Goal: Information Seeking & Learning: Learn about a topic

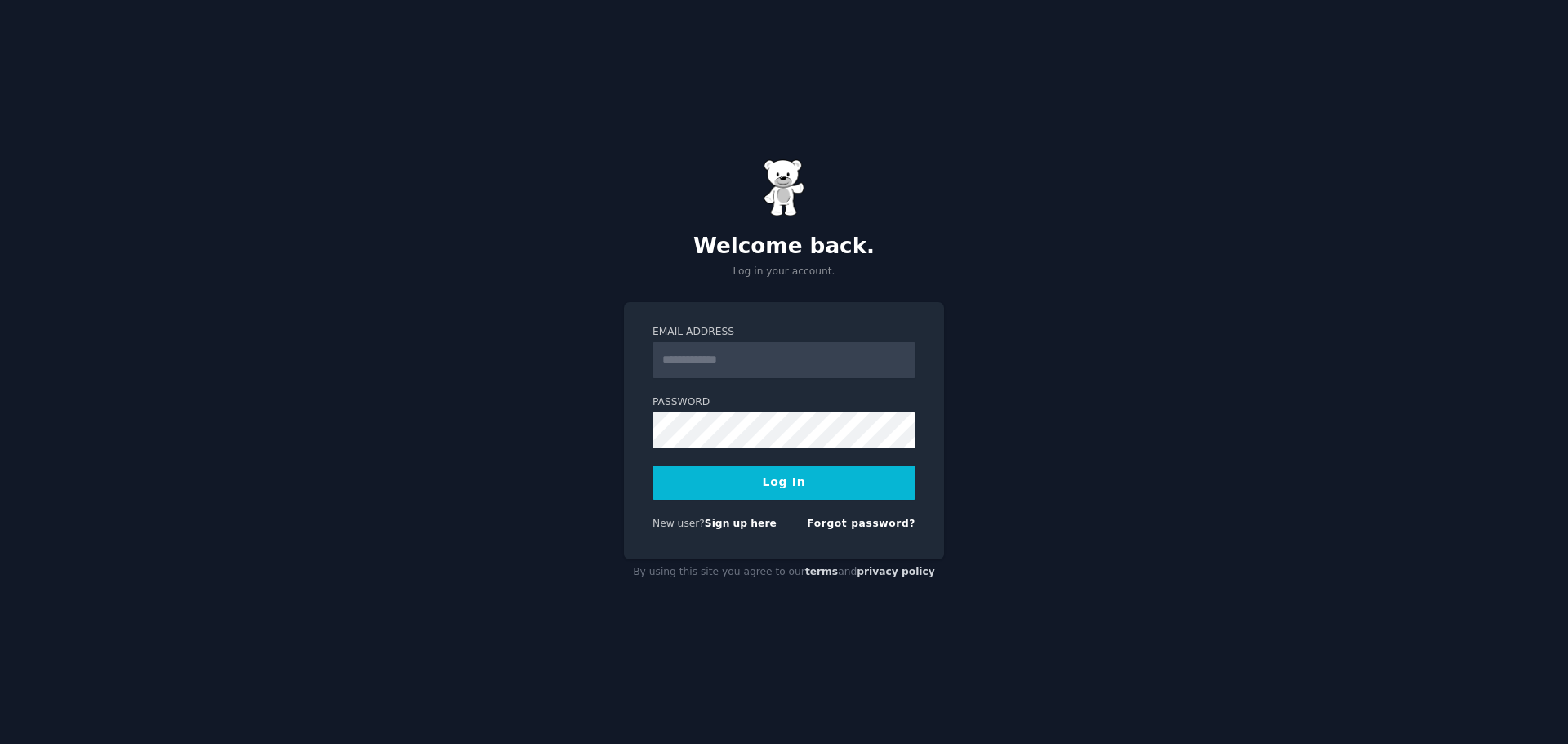
click at [701, 352] on input "Email Address" at bounding box center [784, 360] width 263 height 36
type input "**********"
click at [777, 486] on button "Log In" at bounding box center [784, 482] width 263 height 34
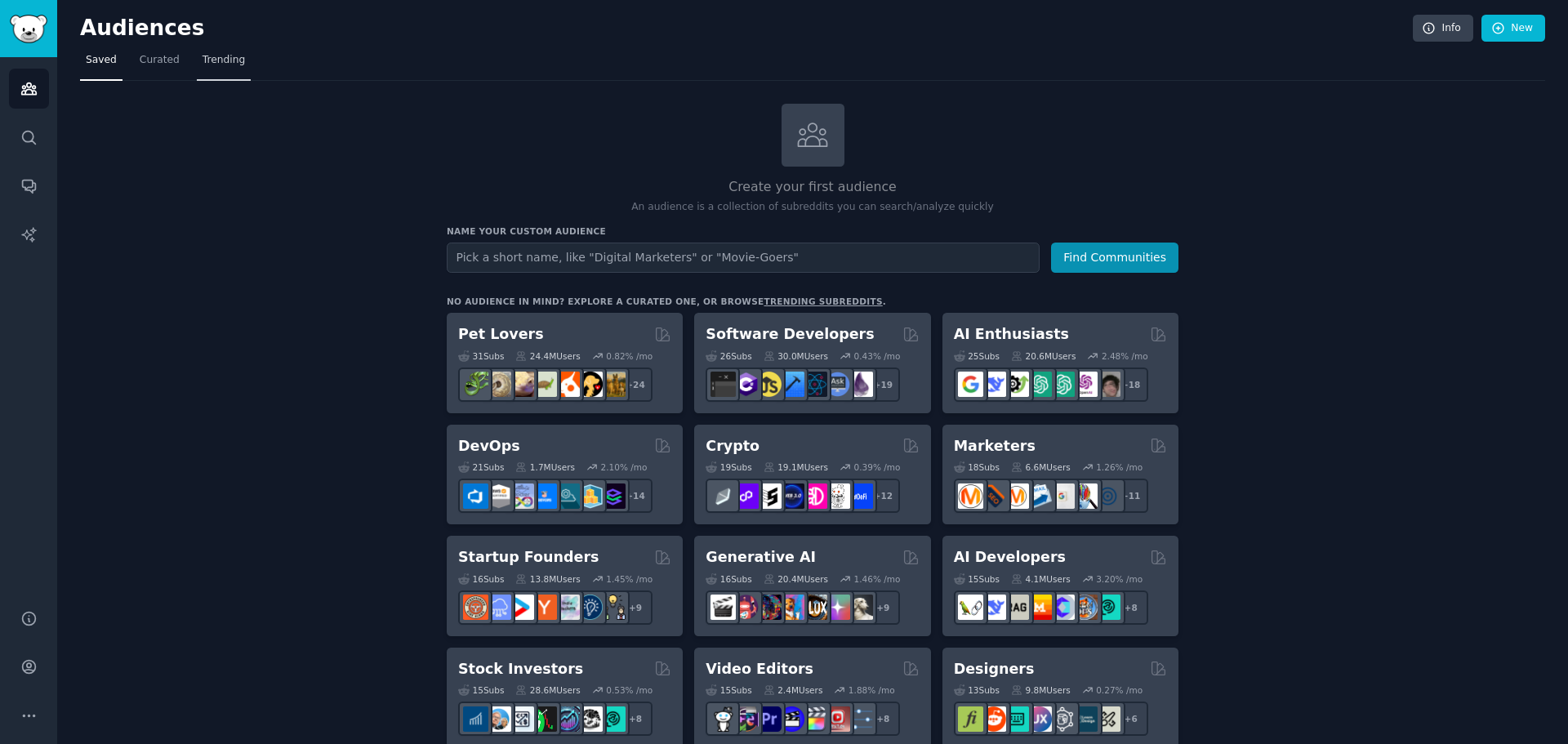
click at [203, 62] on span "Trending" at bounding box center [224, 60] width 43 height 15
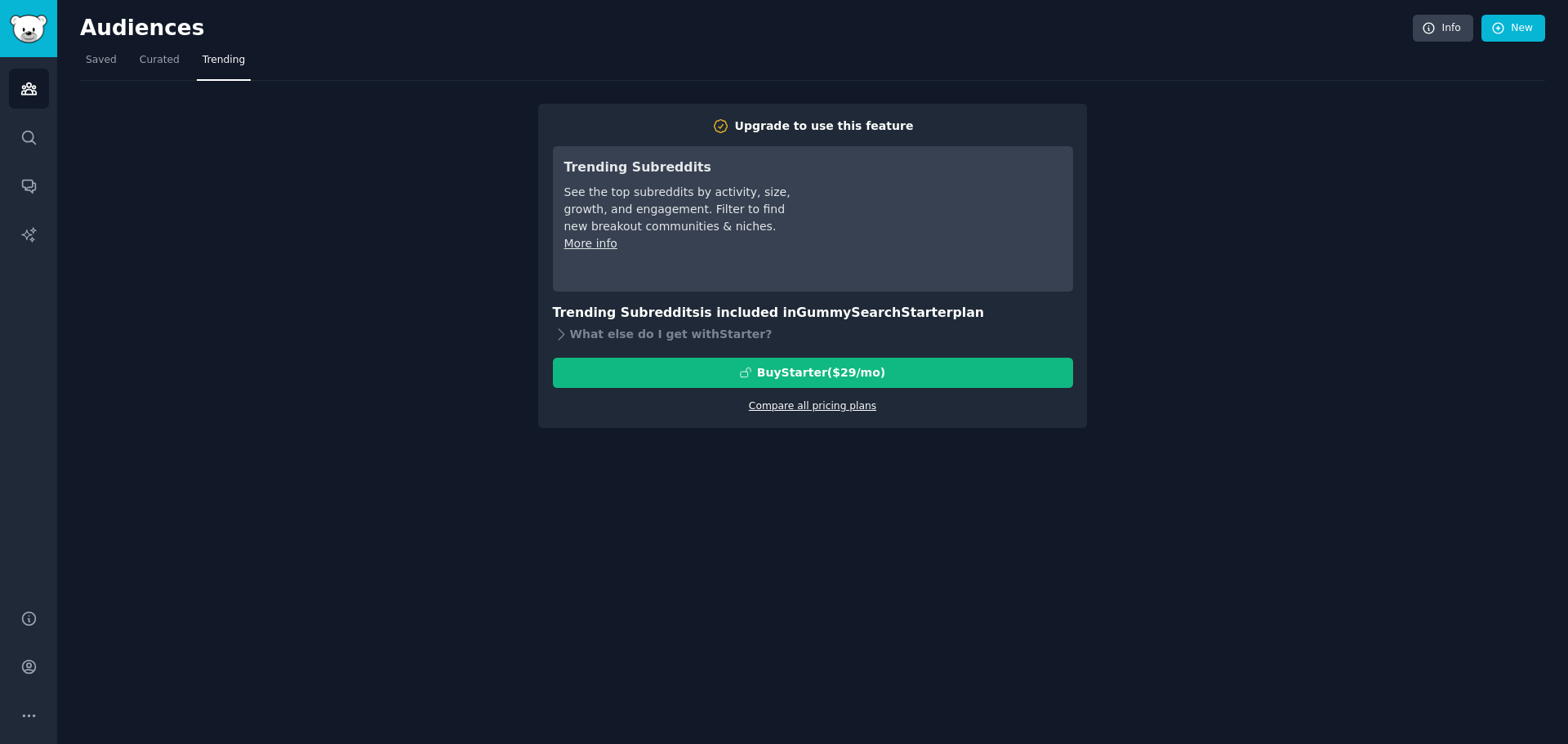
click at [832, 400] on link "Compare all pricing plans" at bounding box center [812, 405] width 127 height 11
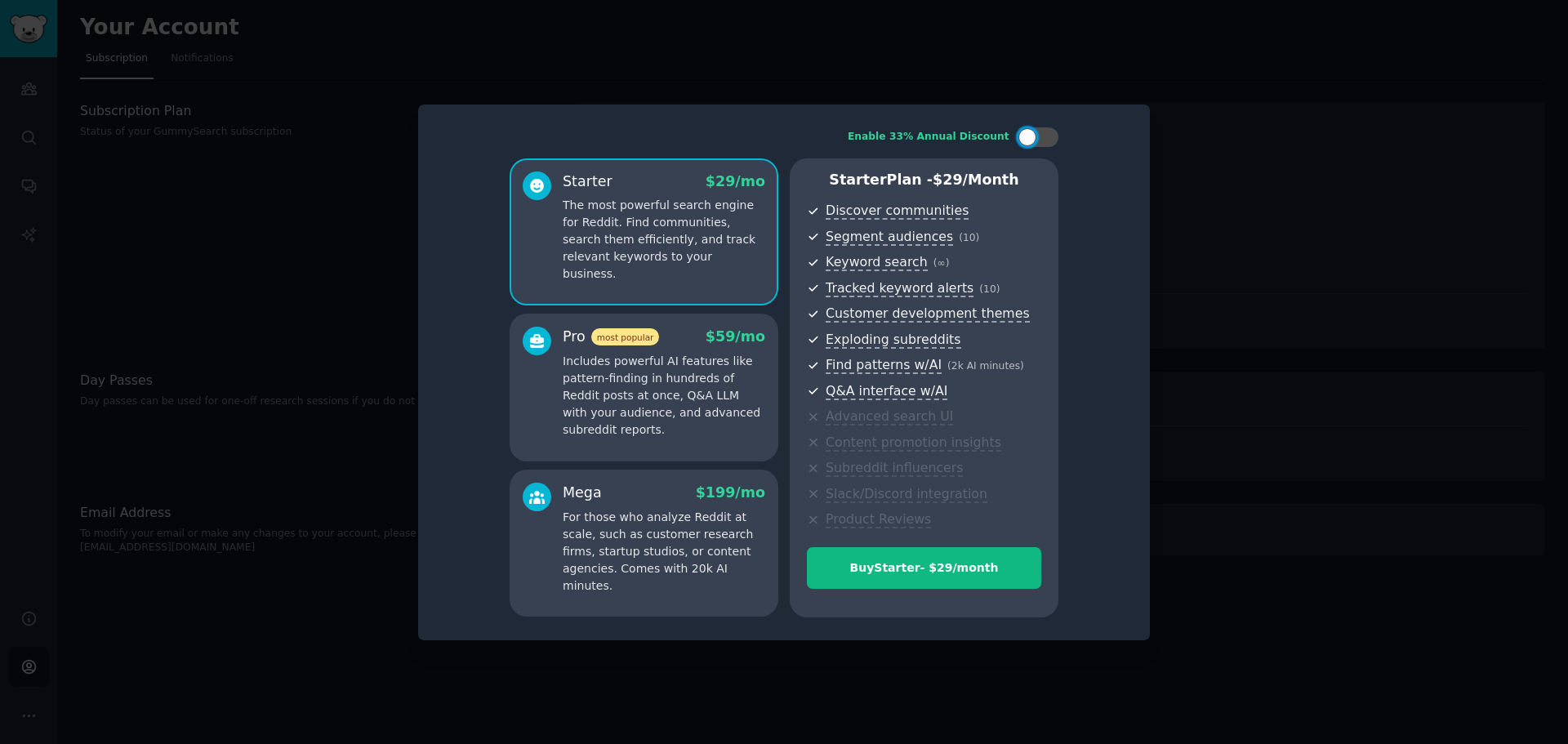
click at [202, 184] on div at bounding box center [784, 372] width 1568 height 744
click at [823, 68] on div at bounding box center [784, 372] width 1568 height 744
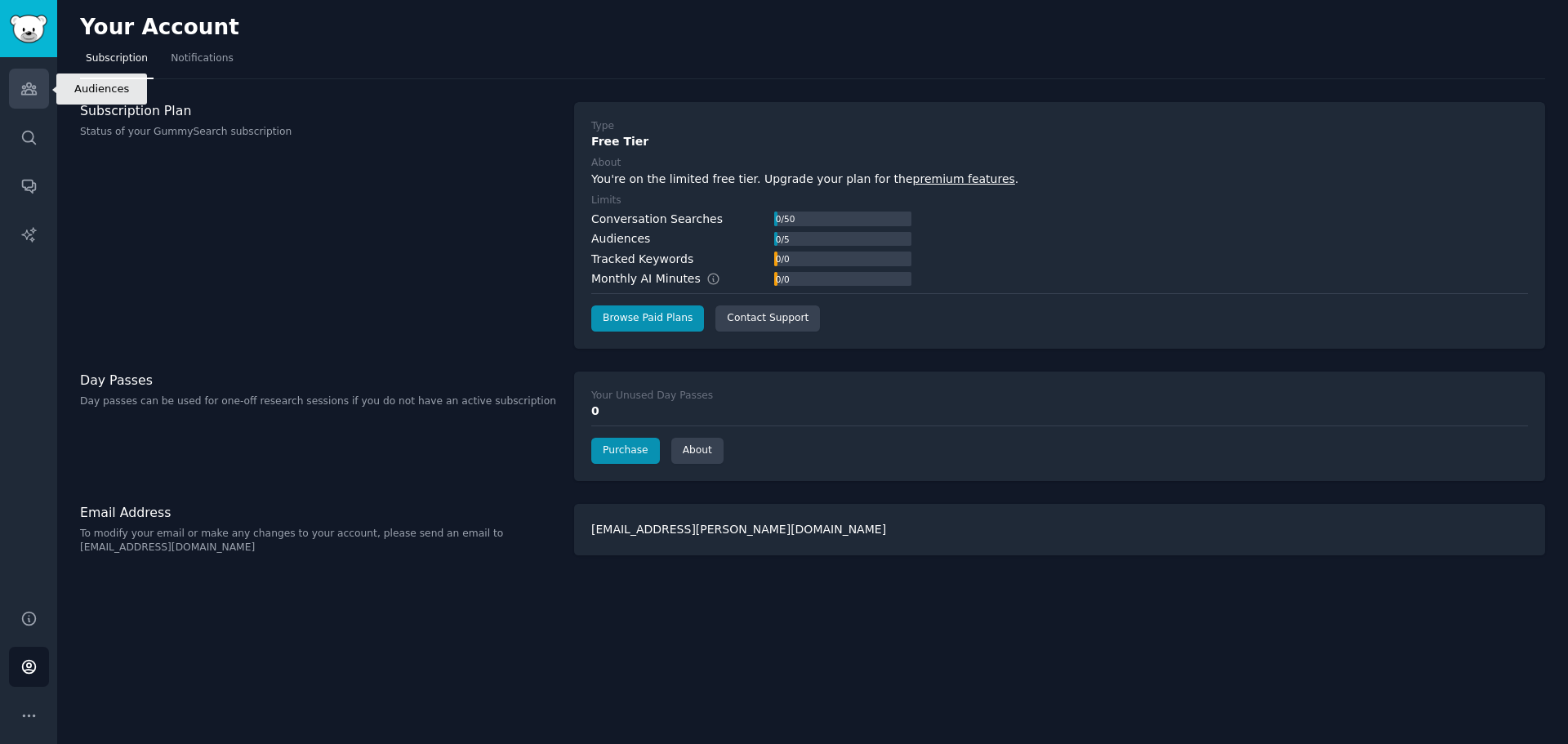
click at [29, 99] on link "Audiences" at bounding box center [29, 88] width 40 height 40
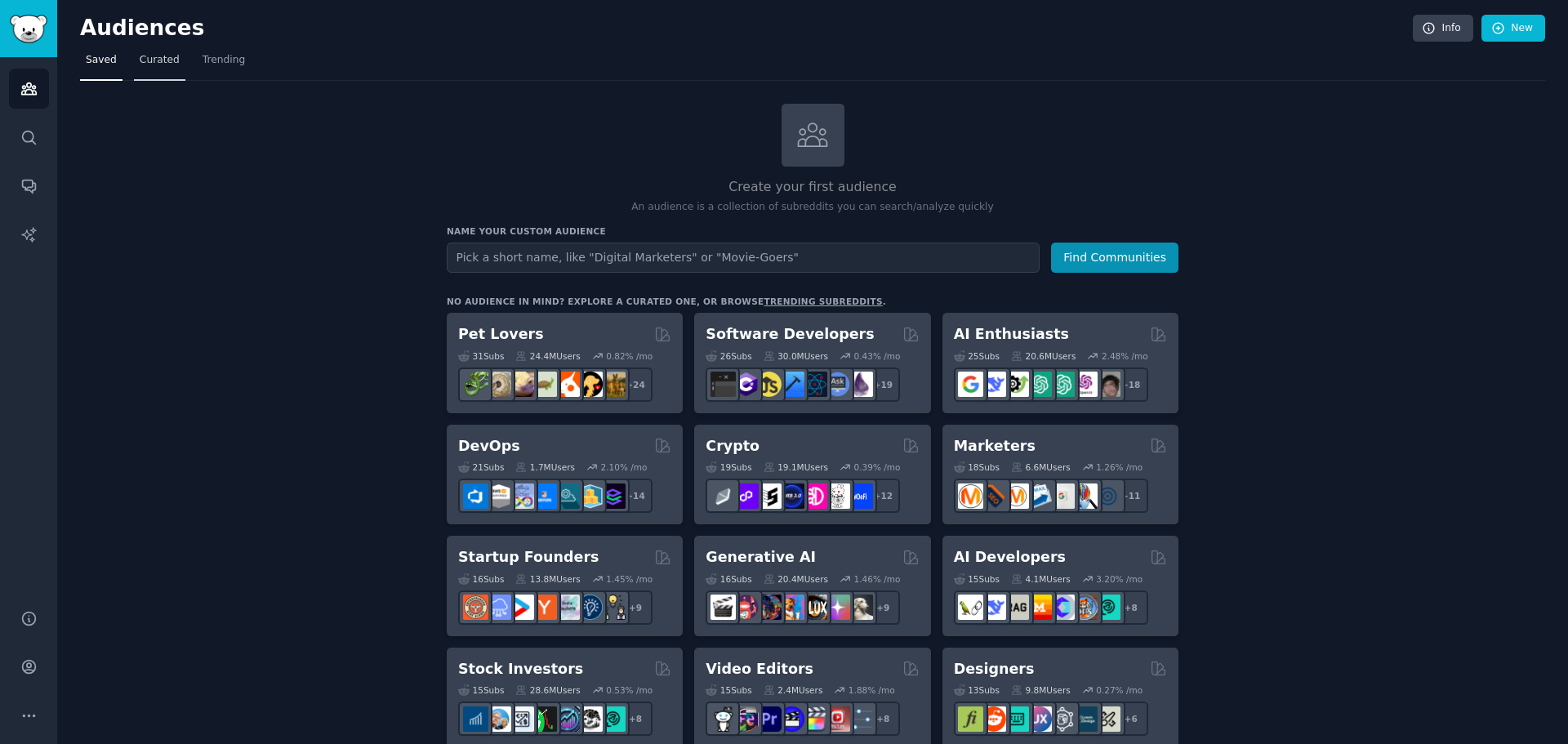
click at [153, 67] on span "Curated" at bounding box center [159, 60] width 40 height 15
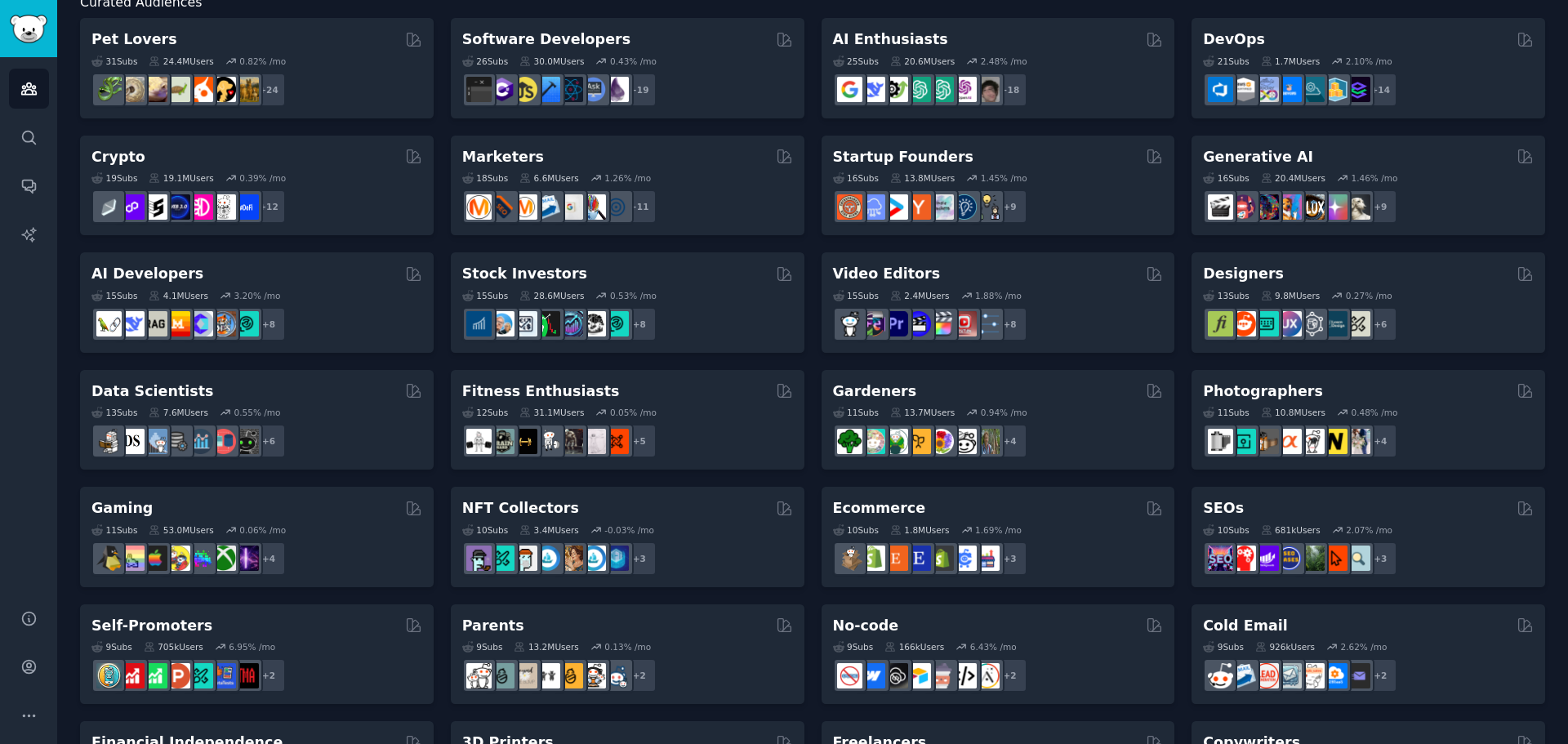
scroll to position [163, 0]
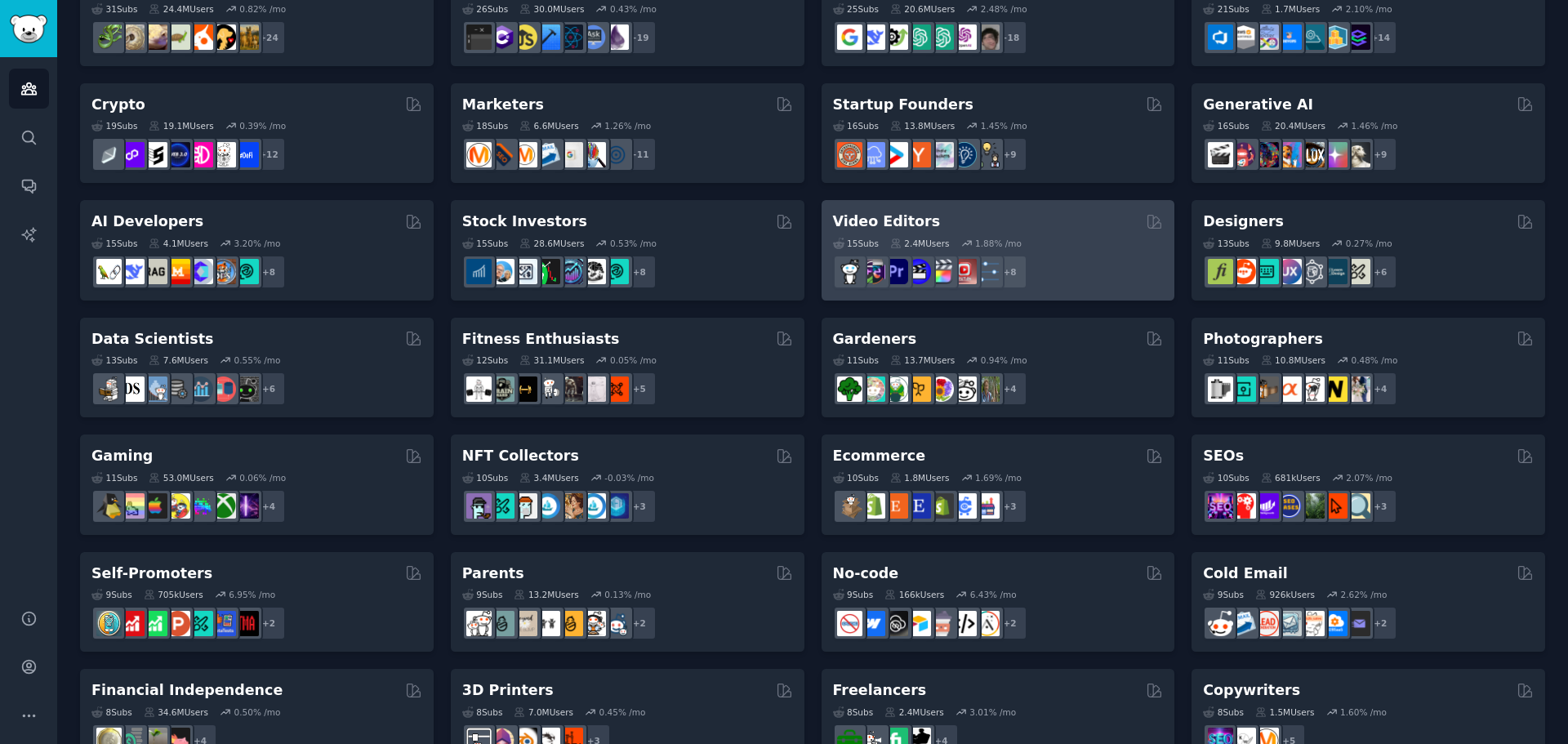
click at [923, 240] on div "2.4M Users" at bounding box center [920, 243] width 60 height 11
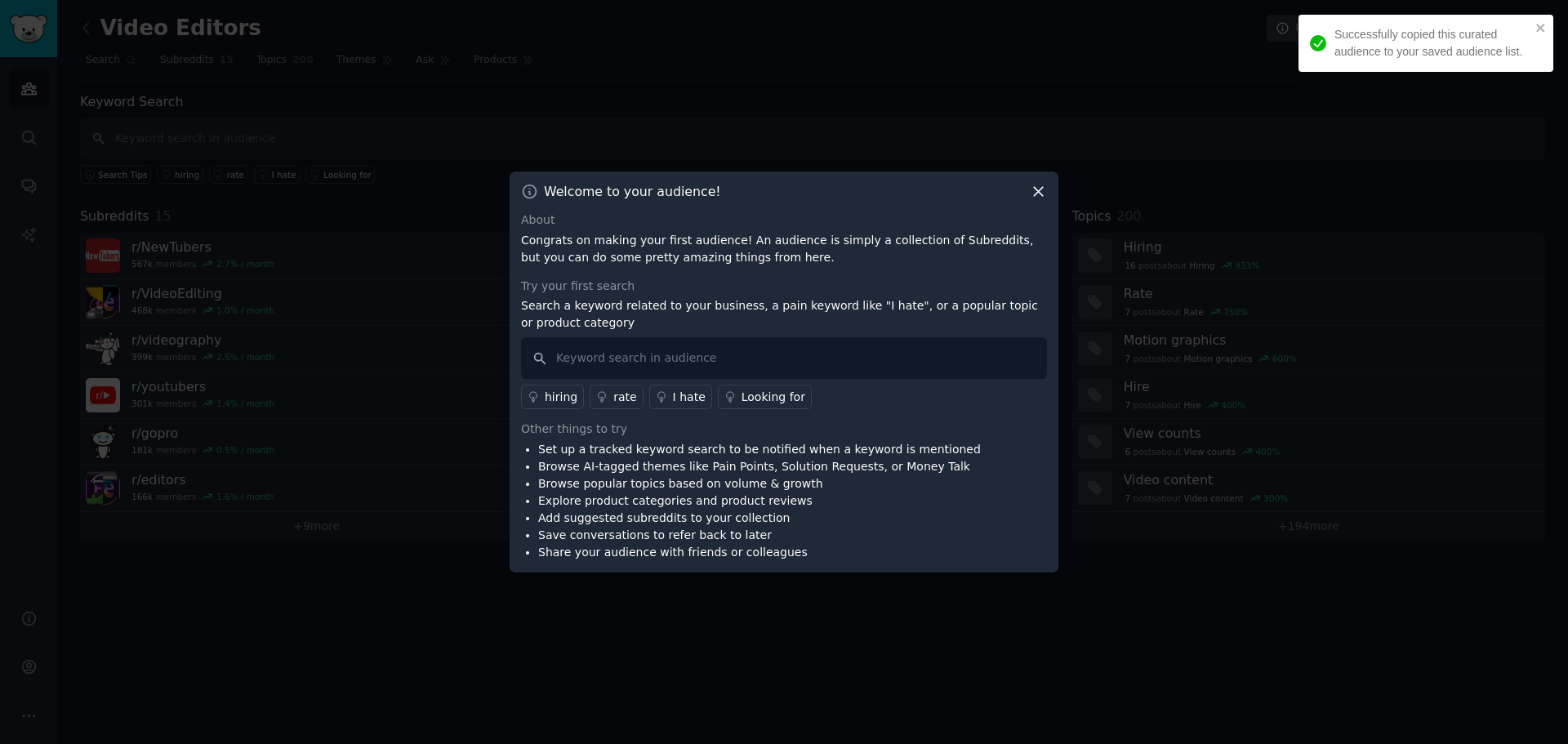
click at [1035, 196] on icon at bounding box center [1038, 192] width 9 height 9
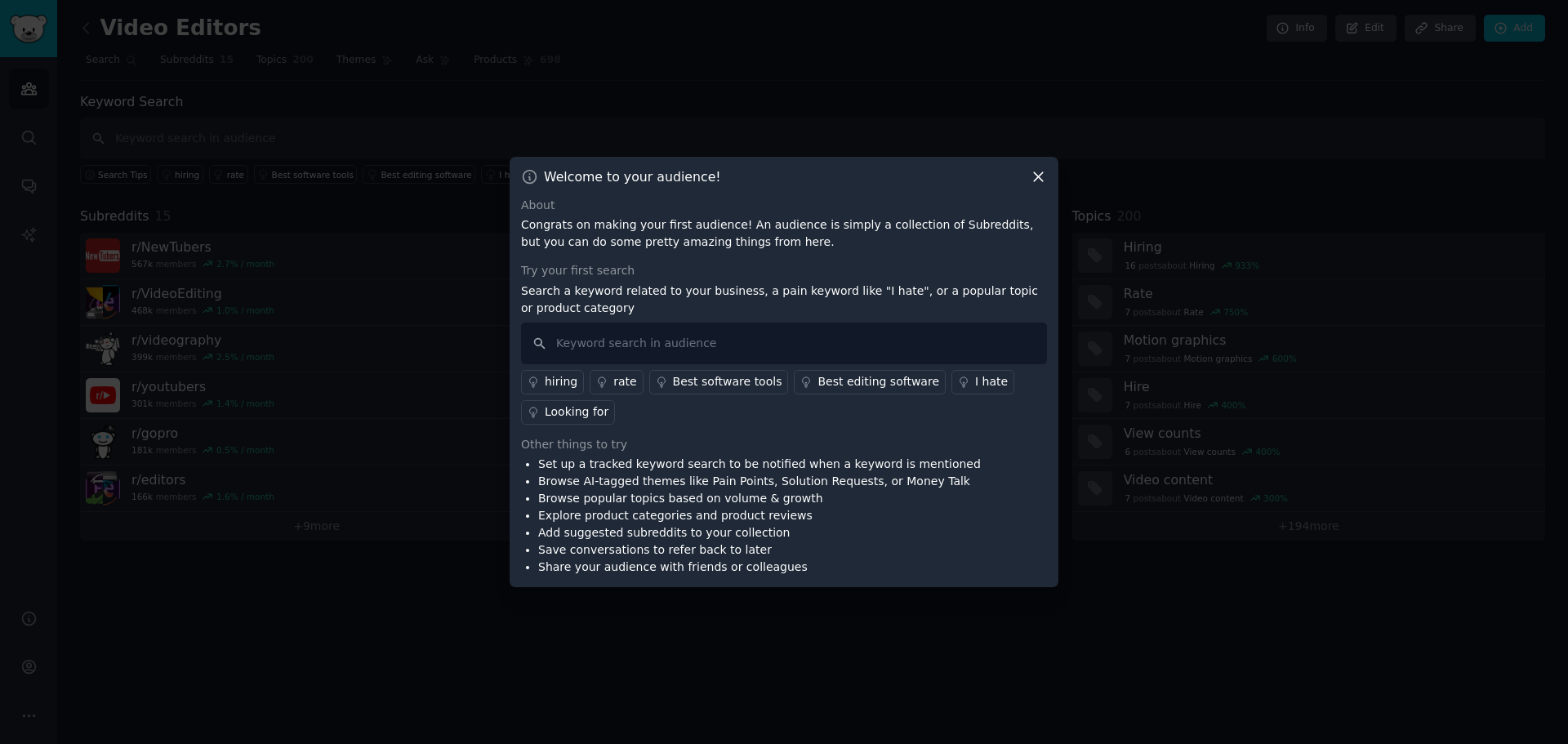
click at [1040, 175] on icon at bounding box center [1038, 177] width 17 height 17
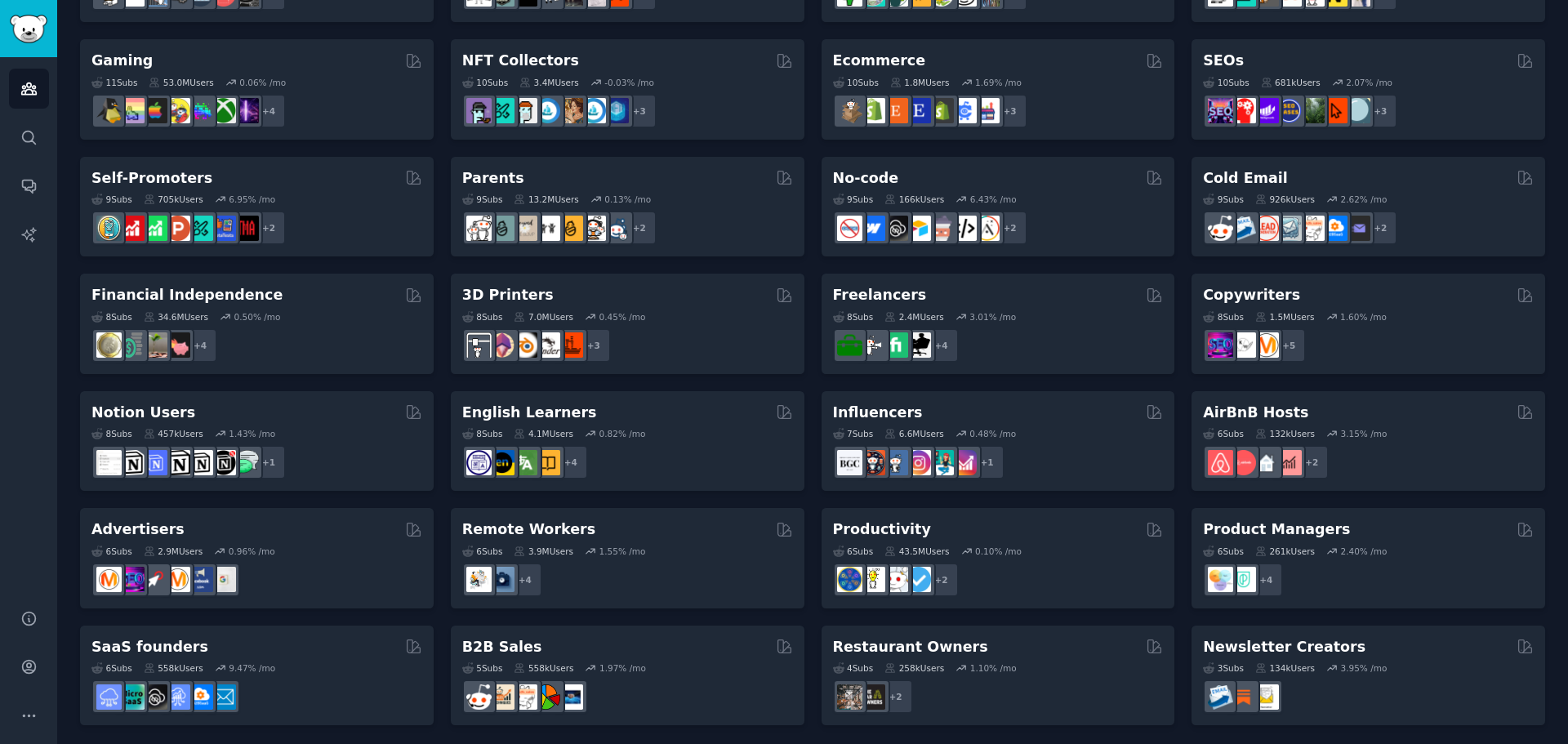
scroll to position [563, 0]
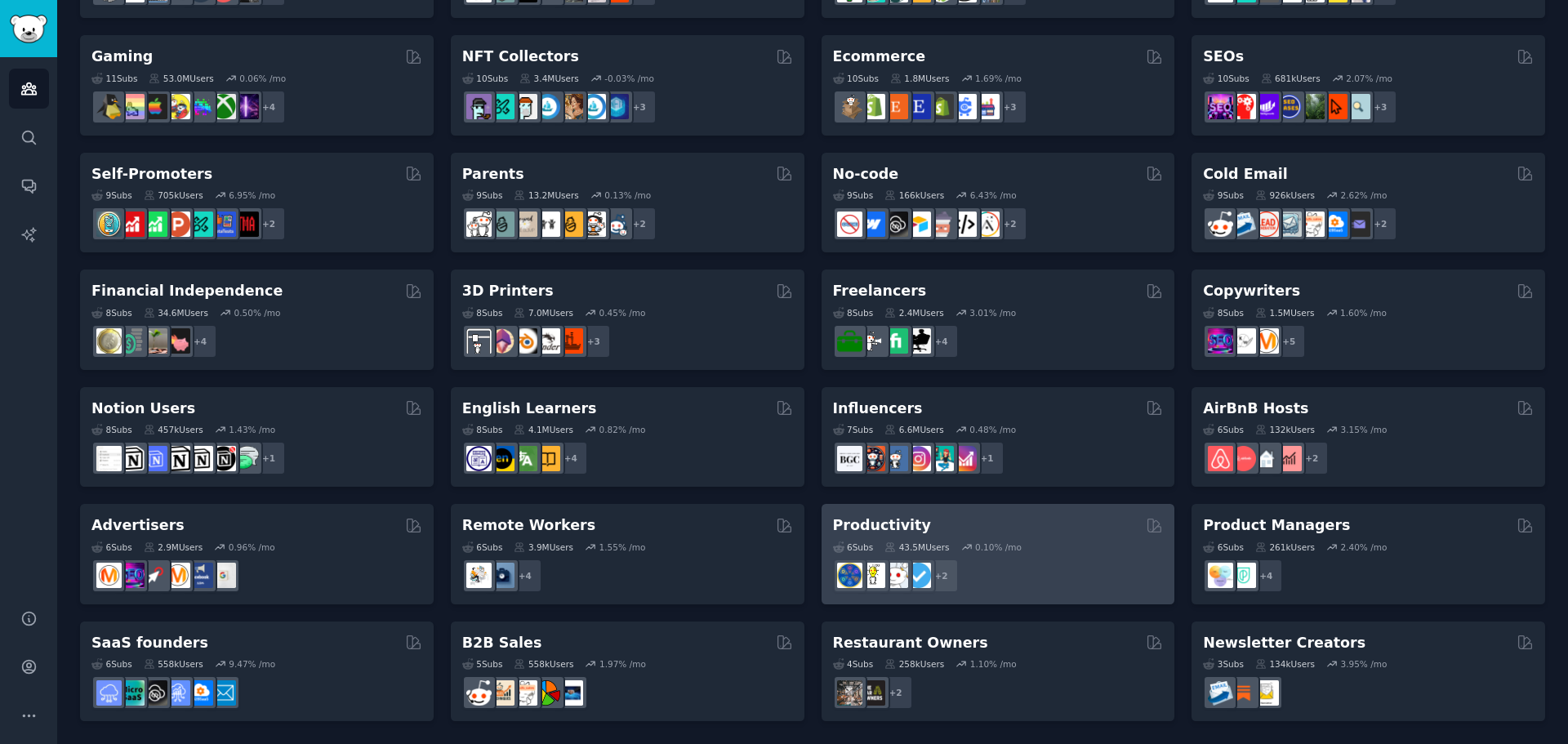
click at [873, 524] on h2 "Productivity" at bounding box center [882, 525] width 98 height 21
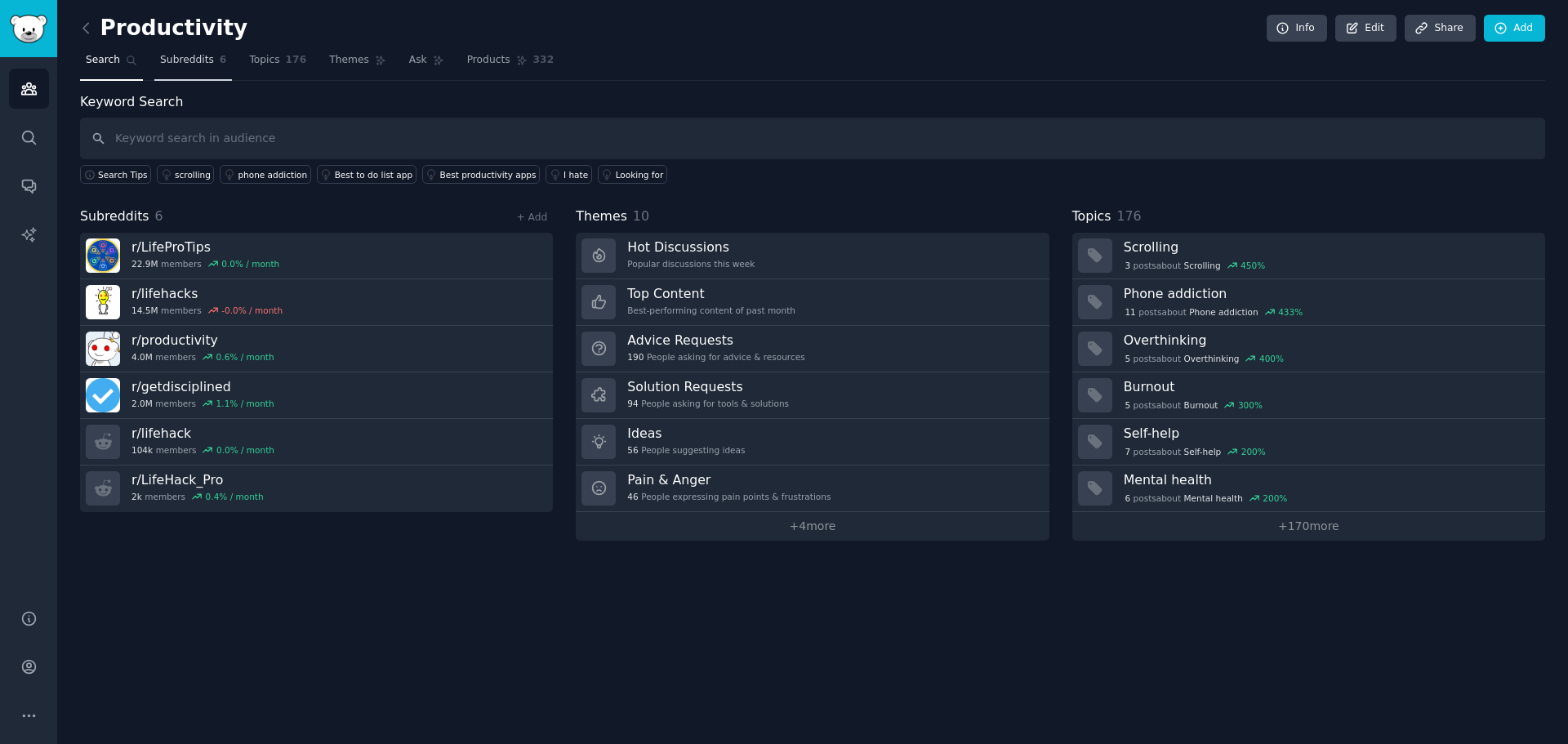
click at [174, 63] on span "Subreddits" at bounding box center [186, 60] width 54 height 15
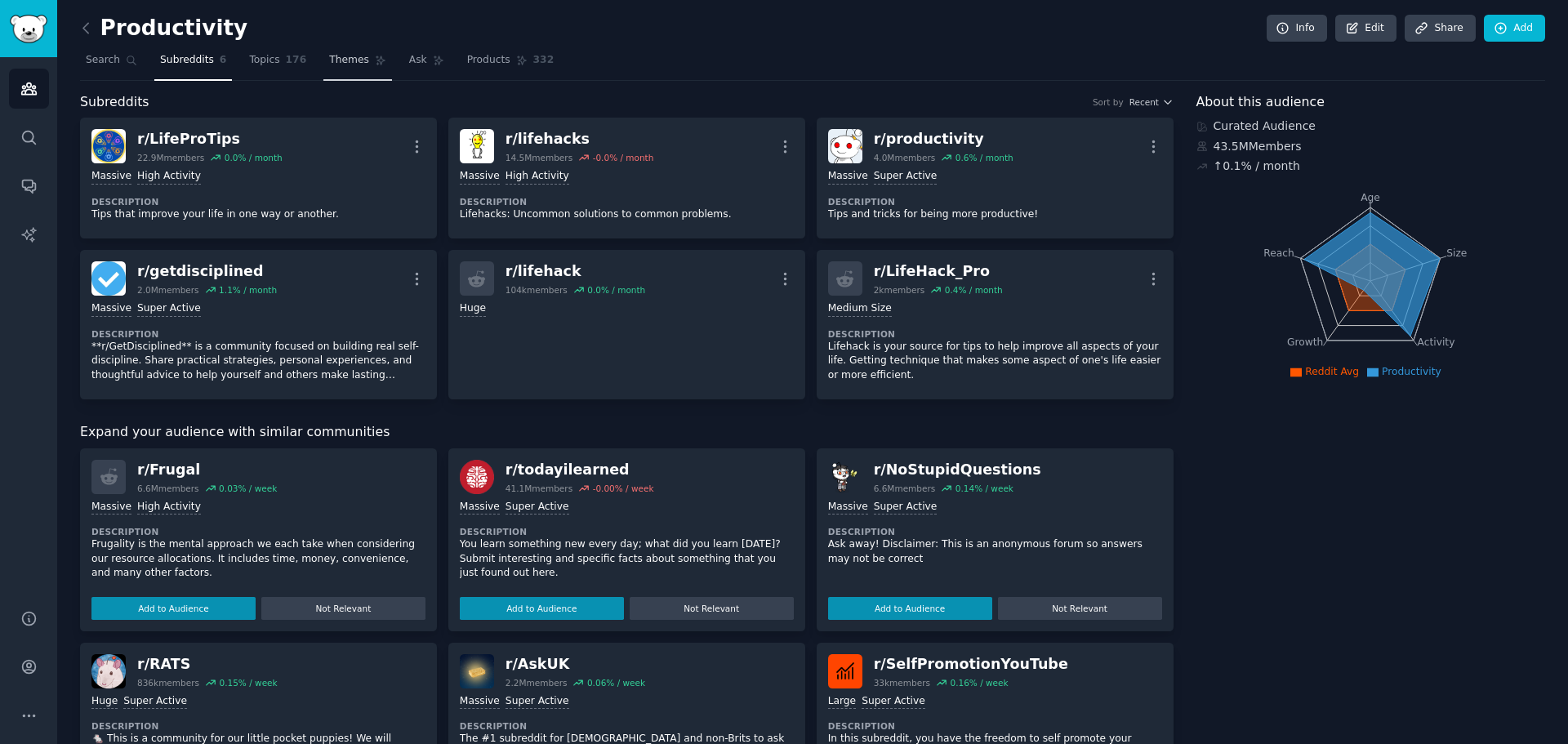
click at [334, 63] on span "Themes" at bounding box center [349, 60] width 40 height 15
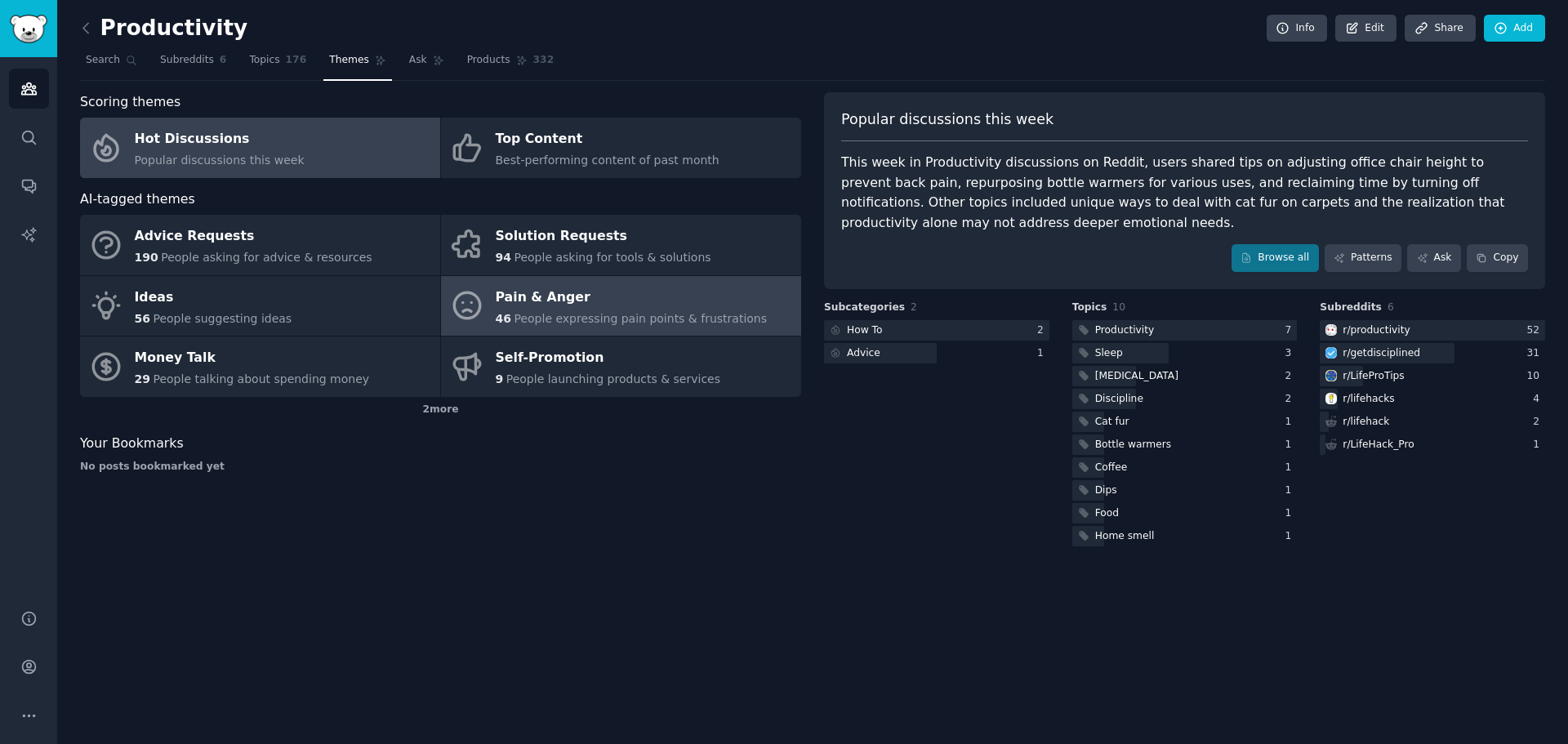
click at [612, 309] on div "Pain & Anger" at bounding box center [632, 297] width 272 height 27
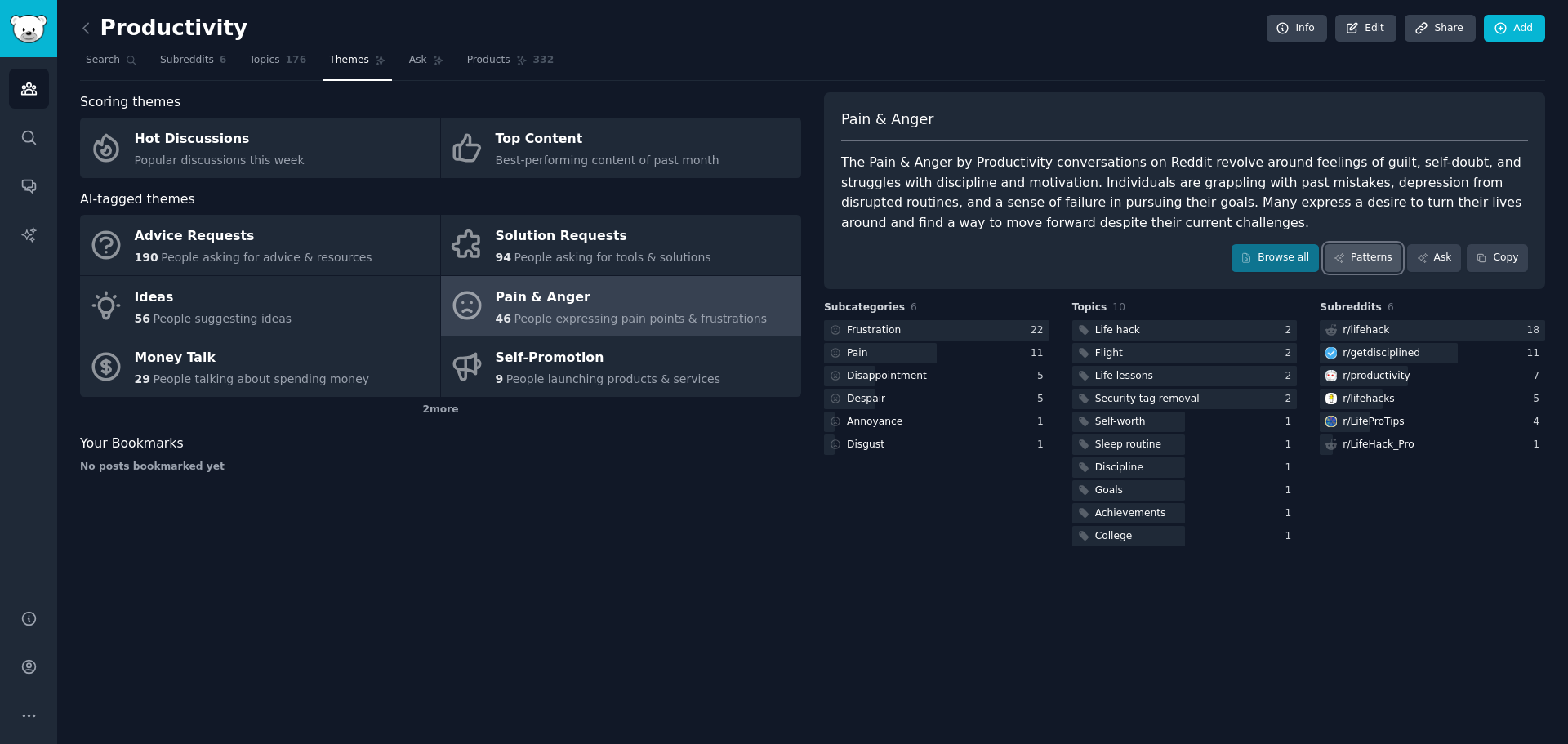
click at [1354, 257] on link "Patterns" at bounding box center [1364, 257] width 77 height 27
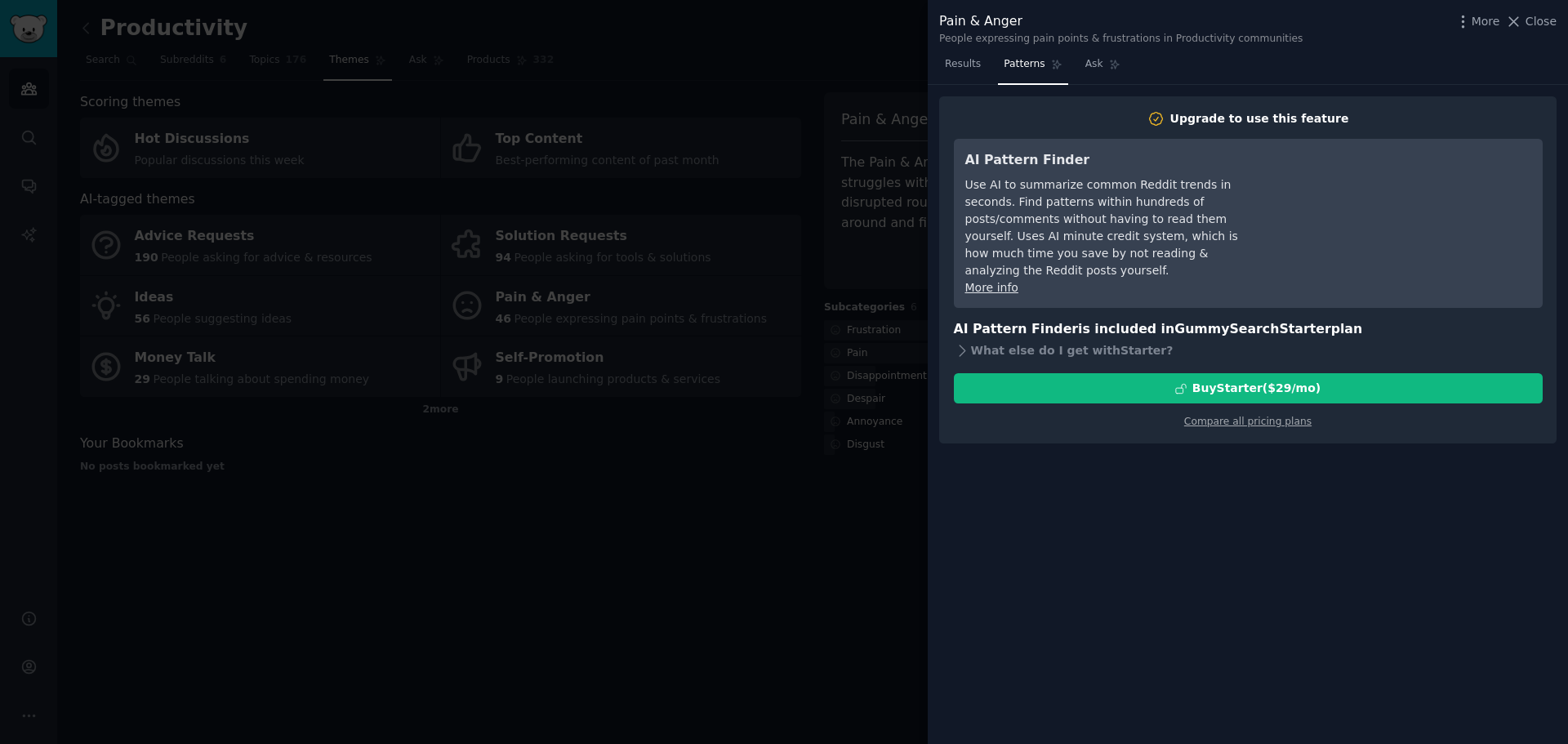
click at [774, 502] on div at bounding box center [784, 372] width 1568 height 744
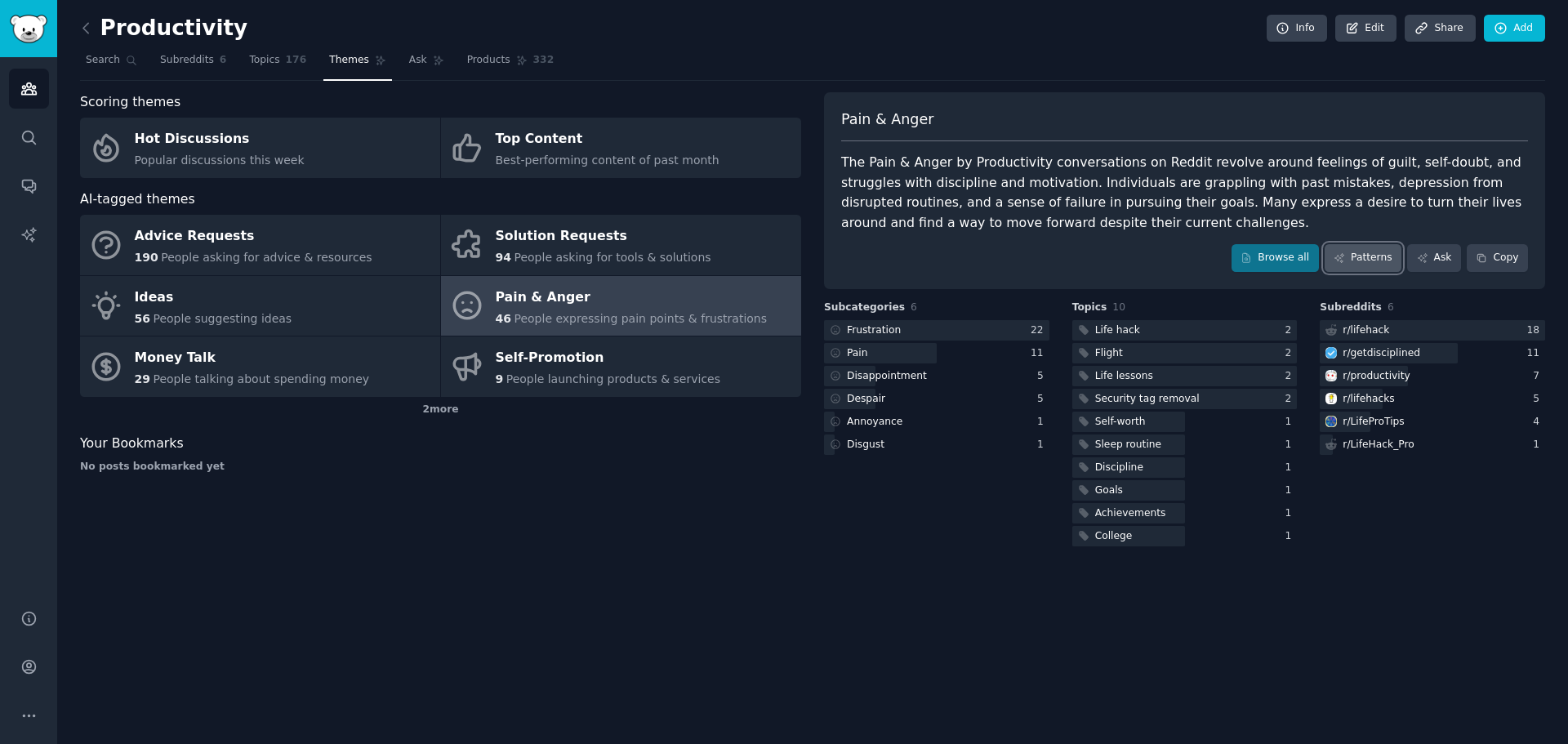
click at [1369, 255] on link "Patterns" at bounding box center [1364, 257] width 77 height 27
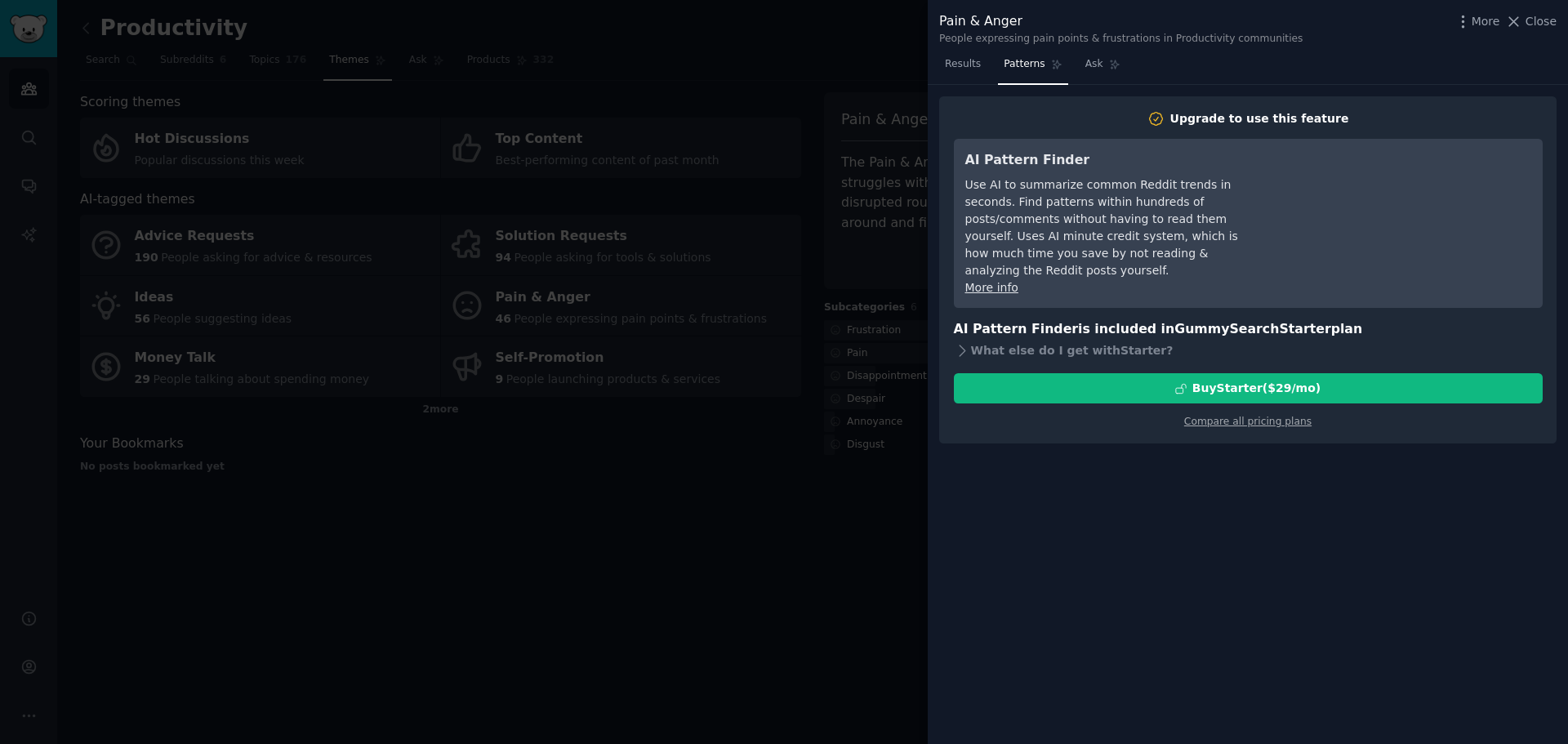
click at [624, 559] on div at bounding box center [784, 372] width 1568 height 744
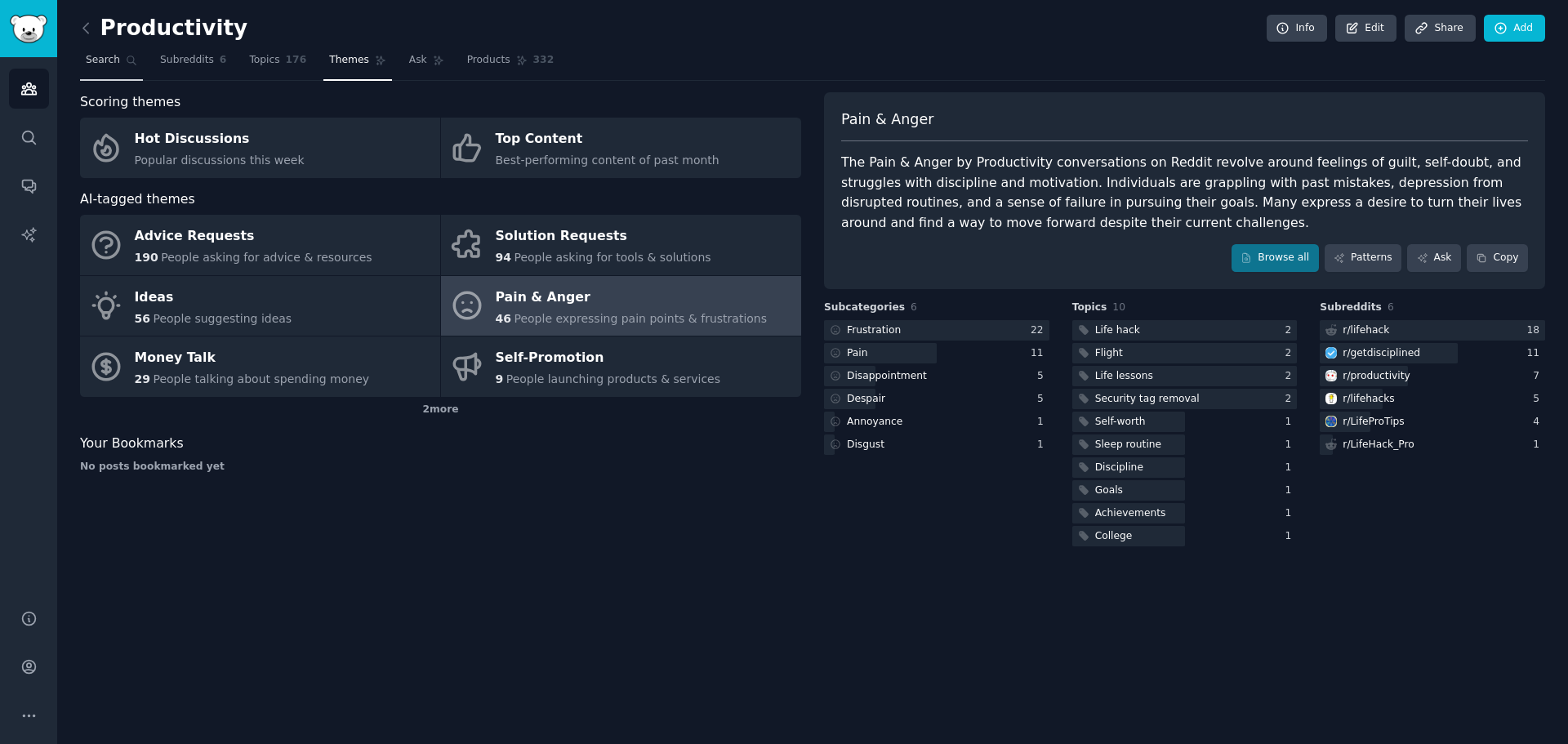
click at [113, 63] on span "Search" at bounding box center [103, 60] width 34 height 15
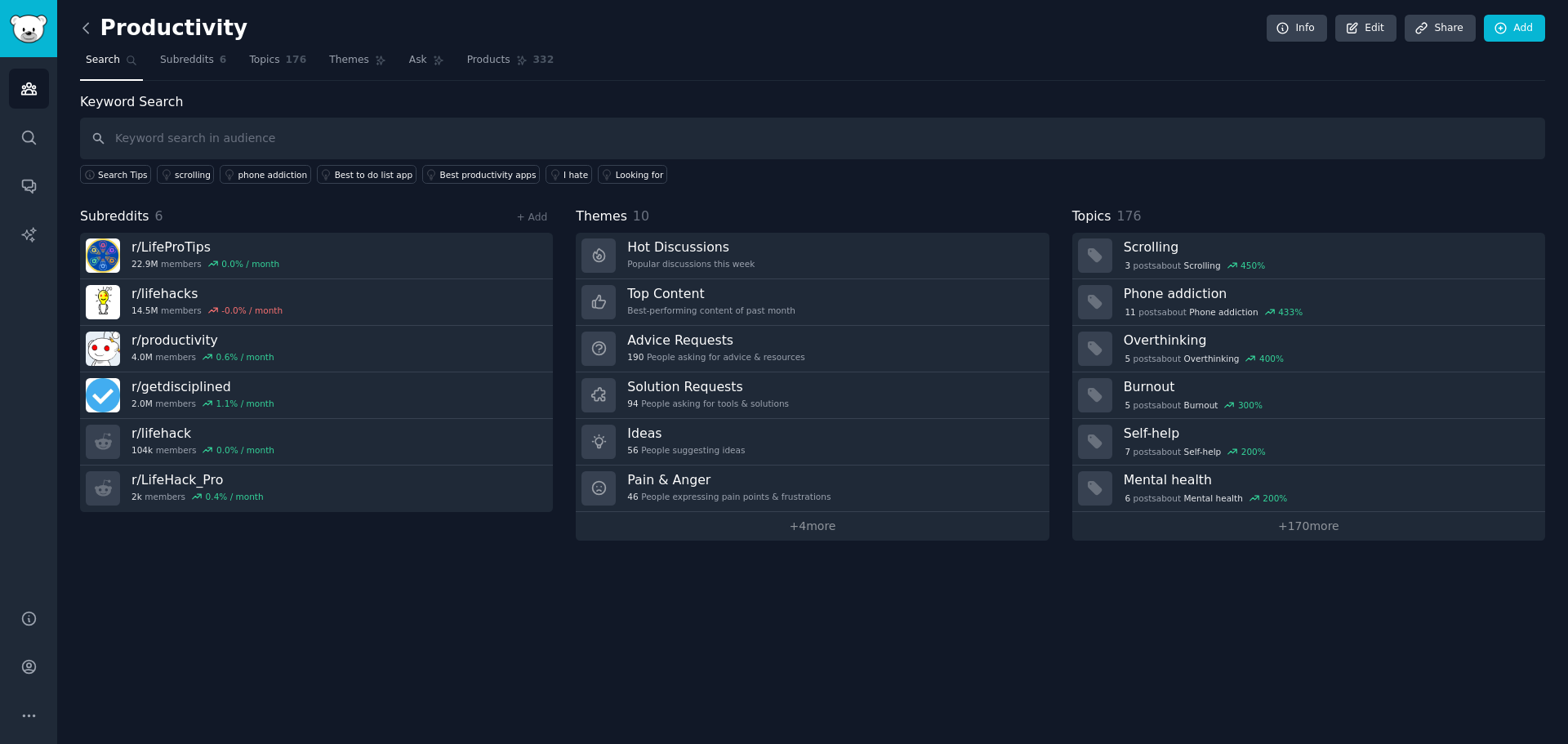
click at [84, 28] on icon at bounding box center [86, 27] width 5 height 9
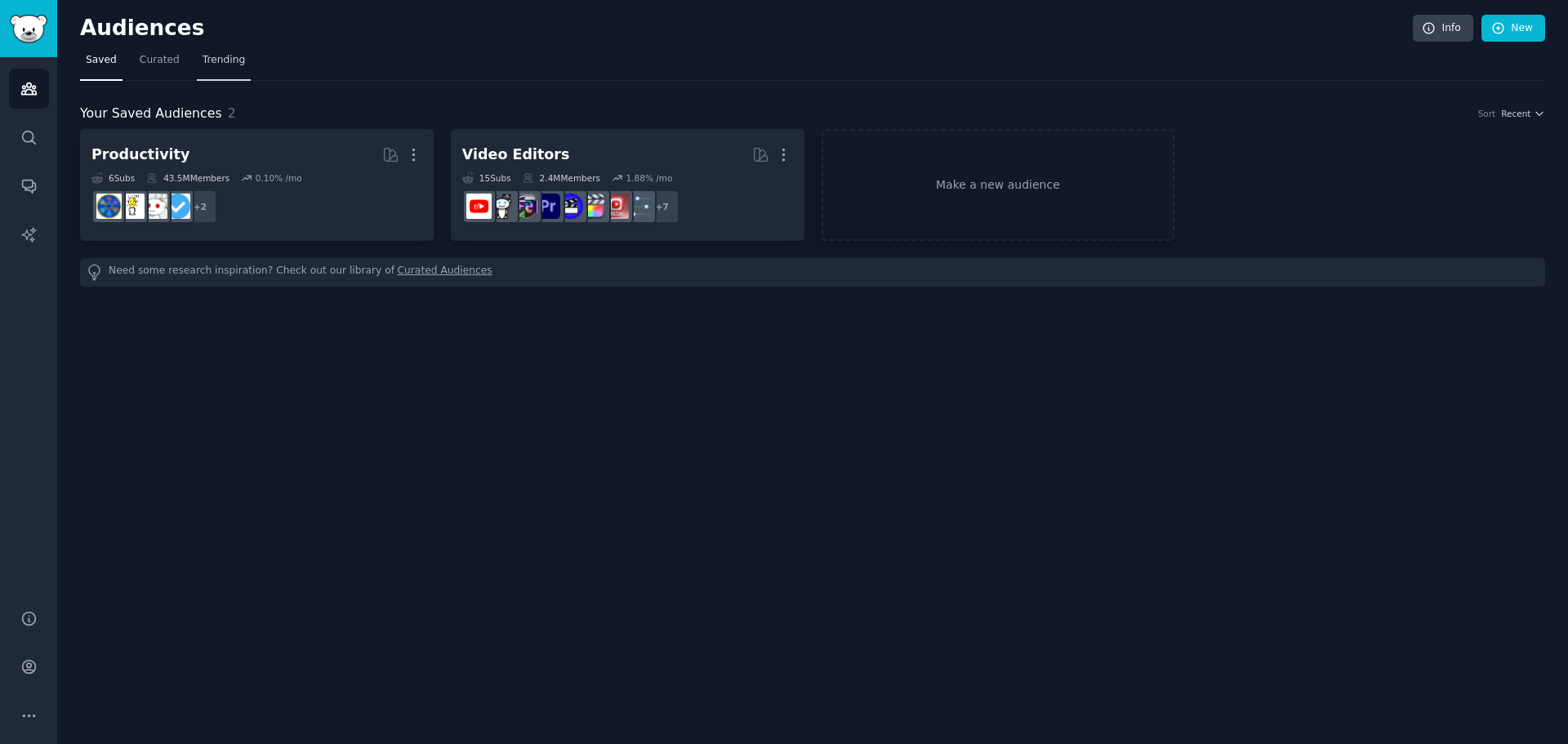
click at [204, 67] on span "Trending" at bounding box center [224, 60] width 43 height 15
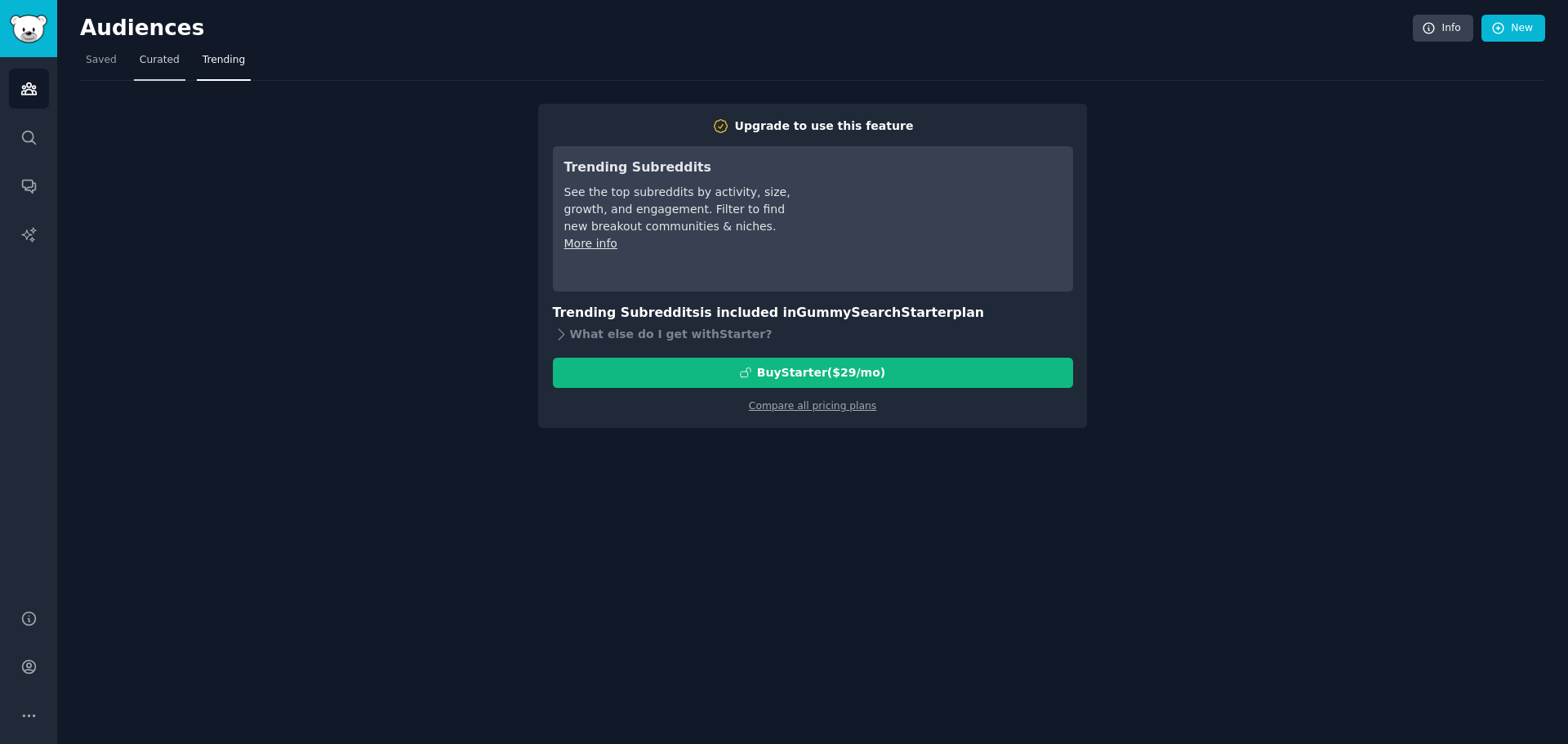
click at [157, 67] on span "Curated" at bounding box center [159, 60] width 40 height 15
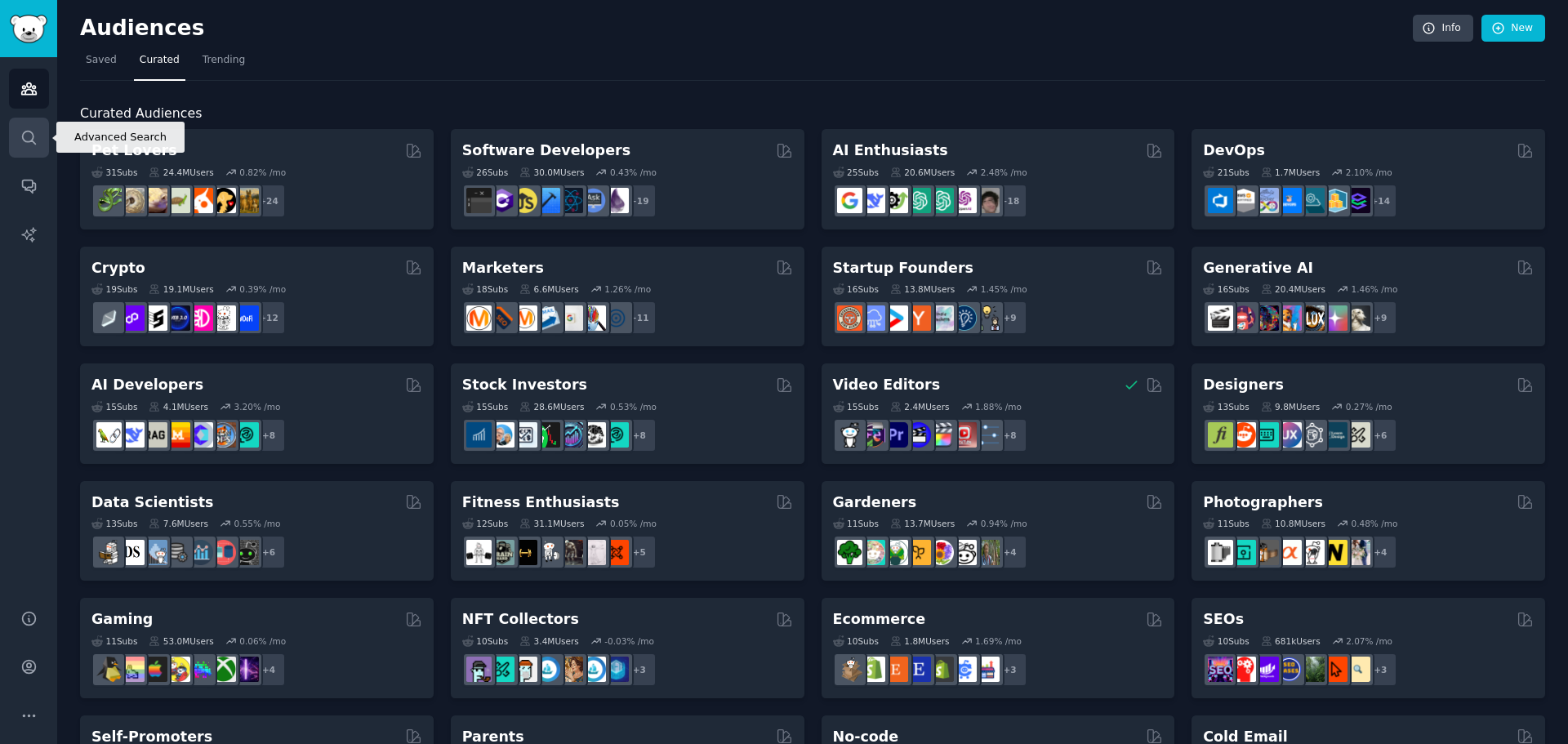
click at [28, 143] on icon "Sidebar" at bounding box center [29, 138] width 17 height 17
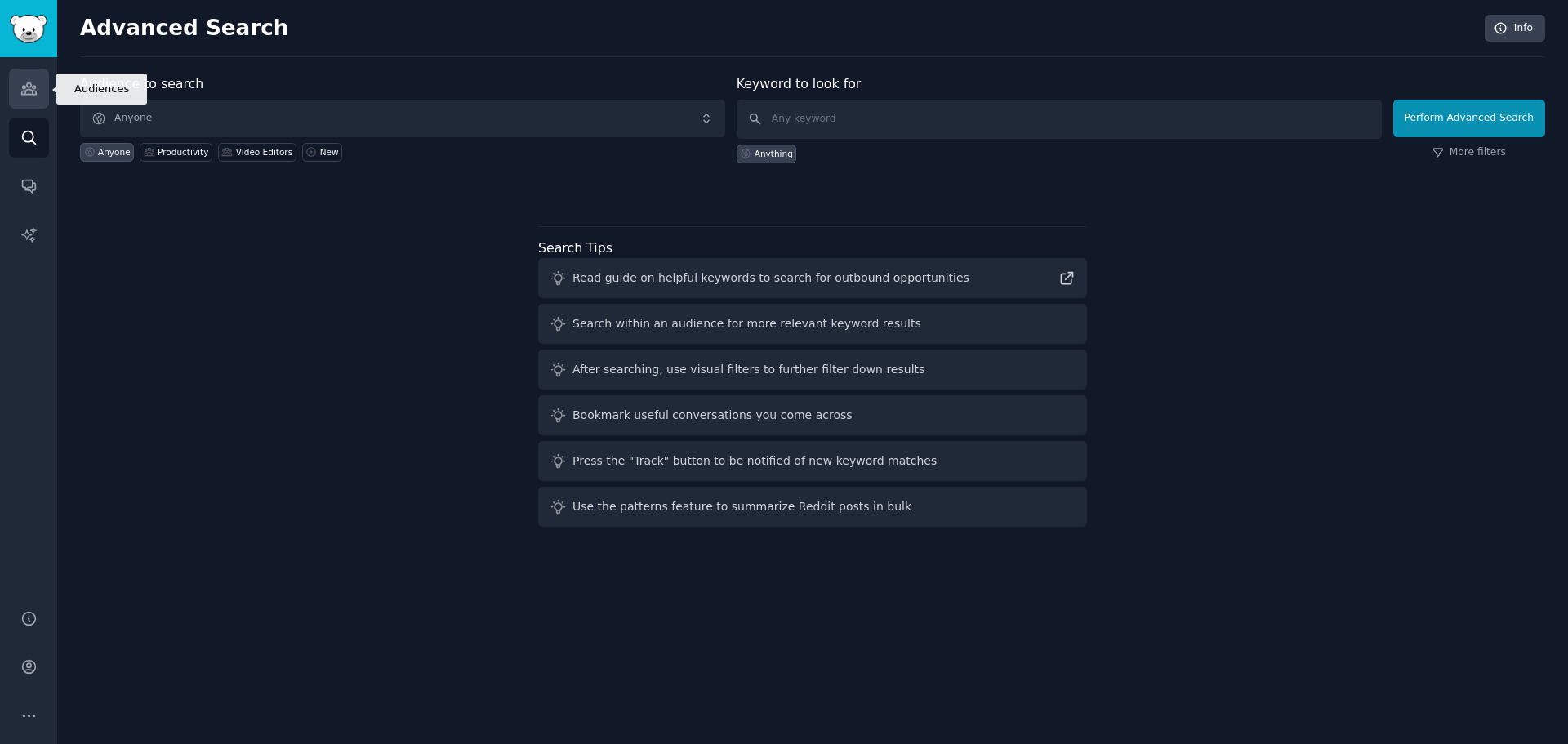
click at [32, 101] on link "Audiences" at bounding box center [29, 88] width 40 height 40
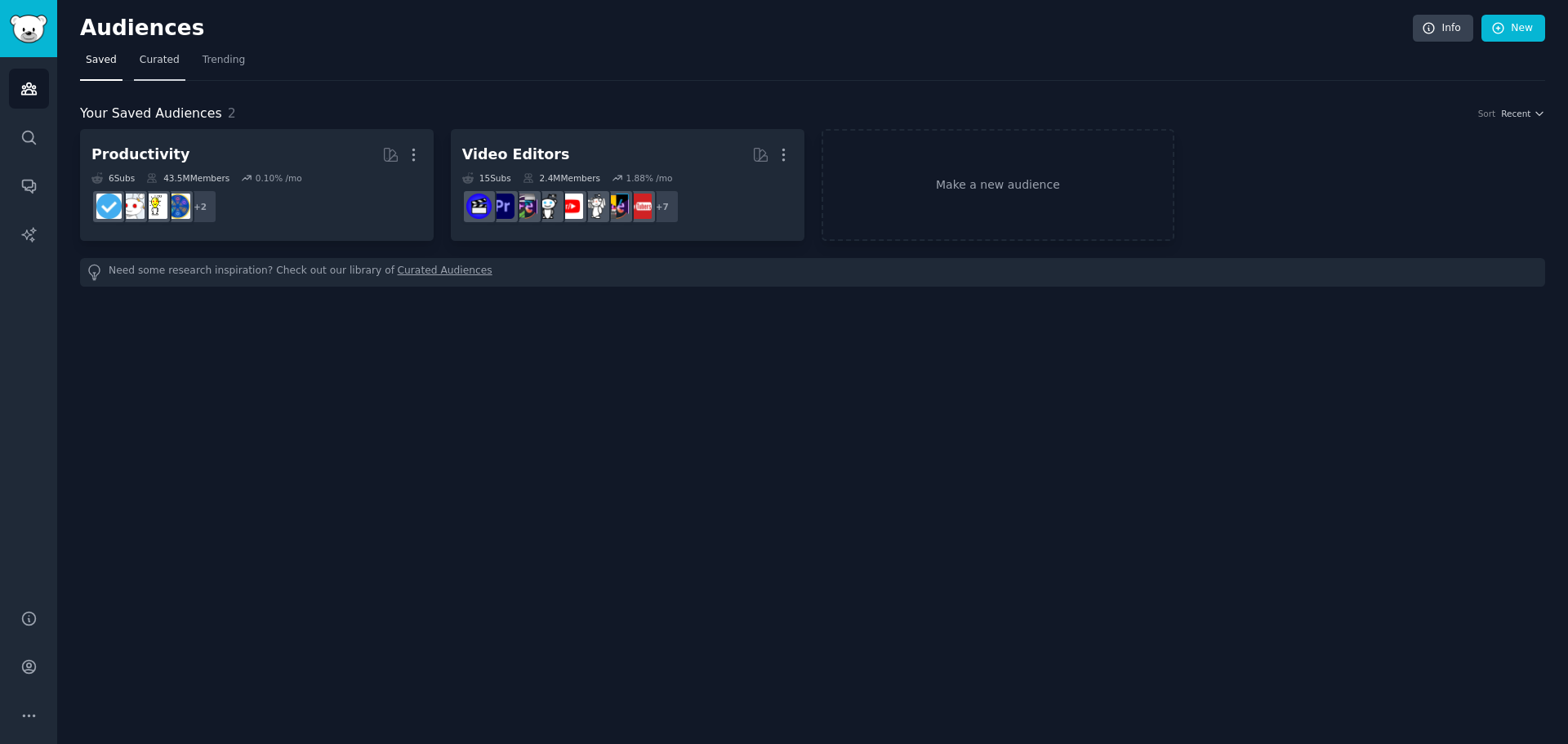
click at [158, 57] on span "Curated" at bounding box center [159, 60] width 40 height 15
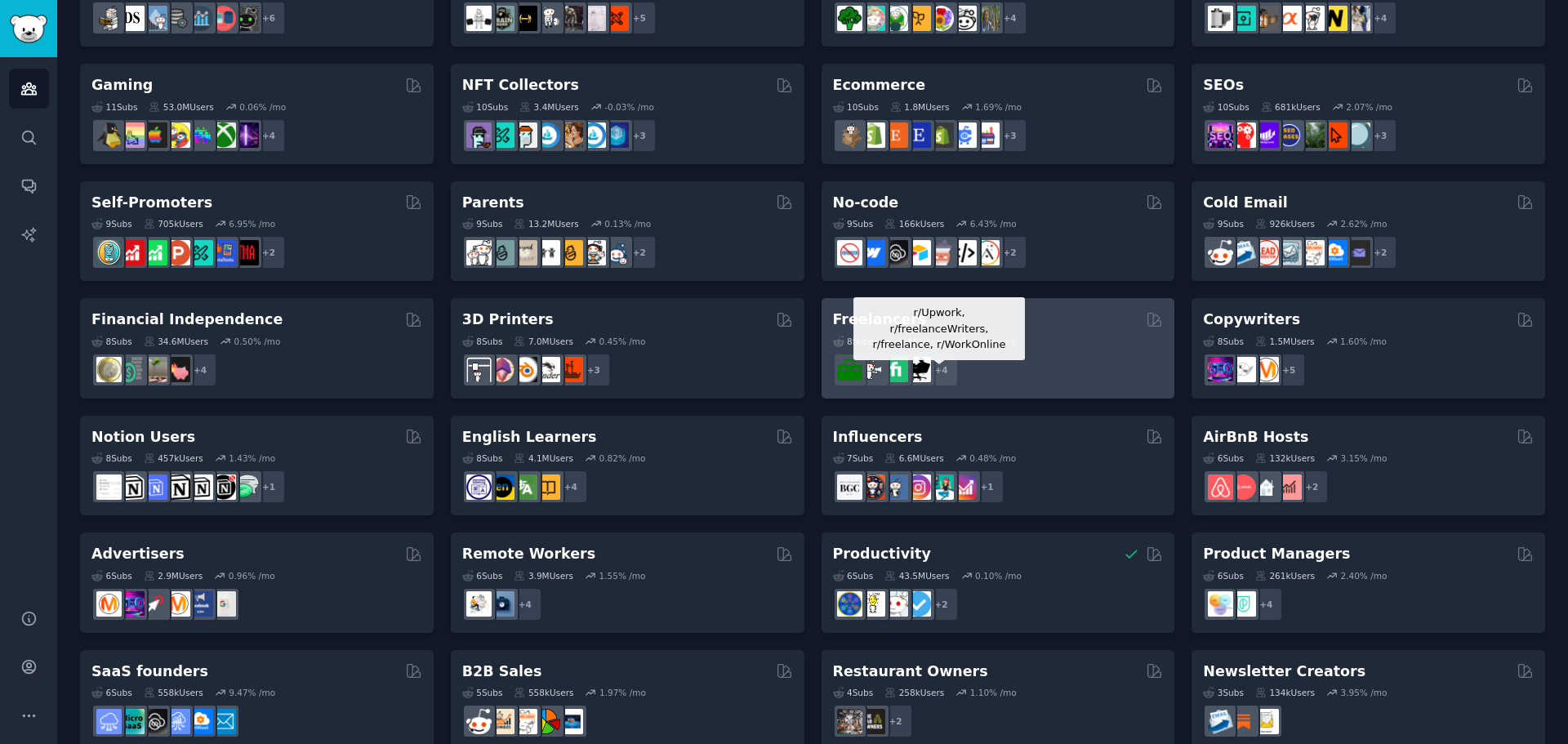
scroll to position [563, 0]
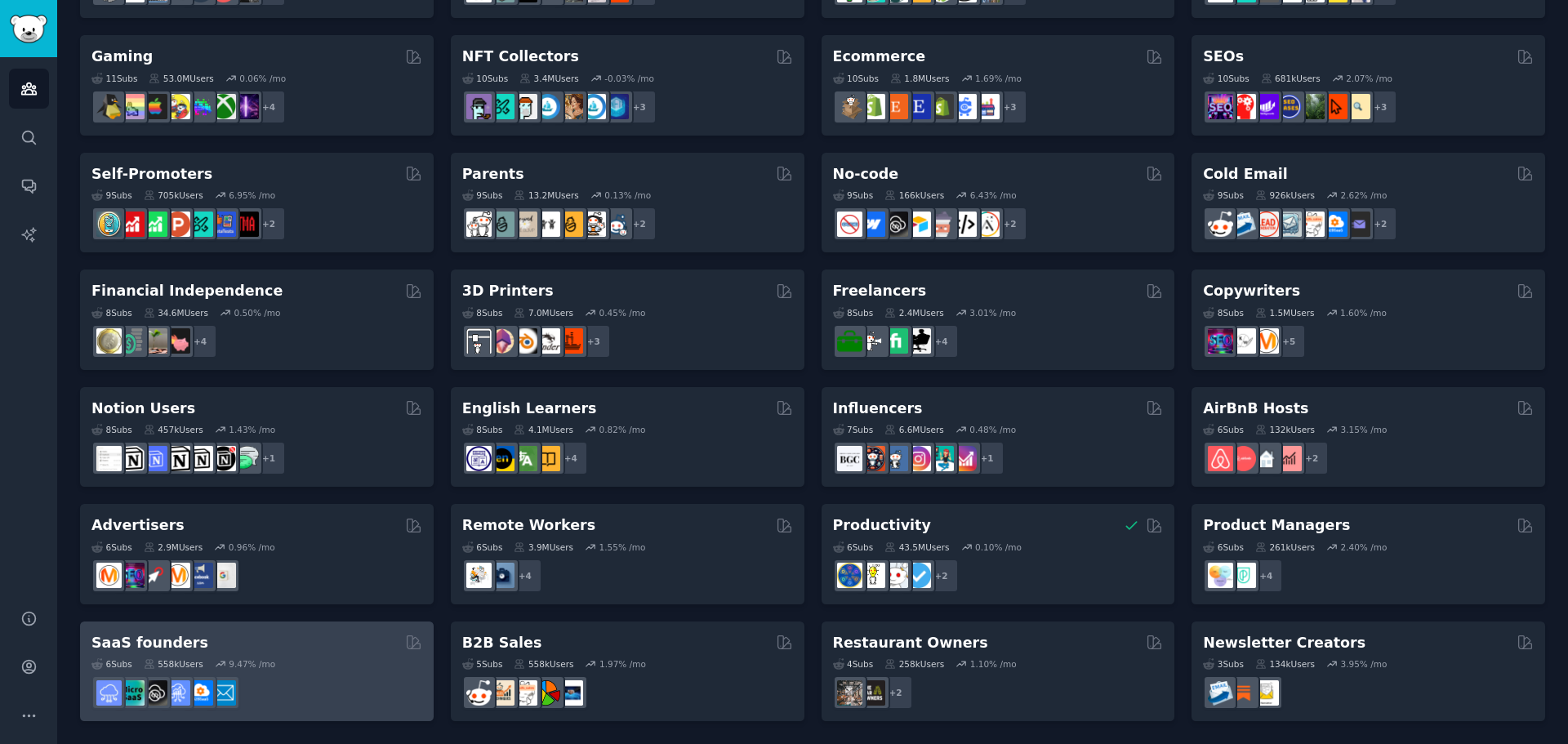
click at [168, 644] on h2 "SaaS founders" at bounding box center [150, 643] width 117 height 21
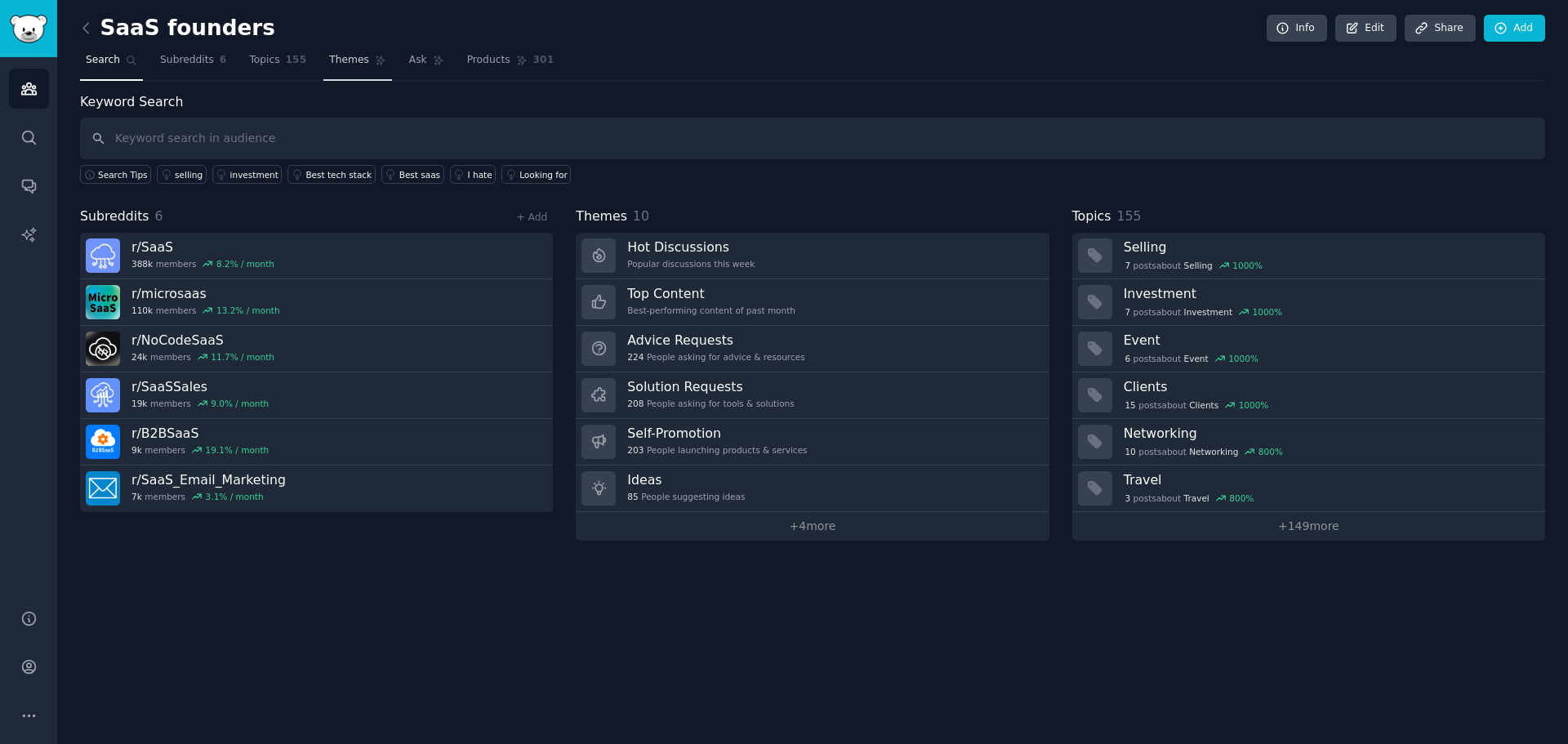
click at [332, 67] on span "Themes" at bounding box center [349, 60] width 40 height 15
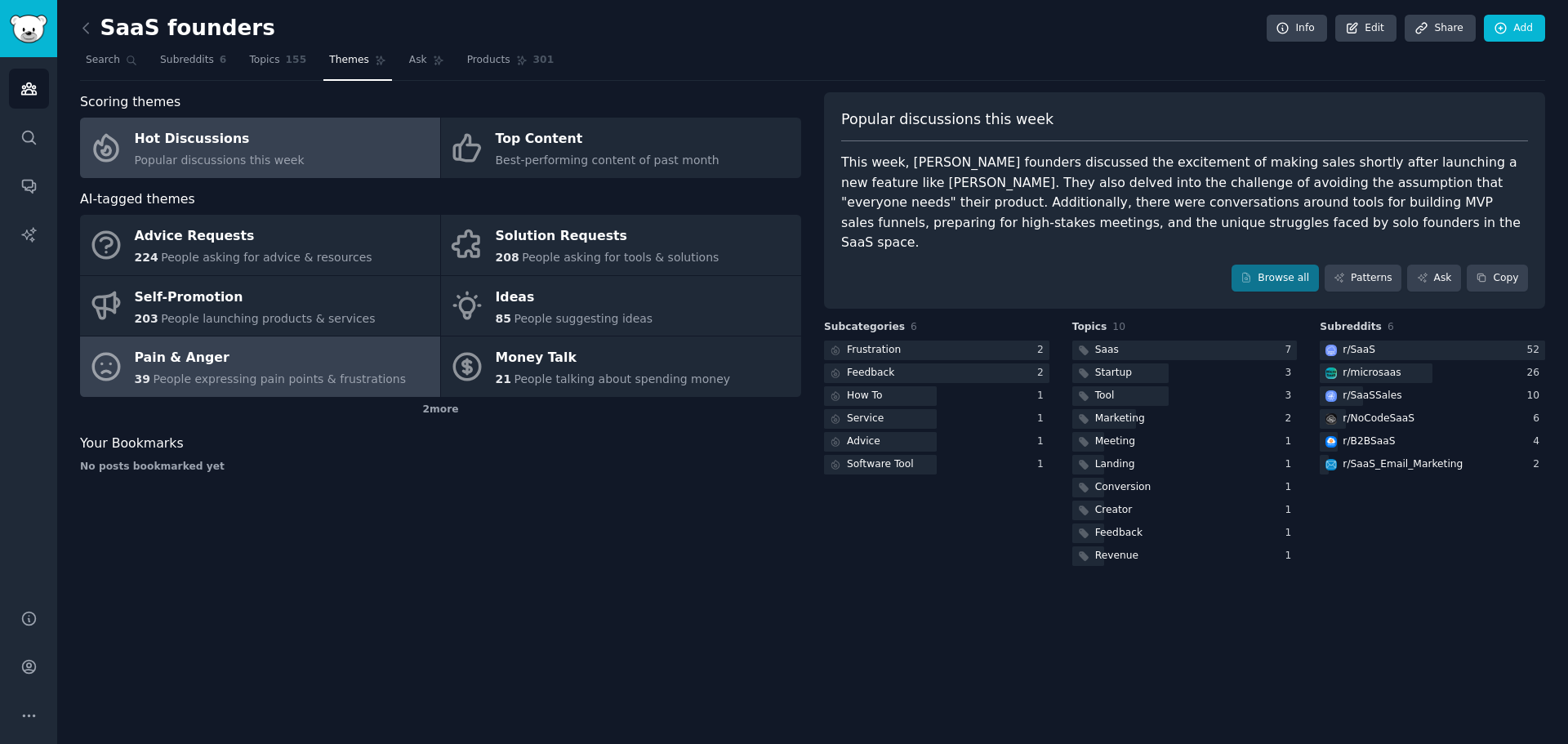
click at [222, 369] on div "Pain & Anger" at bounding box center [271, 358] width 272 height 27
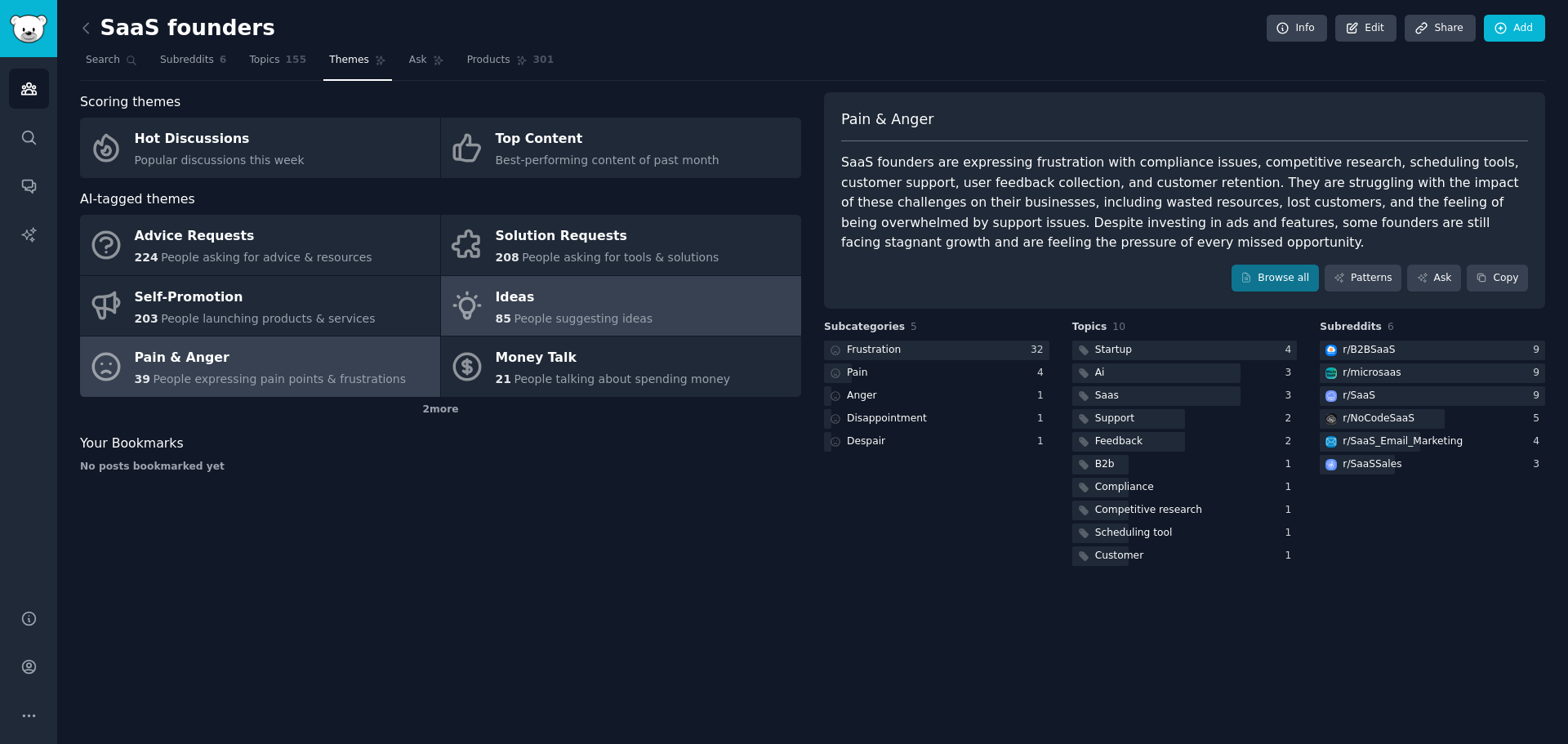
click at [553, 300] on div "Ideas" at bounding box center [575, 297] width 157 height 27
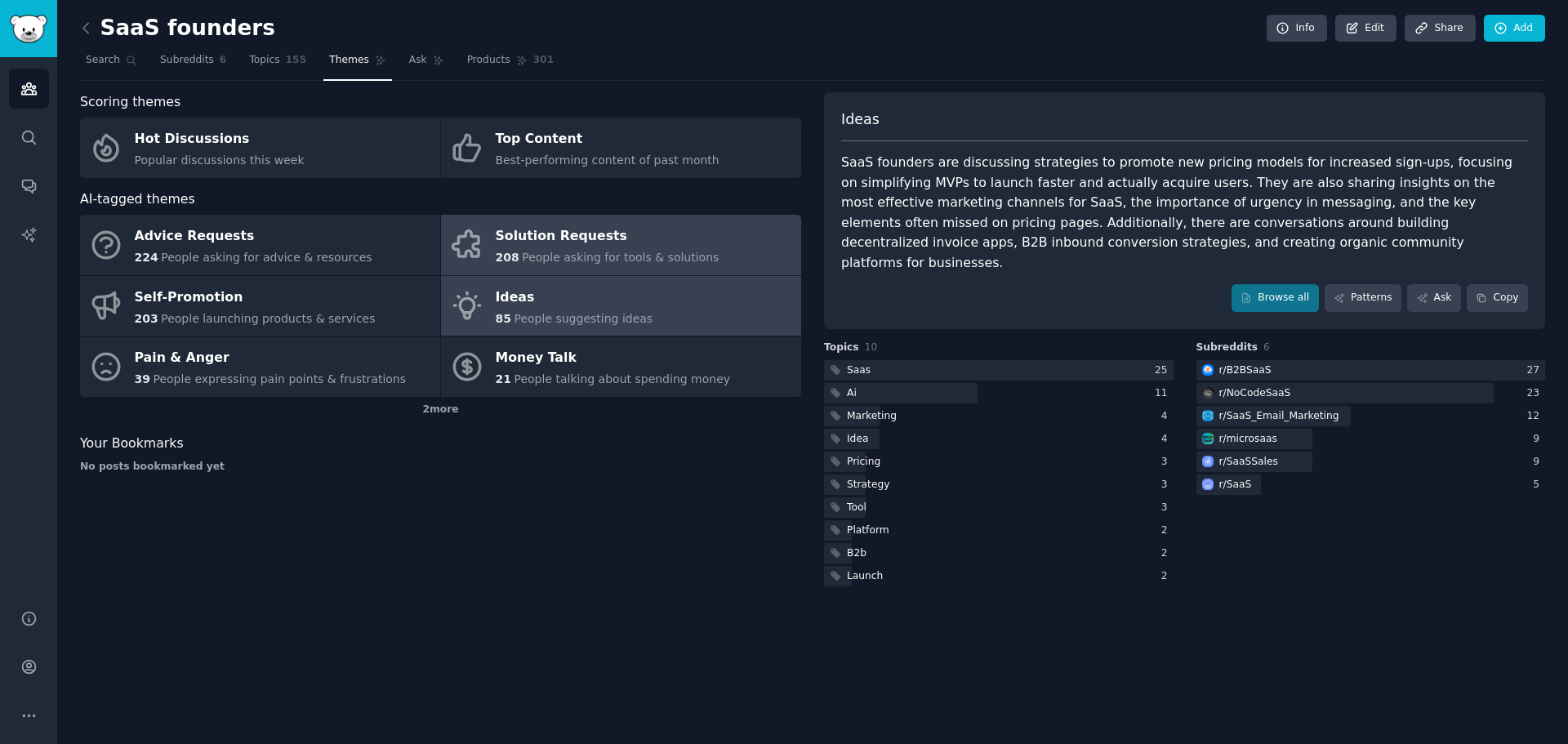
click at [580, 233] on div "Solution Requests" at bounding box center [608, 237] width 224 height 27
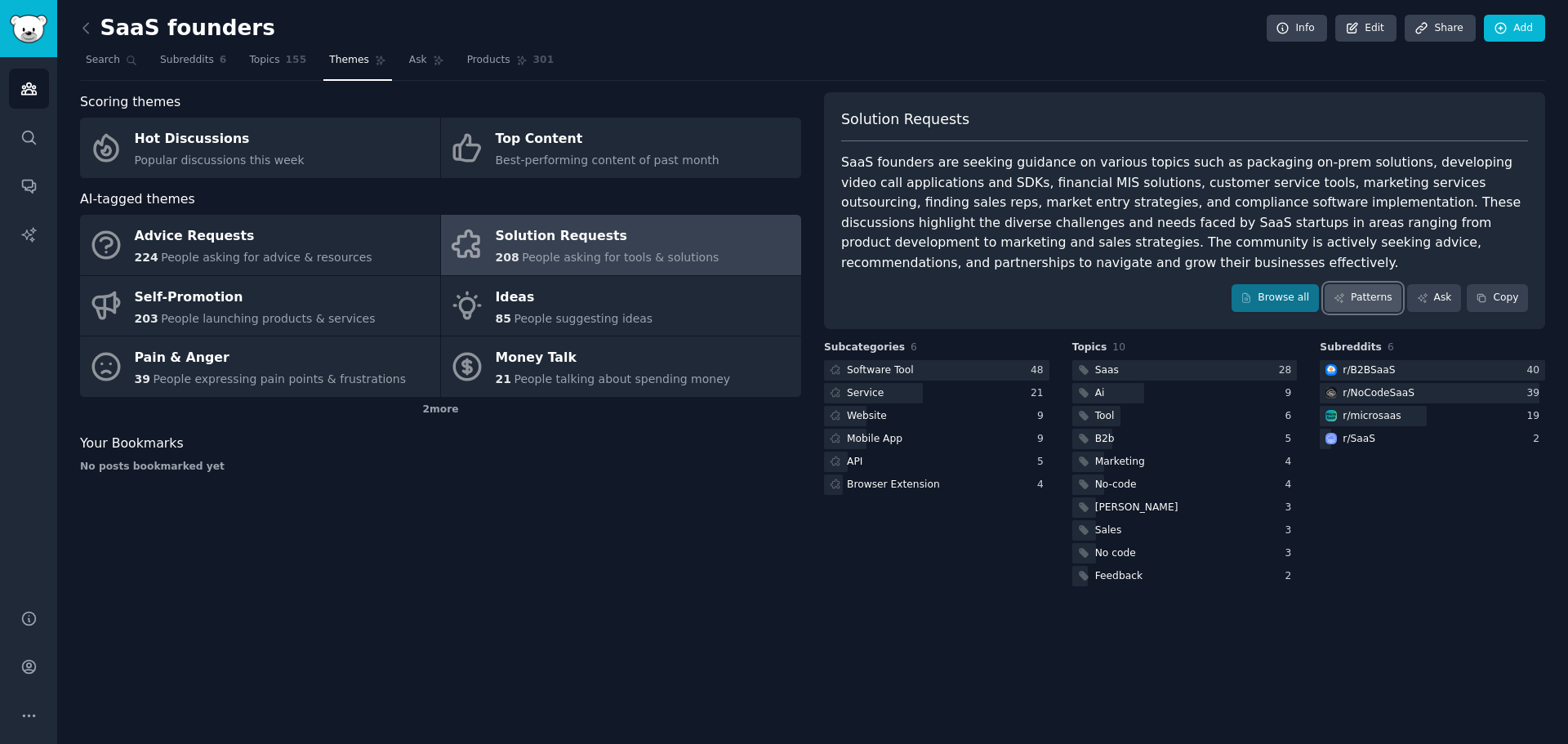
click at [1365, 299] on link "Patterns" at bounding box center [1364, 298] width 77 height 27
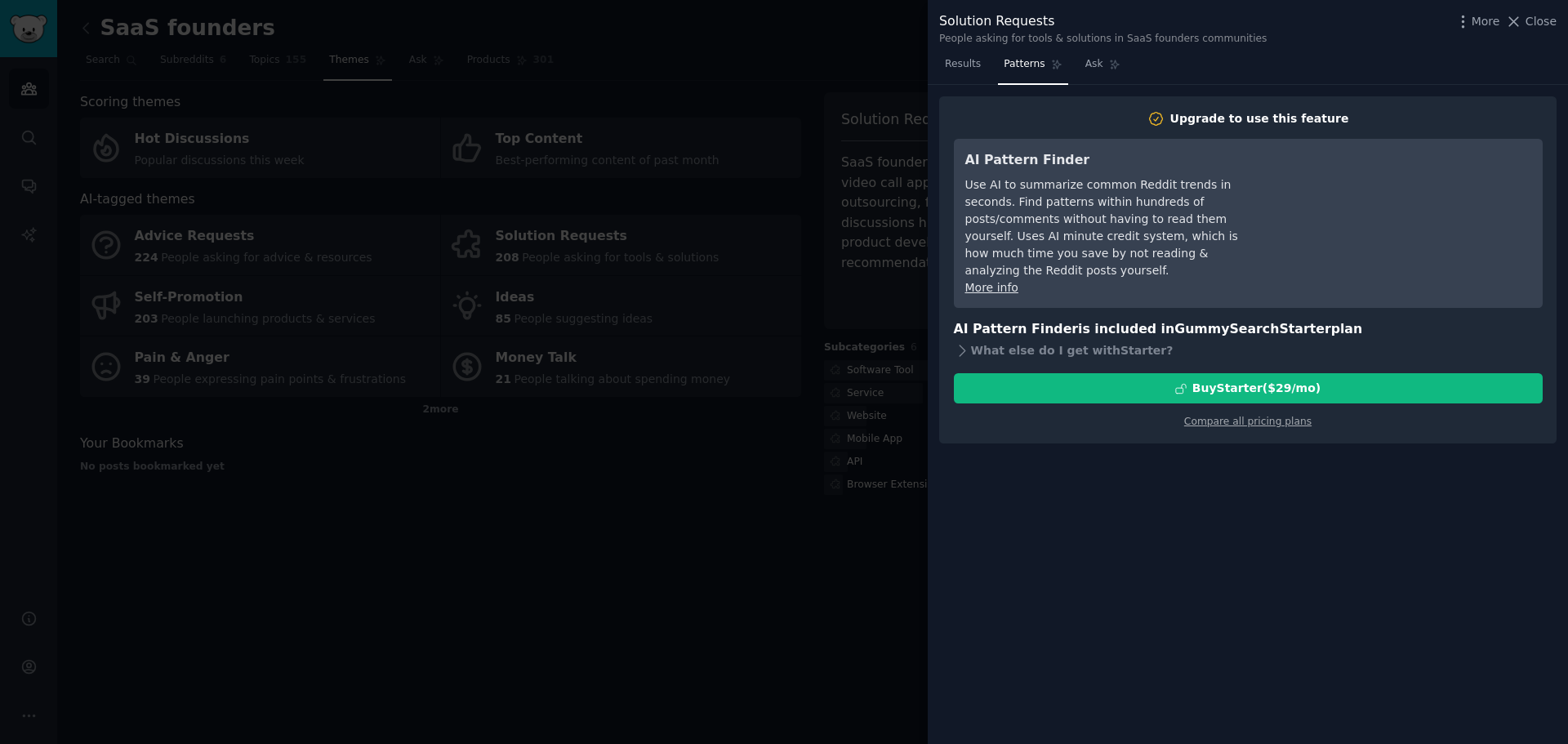
click at [719, 487] on div at bounding box center [784, 372] width 1568 height 744
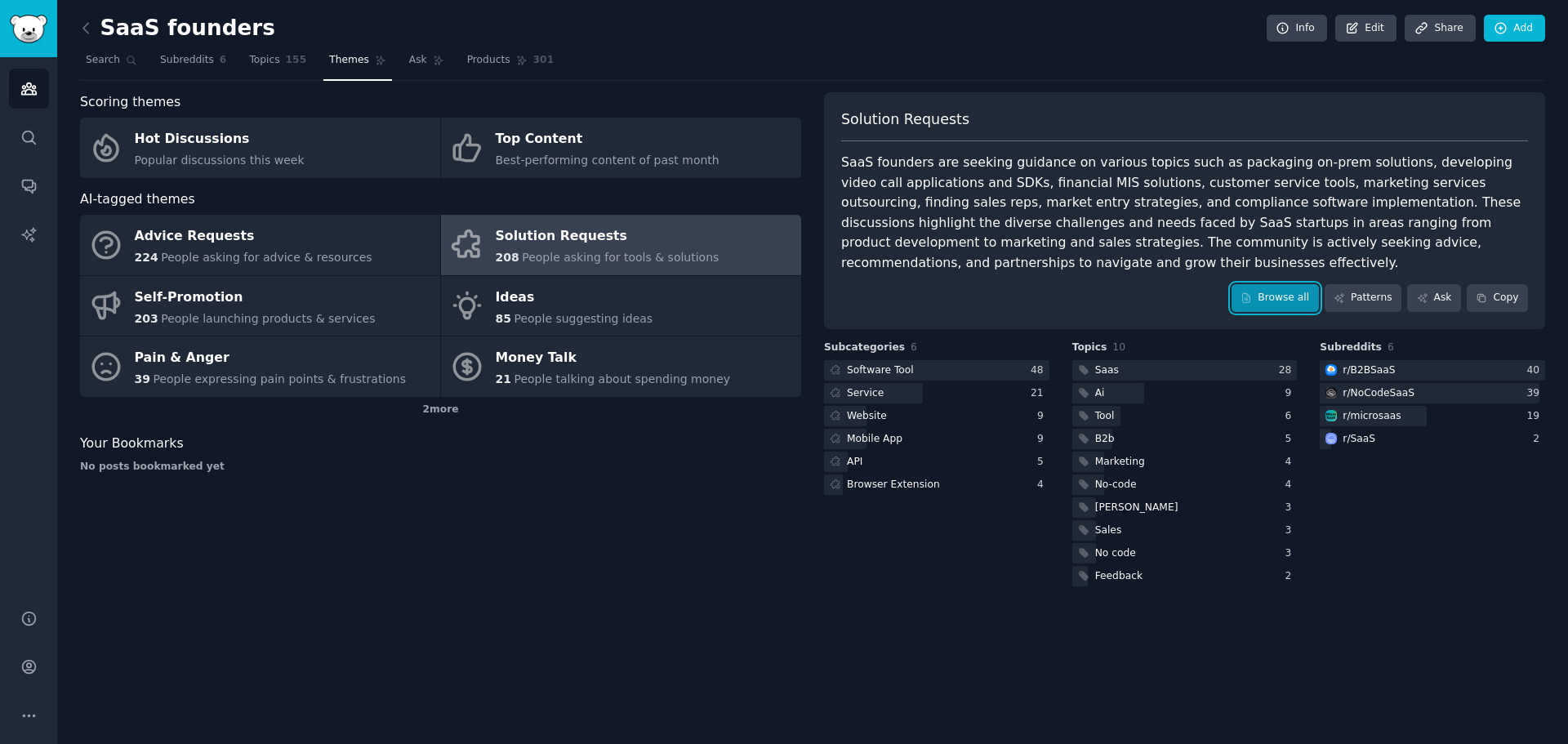
click at [1269, 304] on link "Browse all" at bounding box center [1275, 298] width 87 height 27
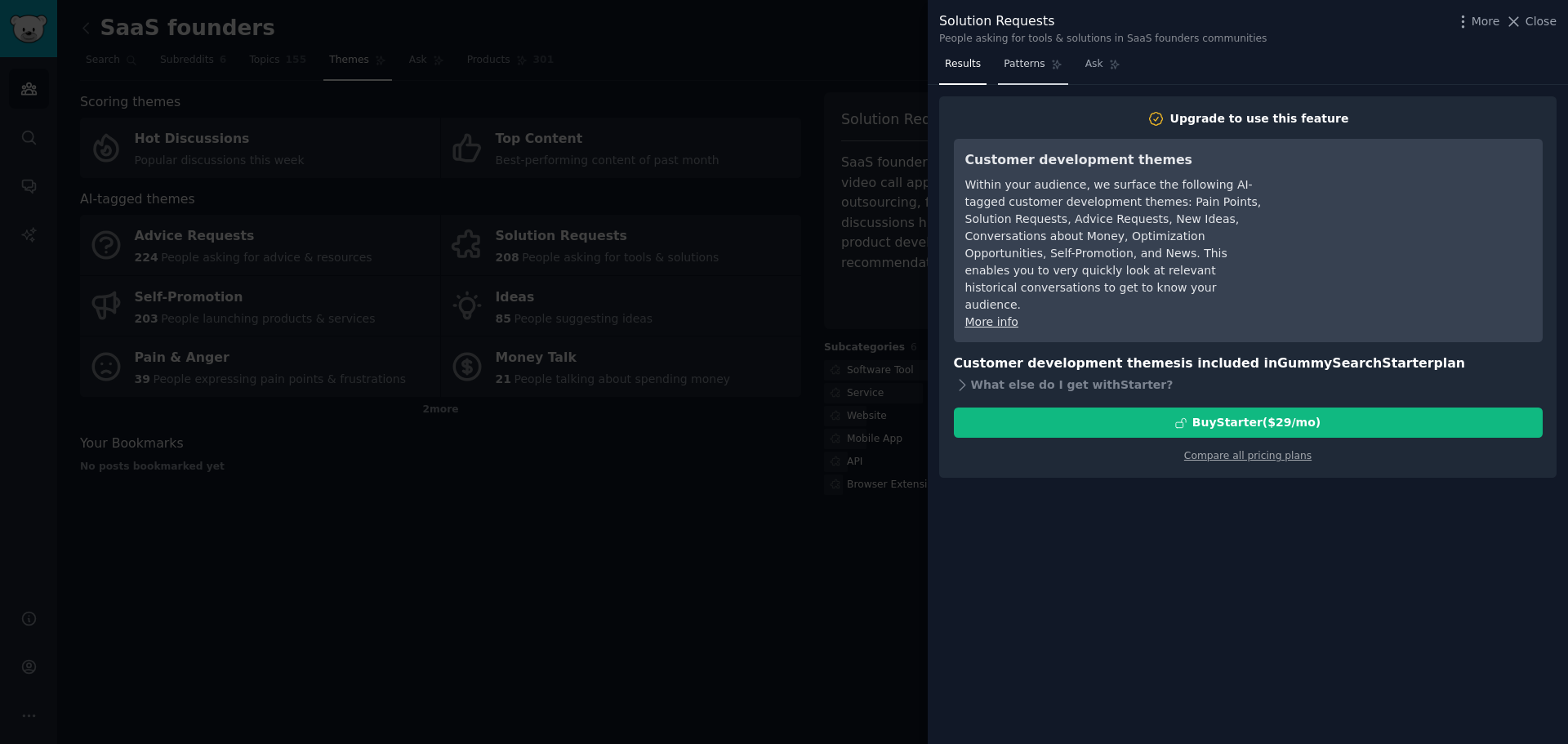
click at [1009, 72] on link "Patterns" at bounding box center [1033, 68] width 69 height 33
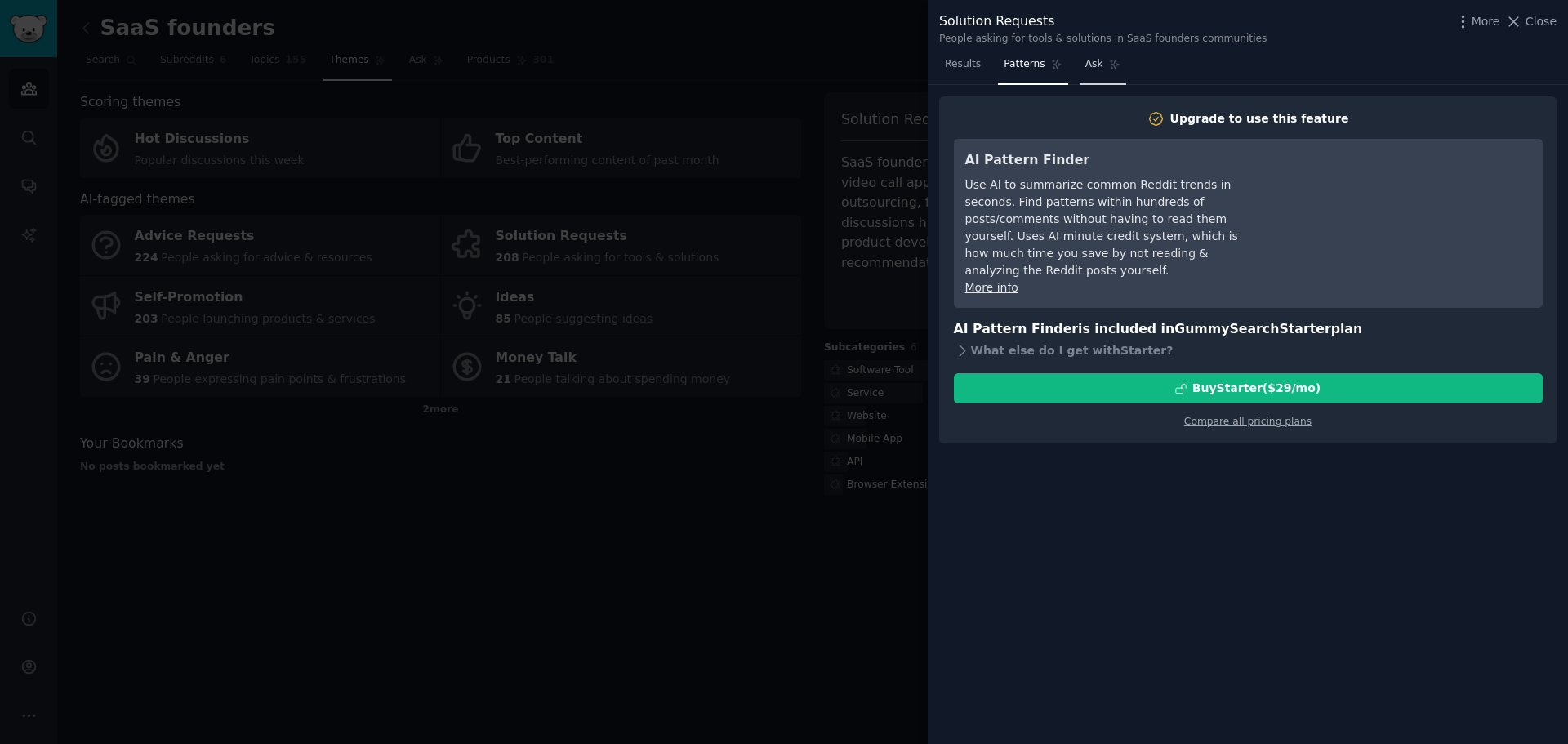
click at [1092, 64] on span "Ask" at bounding box center [1094, 64] width 18 height 15
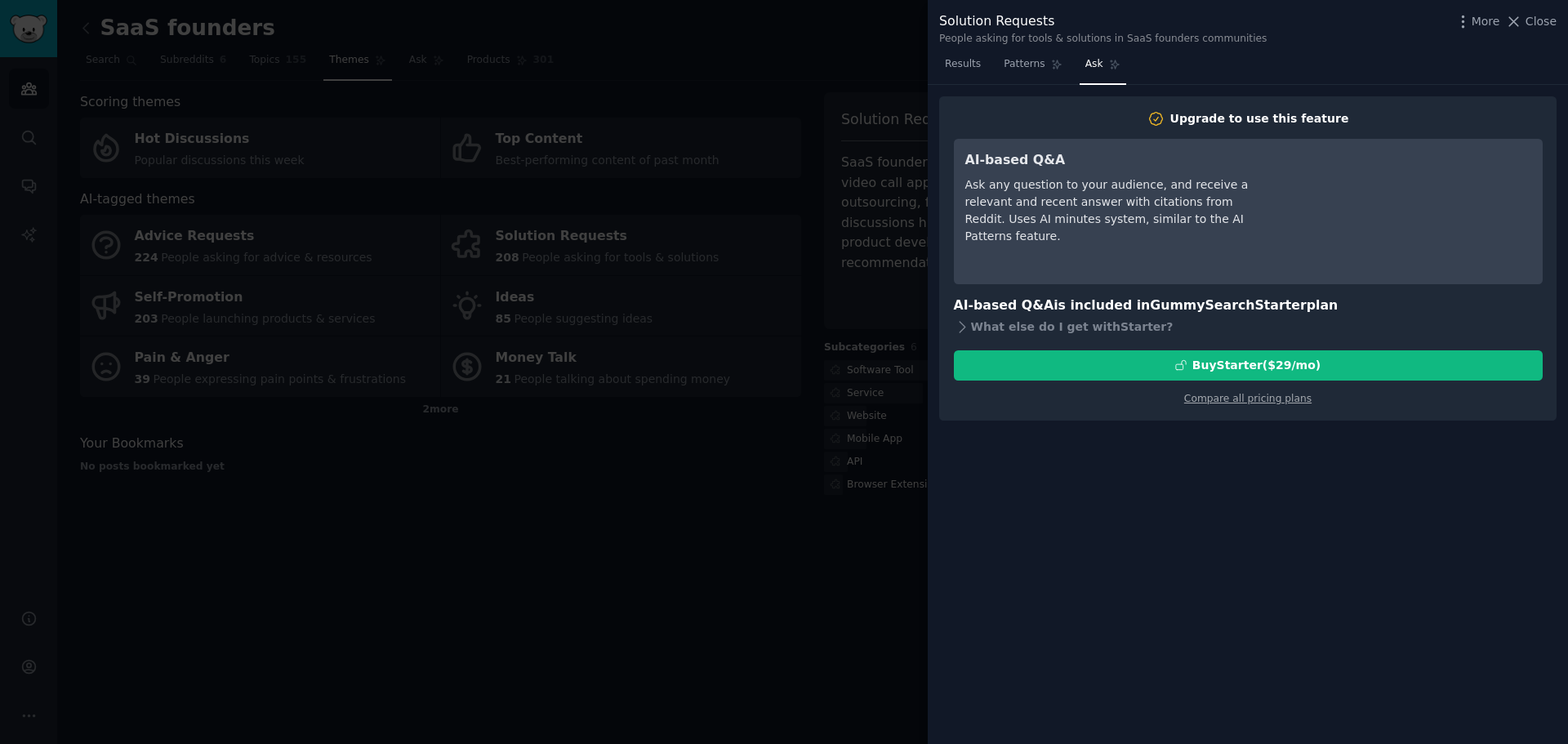
click at [699, 586] on div at bounding box center [784, 372] width 1568 height 744
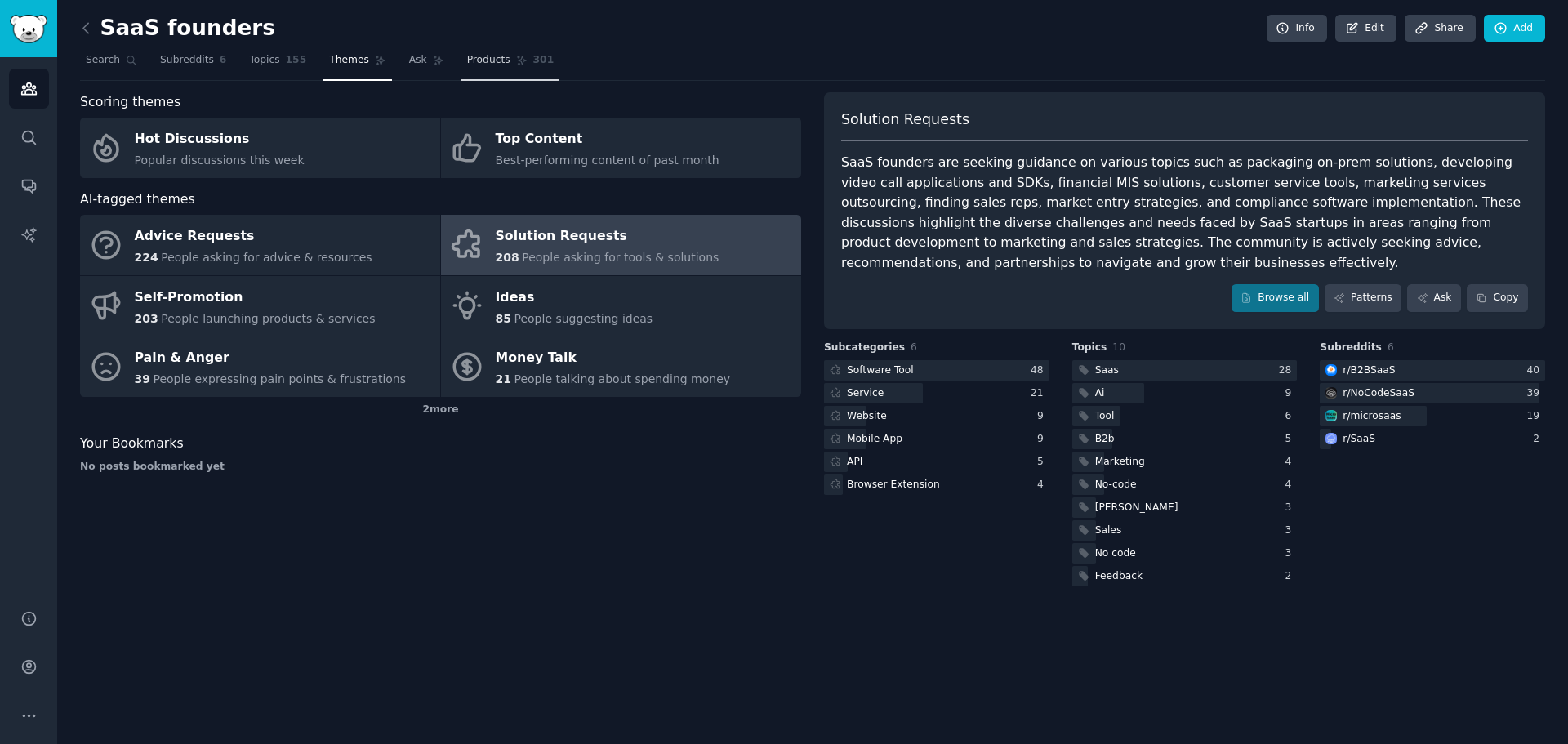
click at [485, 65] on link "Products 301" at bounding box center [510, 63] width 98 height 33
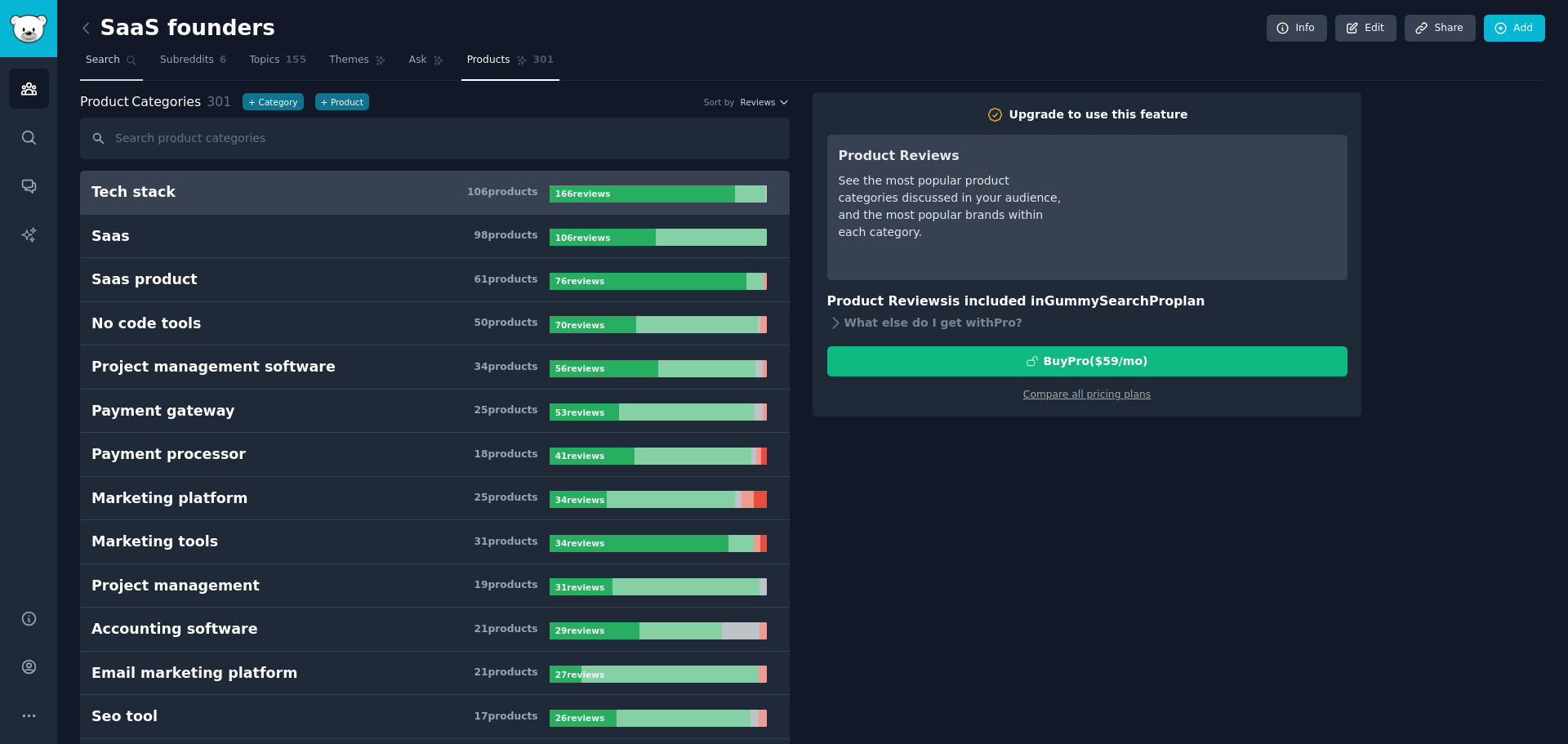
click at [104, 60] on span "Search" at bounding box center [103, 60] width 34 height 15
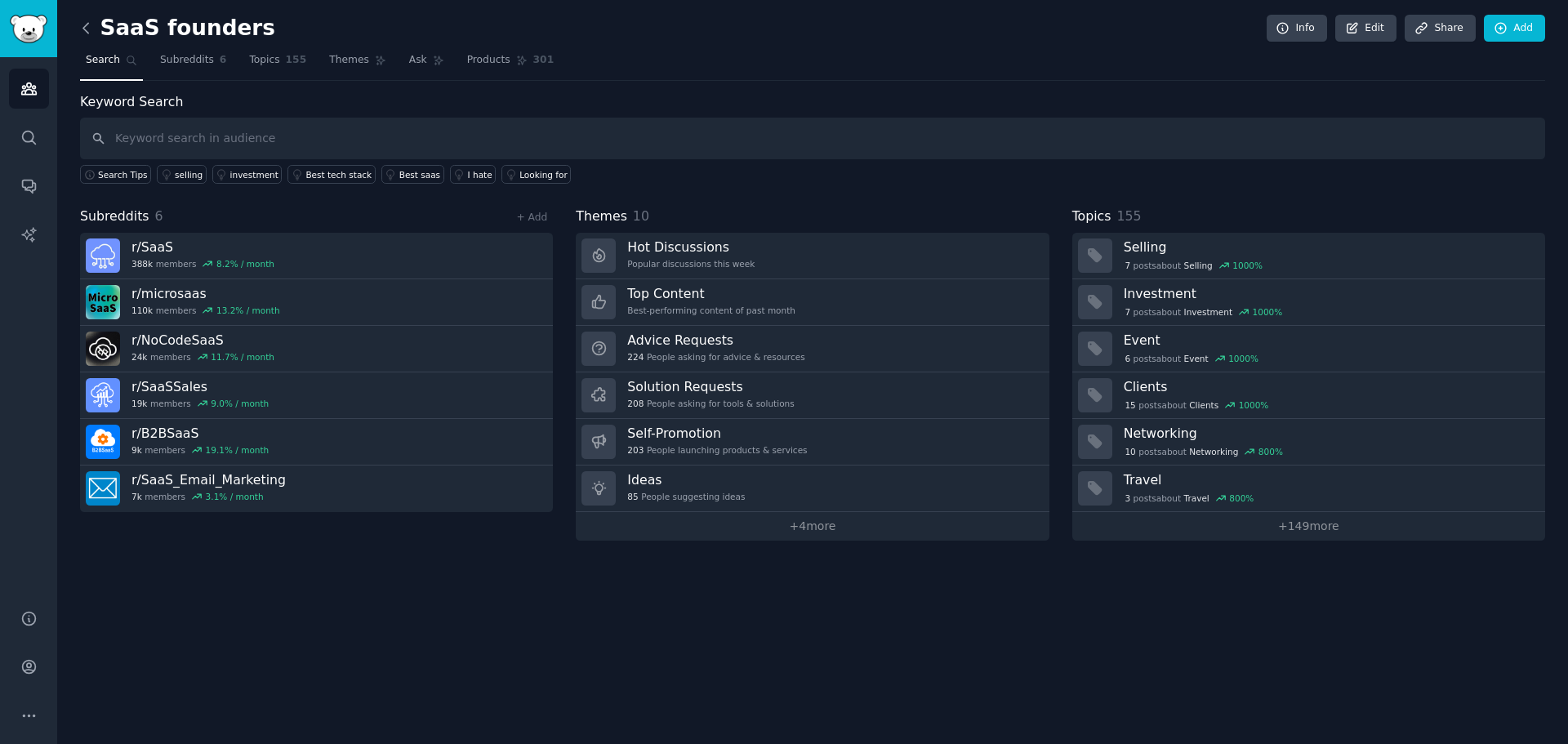
click at [81, 24] on icon at bounding box center [86, 28] width 17 height 17
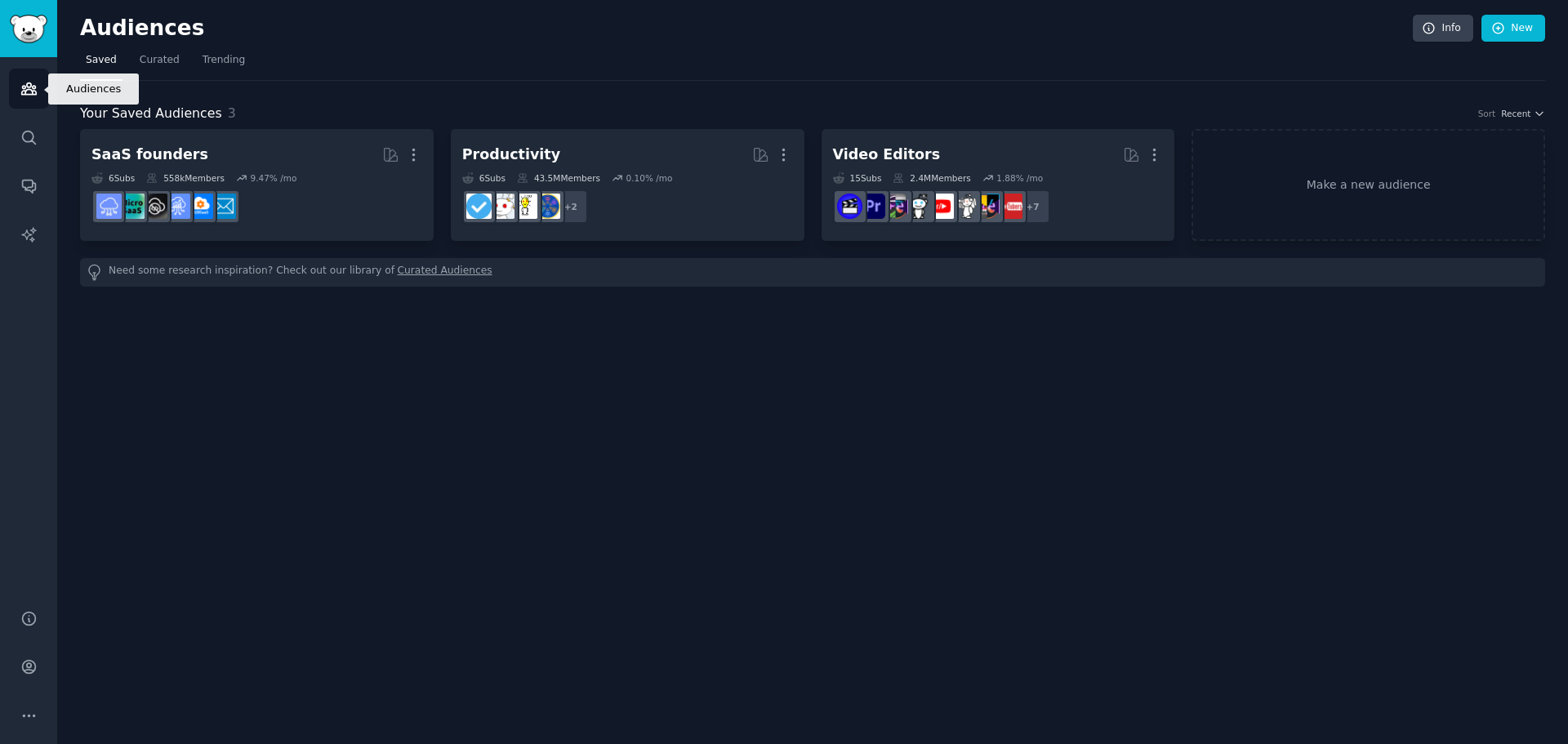
click at [33, 101] on link "Audiences" at bounding box center [29, 88] width 40 height 40
click at [101, 56] on span "Saved" at bounding box center [101, 60] width 31 height 15
click at [15, 139] on link "Search" at bounding box center [29, 137] width 40 height 40
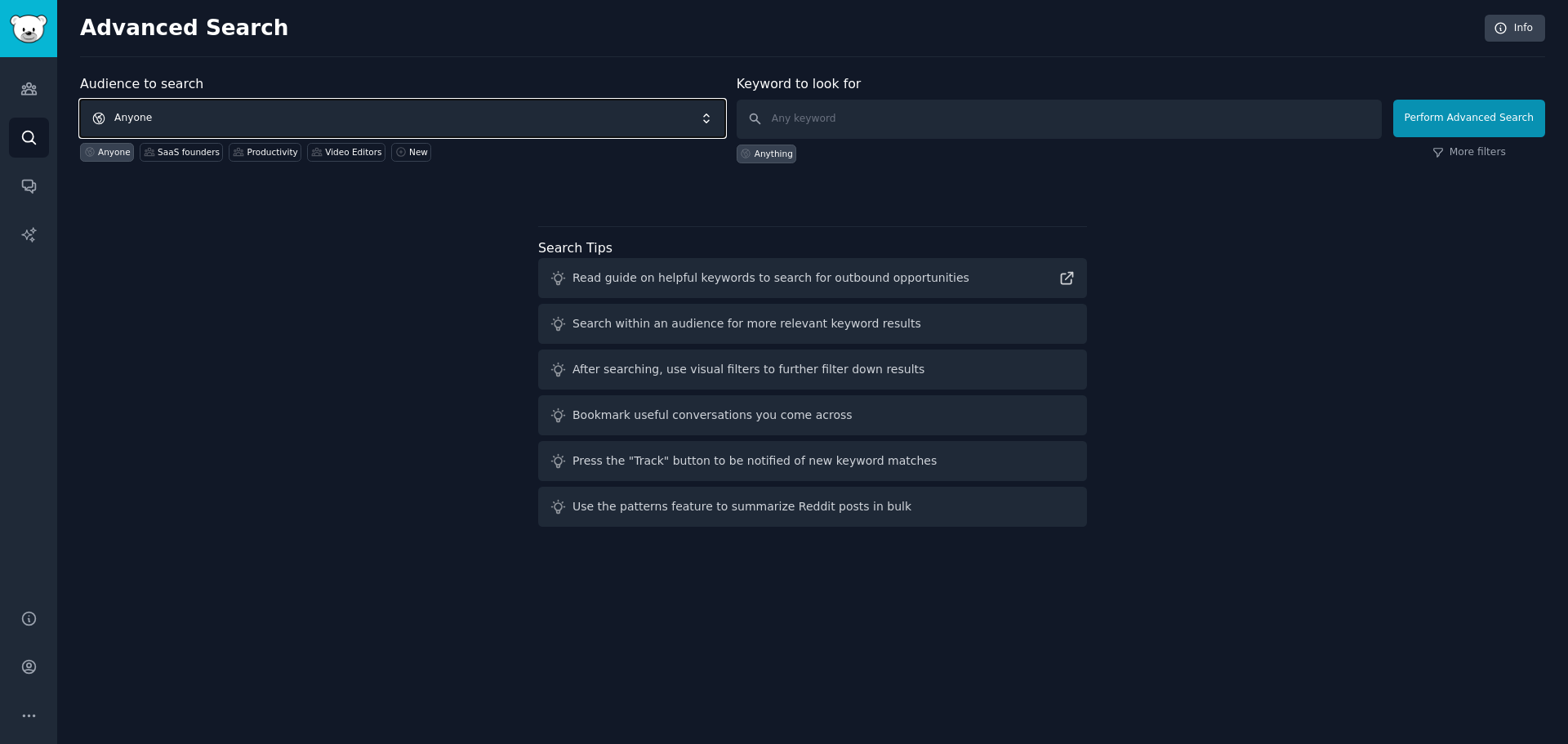
click at [252, 113] on span "Anyone" at bounding box center [403, 118] width 645 height 38
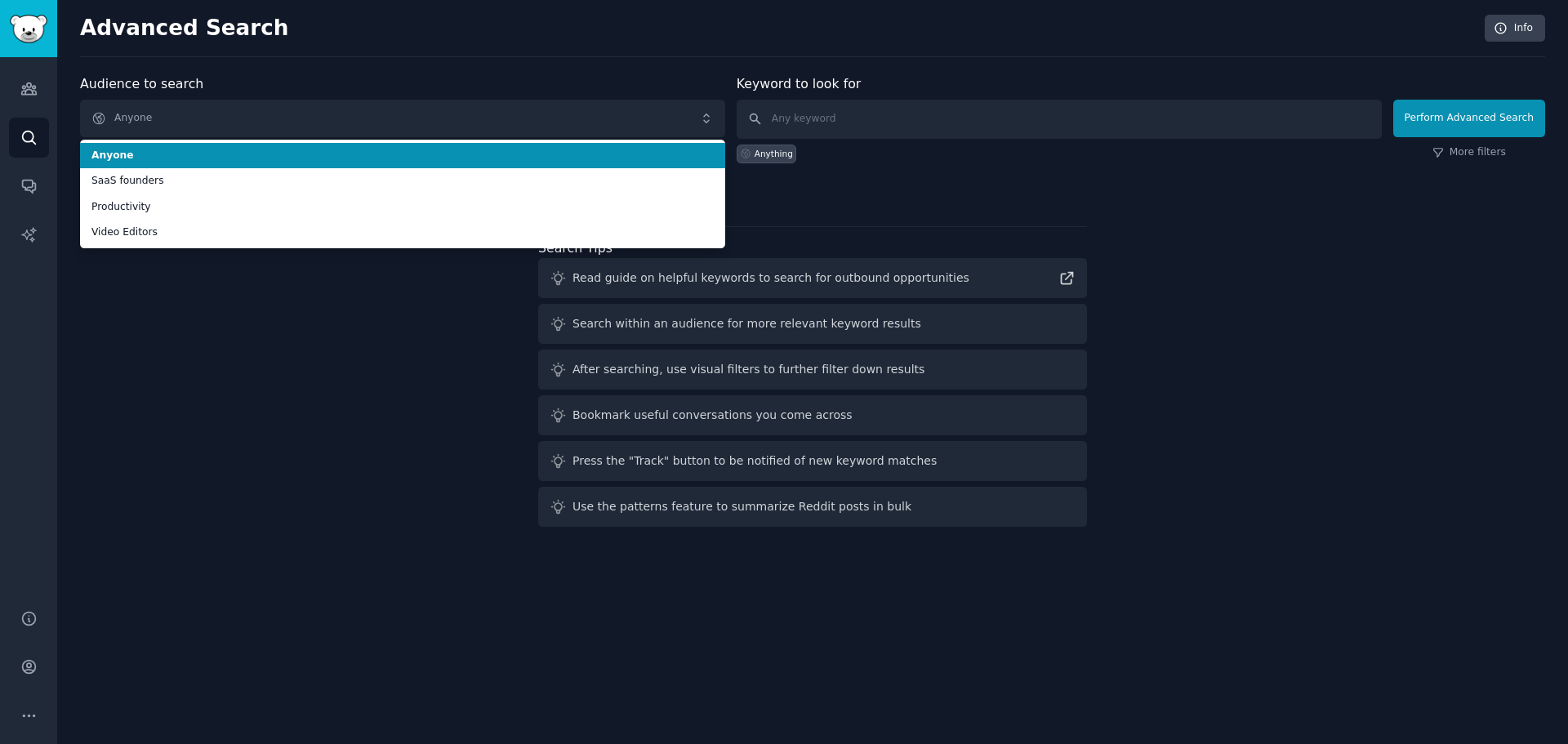
click at [403, 68] on div "Advanced Search Info Audience to search Anyone Anyone SaaS founders Productivit…" at bounding box center [813, 372] width 1511 height 744
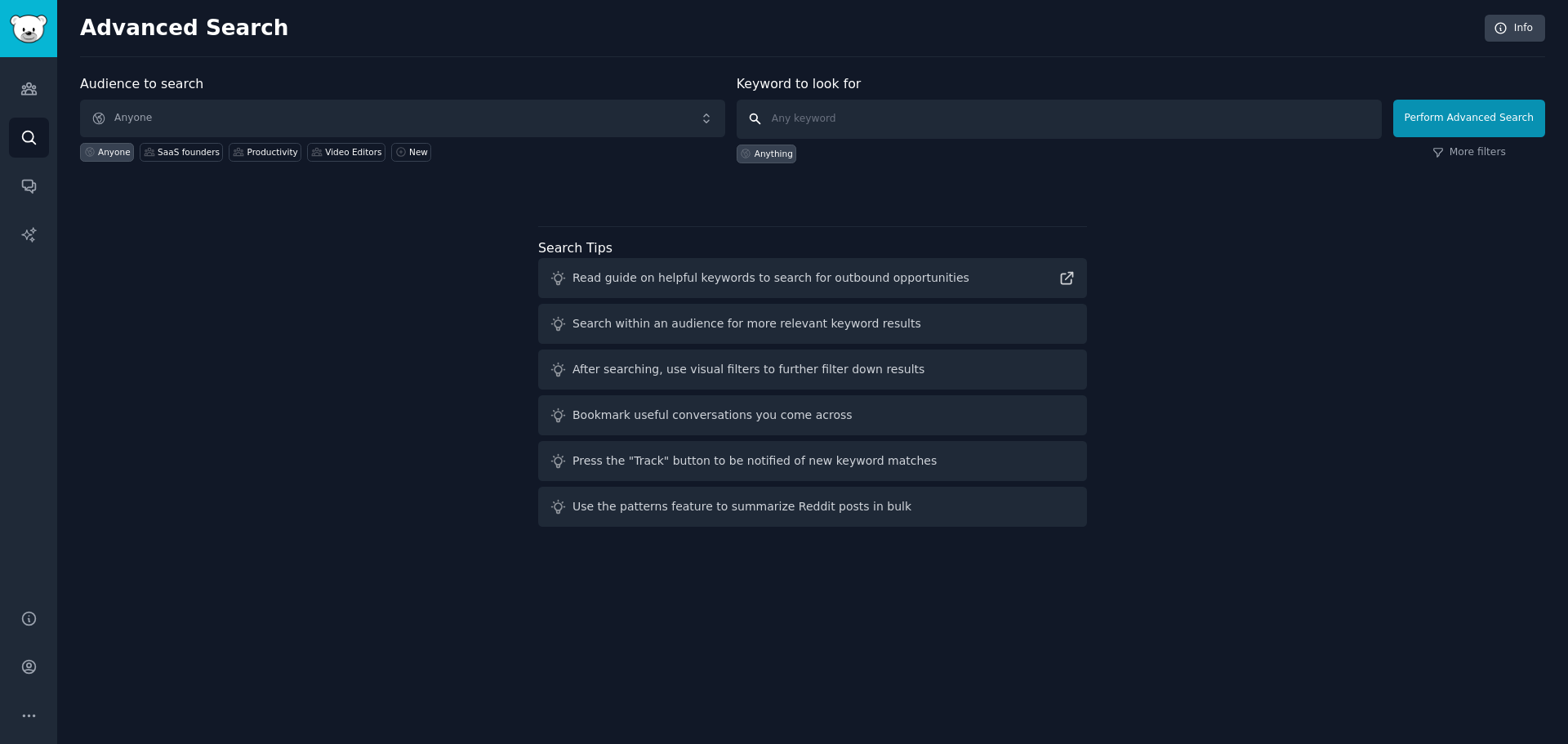
click at [846, 119] on input "text" at bounding box center [1059, 119] width 645 height 39
type input "e"
type input "kids"
click button "Perform Advanced Search" at bounding box center [1470, 118] width 152 height 38
click at [42, 92] on link "Audiences" at bounding box center [29, 88] width 40 height 40
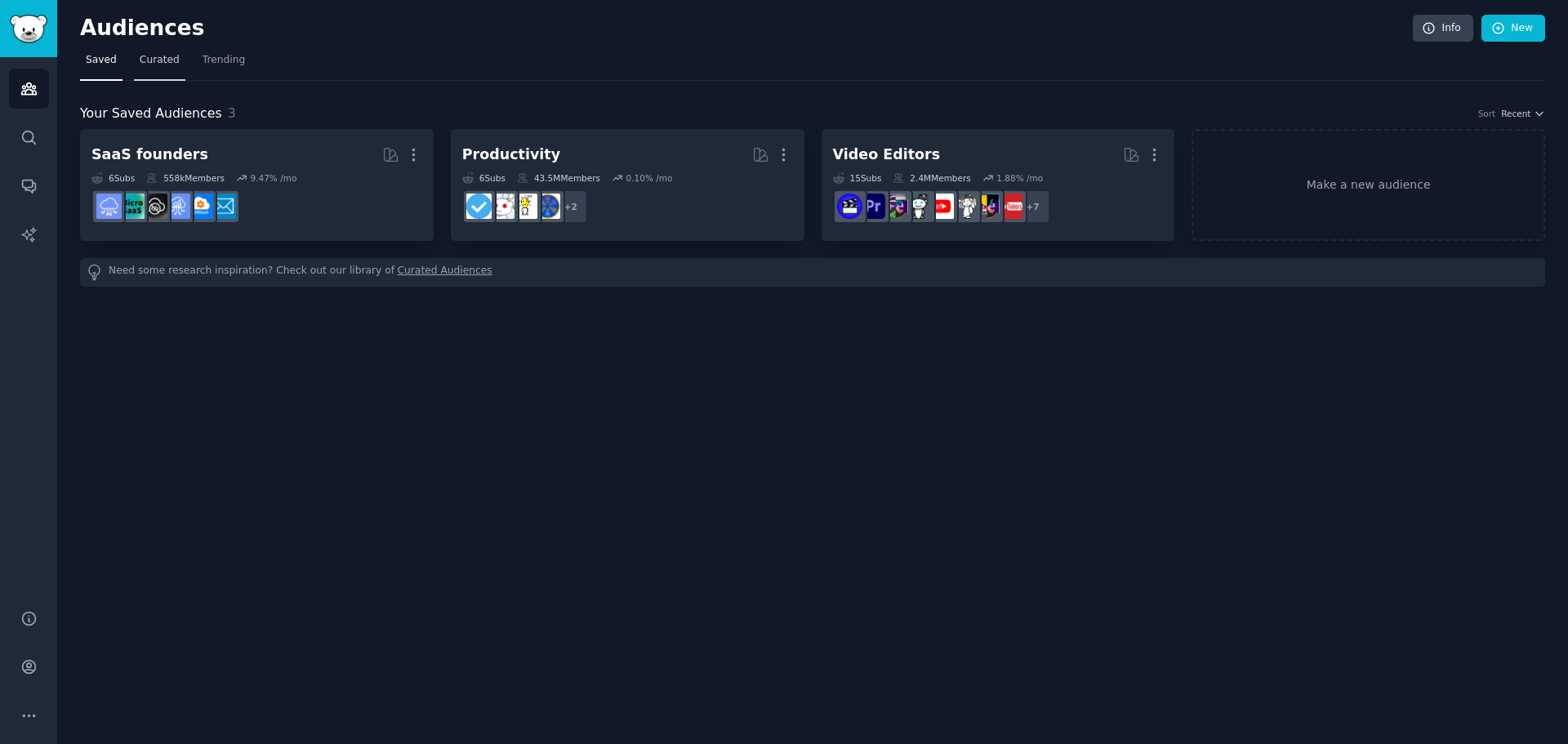
click at [158, 56] on span "Curated" at bounding box center [159, 60] width 40 height 15
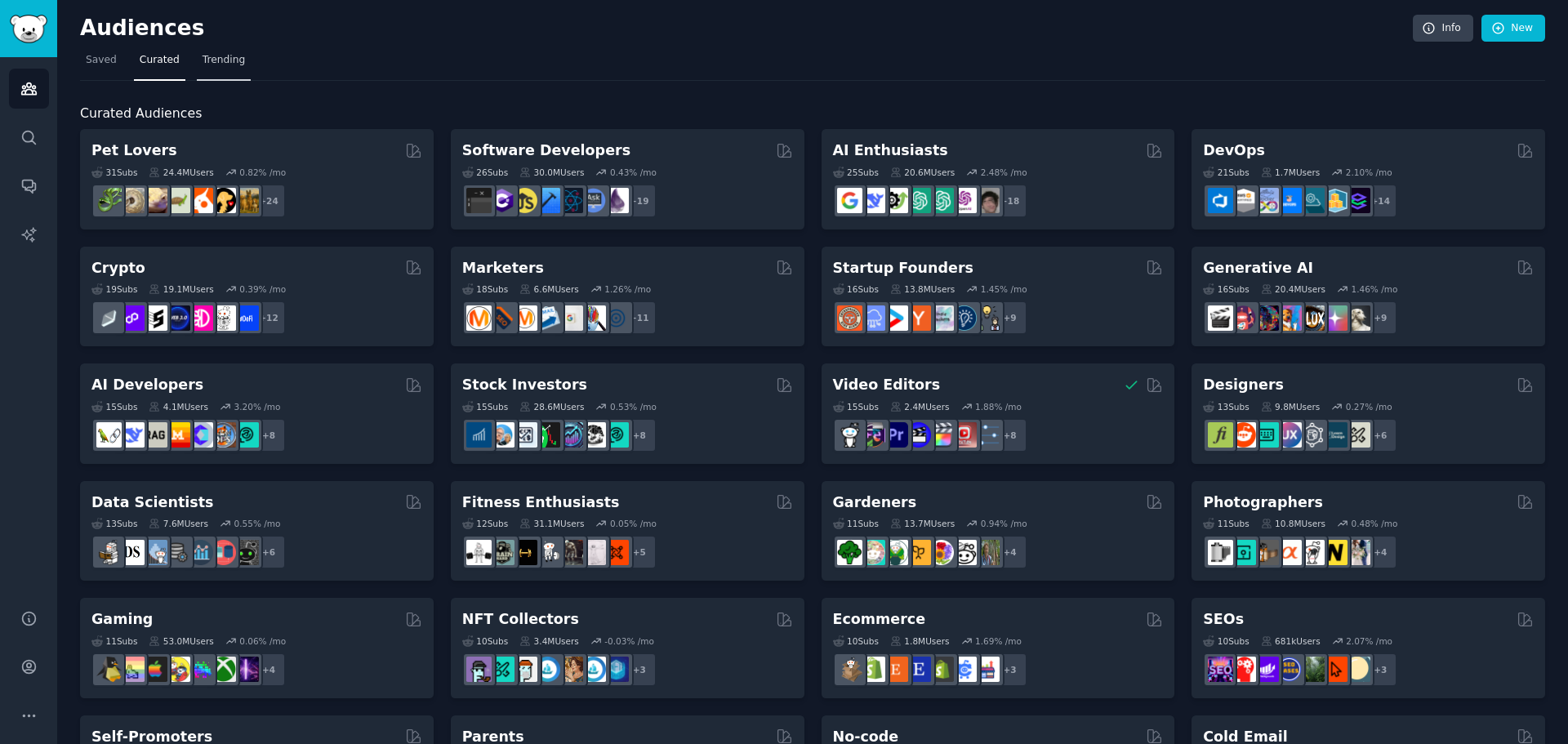
click at [221, 62] on span "Trending" at bounding box center [224, 60] width 43 height 15
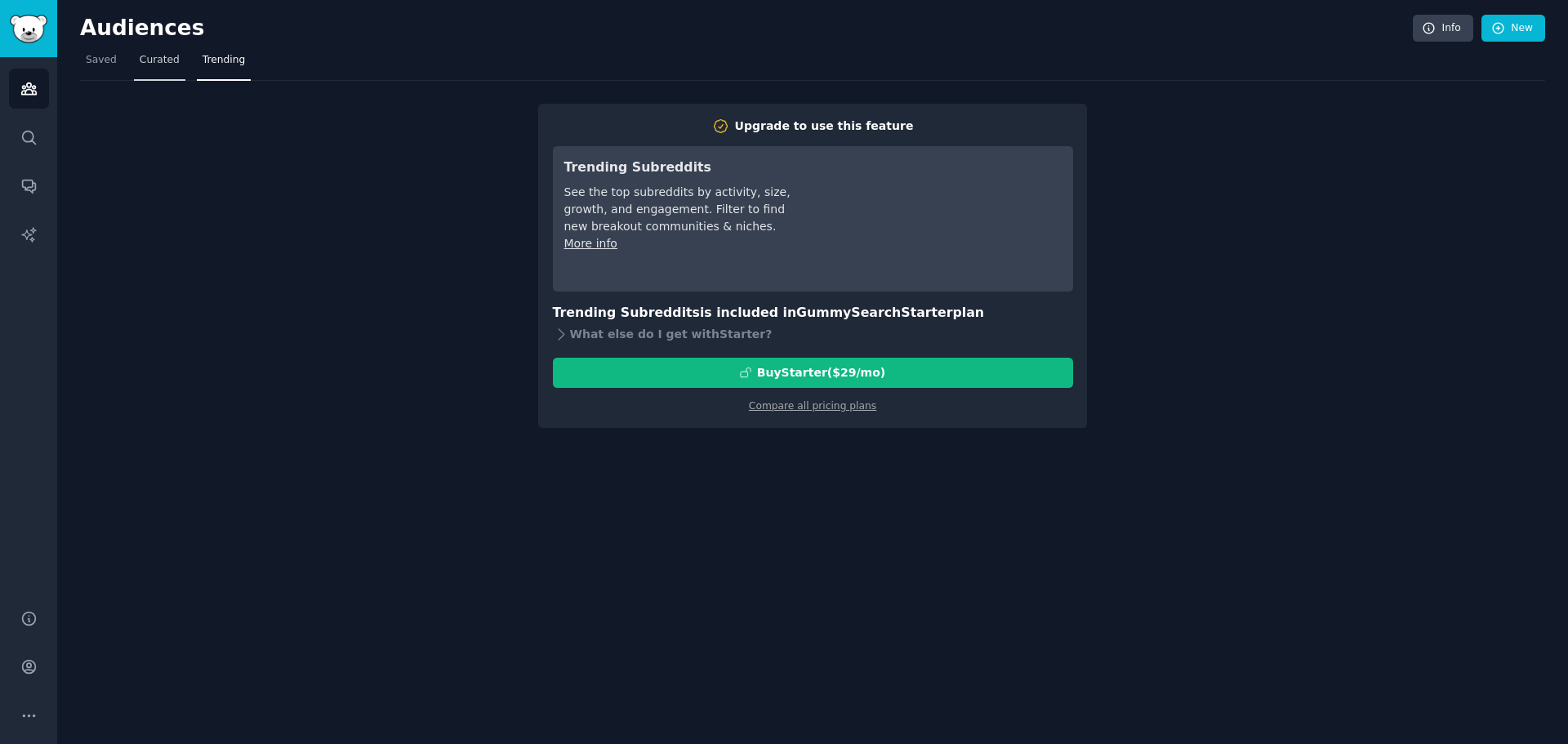
click at [161, 66] on span "Curated" at bounding box center [159, 60] width 40 height 15
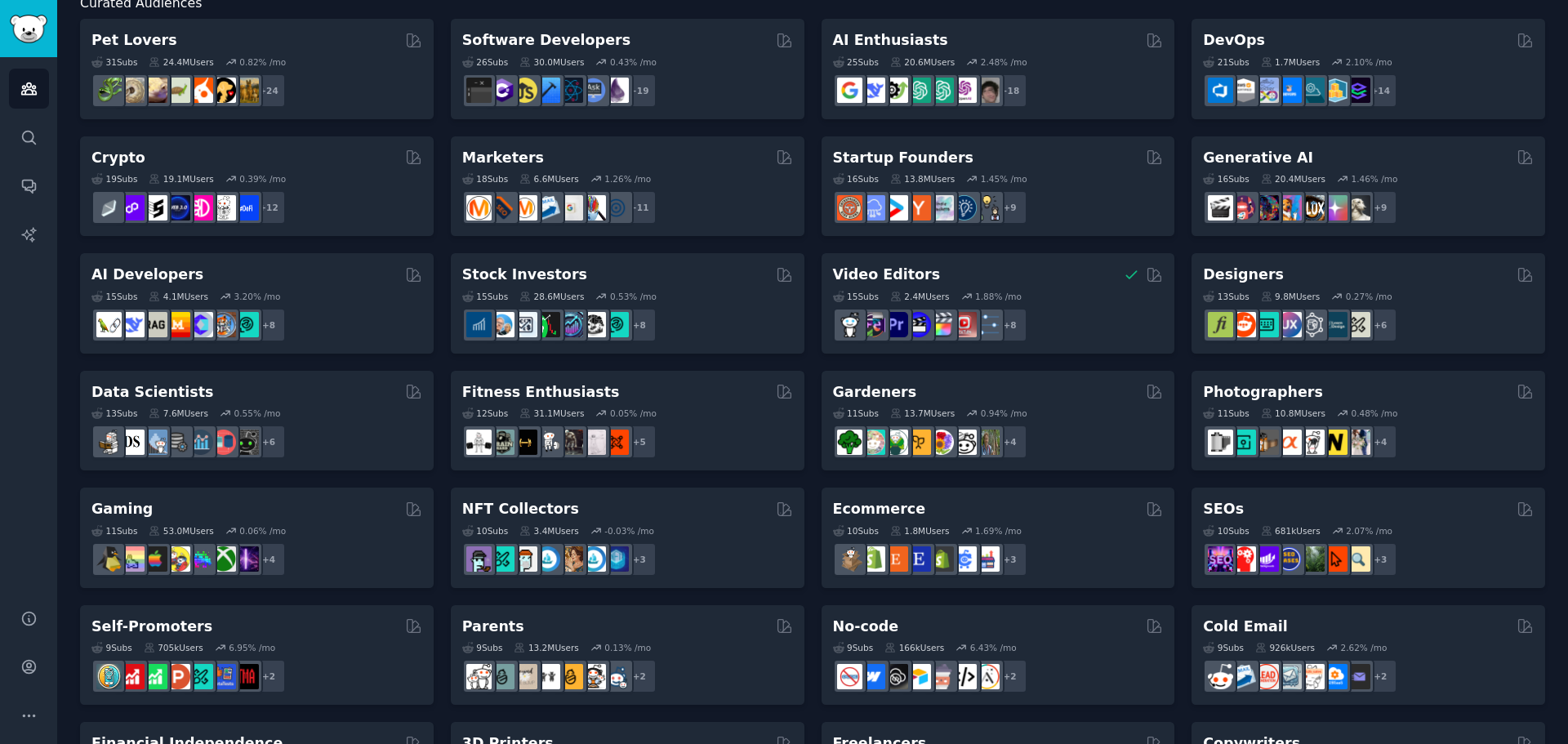
scroll to position [136, 0]
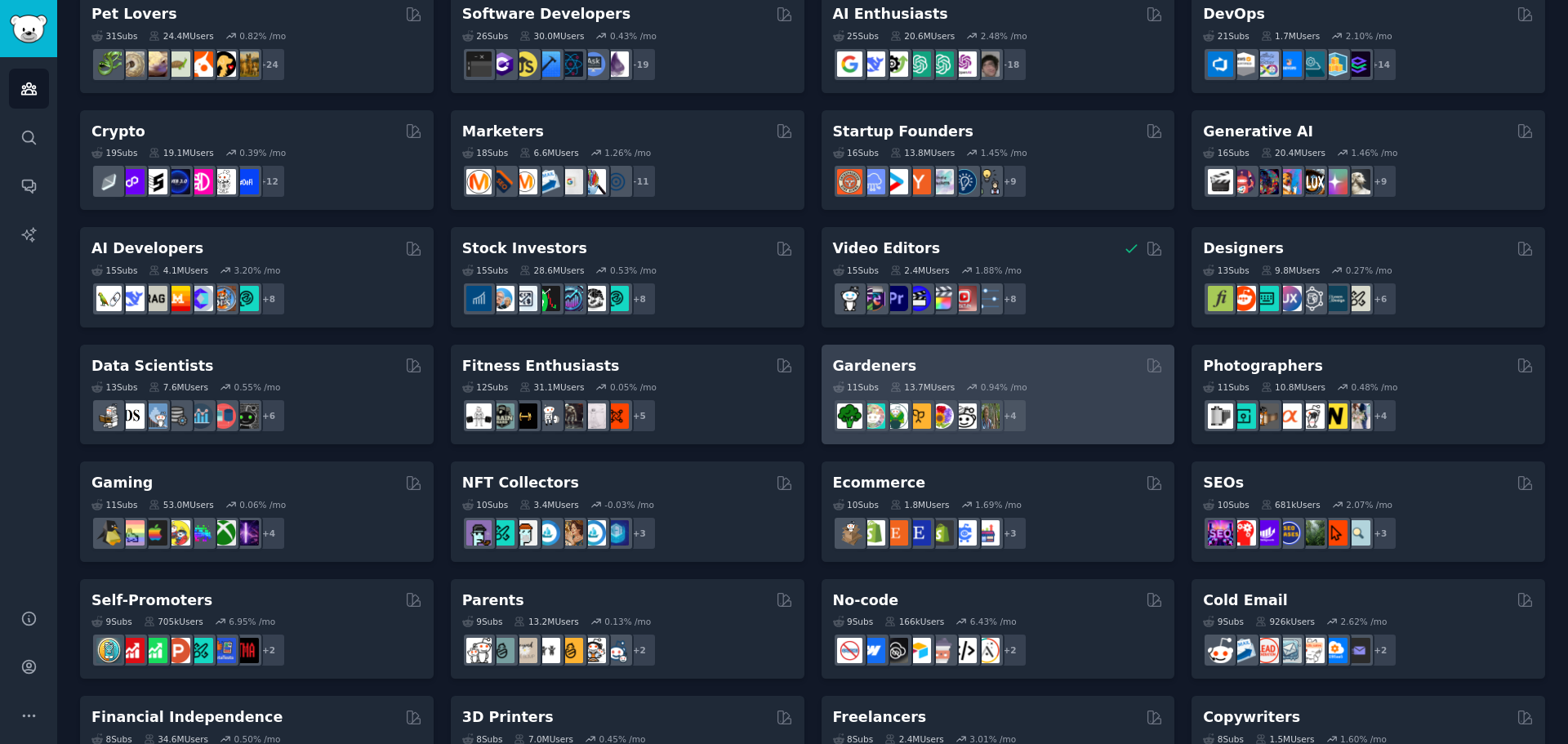
click at [873, 362] on h2 "Gardeners" at bounding box center [875, 366] width 84 height 21
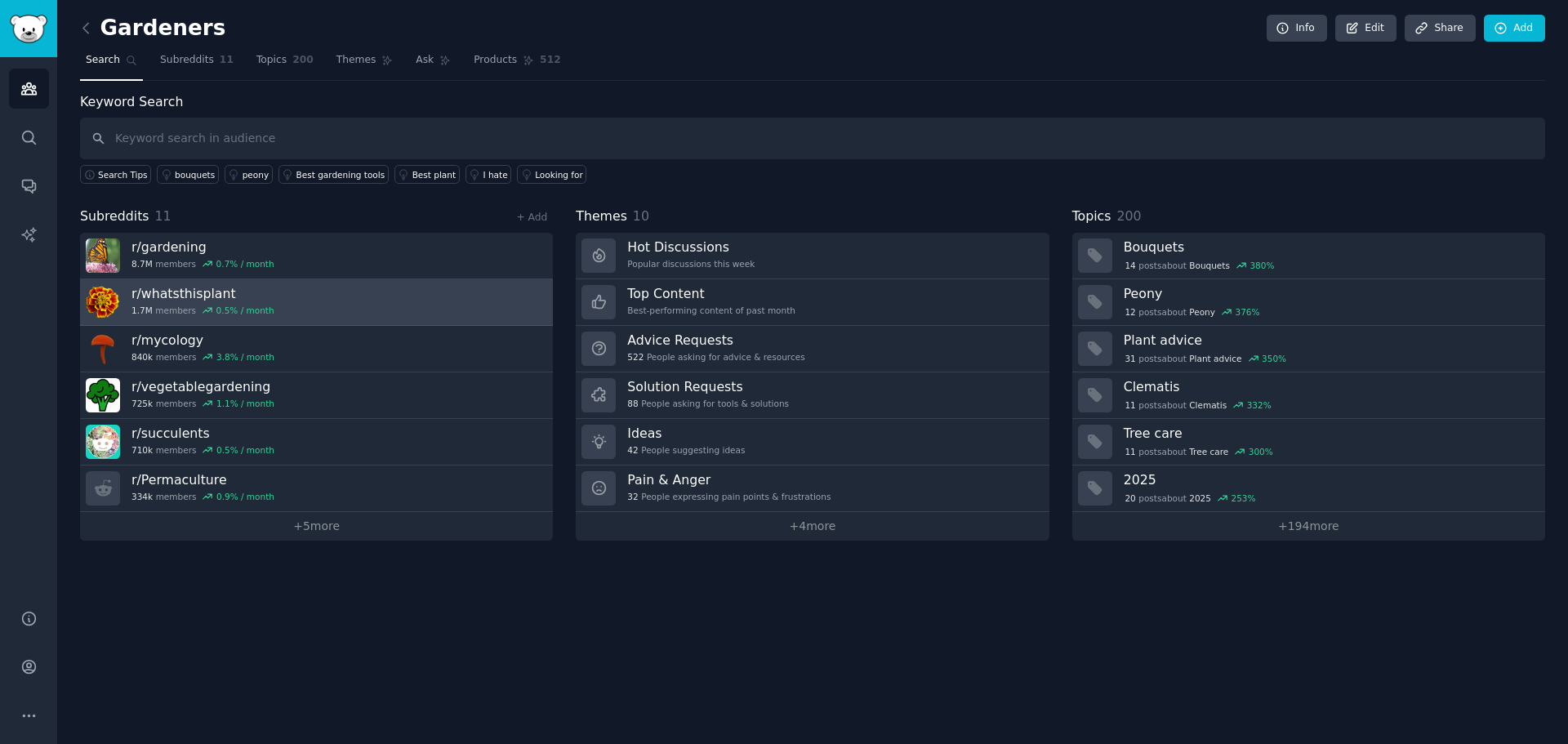
click at [222, 295] on h3 "r/ whatsthisplant" at bounding box center [203, 293] width 143 height 17
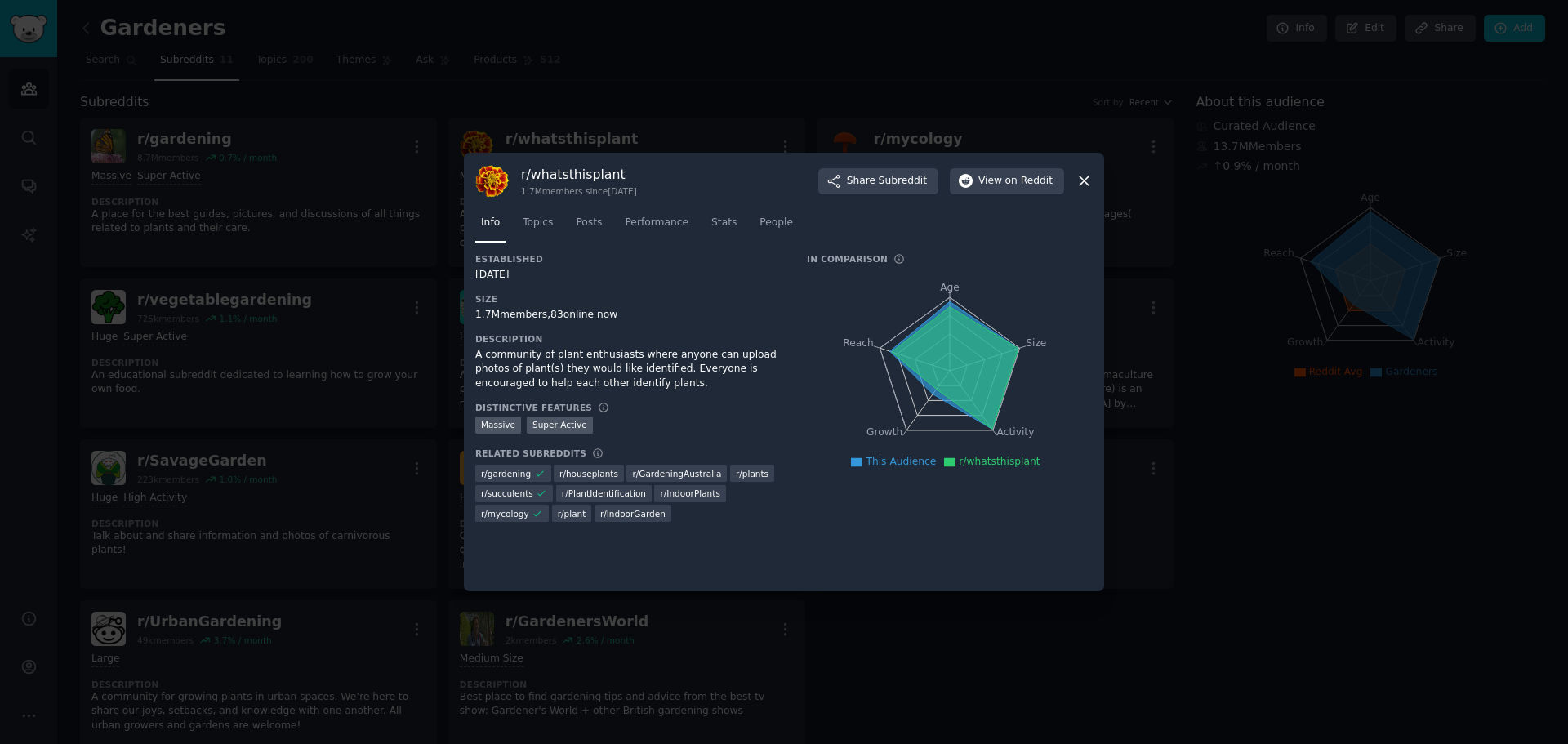
click at [595, 384] on div "A community of plant enthusiasts where anyone can upload photos of plant(s) the…" at bounding box center [630, 369] width 309 height 44
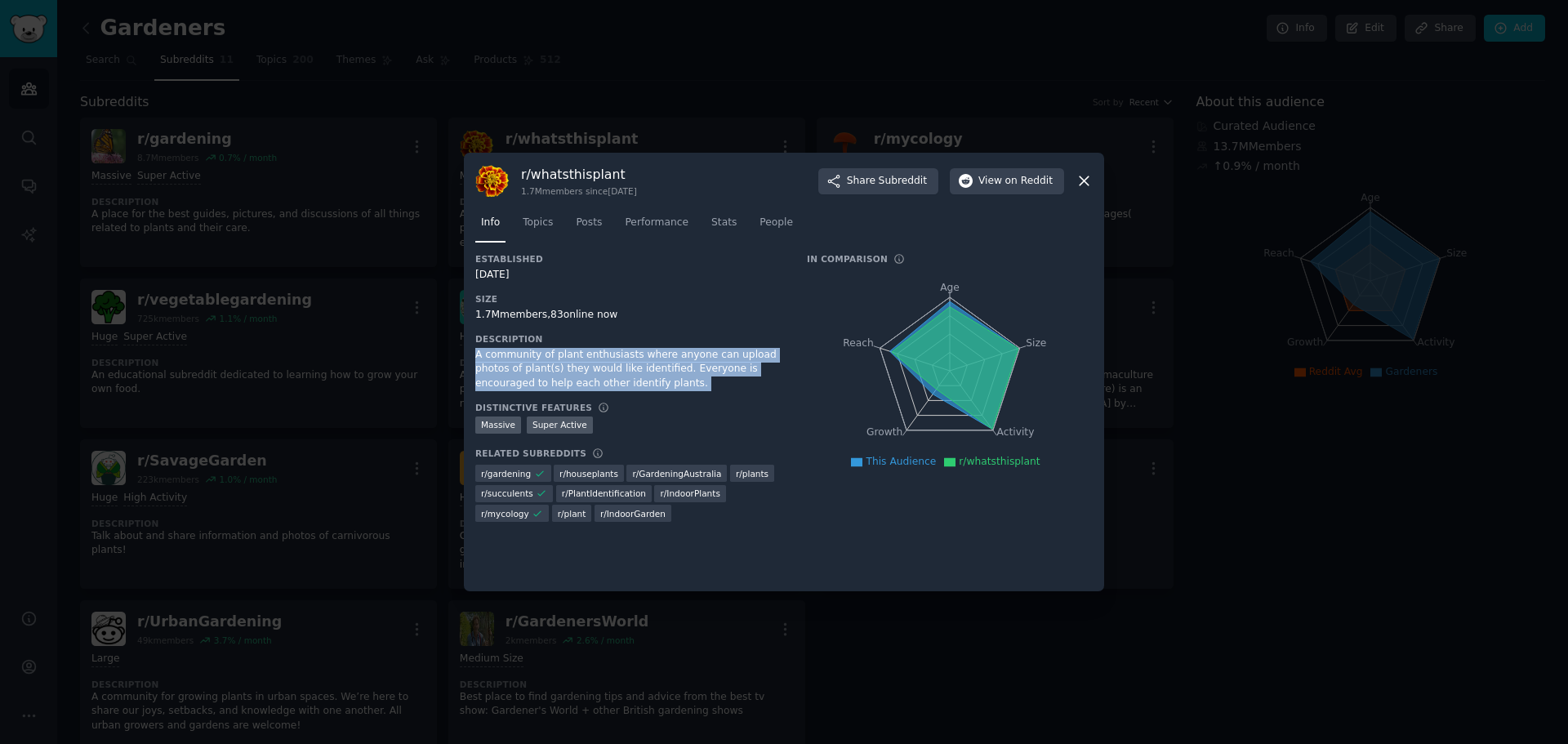
drag, startPoint x: 595, startPoint y: 384, endPoint x: 478, endPoint y: 354, distance: 120.8
click at [478, 354] on div "A community of plant enthusiasts where anyone can upload photos of plant(s) the…" at bounding box center [630, 369] width 309 height 44
copy div "A community of plant enthusiasts where anyone can upload photos of plant(s) the…"
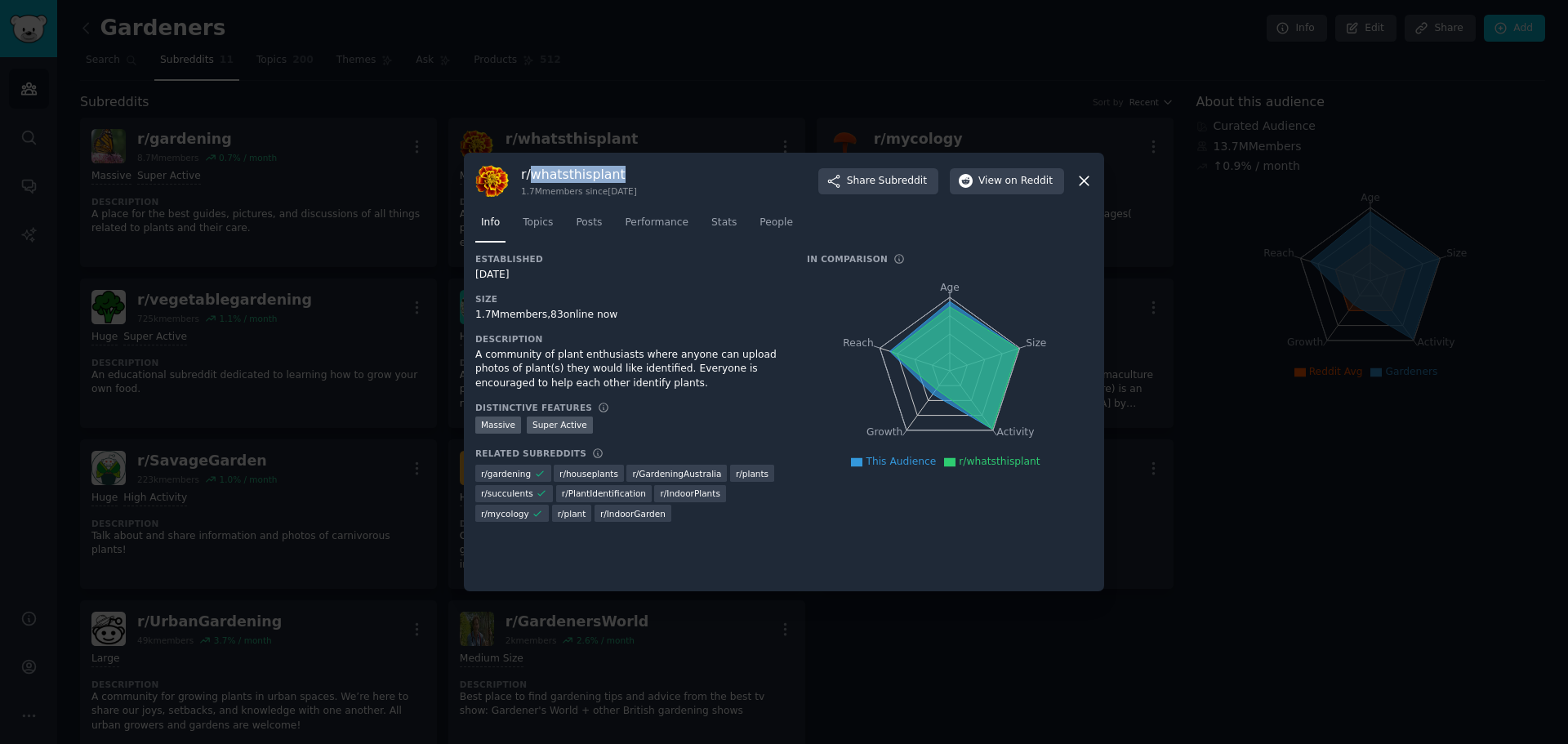
drag, startPoint x: 630, startPoint y: 177, endPoint x: 535, endPoint y: 170, distance: 95.3
click at [535, 170] on h3 "r/ whatsthisplant" at bounding box center [579, 174] width 116 height 17
copy h3 "whatsthisplant"
click at [1083, 181] on icon at bounding box center [1084, 180] width 17 height 17
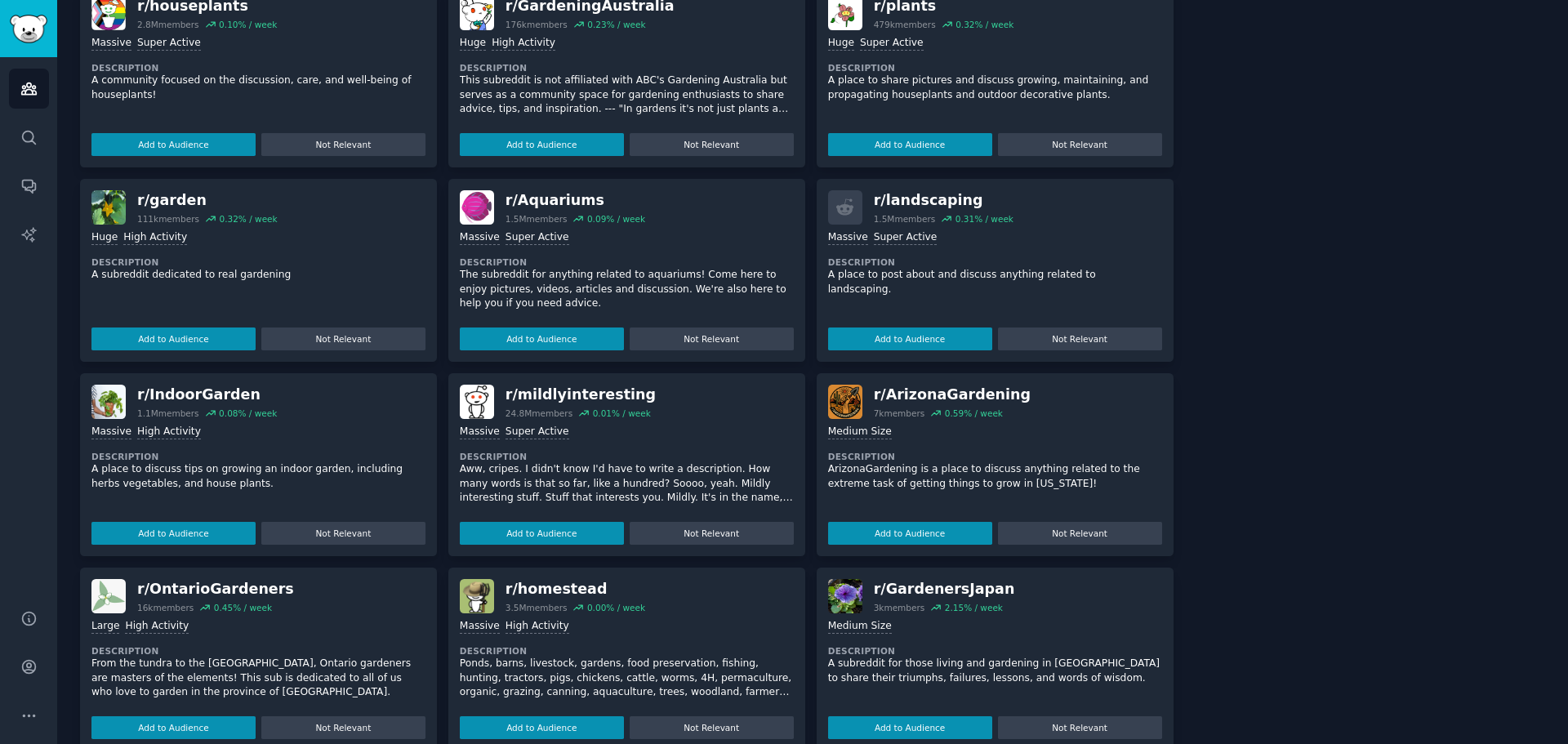
scroll to position [843, 0]
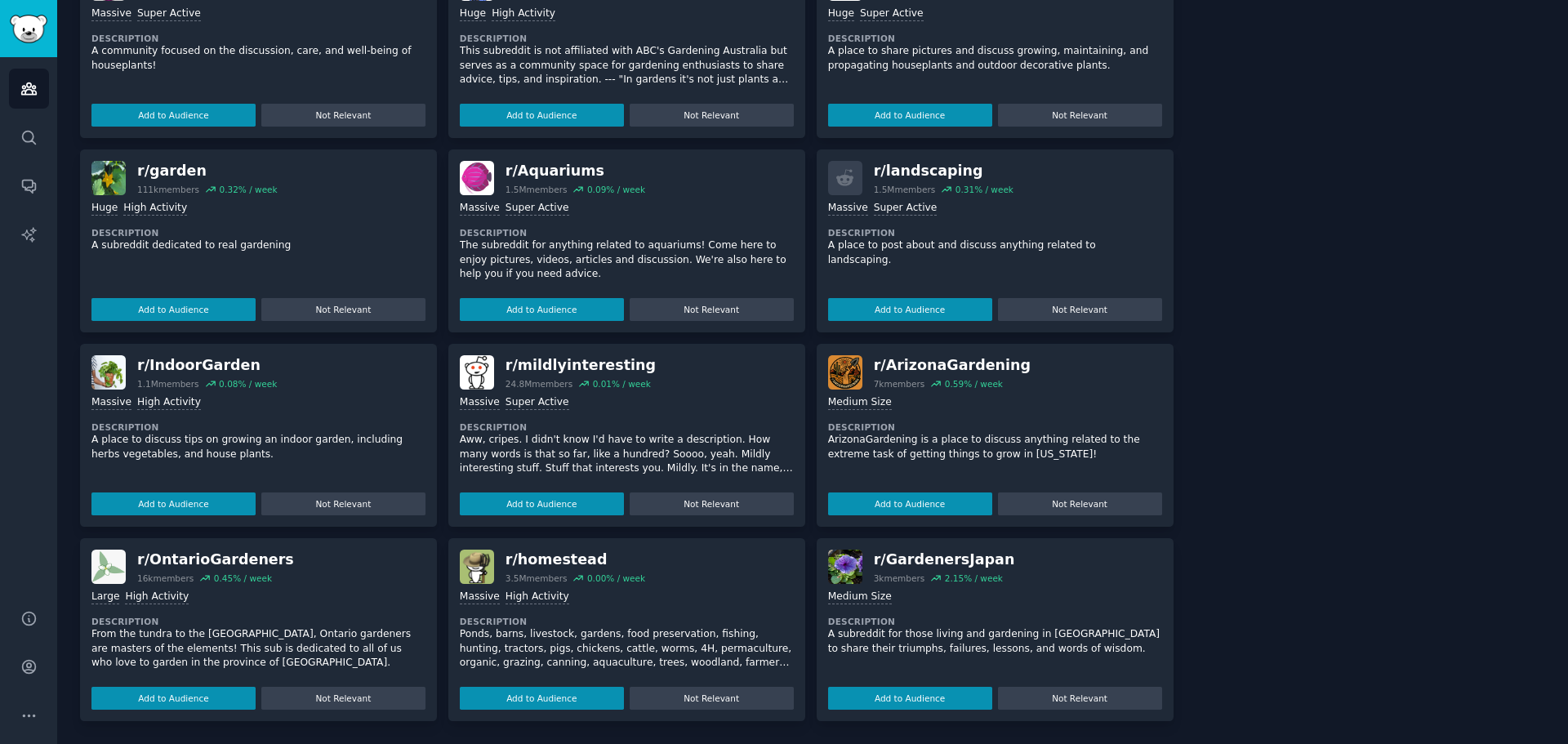
click at [586, 637] on p "Ponds, barns, livestock, gardens, food preservation, fishing, hunting, tractors…" at bounding box center [626, 648] width 334 height 44
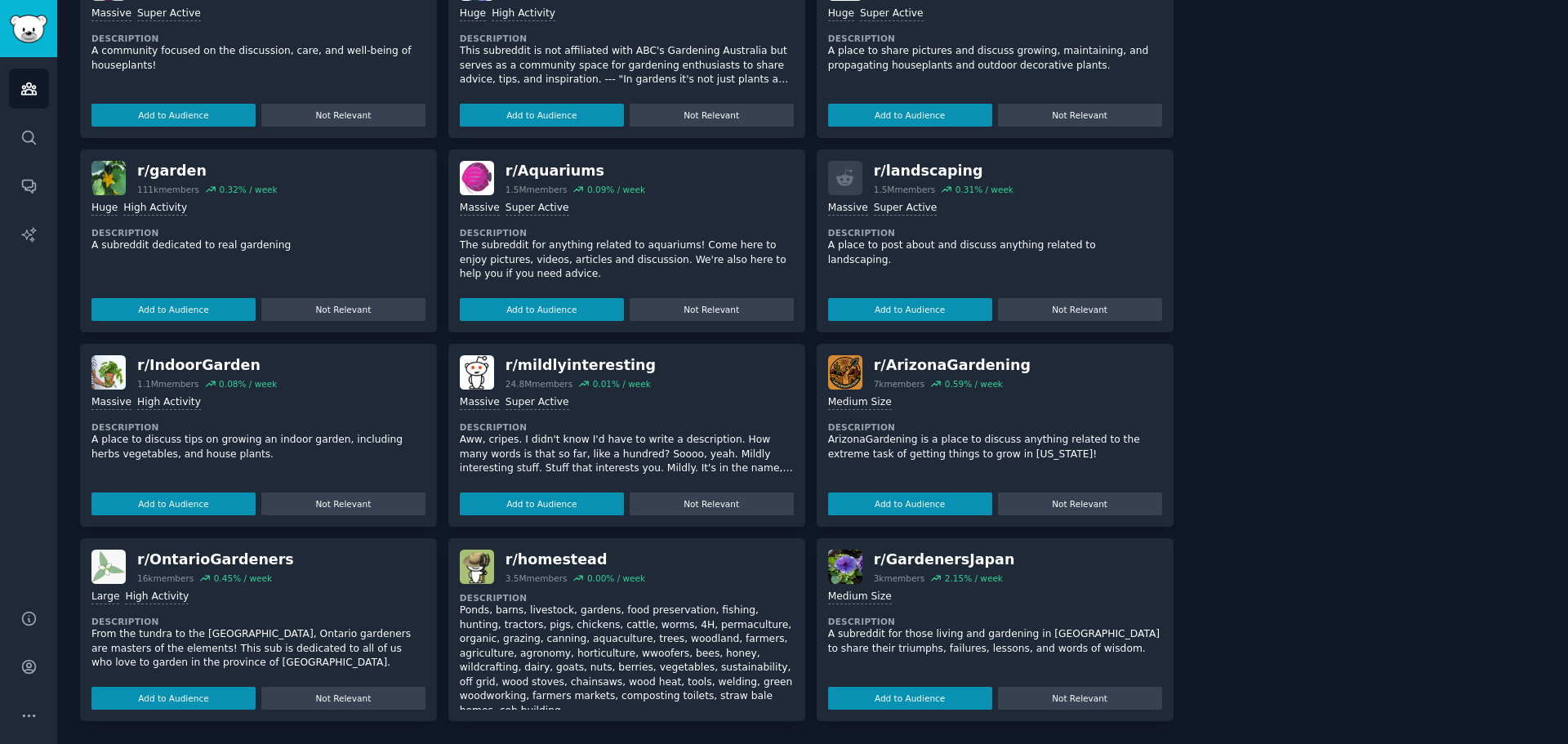
scroll to position [52, 0]
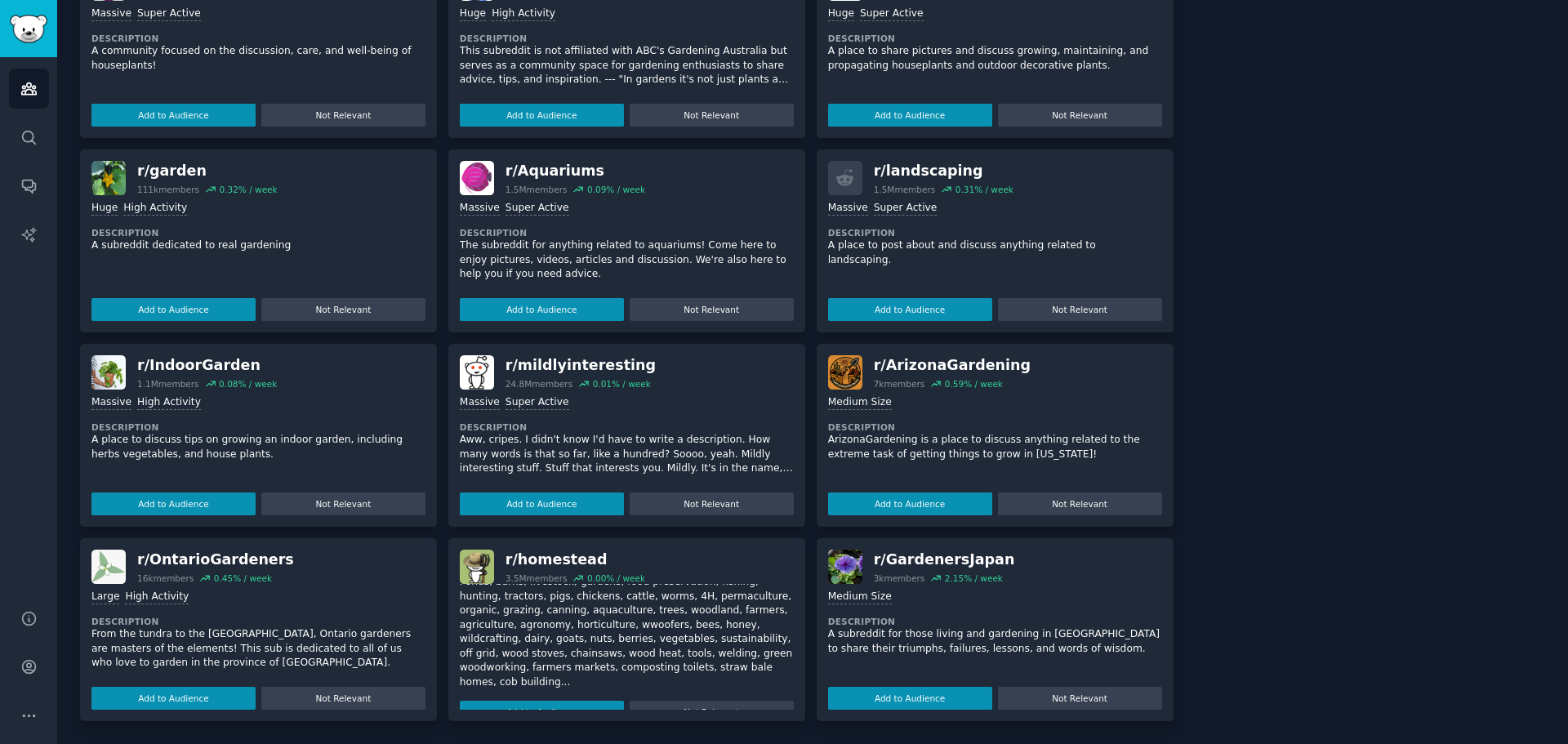
click at [555, 560] on div "r/ homestead" at bounding box center [575, 560] width 139 height 21
click at [565, 704] on button "Add to Audience" at bounding box center [541, 712] width 164 height 23
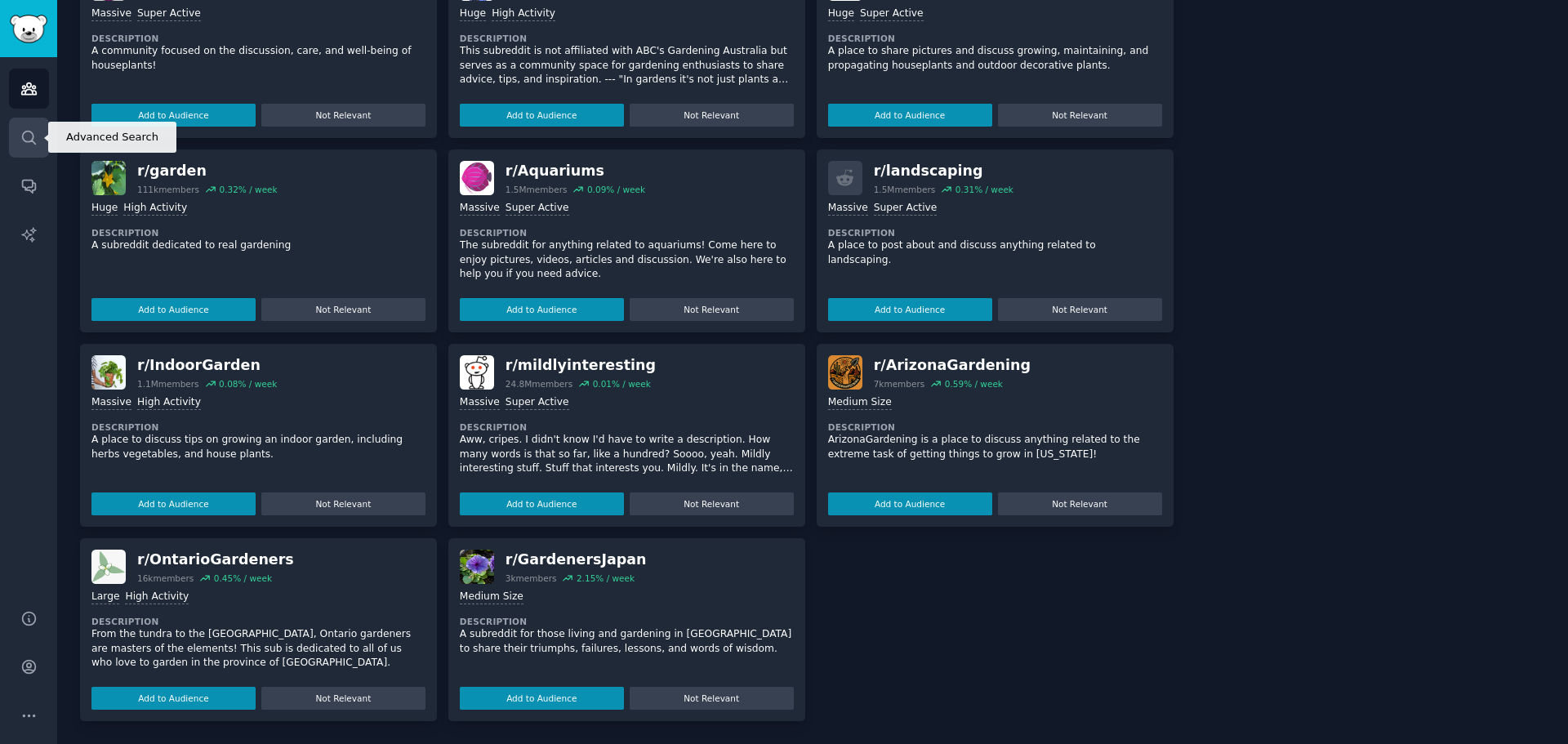
click at [26, 144] on icon "Sidebar" at bounding box center [29, 138] width 17 height 17
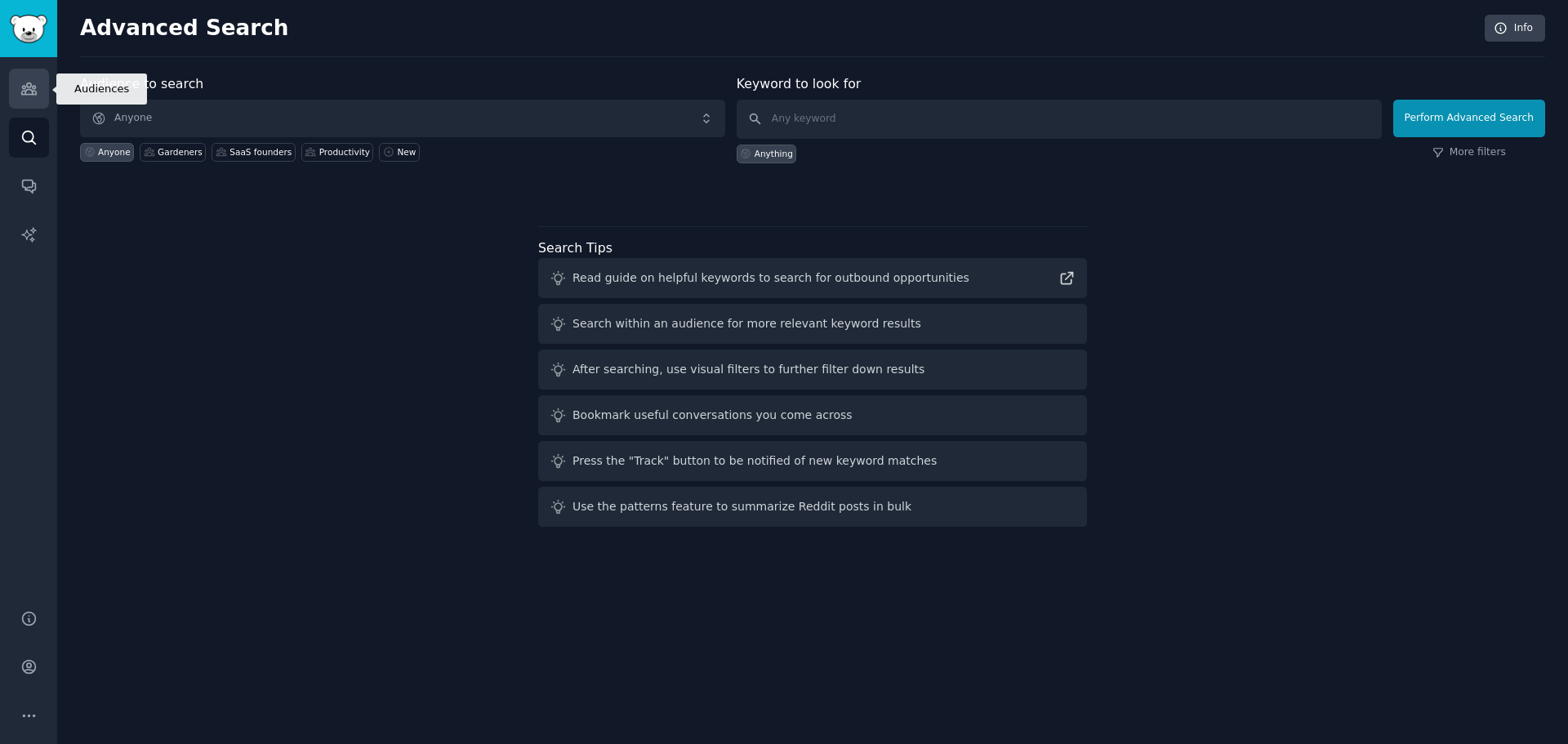
click at [31, 90] on icon "Sidebar" at bounding box center [28, 88] width 15 height 11
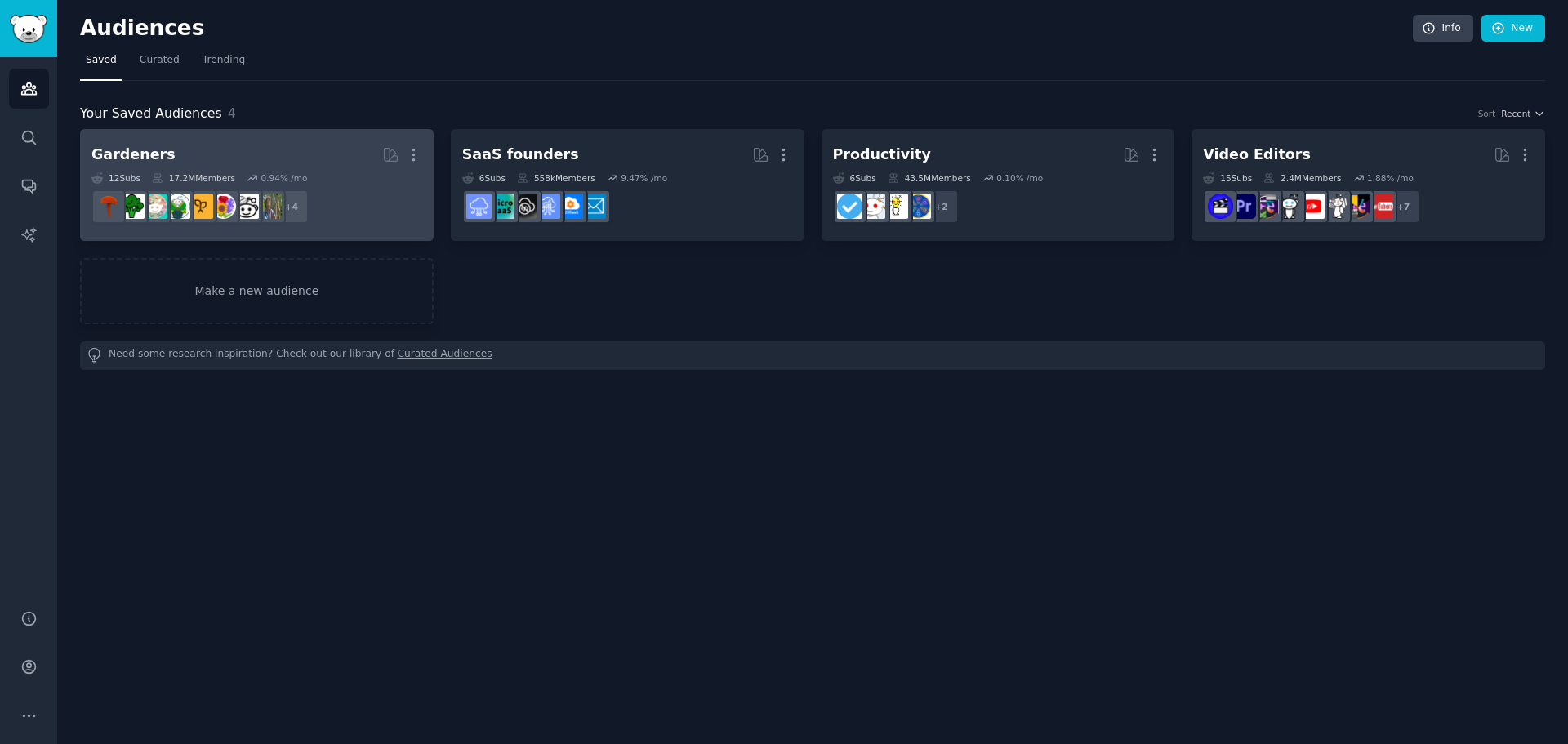
click at [197, 149] on h2 "Gardeners More" at bounding box center [257, 154] width 331 height 28
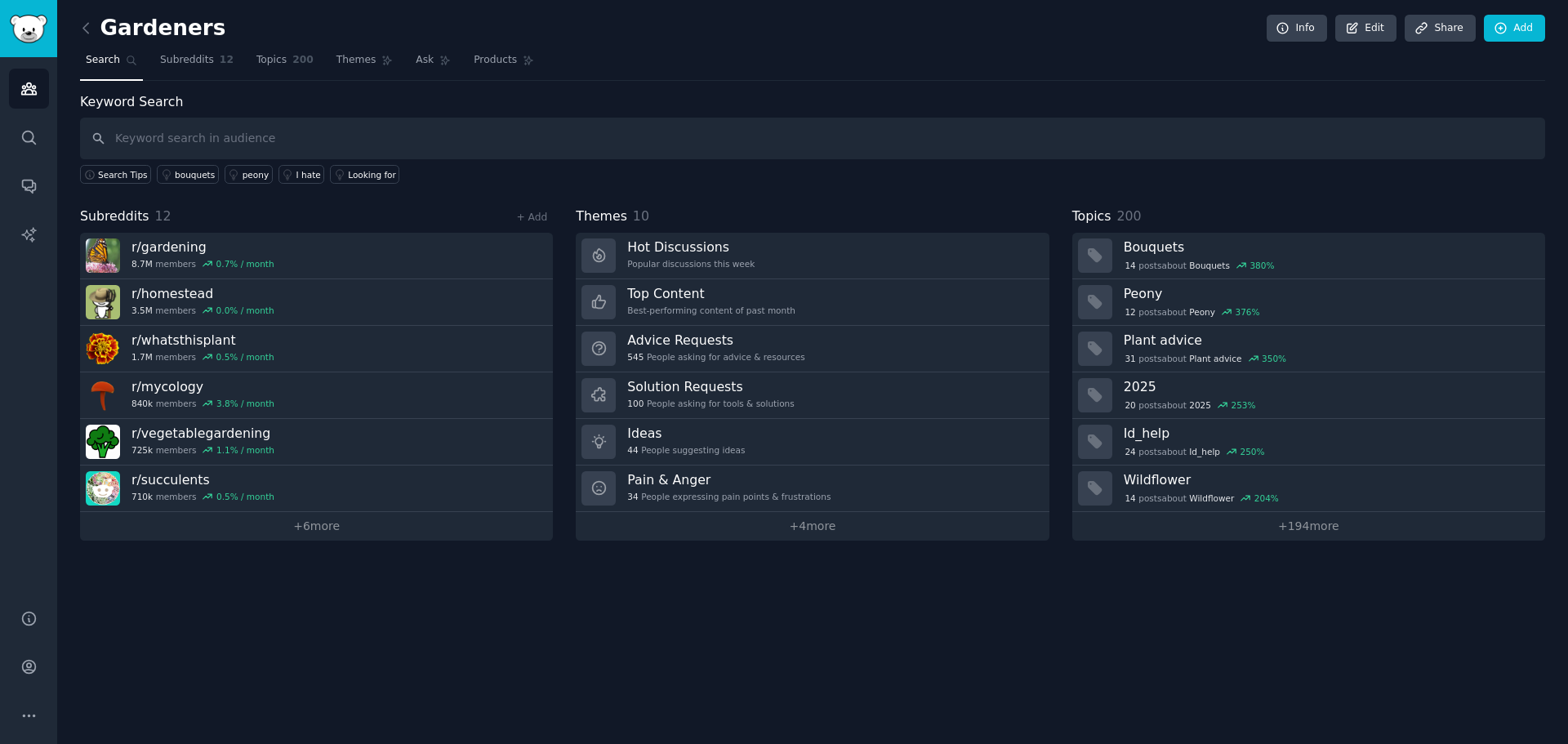
click at [134, 216] on span "Subreddits" at bounding box center [115, 217] width 69 height 21
click at [27, 101] on link "Audiences" at bounding box center [29, 88] width 40 height 40
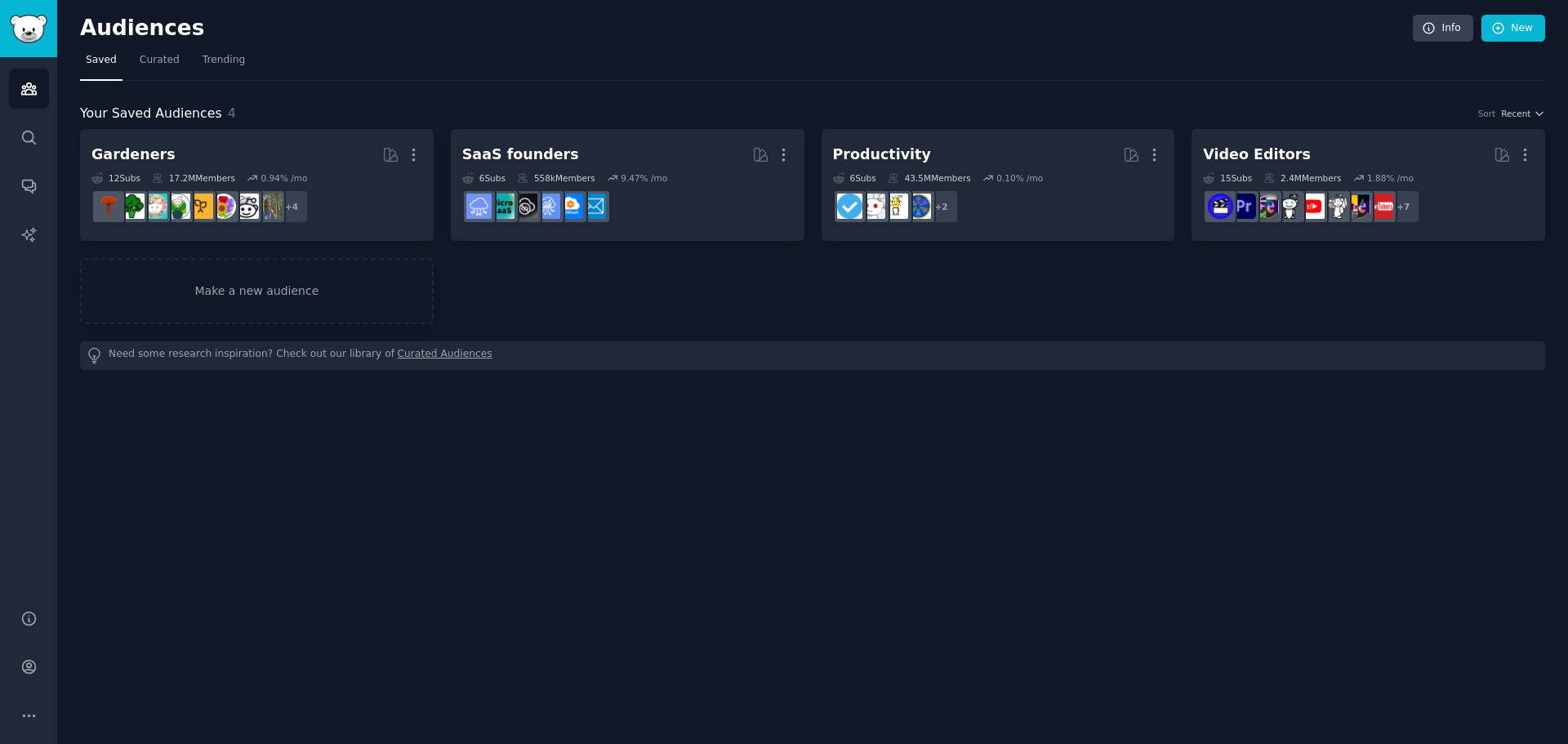
click at [149, 46] on div "Audiences Info New" at bounding box center [813, 31] width 1465 height 33
click at [159, 51] on link "Curated" at bounding box center [160, 63] width 51 height 33
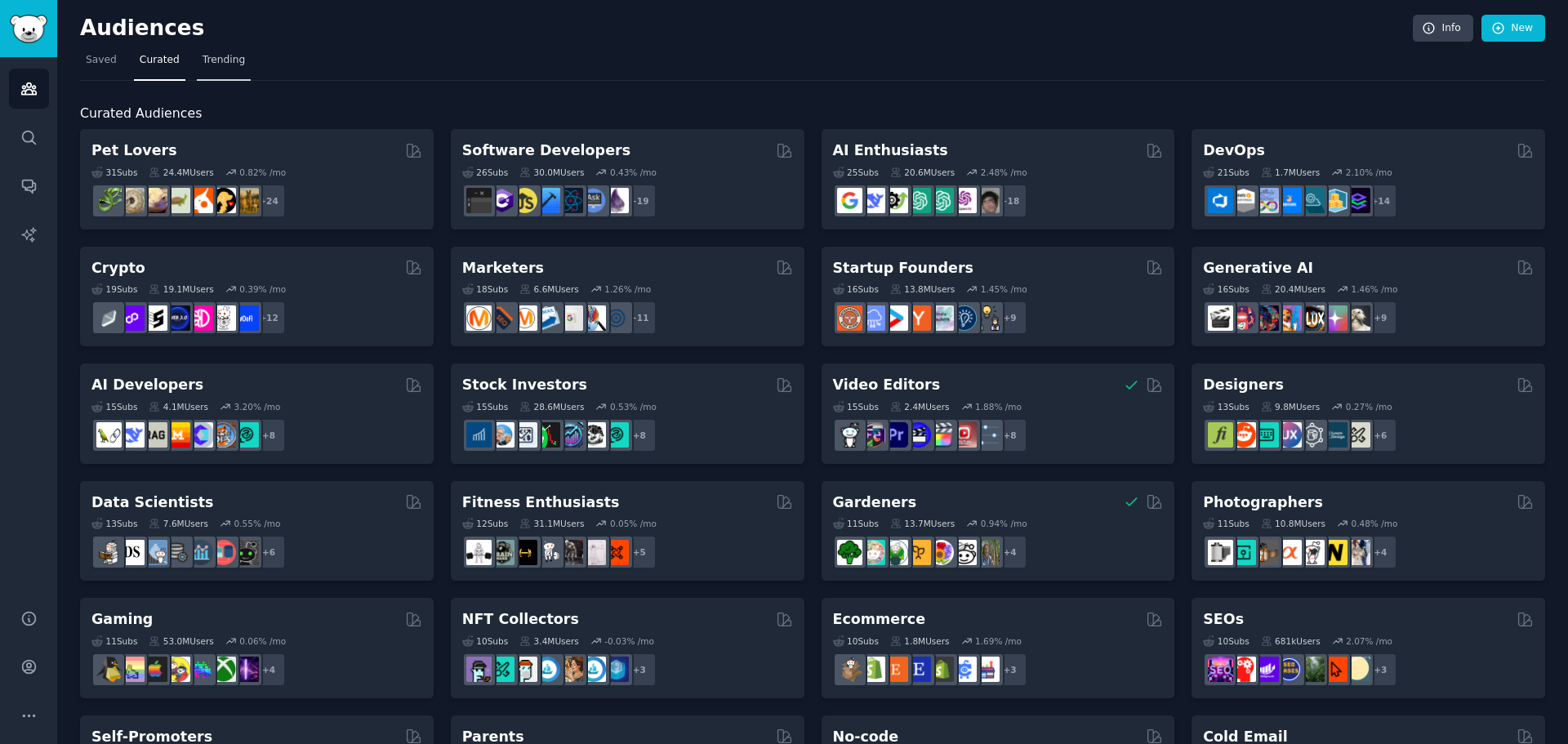
click at [230, 62] on span "Trending" at bounding box center [224, 60] width 43 height 15
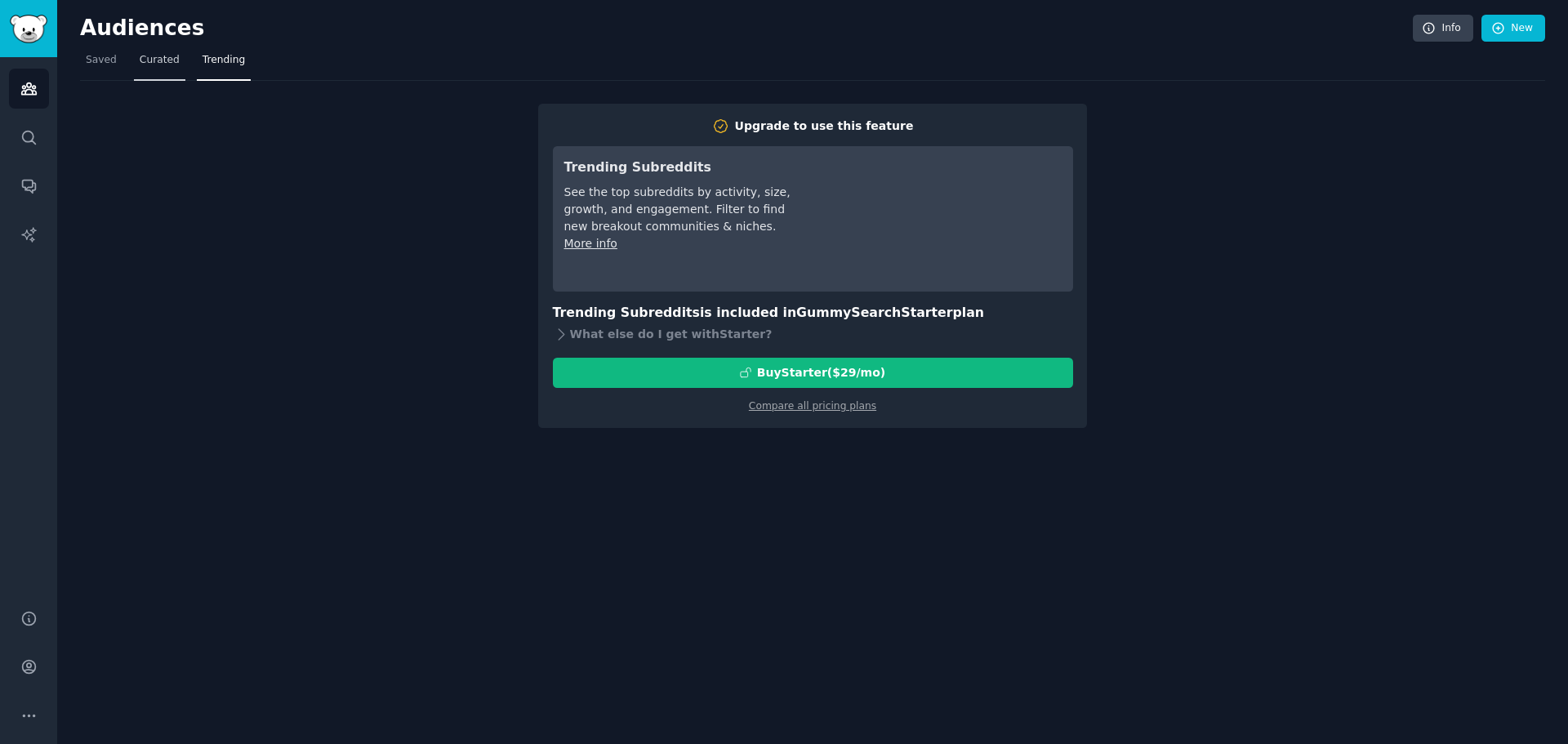
click at [139, 68] on link "Curated" at bounding box center [160, 63] width 51 height 33
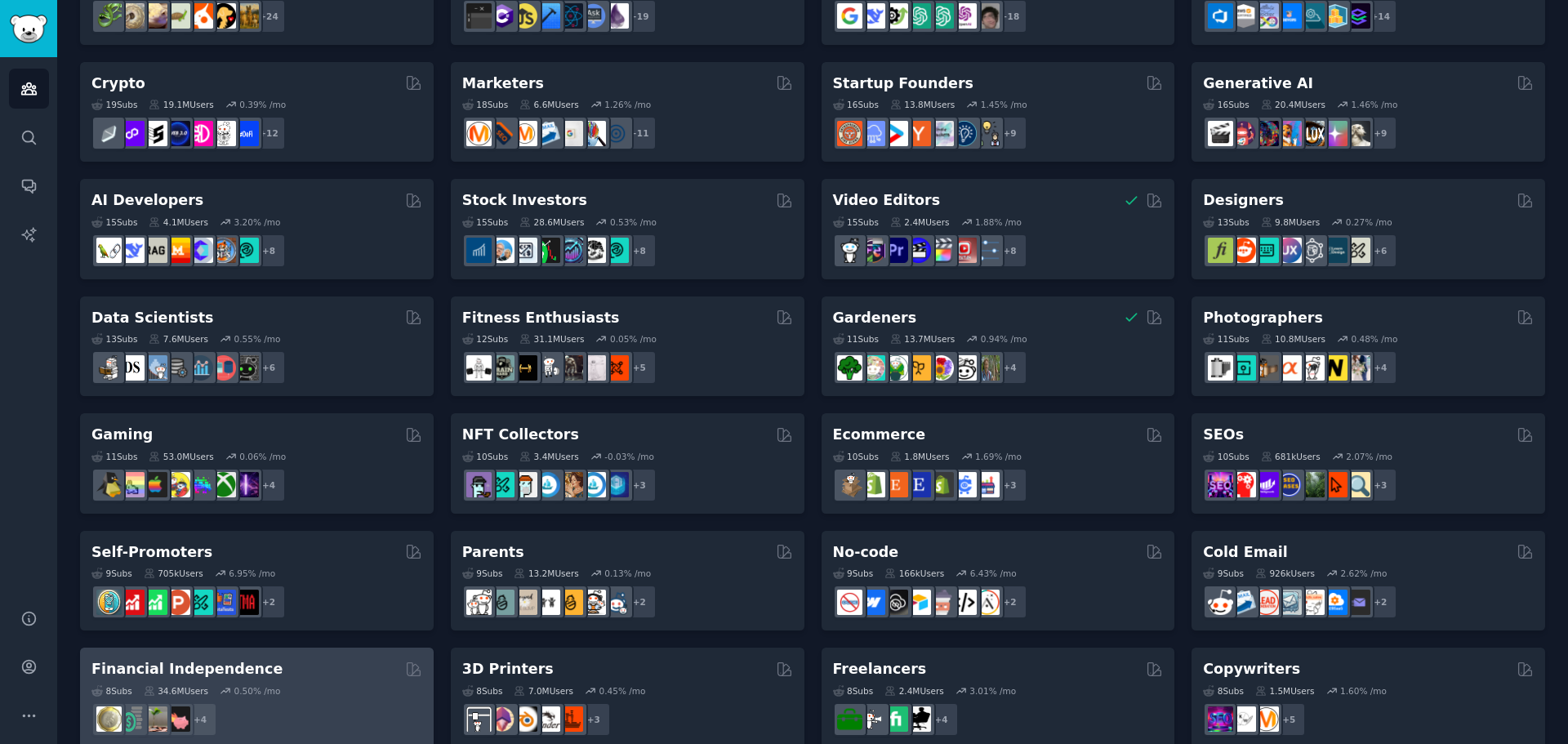
scroll to position [154, 0]
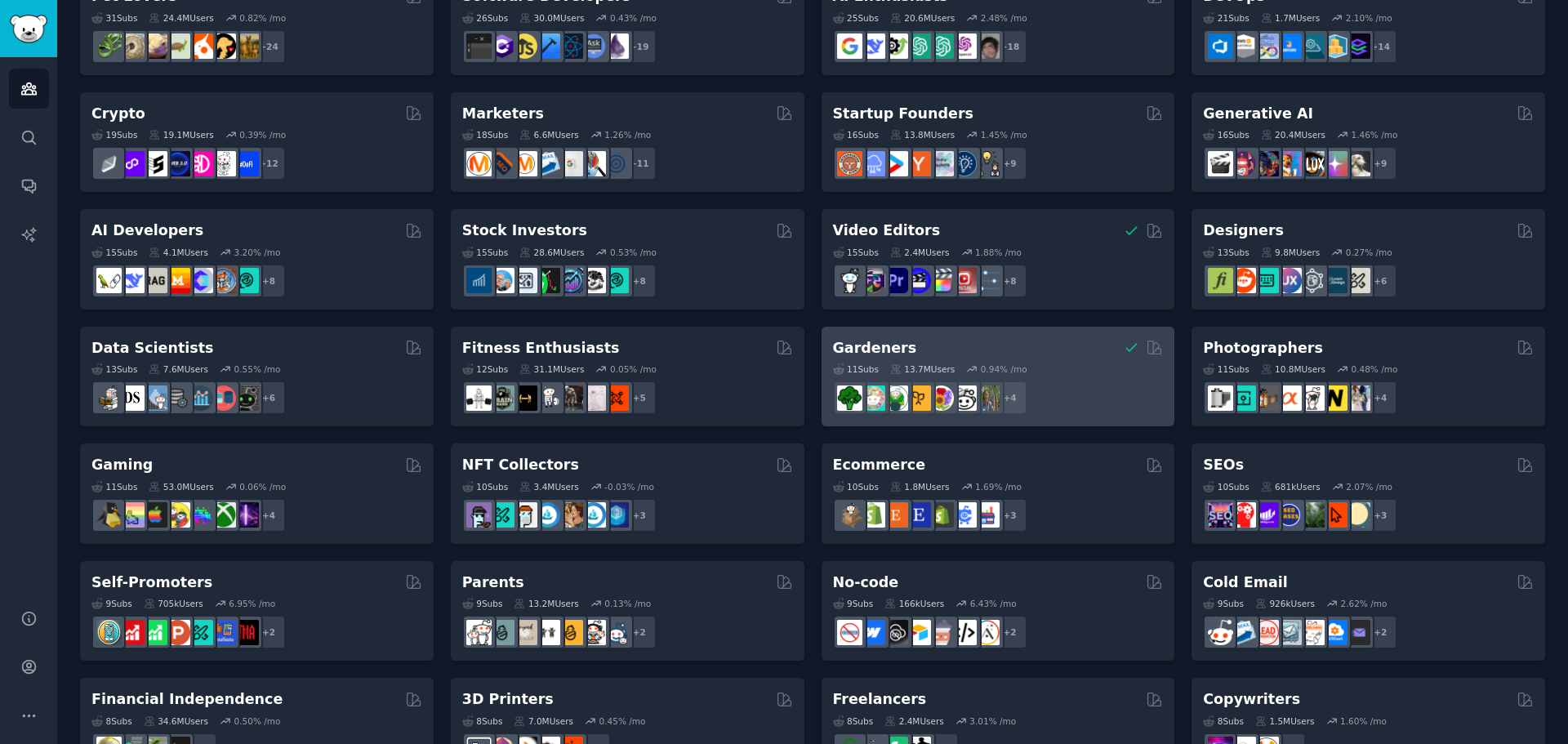
click at [872, 340] on h2 "Gardeners" at bounding box center [875, 348] width 84 height 21
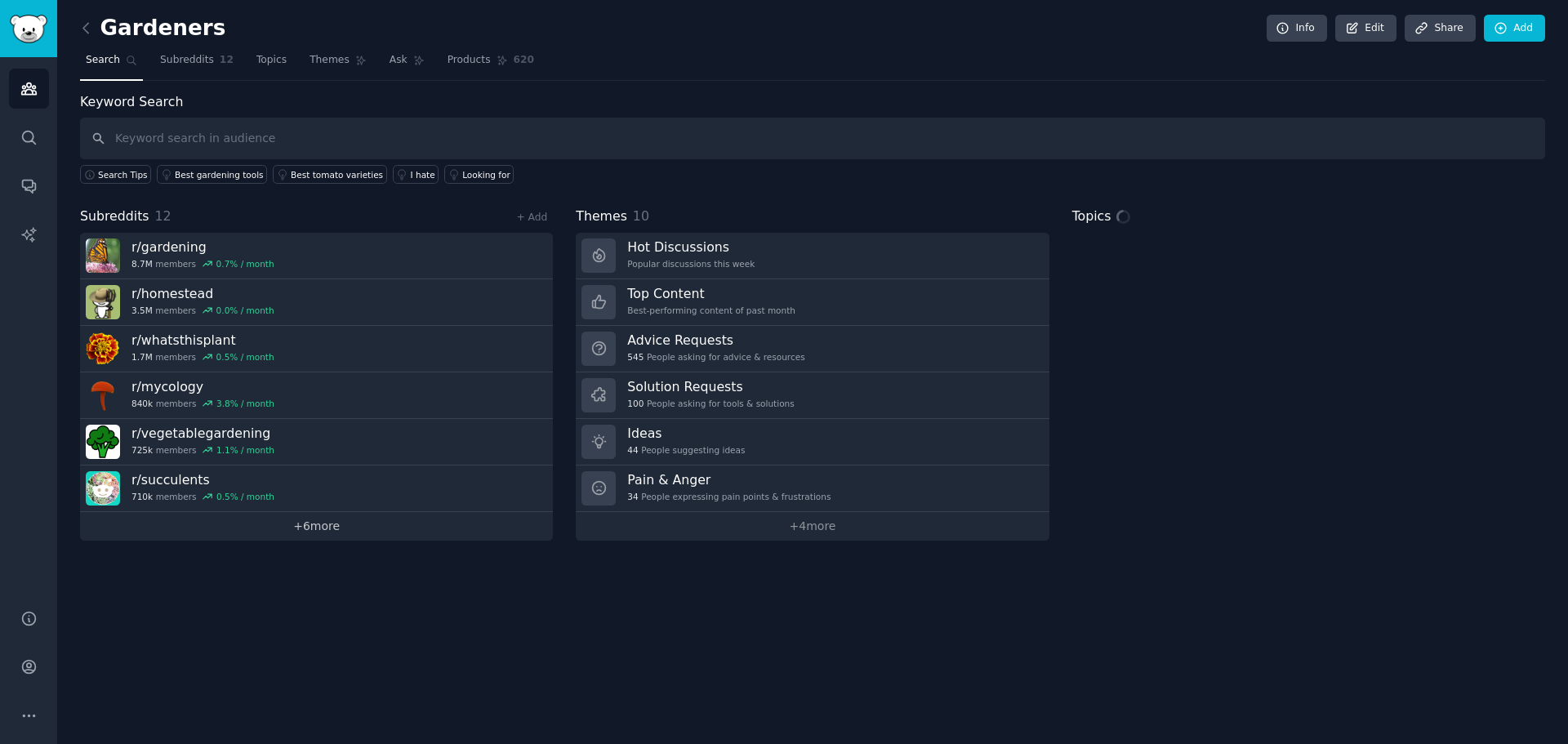
click at [317, 527] on link "+ 6 more" at bounding box center [317, 526] width 473 height 28
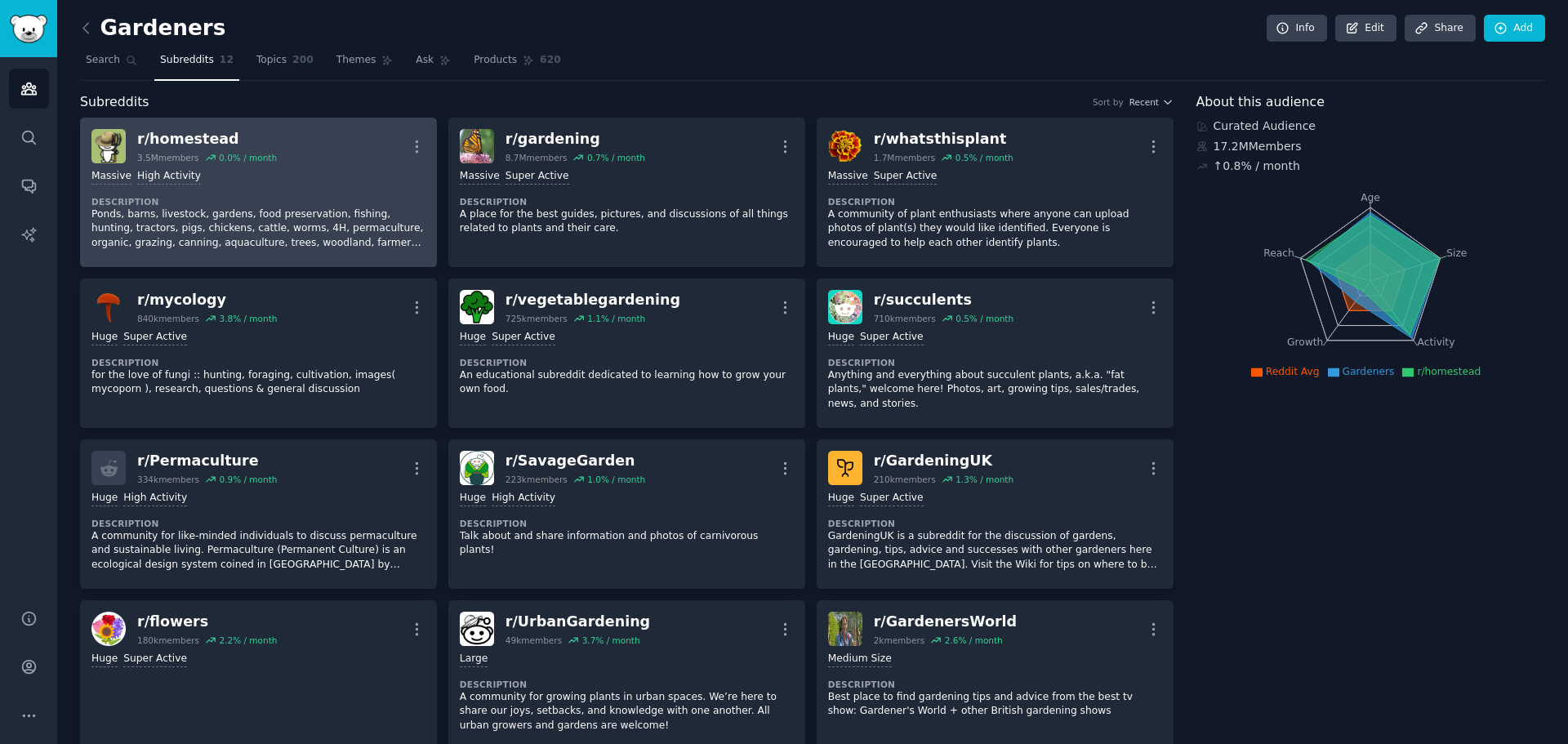
click at [322, 134] on div "r/ homestead 3.5M members 0.0 % / month More" at bounding box center [258, 146] width 334 height 34
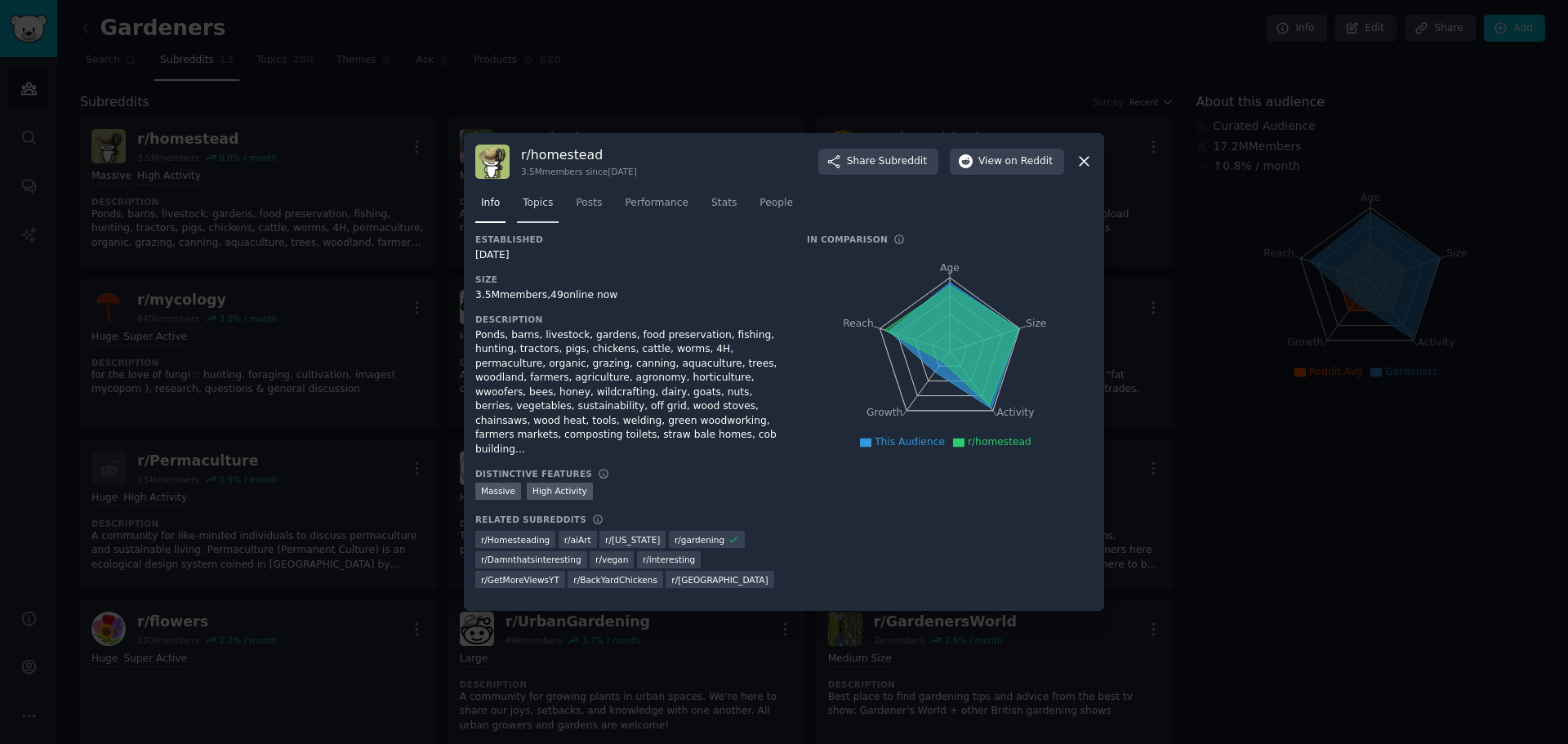
click at [540, 210] on span "Topics" at bounding box center [537, 203] width 30 height 15
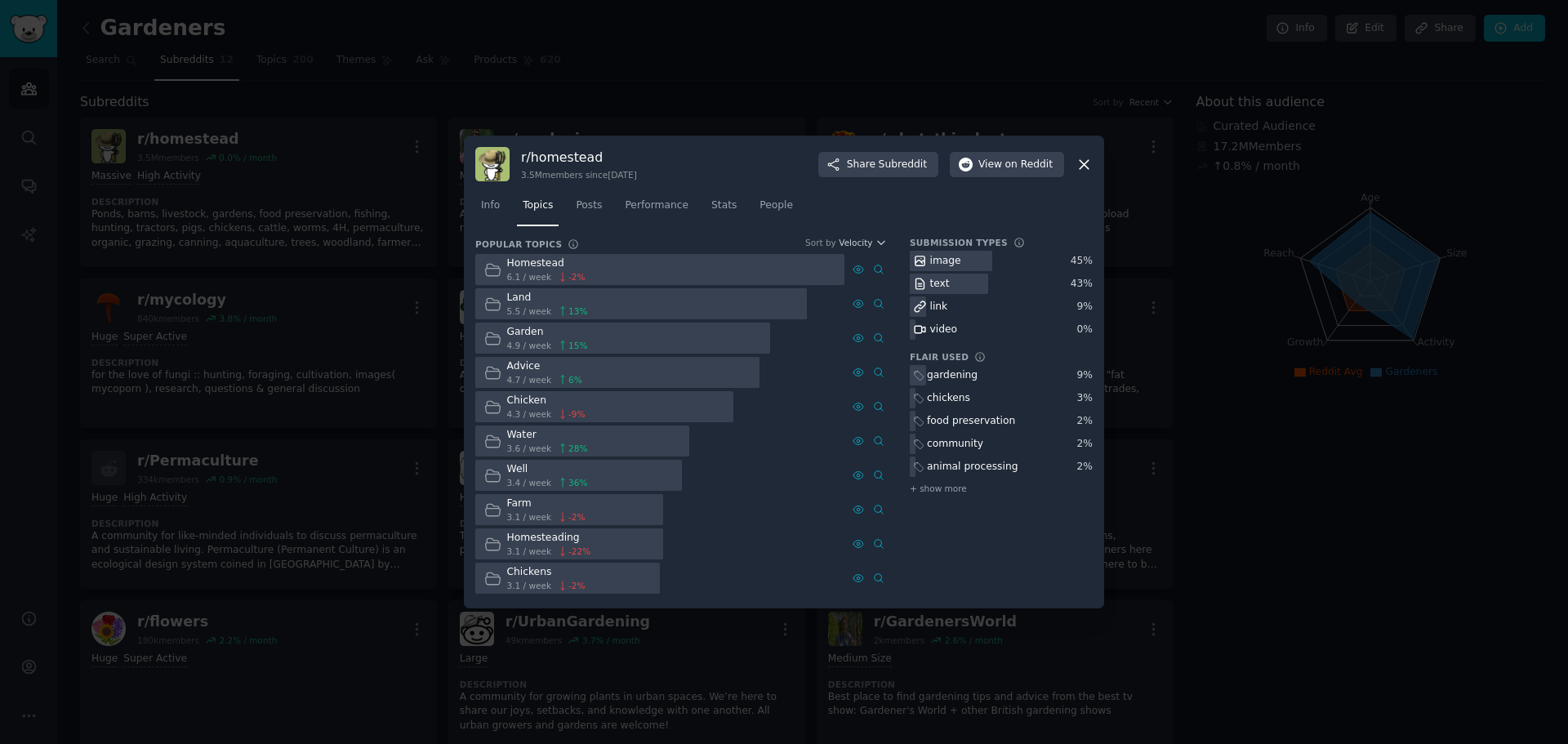
click at [519, 506] on div "Farm" at bounding box center [547, 503] width 79 height 15
click at [568, 511] on span "-2 %" at bounding box center [576, 517] width 16 height 11
click at [590, 207] on span "Posts" at bounding box center [589, 205] width 27 height 15
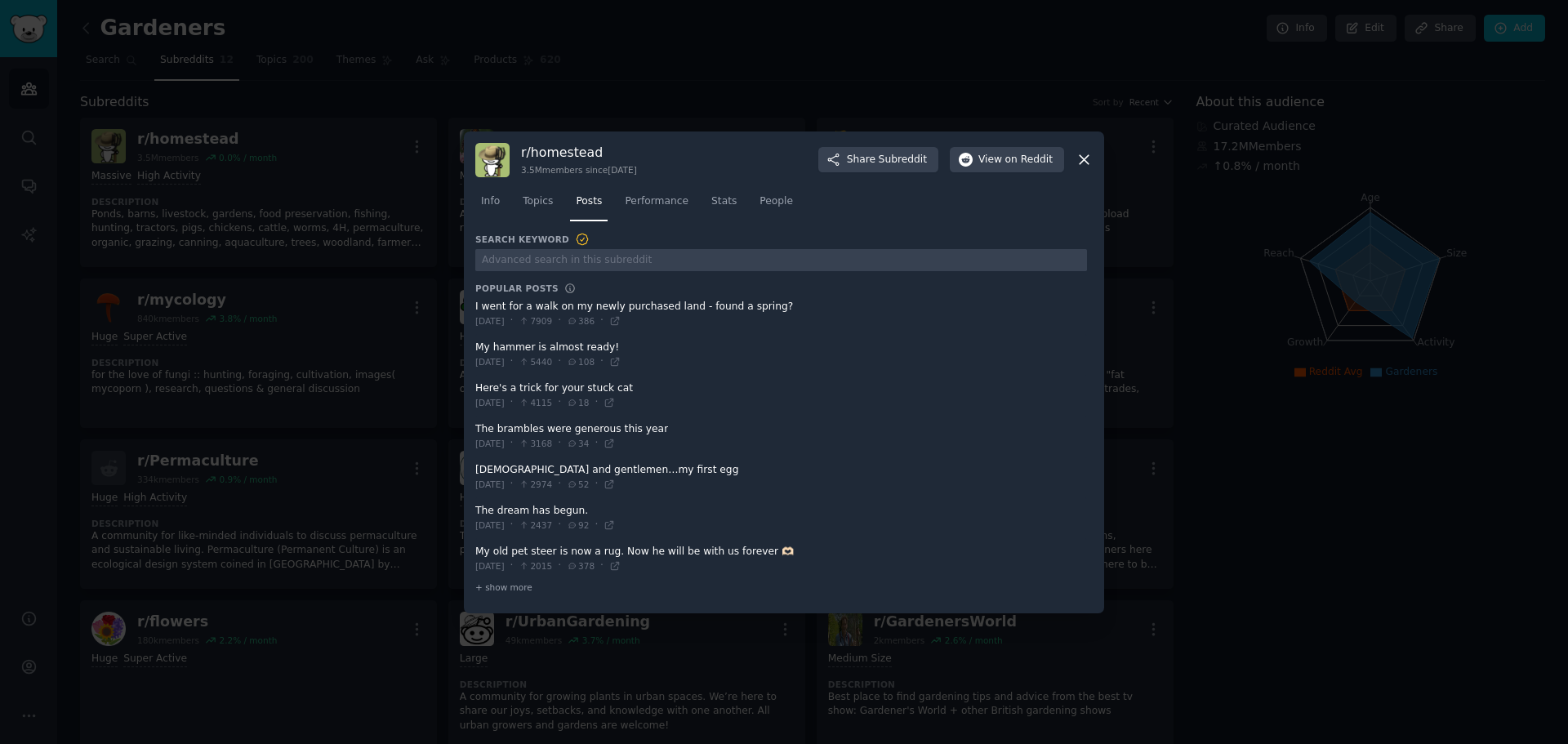
click at [555, 309] on span at bounding box center [781, 314] width 612 height 40
click at [621, 317] on icon at bounding box center [614, 321] width 11 height 11
click at [621, 563] on icon at bounding box center [614, 565] width 11 height 11
click at [494, 580] on div "+ show more" at bounding box center [781, 588] width 612 height 17
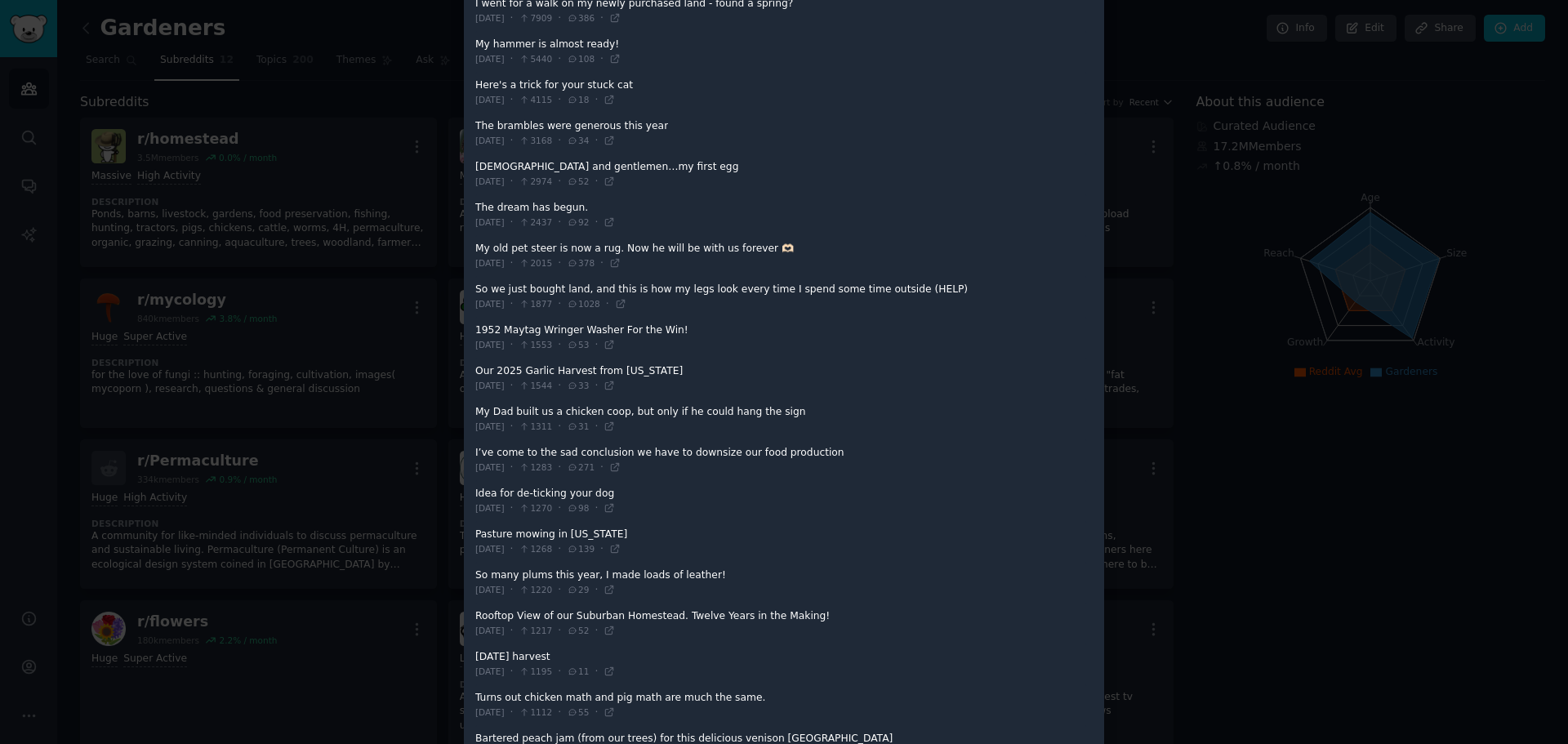
scroll to position [190, 0]
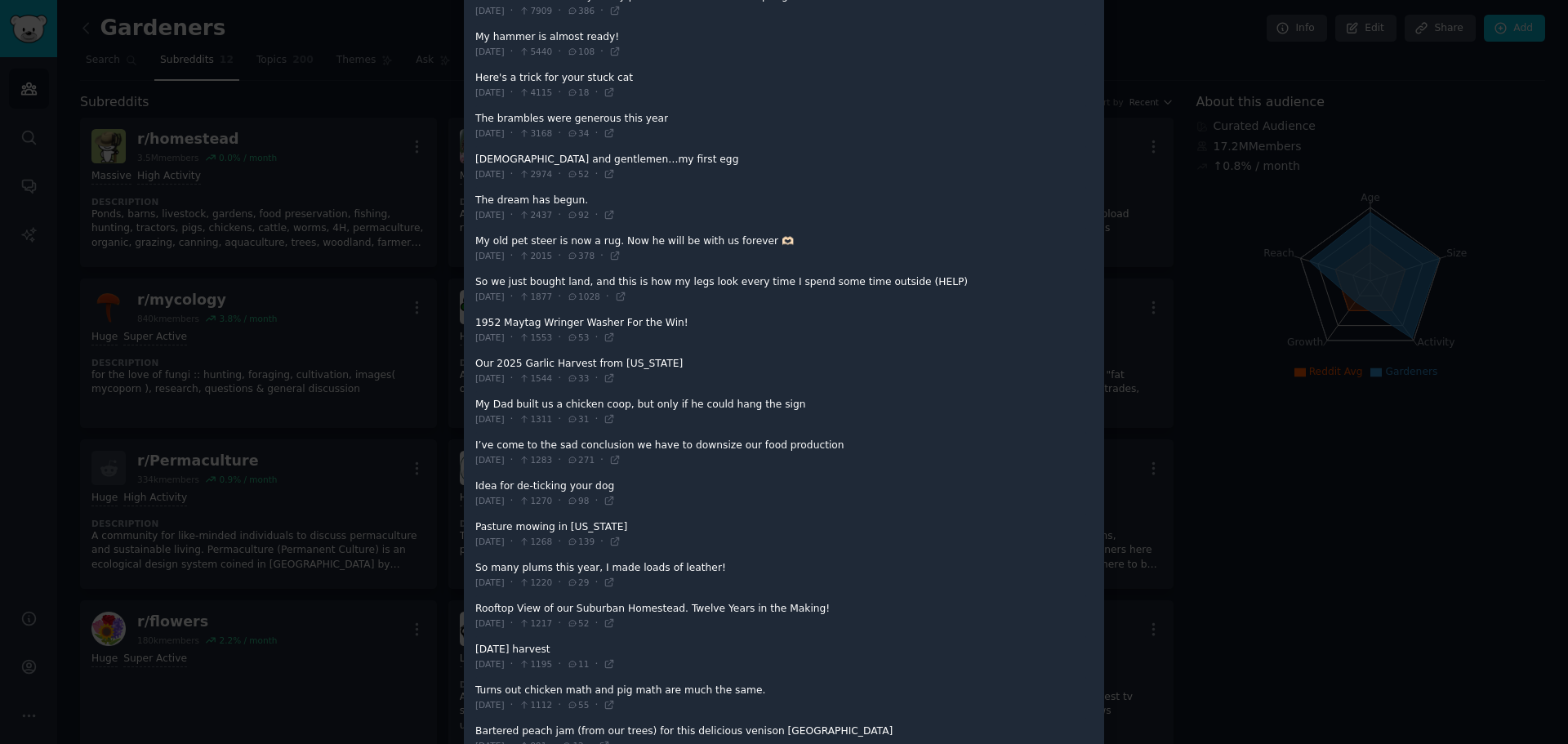
click at [385, 612] on div at bounding box center [784, 372] width 1568 height 744
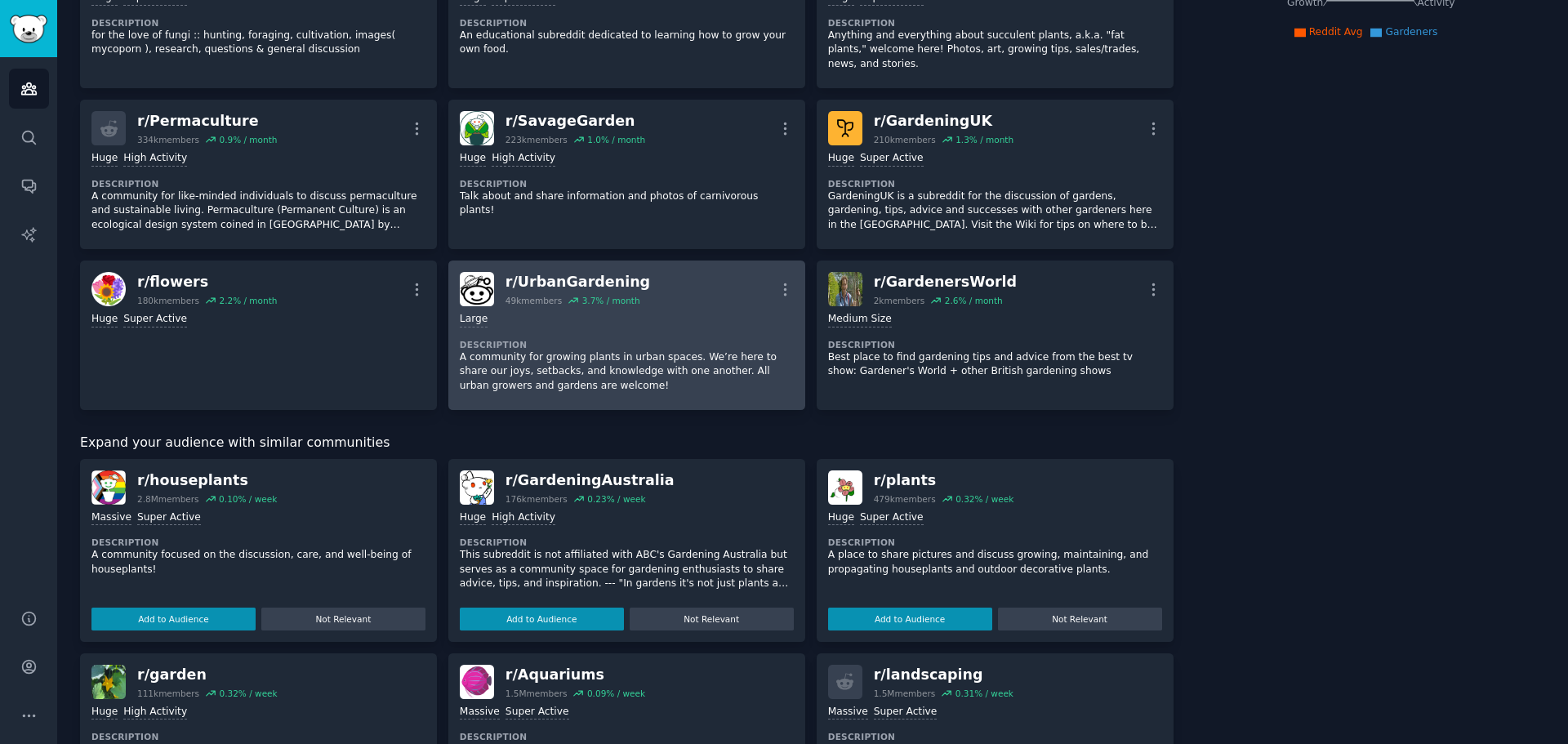
scroll to position [339, 0]
click at [664, 313] on div "Large" at bounding box center [626, 321] width 334 height 15
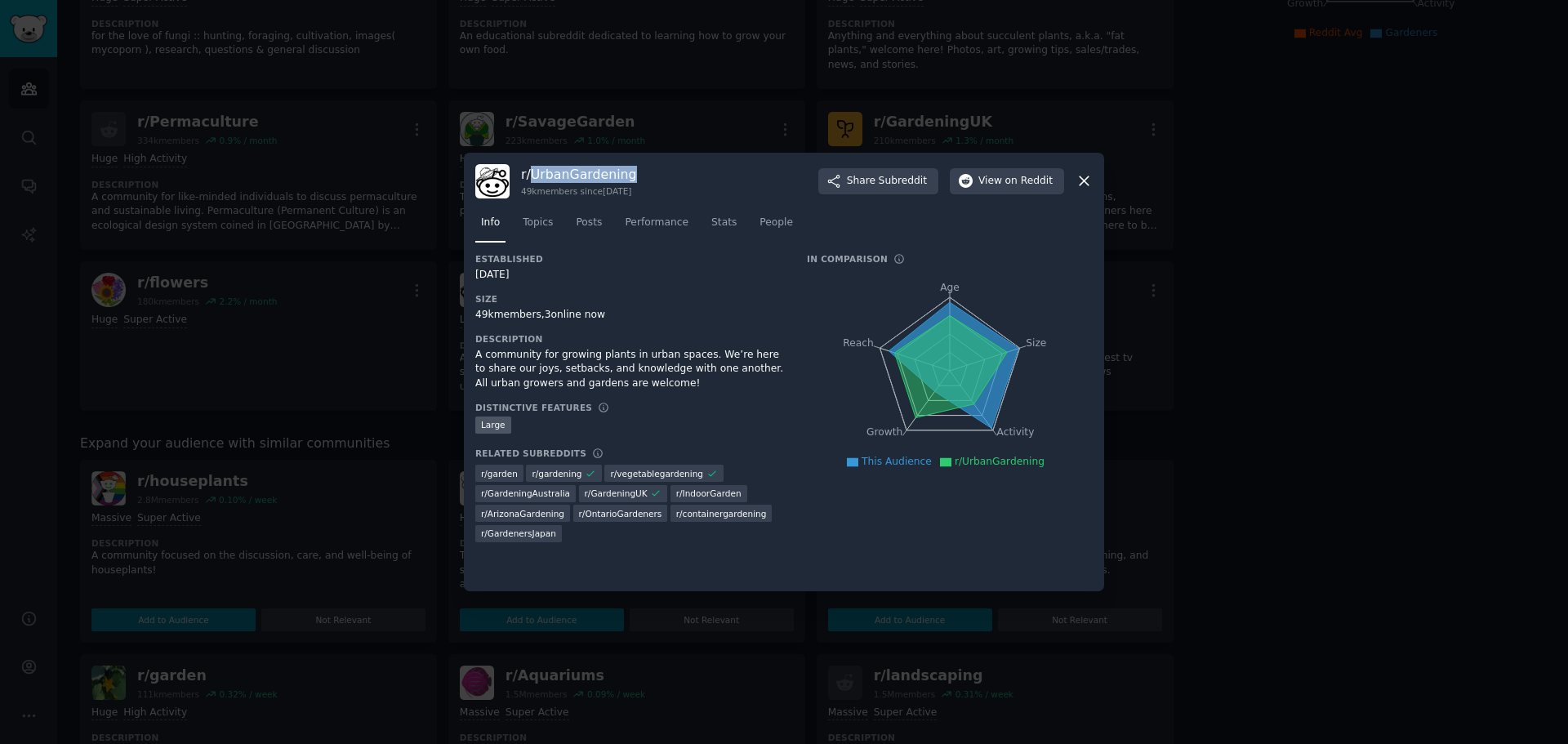
drag, startPoint x: 636, startPoint y: 174, endPoint x: 533, endPoint y: 174, distance: 103.0
click at [533, 174] on h3 "r/ UrbanGardening" at bounding box center [579, 174] width 116 height 17
copy h3 "UrbanGardening"
click at [541, 224] on span "Topics" at bounding box center [537, 222] width 30 height 15
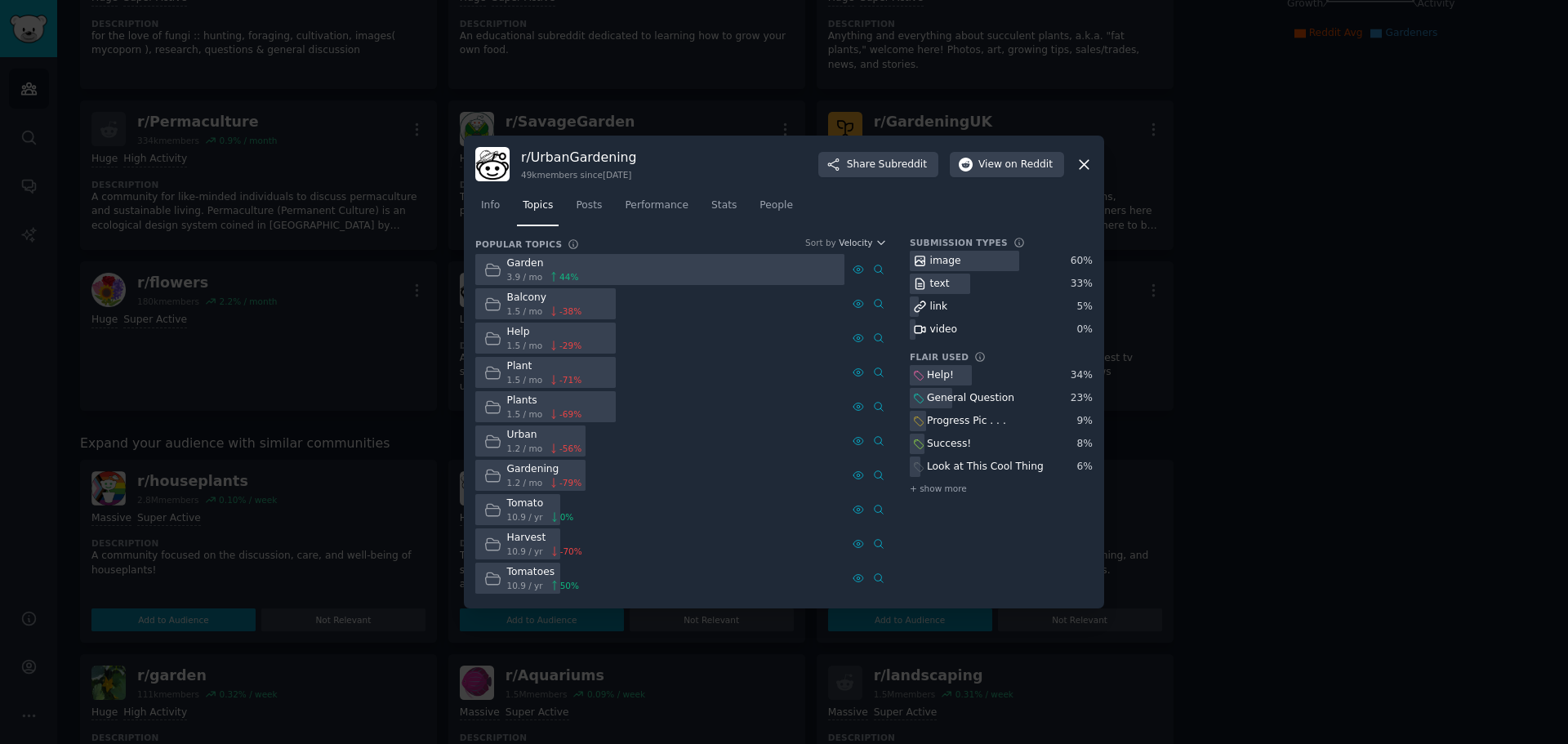
click at [532, 268] on div "Garden" at bounding box center [543, 263] width 72 height 15
click at [657, 214] on link "Performance" at bounding box center [657, 209] width 75 height 33
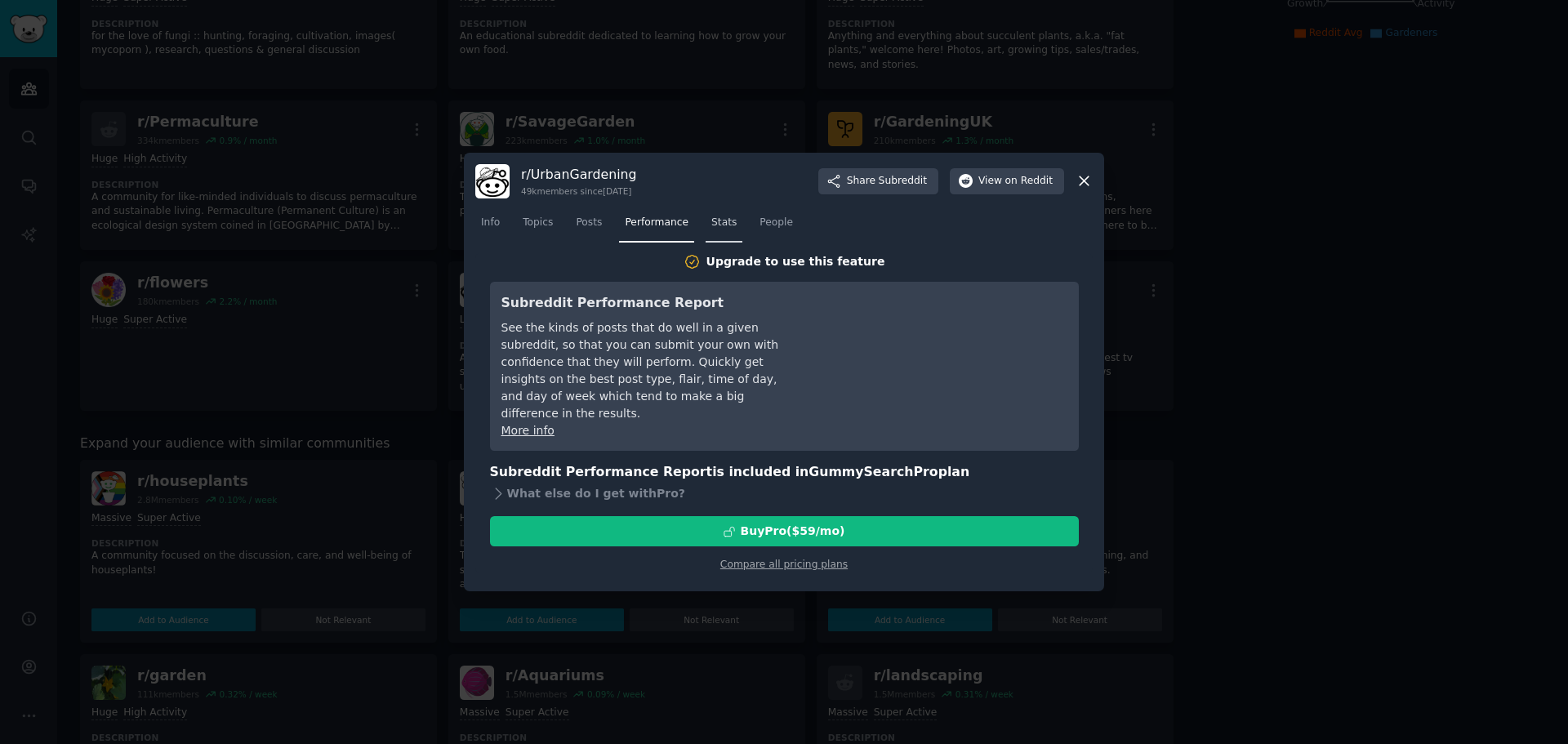
click at [724, 224] on link "Stats" at bounding box center [724, 226] width 37 height 33
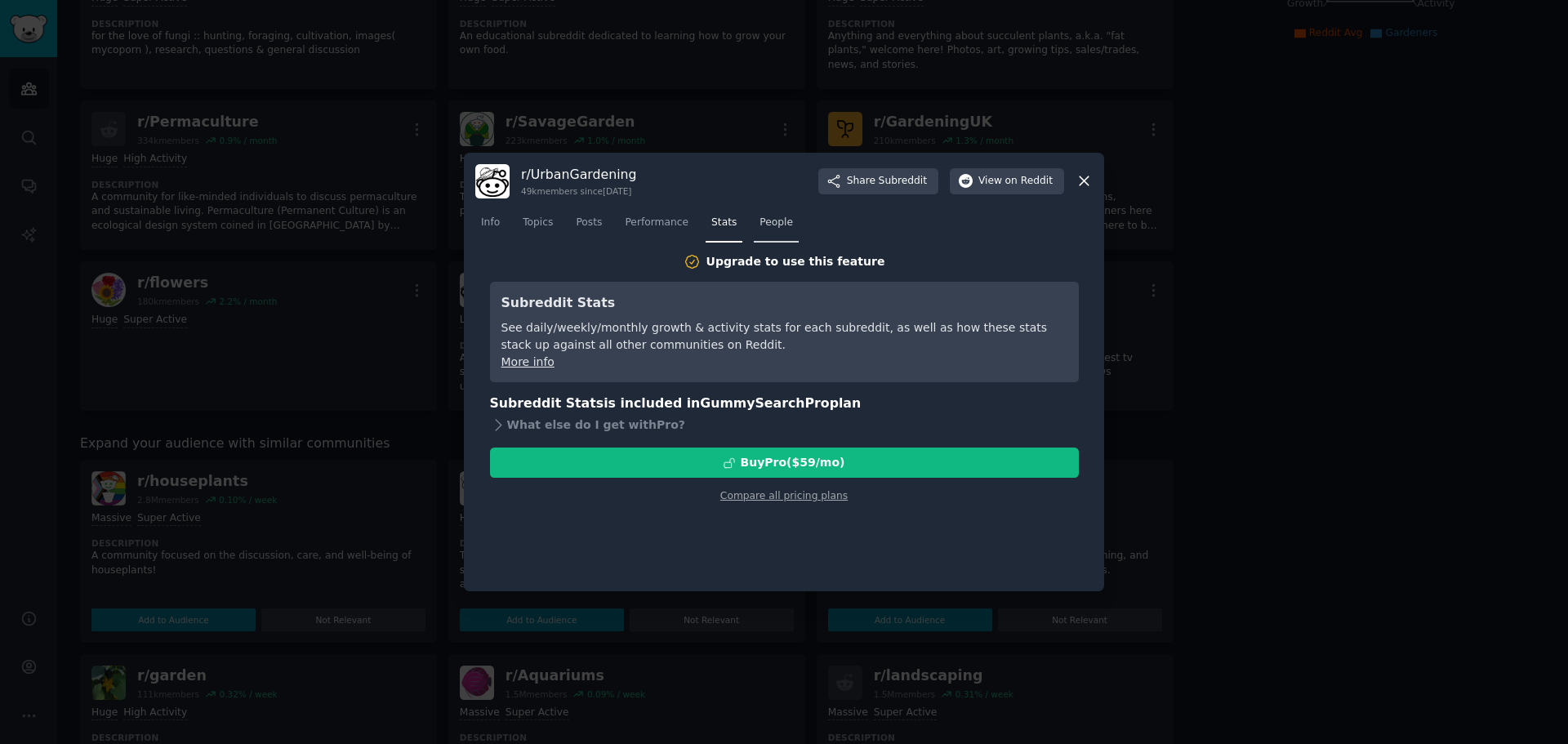
click at [760, 228] on span "People" at bounding box center [776, 222] width 33 height 15
click at [585, 221] on span "Posts" at bounding box center [589, 222] width 27 height 15
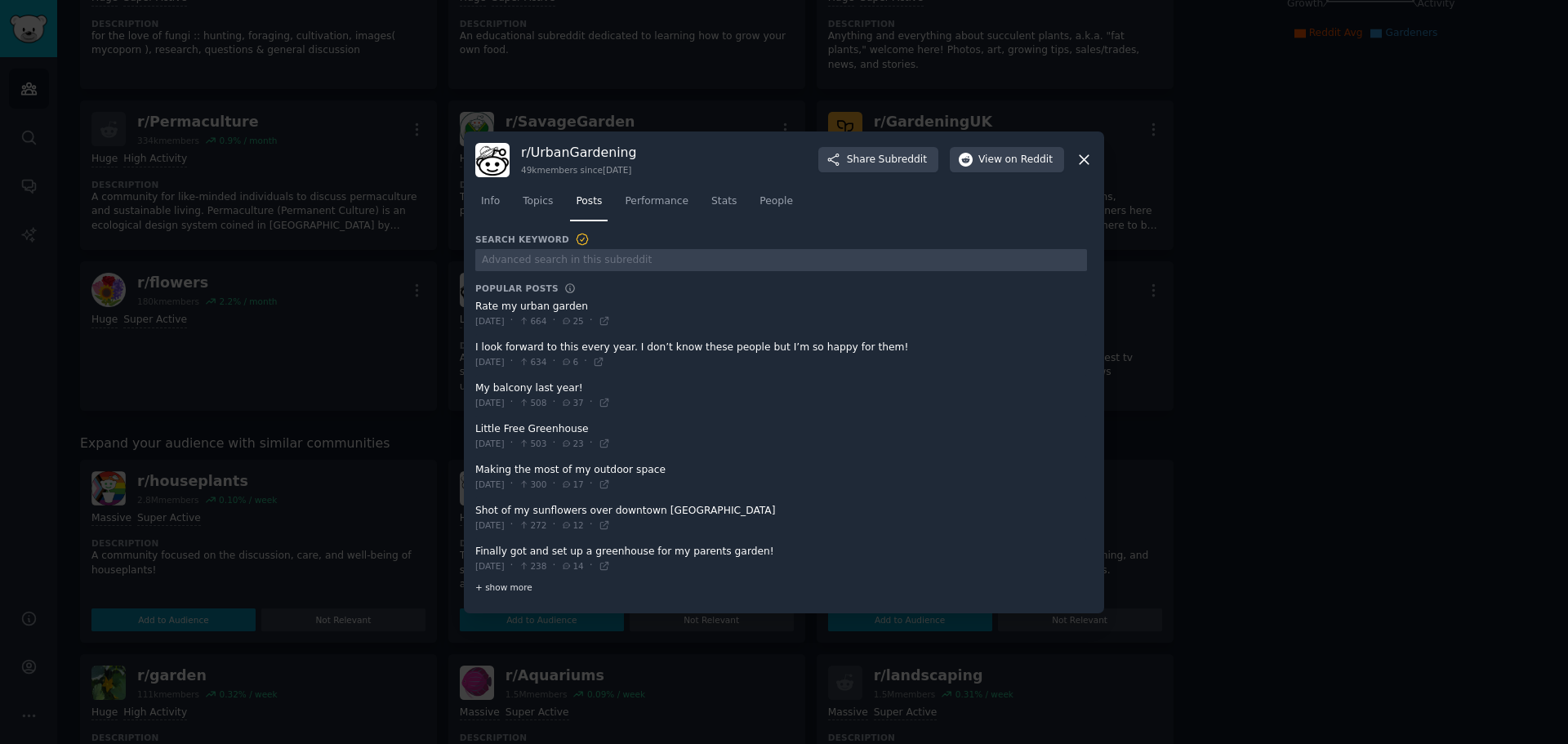
click at [500, 582] on span "+ show more" at bounding box center [504, 587] width 57 height 11
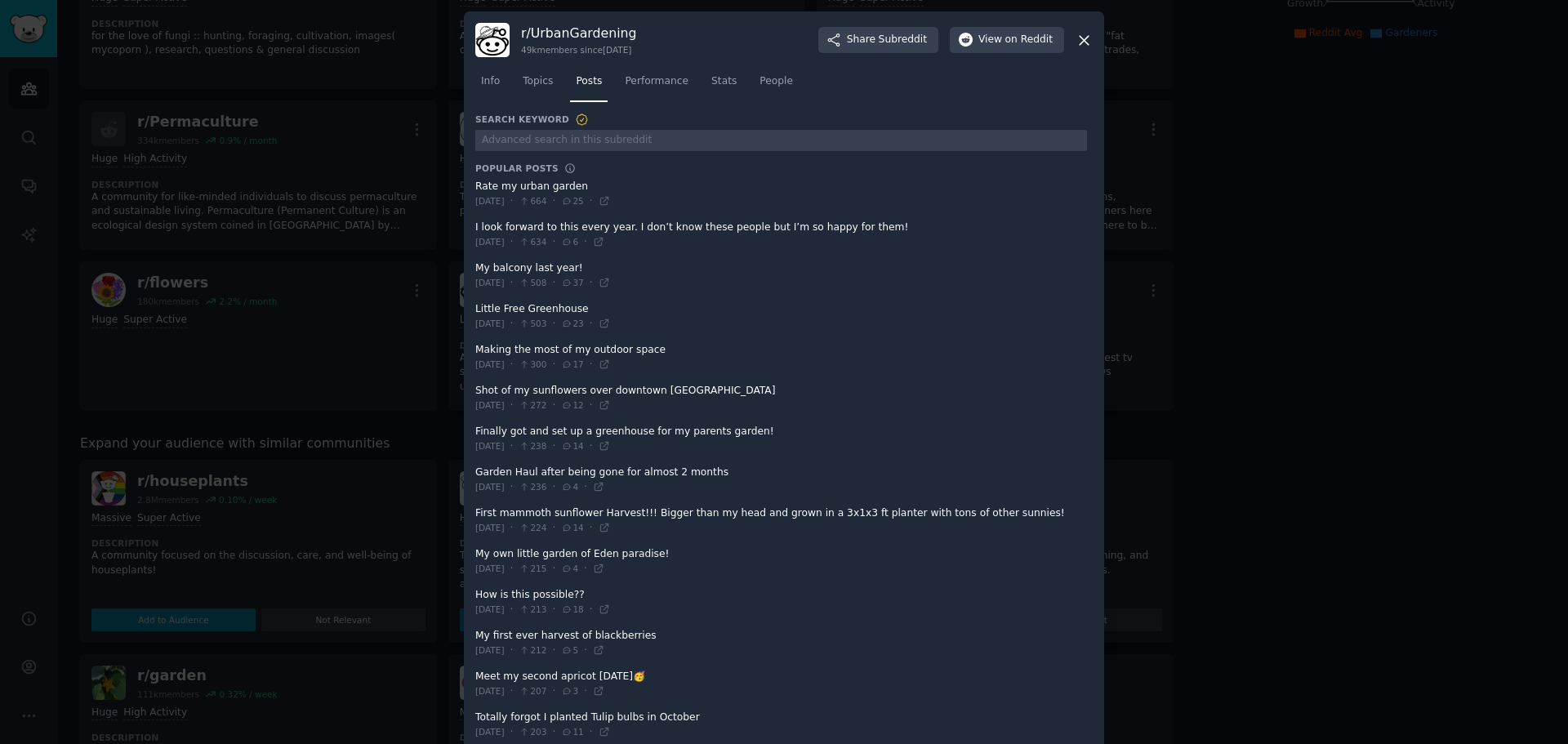
click at [1080, 44] on icon at bounding box center [1084, 40] width 9 height 9
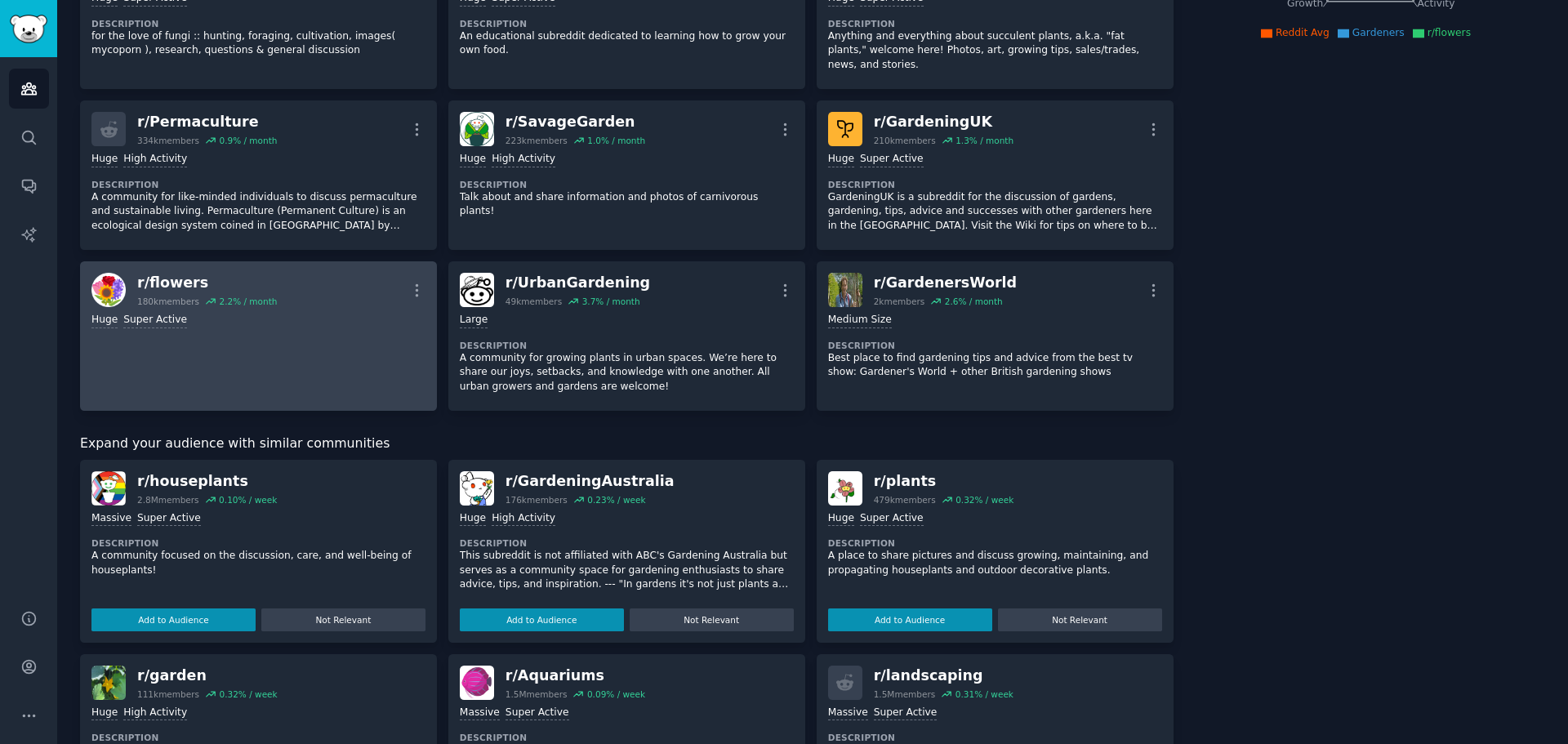
click at [186, 273] on div "r/ flowers" at bounding box center [206, 283] width 139 height 21
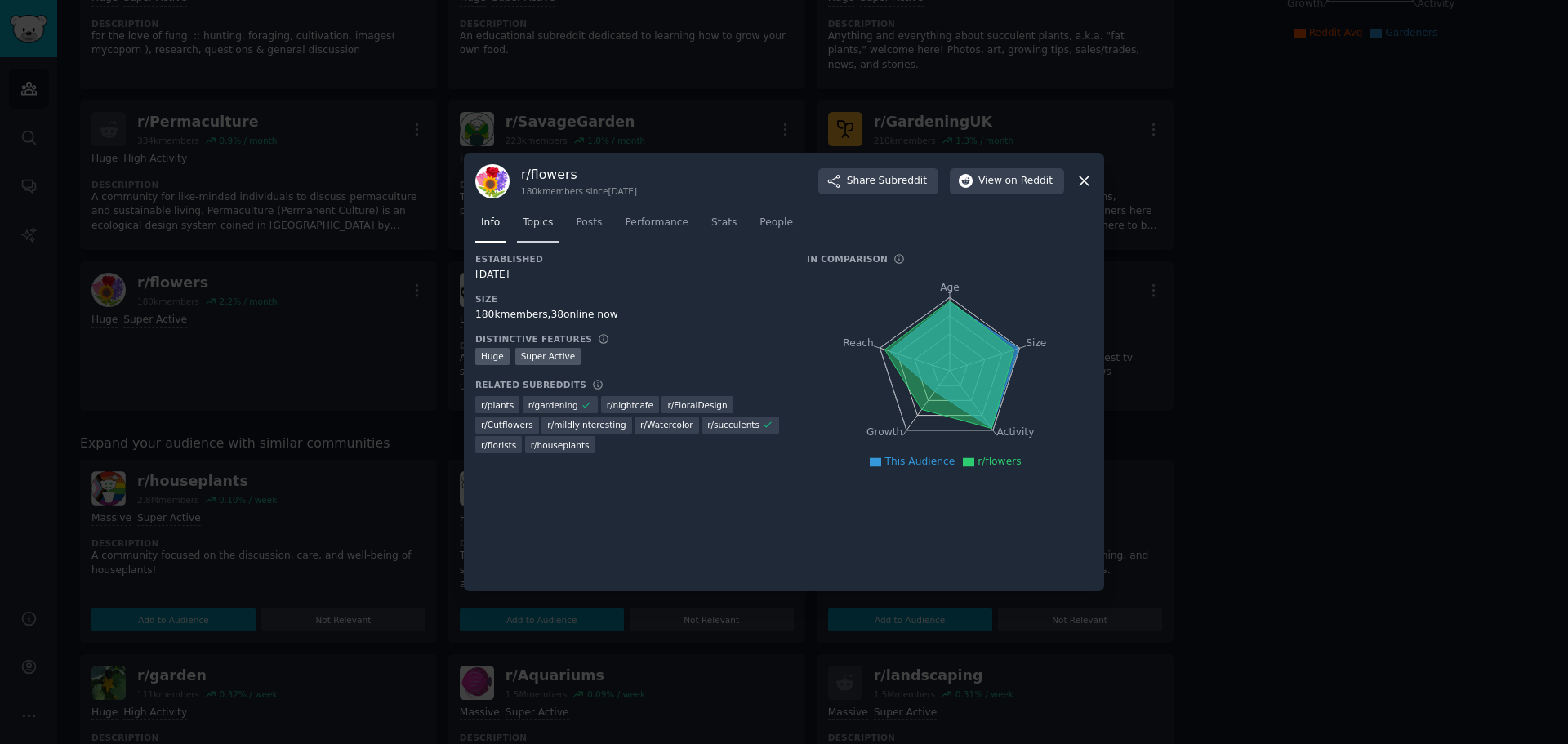
click at [524, 218] on span "Topics" at bounding box center [537, 222] width 30 height 15
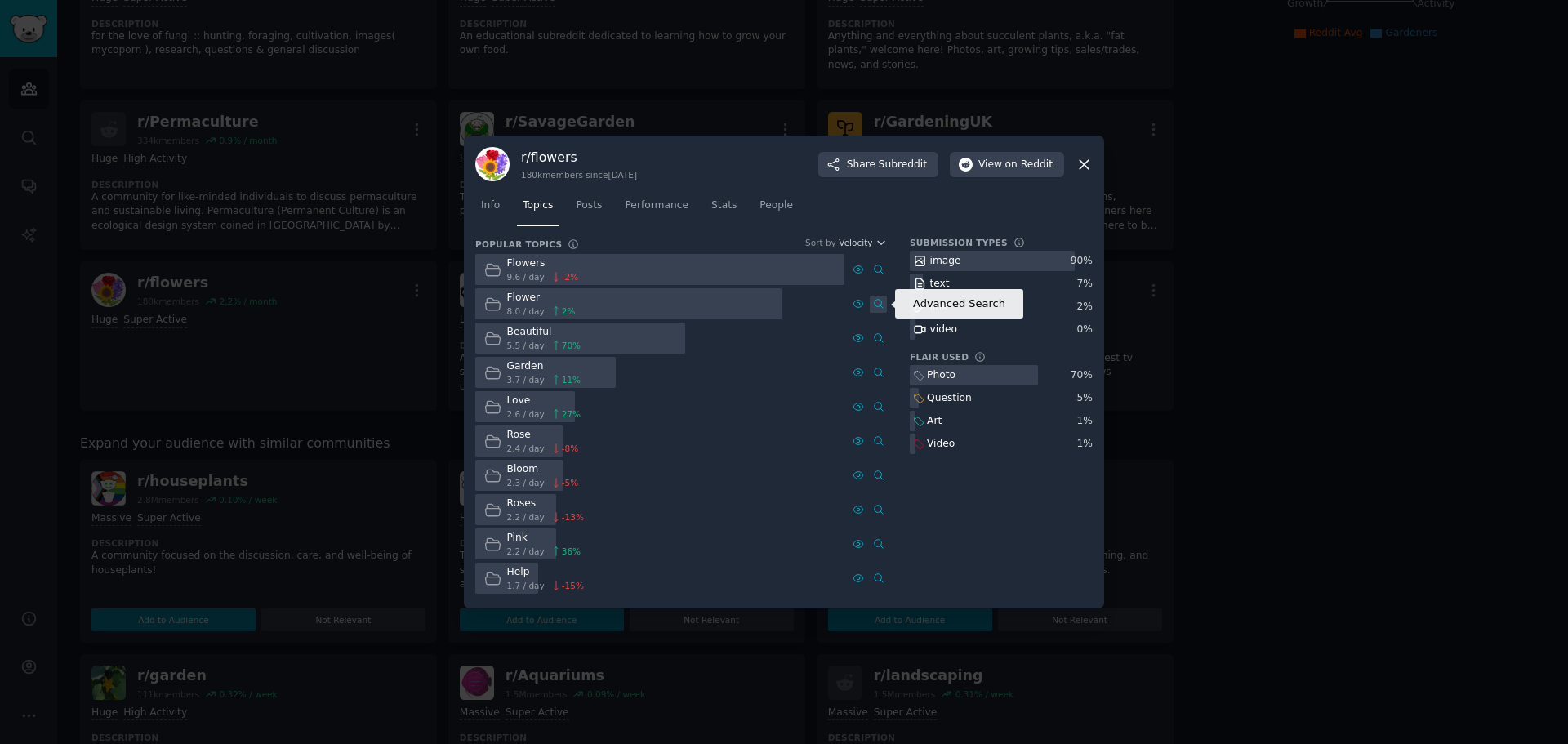
click at [880, 301] on icon at bounding box center [879, 304] width 9 height 9
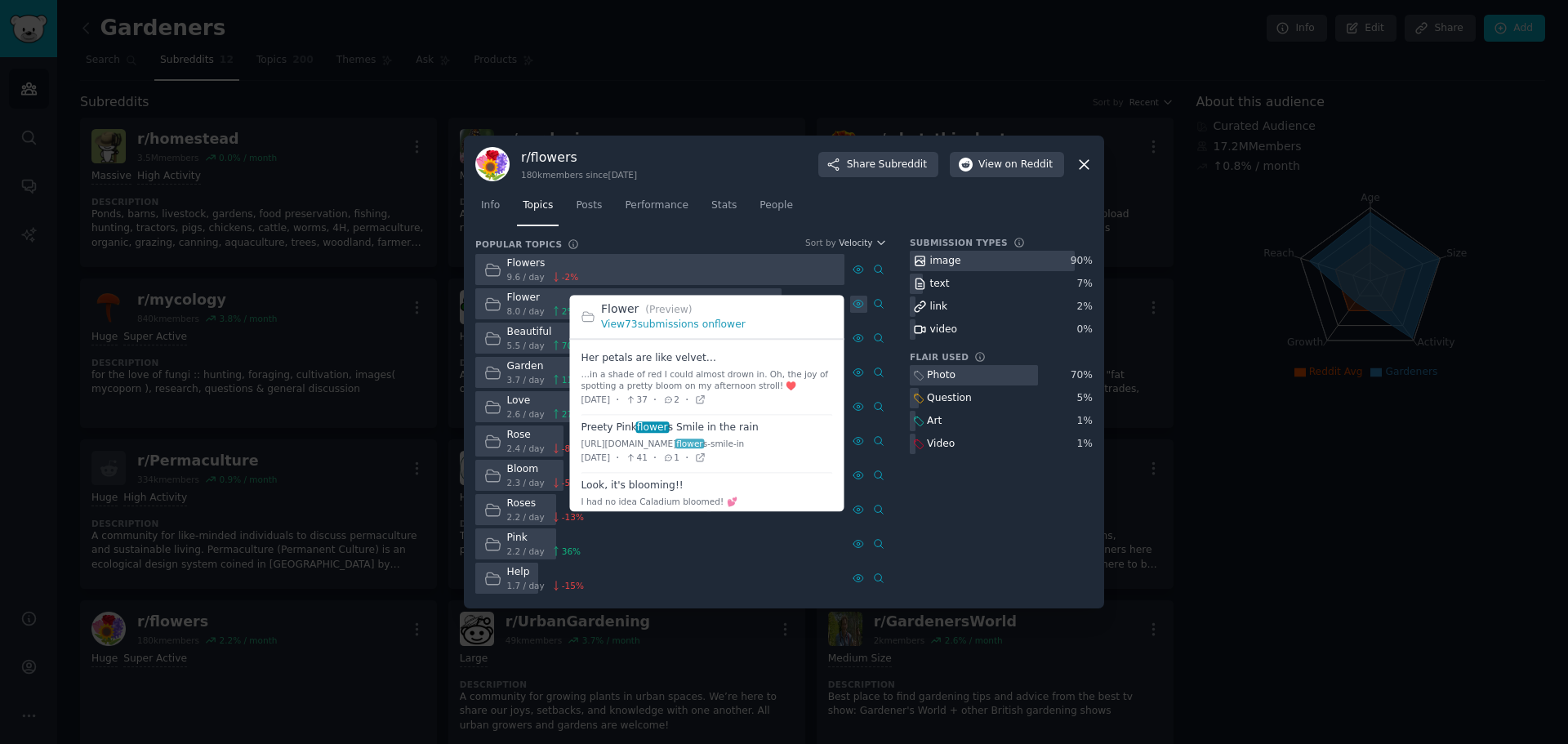
click at [854, 302] on icon at bounding box center [858, 303] width 11 height 11
click at [628, 321] on link "View 73 submissions on flower" at bounding box center [673, 324] width 145 height 11
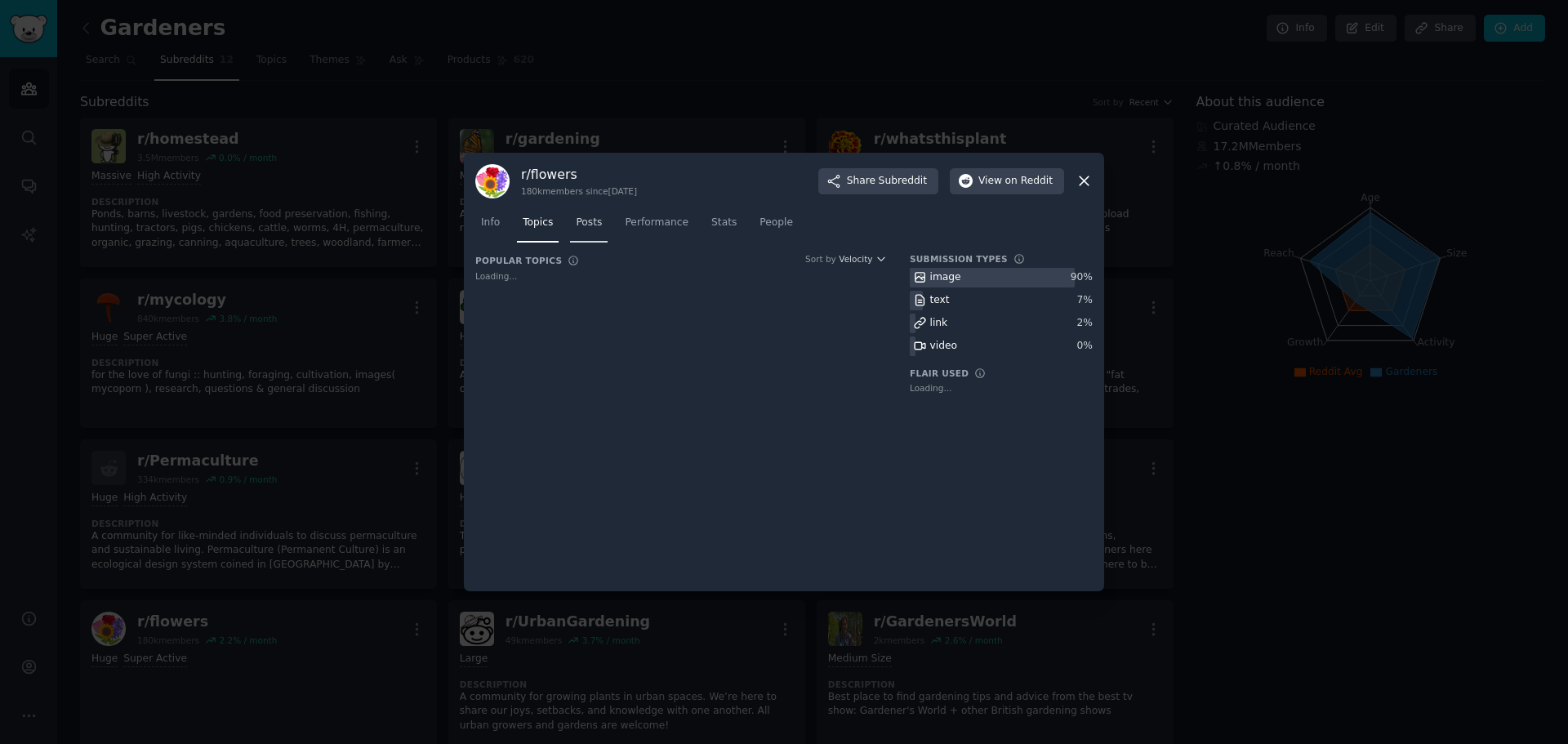
click at [581, 218] on span "Posts" at bounding box center [589, 222] width 27 height 15
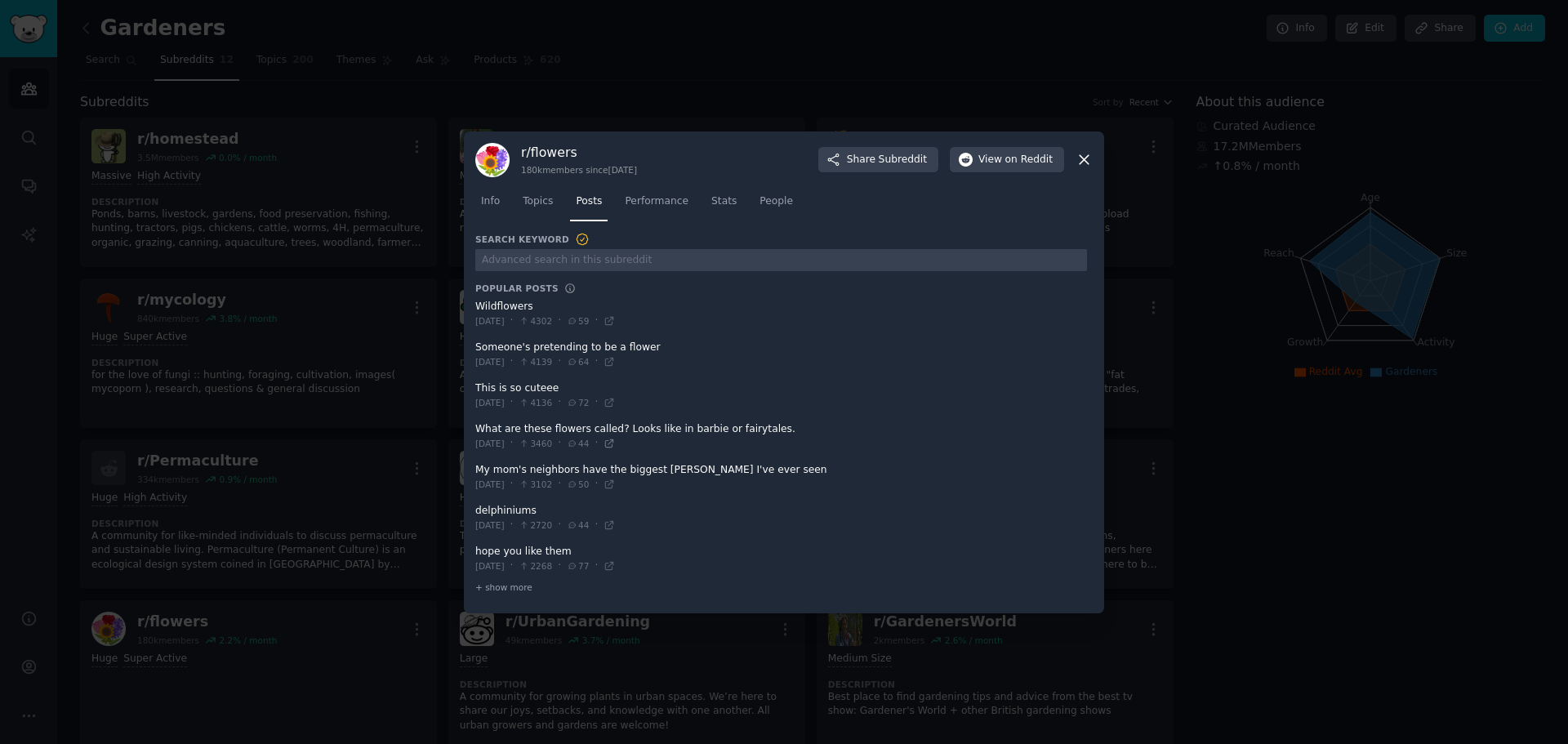
click at [615, 446] on icon at bounding box center [609, 443] width 11 height 11
click at [1080, 155] on icon at bounding box center [1084, 159] width 9 height 9
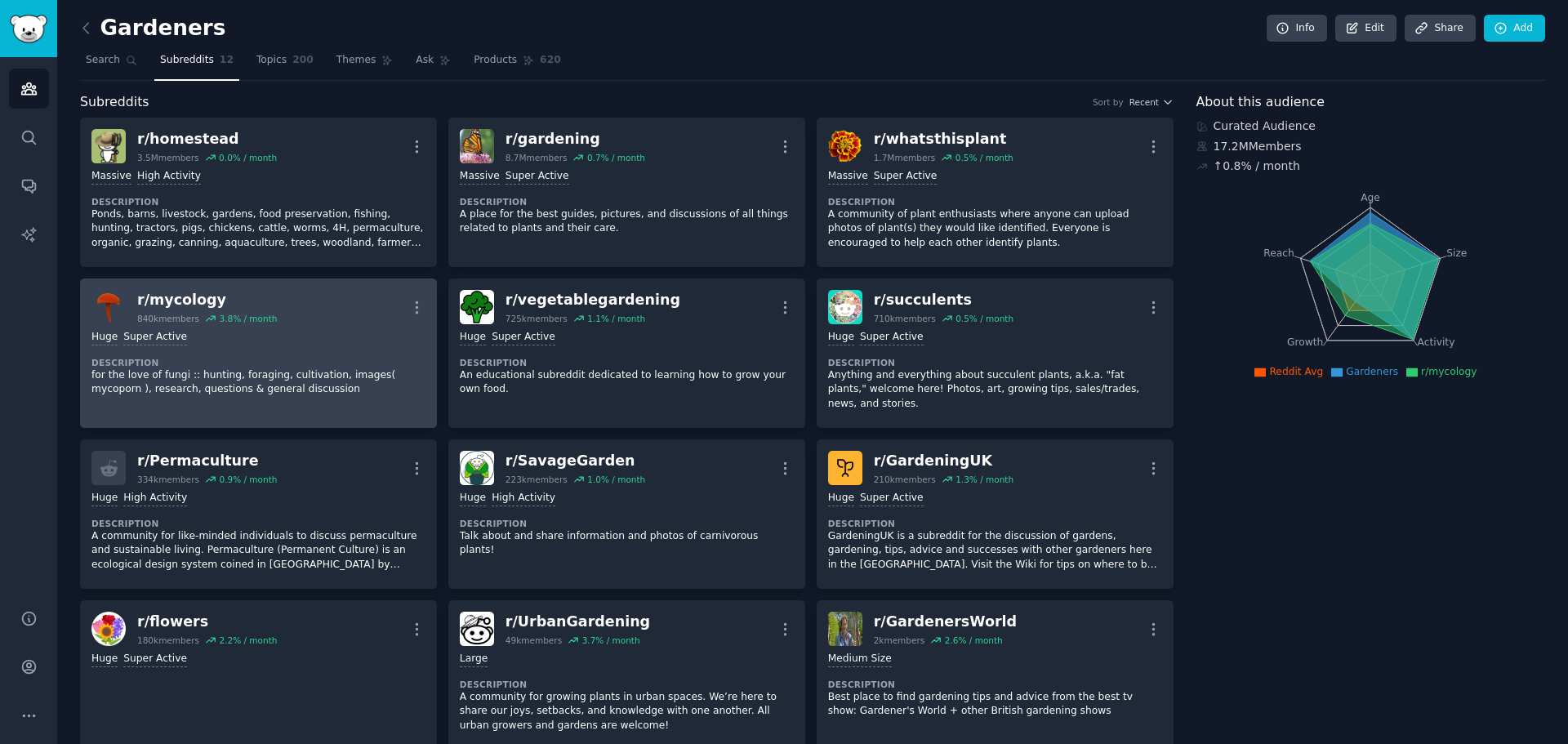
click at [340, 324] on div "Huge Super Active Description for the love of fungi :: hunting, foraging, culti…" at bounding box center [258, 363] width 334 height 79
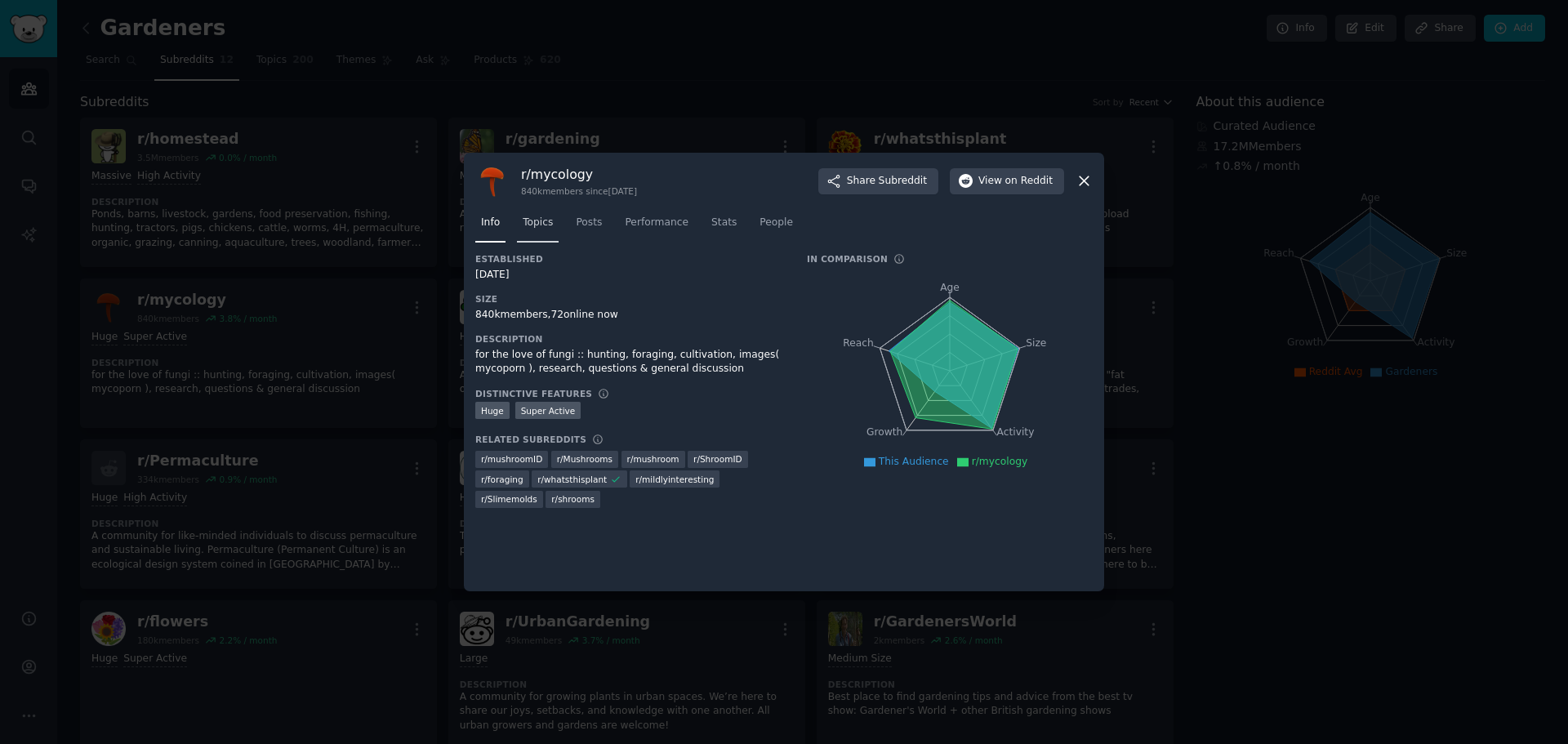
click at [540, 227] on span "Topics" at bounding box center [537, 222] width 30 height 15
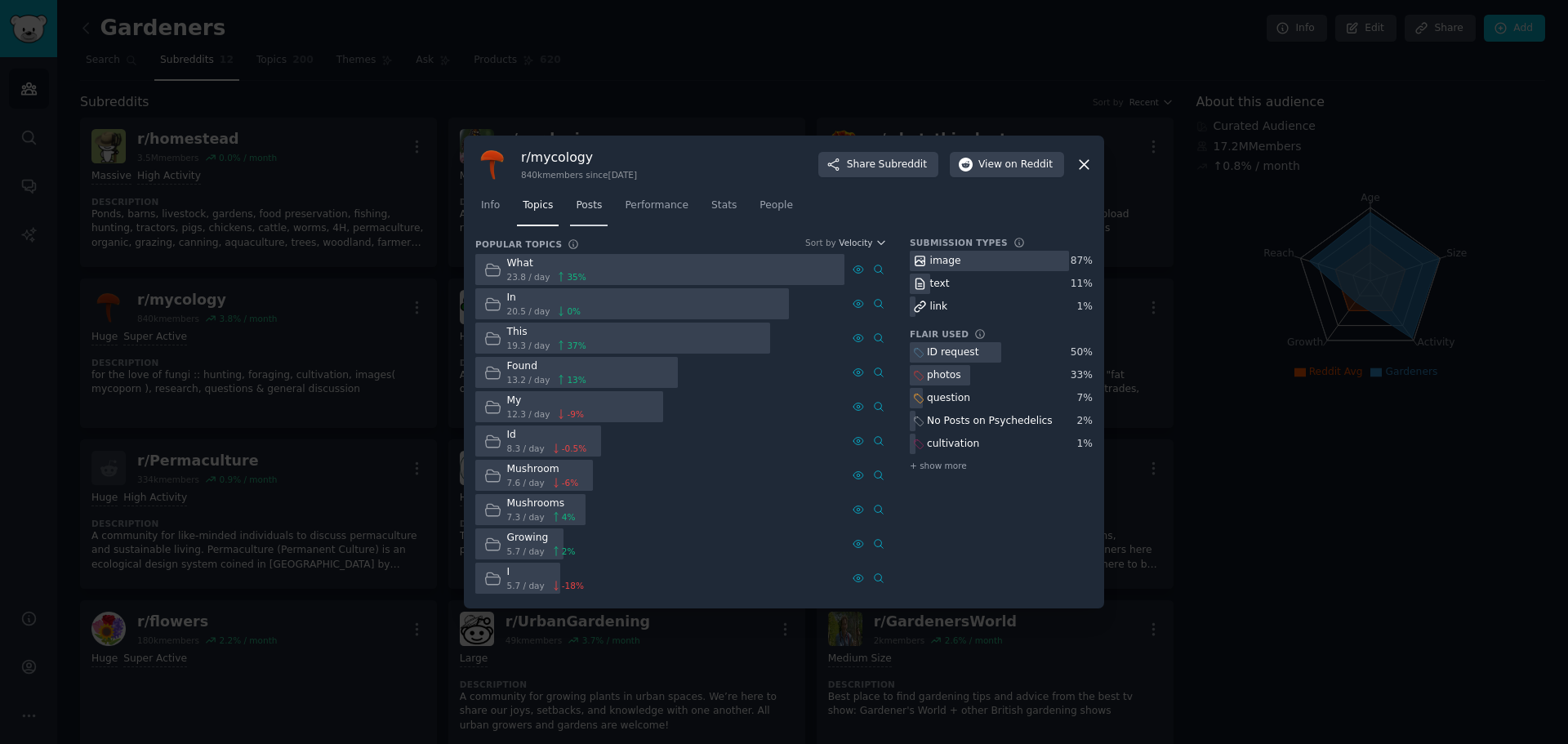
click at [589, 211] on span "Posts" at bounding box center [589, 205] width 27 height 15
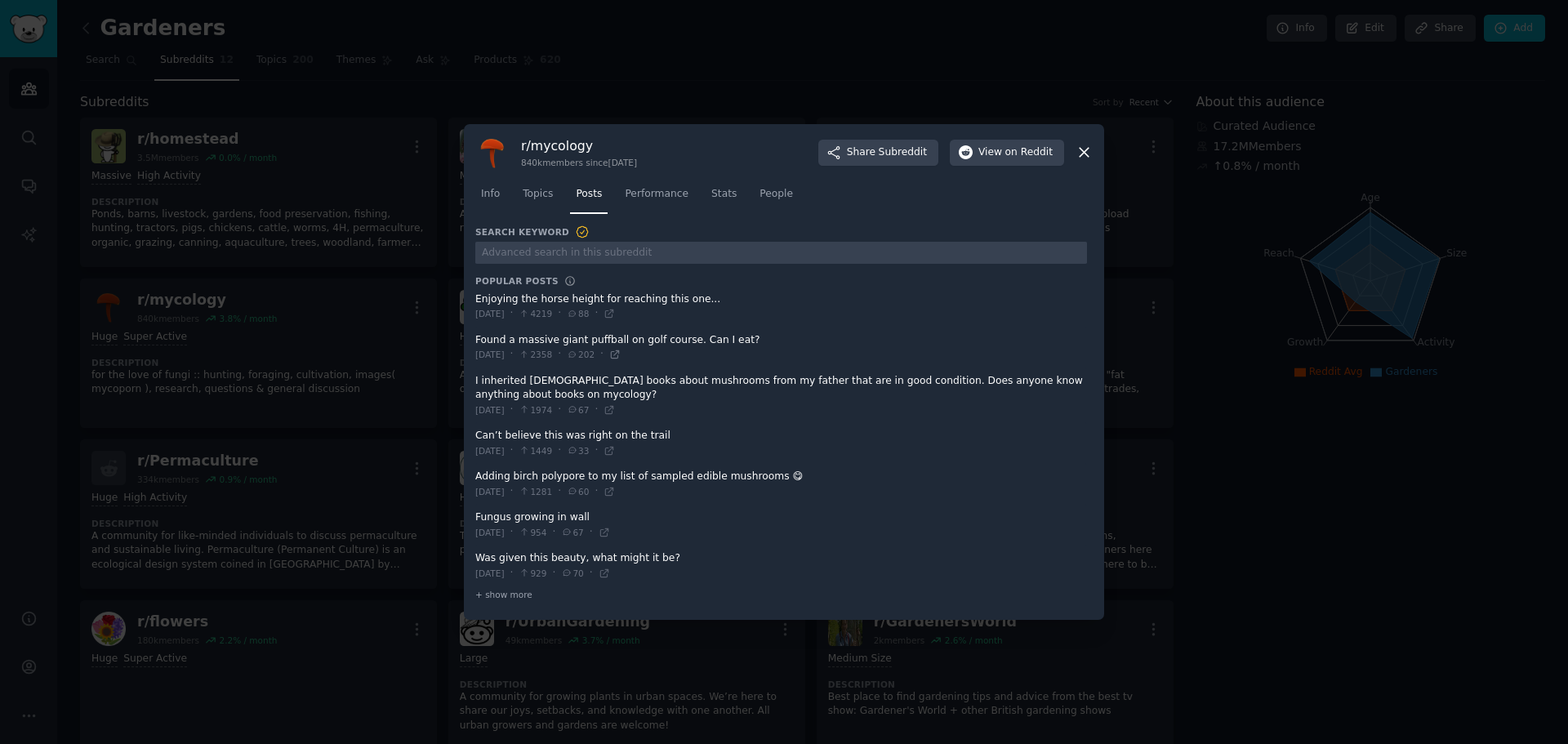
click at [618, 351] on icon at bounding box center [614, 354] width 8 height 8
click at [1087, 152] on icon at bounding box center [1084, 152] width 17 height 17
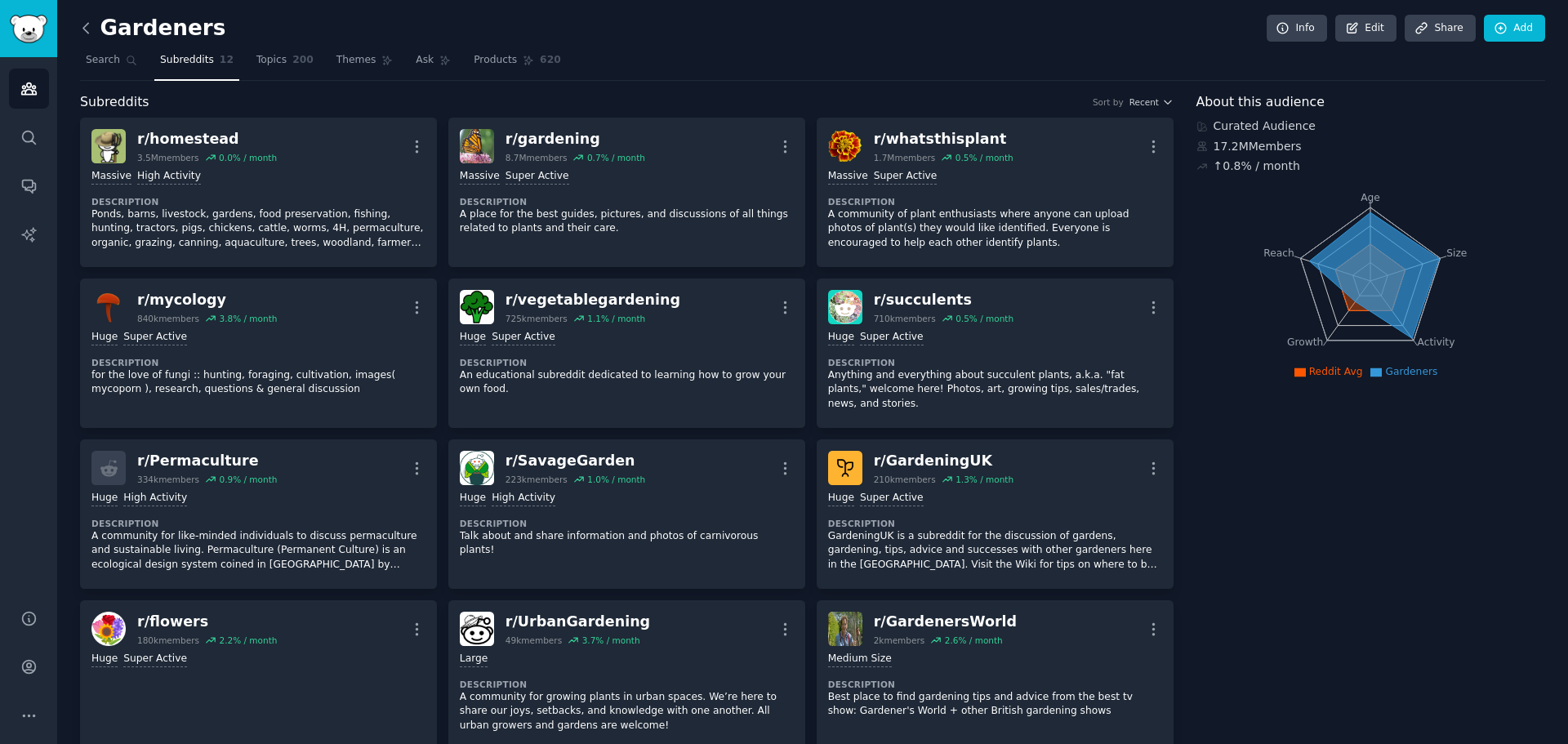
click at [91, 26] on icon at bounding box center [86, 28] width 17 height 17
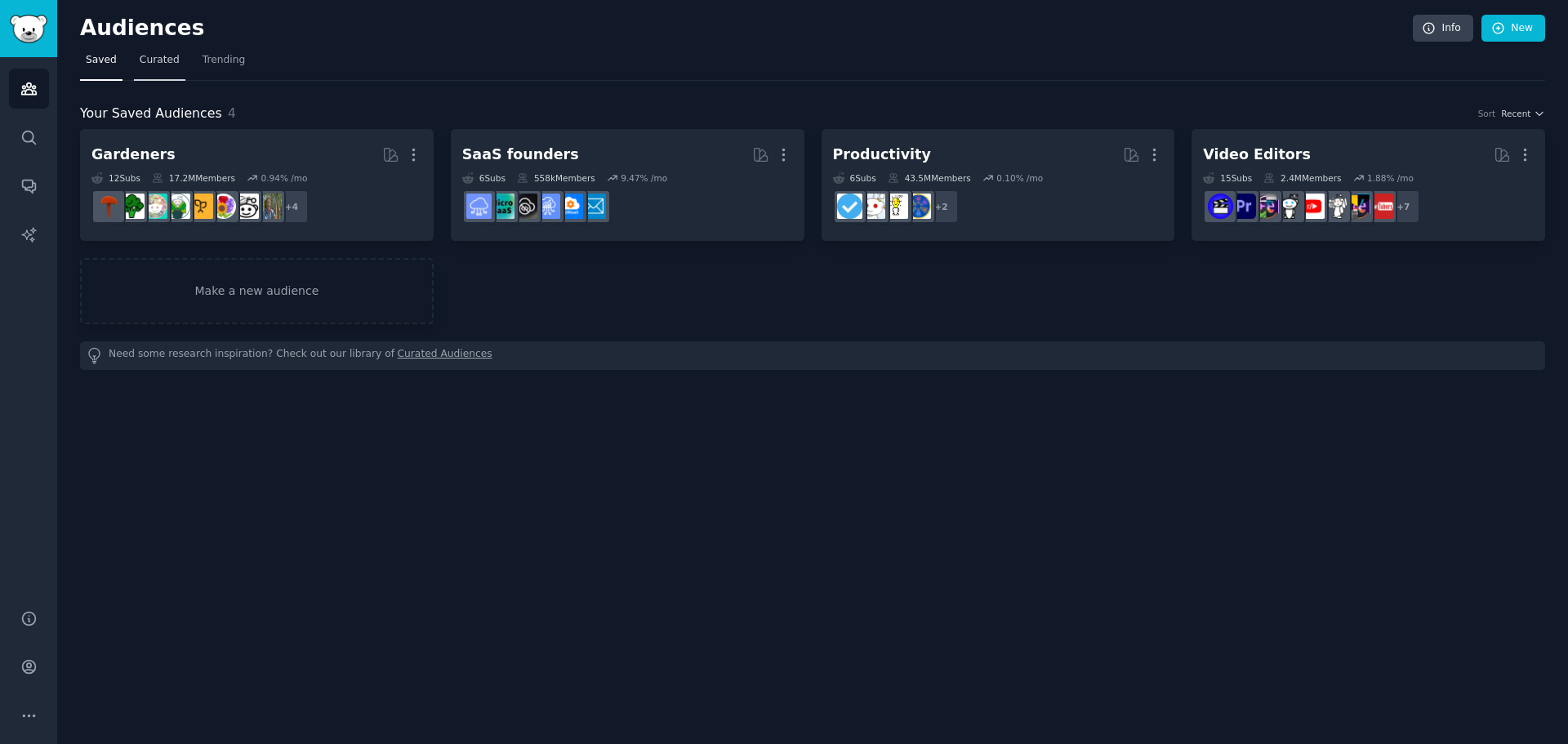
click at [151, 56] on span "Curated" at bounding box center [159, 60] width 40 height 15
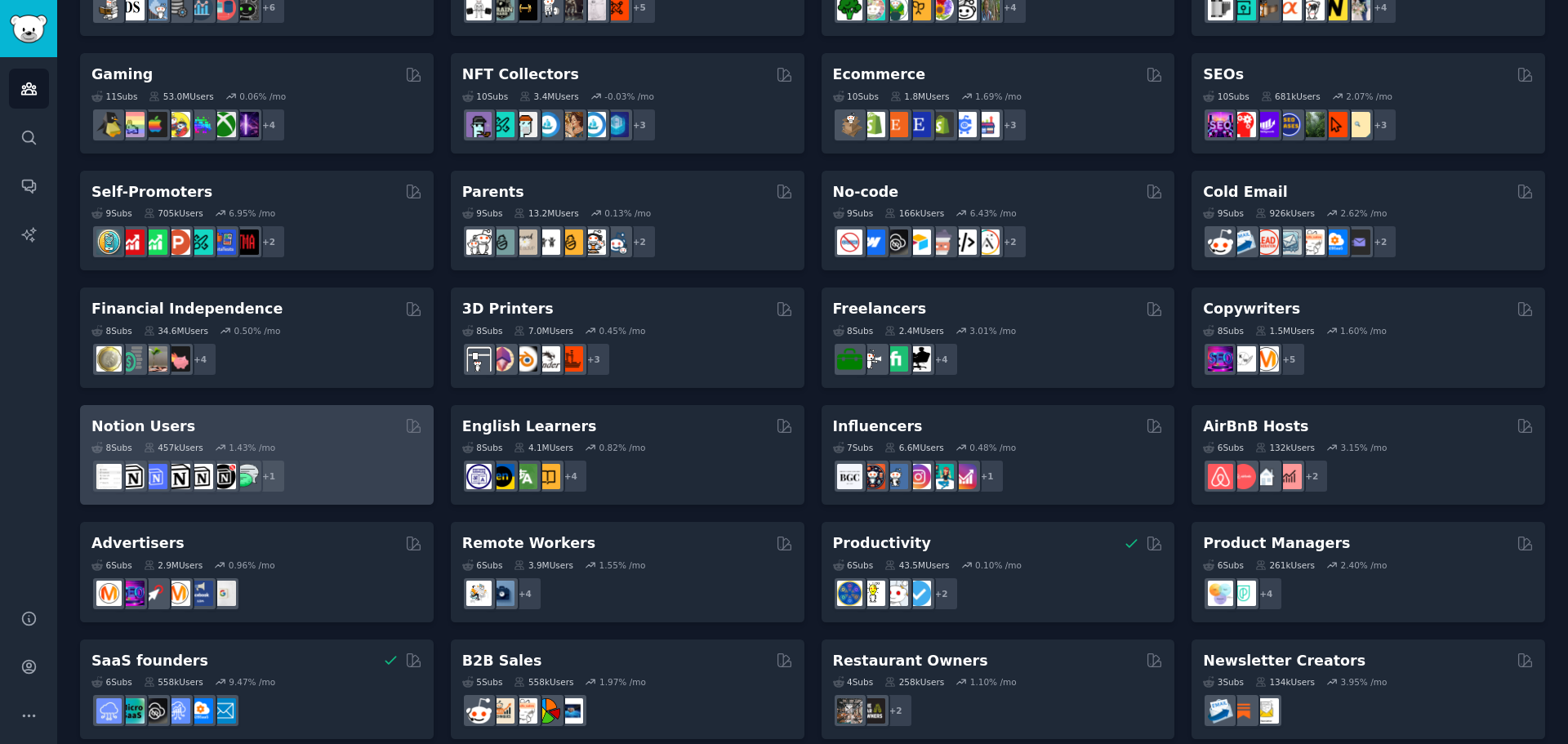
scroll to position [563, 0]
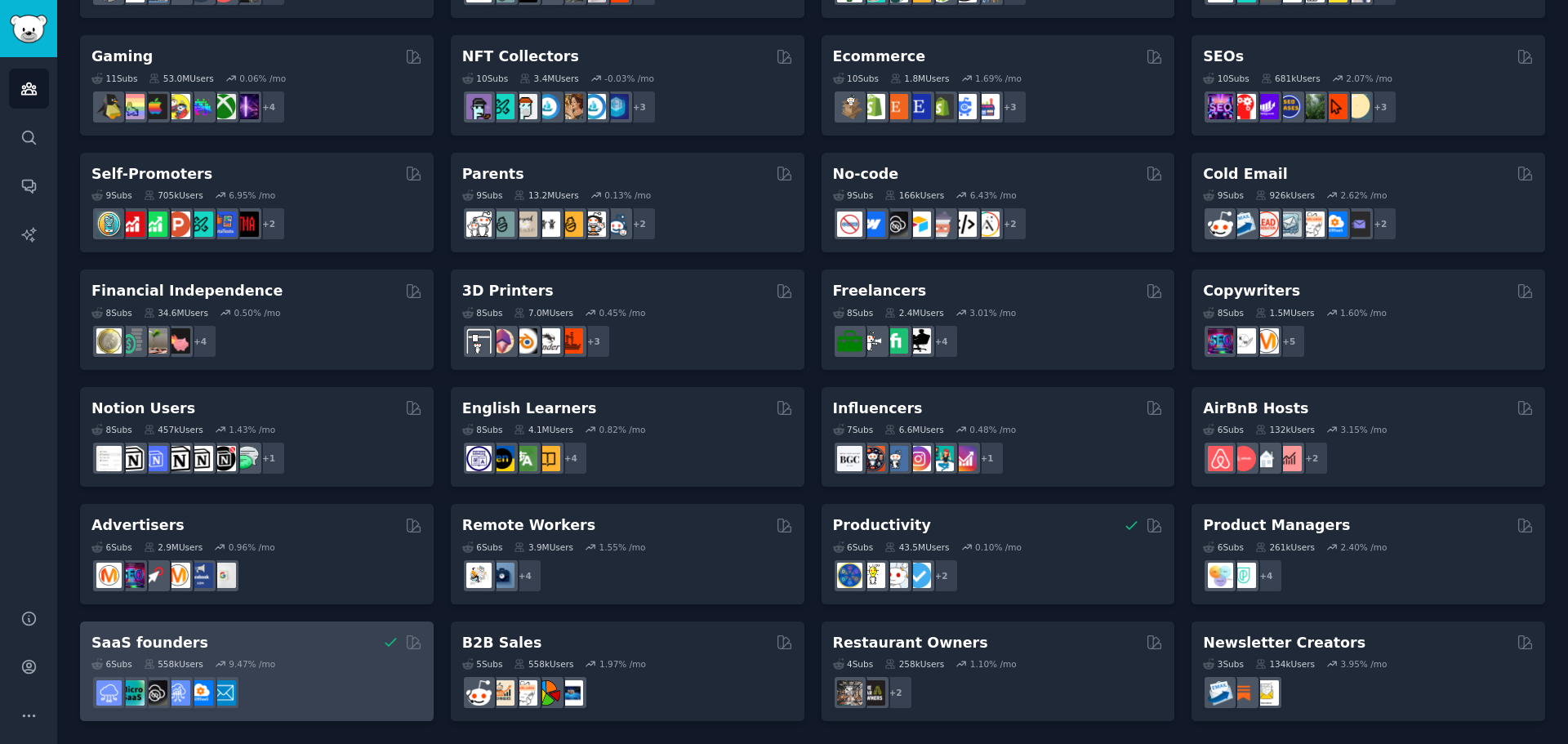
click at [289, 654] on div "6 Sub s 558k Users 9.47 % /mo" at bounding box center [257, 681] width 331 height 57
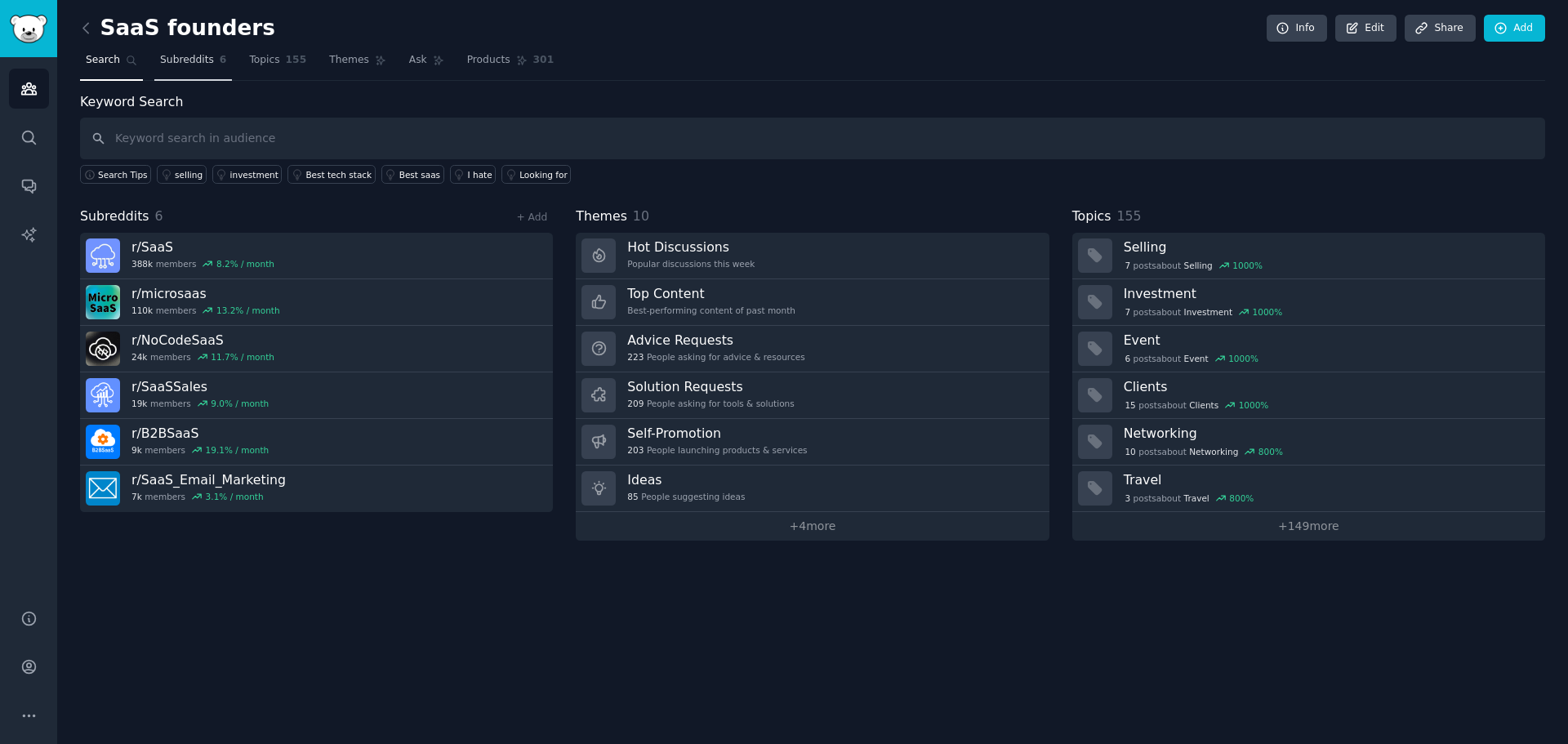
click at [189, 69] on link "Subreddits 6" at bounding box center [192, 63] width 78 height 33
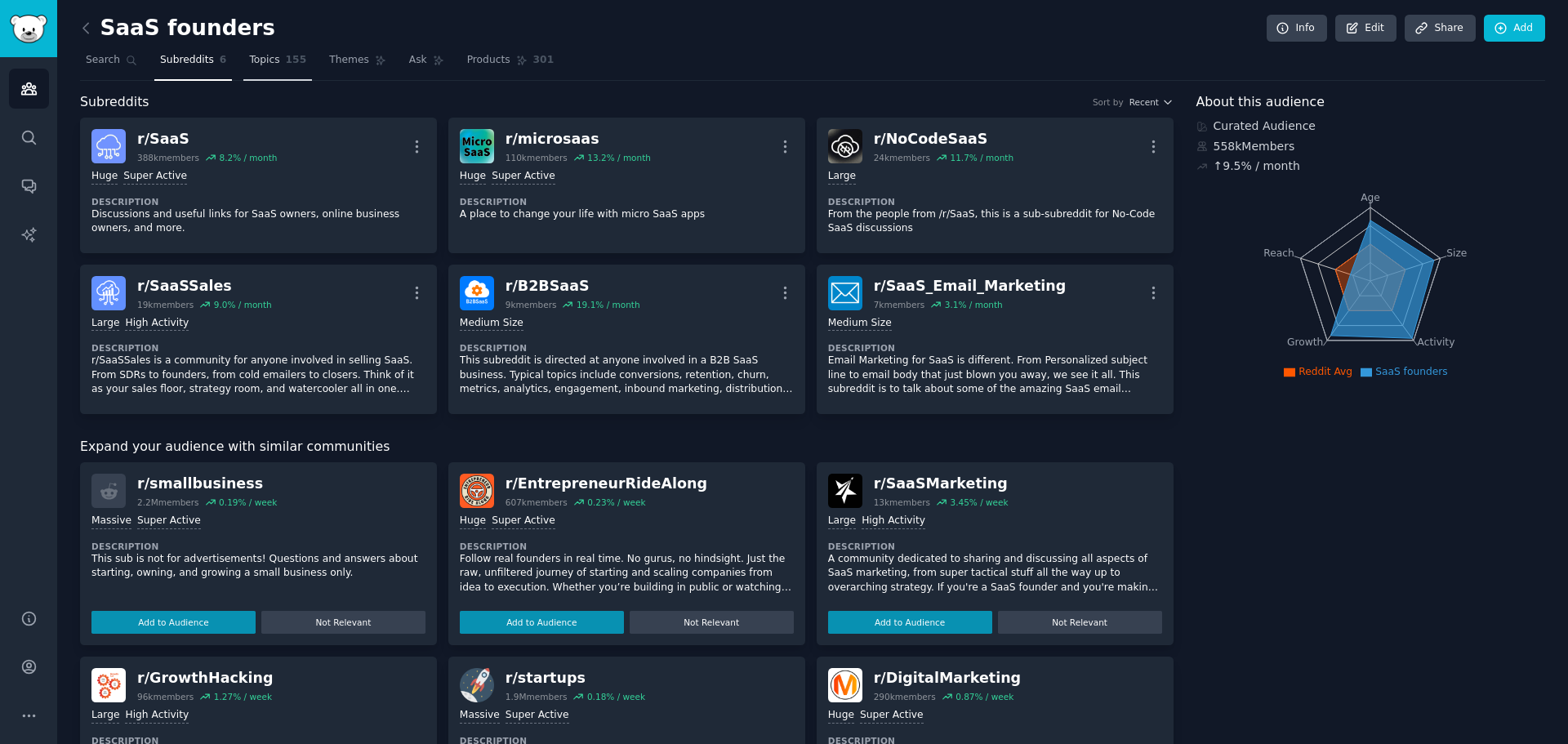
click at [269, 65] on link "Topics 155" at bounding box center [278, 63] width 68 height 33
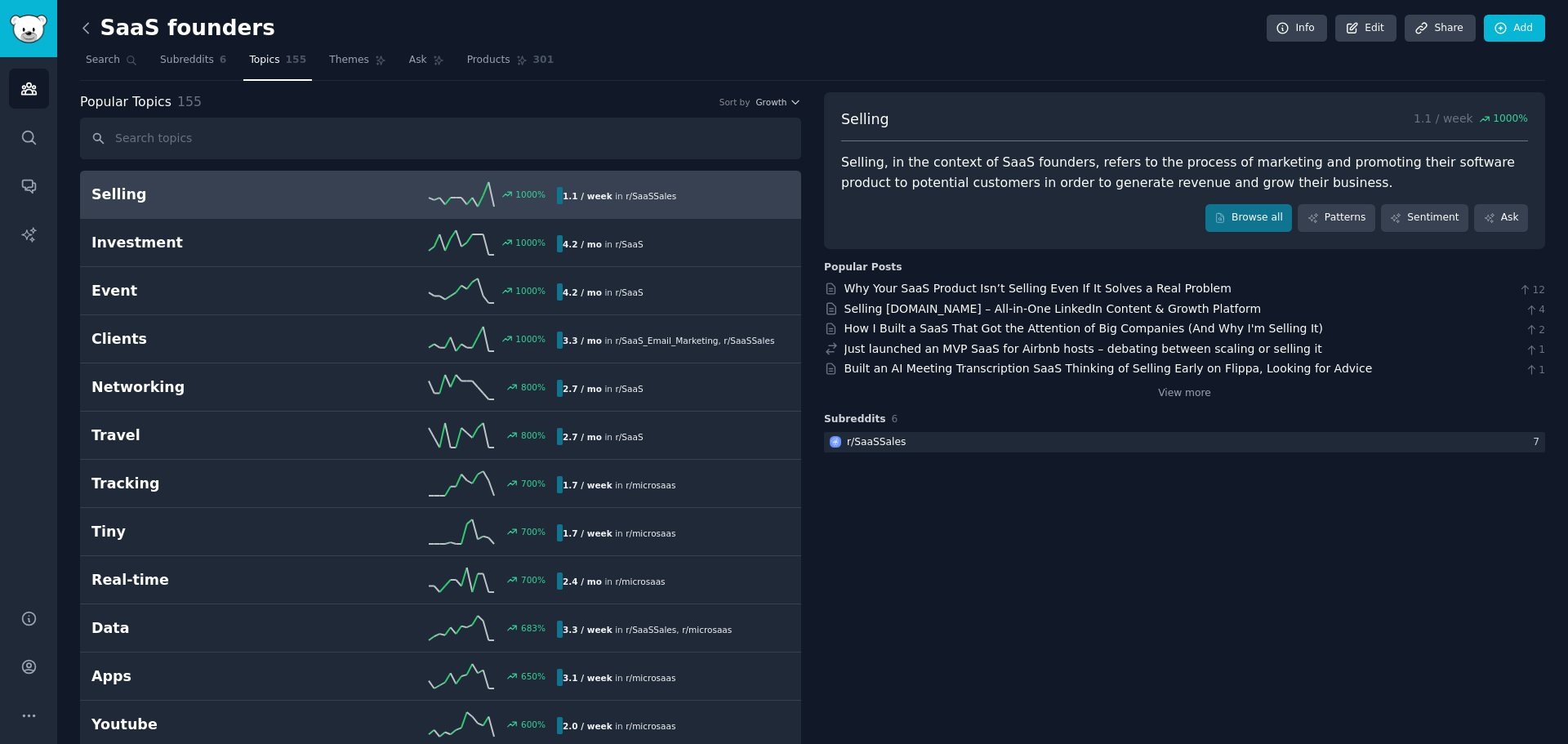
click at [91, 26] on icon at bounding box center [86, 28] width 17 height 17
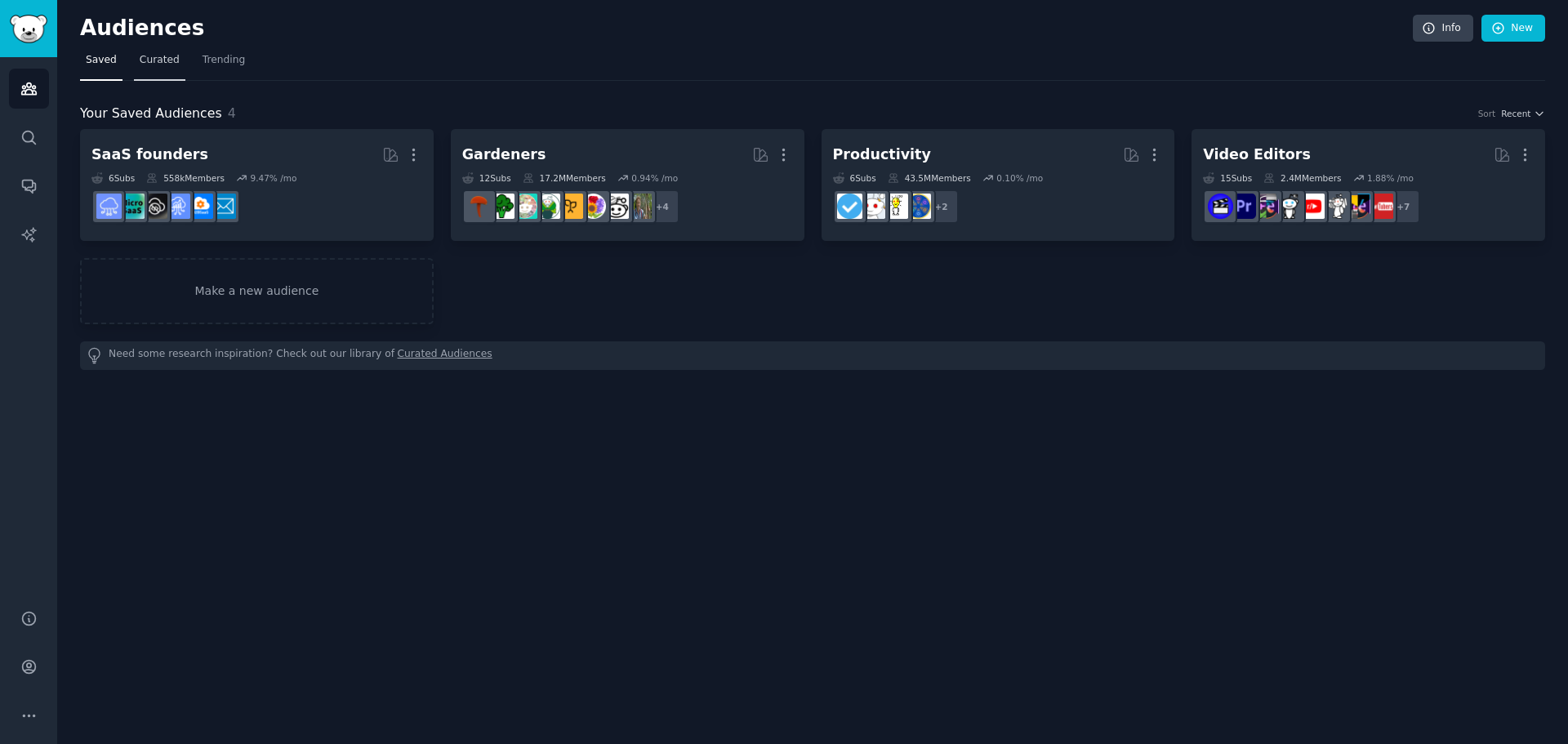
click at [151, 62] on span "Curated" at bounding box center [159, 60] width 40 height 15
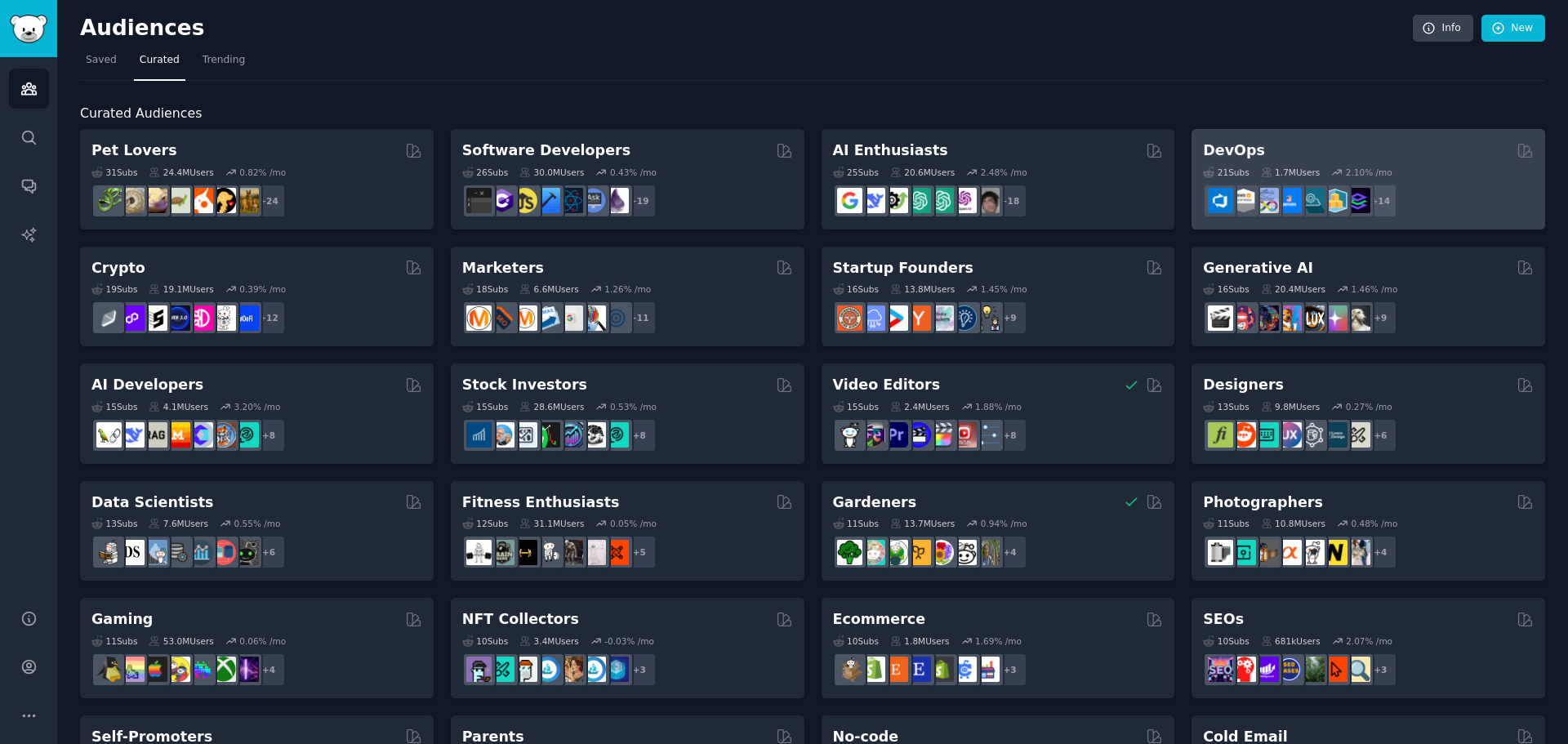
click at [1285, 147] on div "DevOps" at bounding box center [1368, 151] width 331 height 21
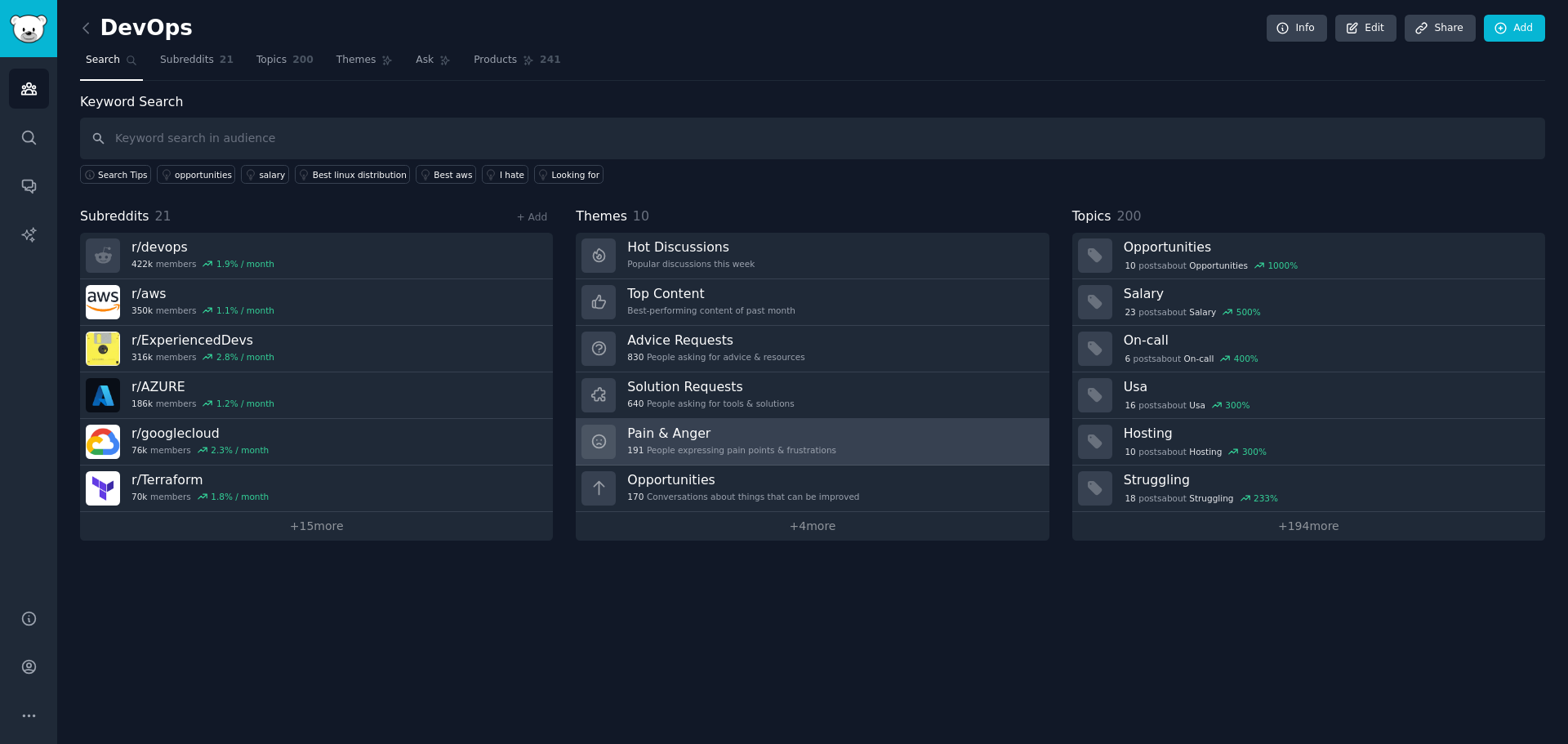
click at [725, 430] on h3 "Pain & Anger" at bounding box center [731, 433] width 209 height 17
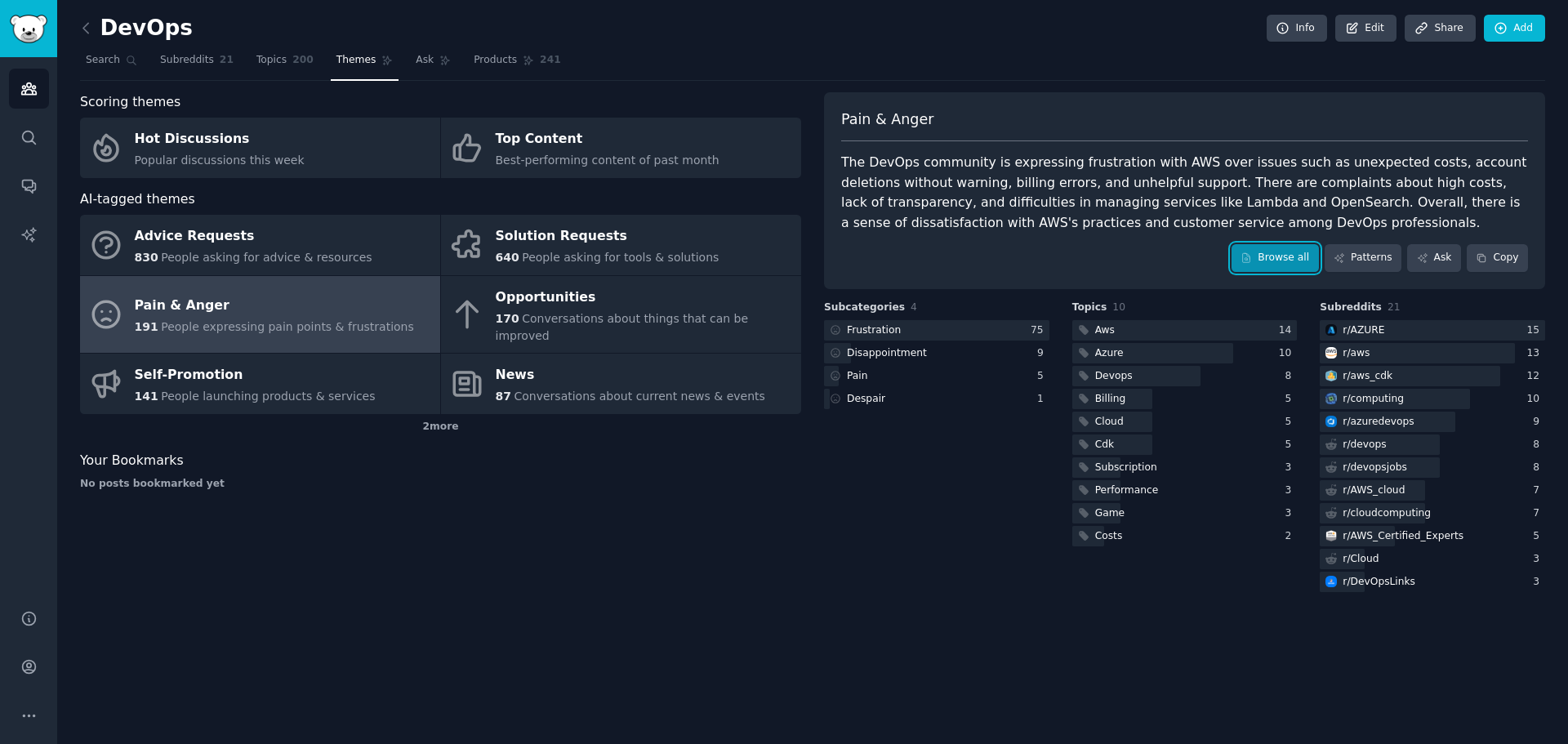
click at [1301, 256] on link "Browse all" at bounding box center [1275, 257] width 87 height 27
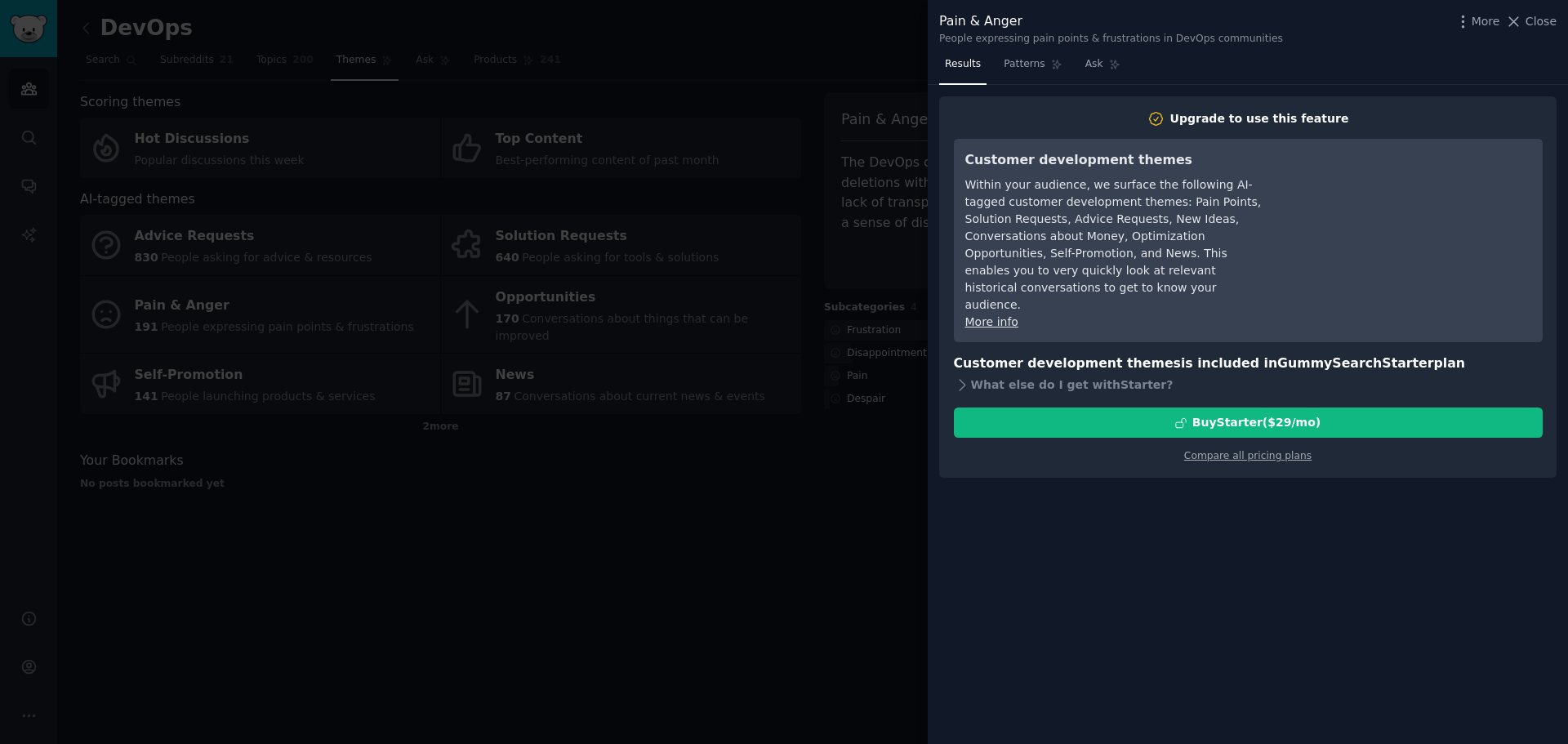
click at [817, 485] on div at bounding box center [784, 372] width 1568 height 744
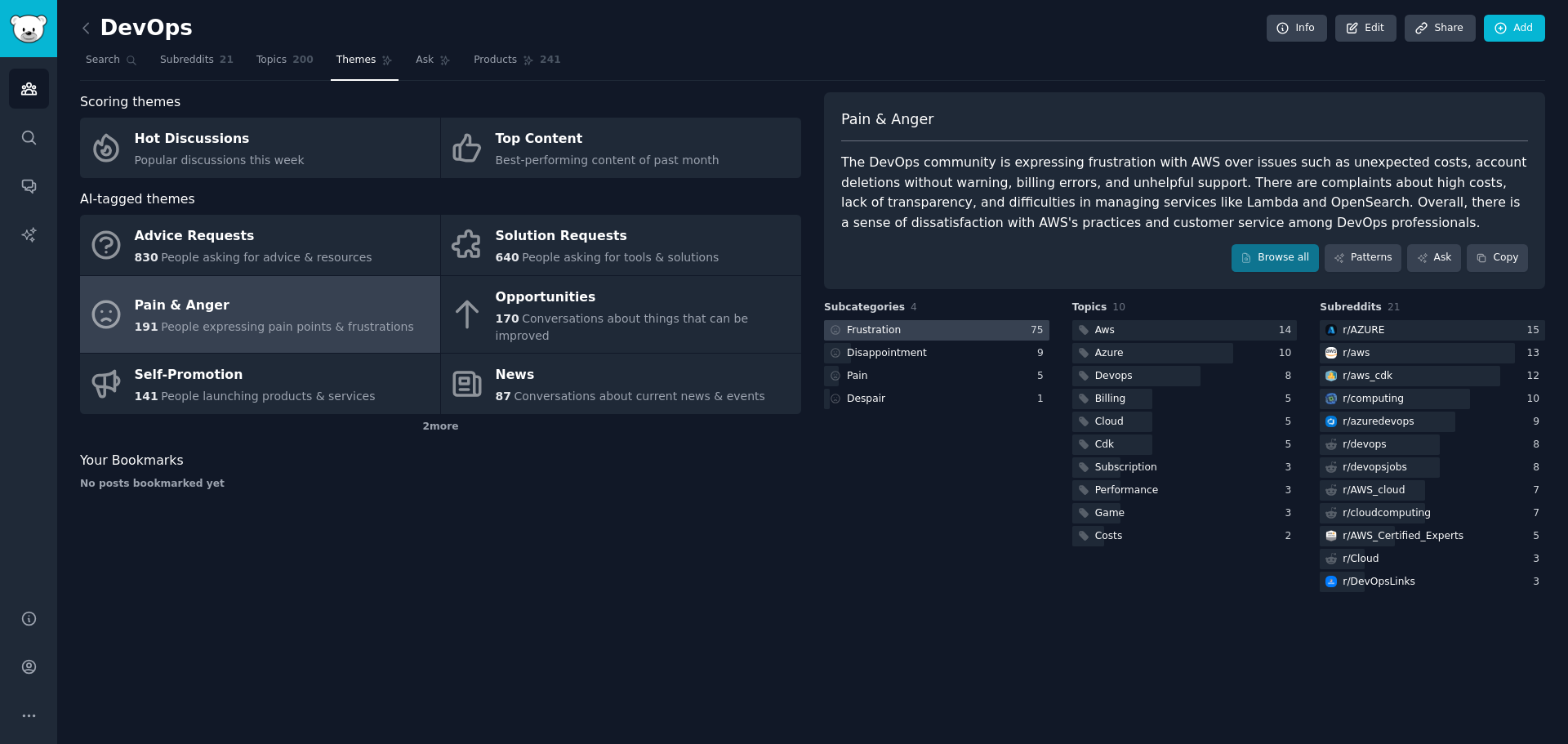
click at [942, 328] on div at bounding box center [936, 330] width 225 height 21
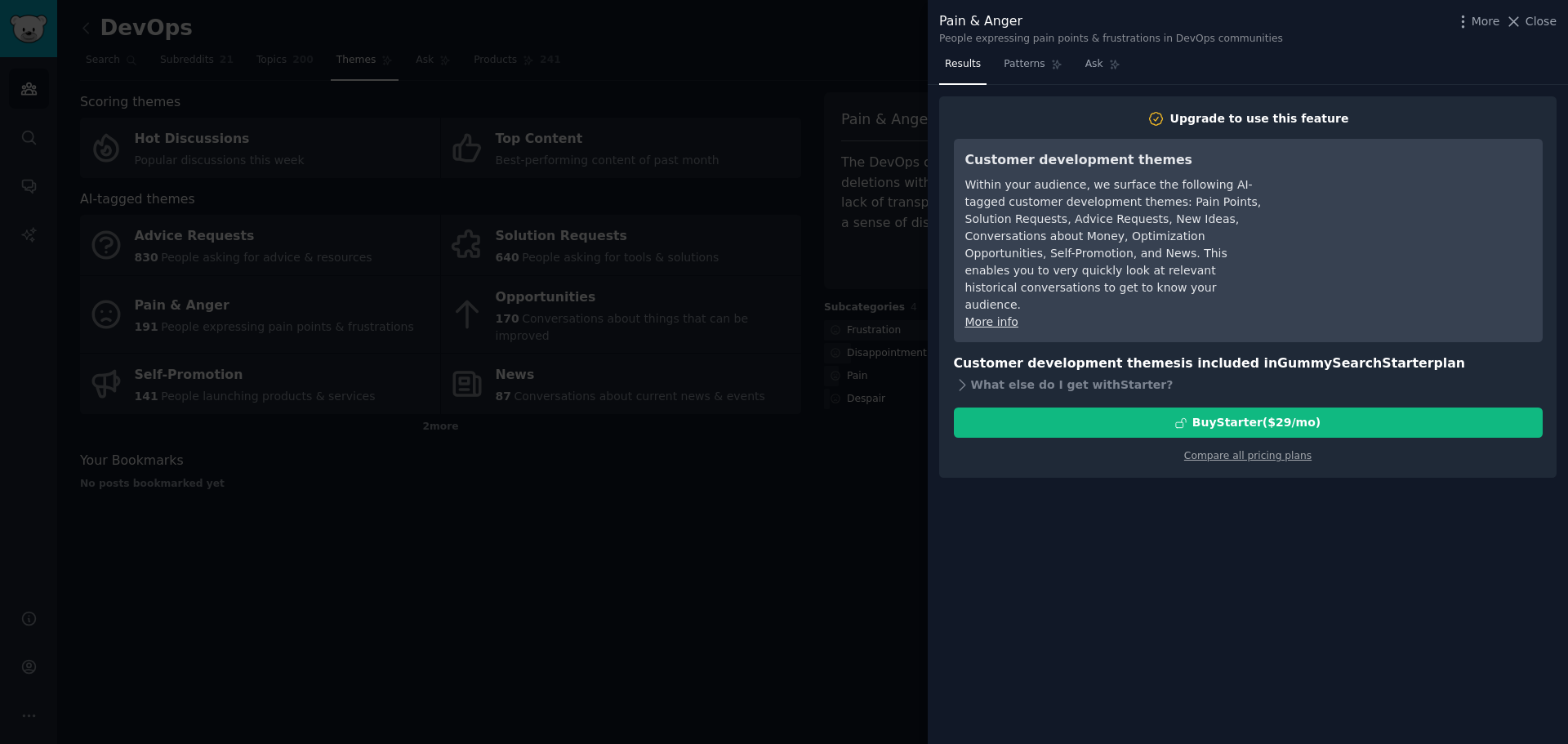
click at [769, 468] on div at bounding box center [784, 372] width 1568 height 744
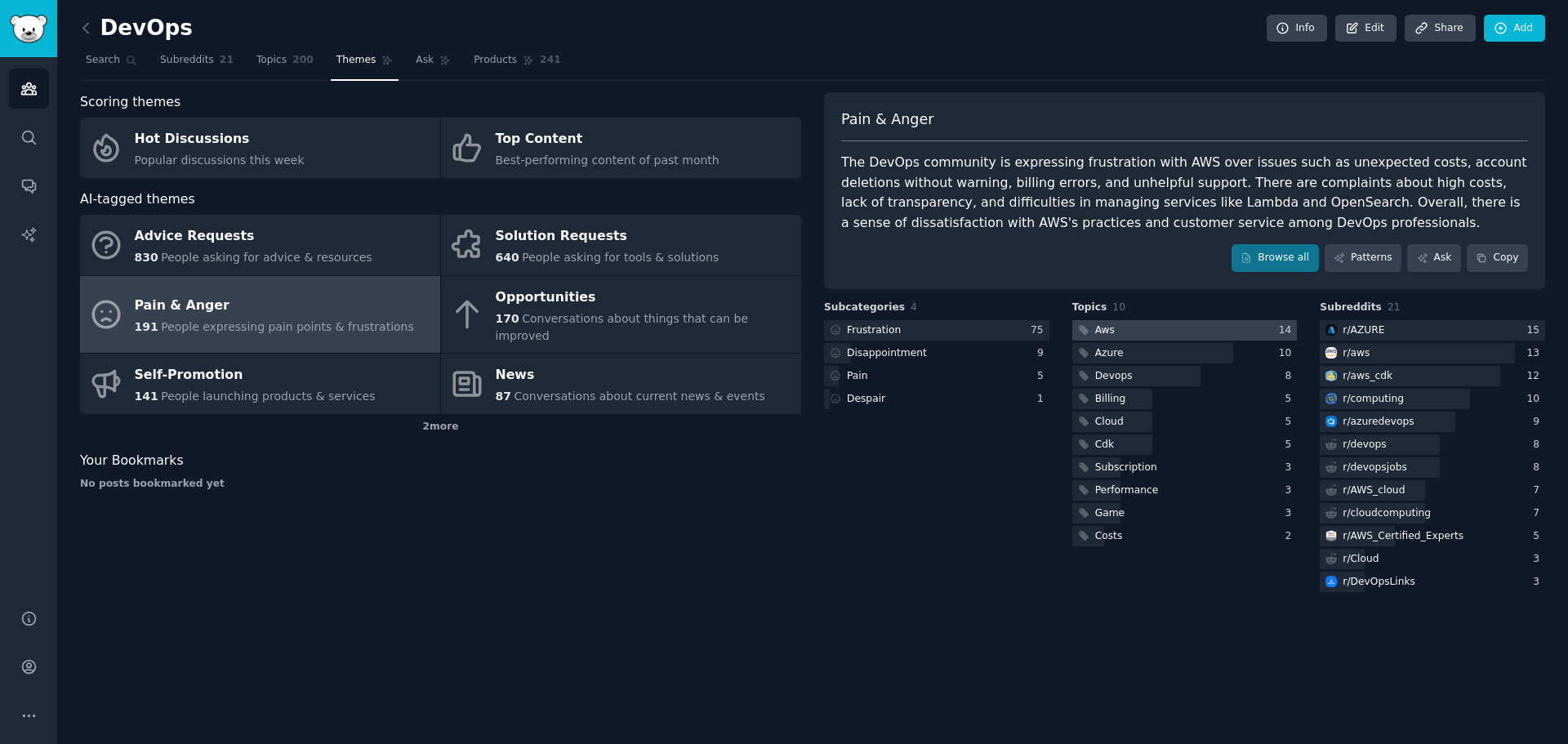
click at [1128, 334] on div at bounding box center [1185, 330] width 225 height 21
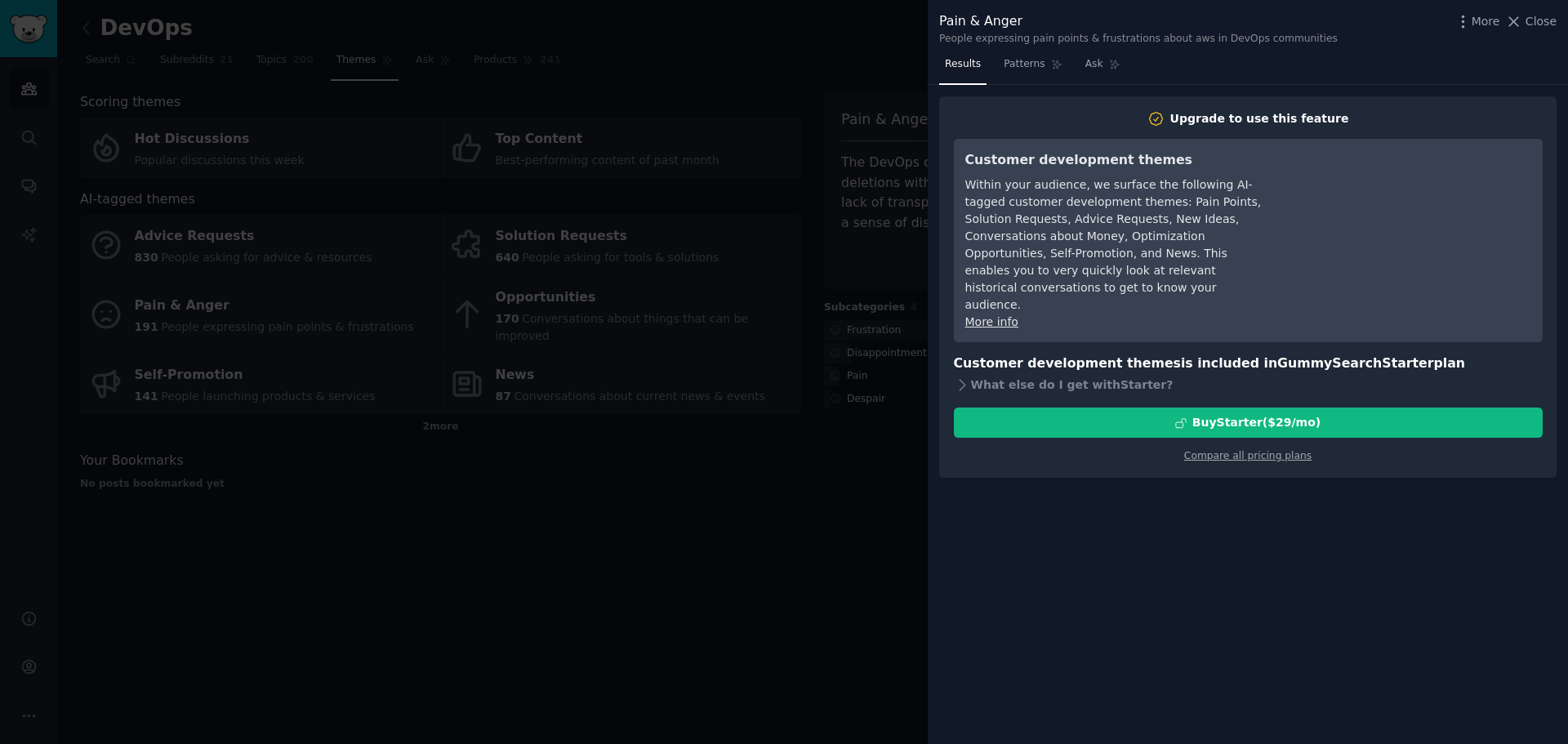
click at [759, 528] on div at bounding box center [784, 372] width 1568 height 744
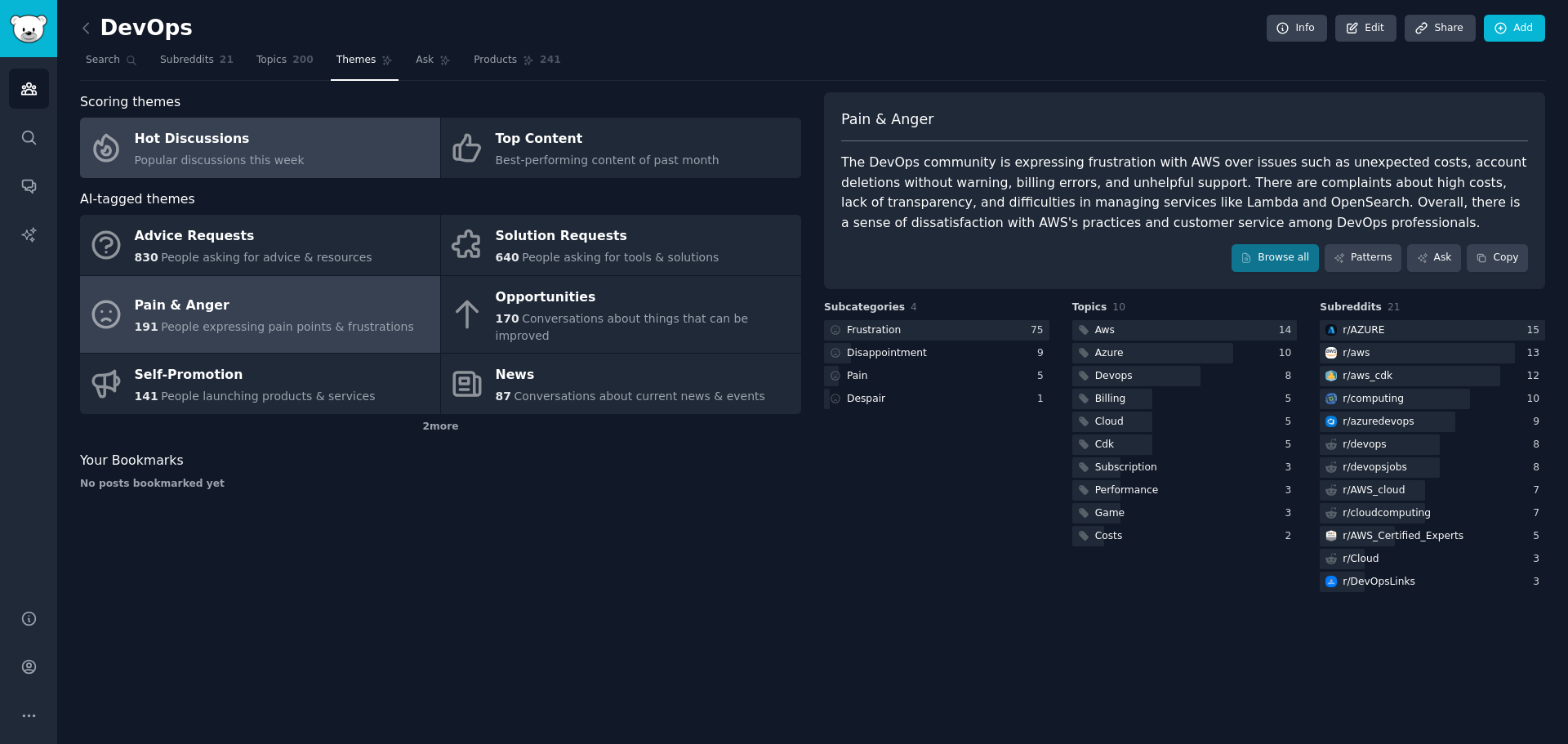
click at [208, 152] on div "Popular discussions this week" at bounding box center [220, 161] width 170 height 17
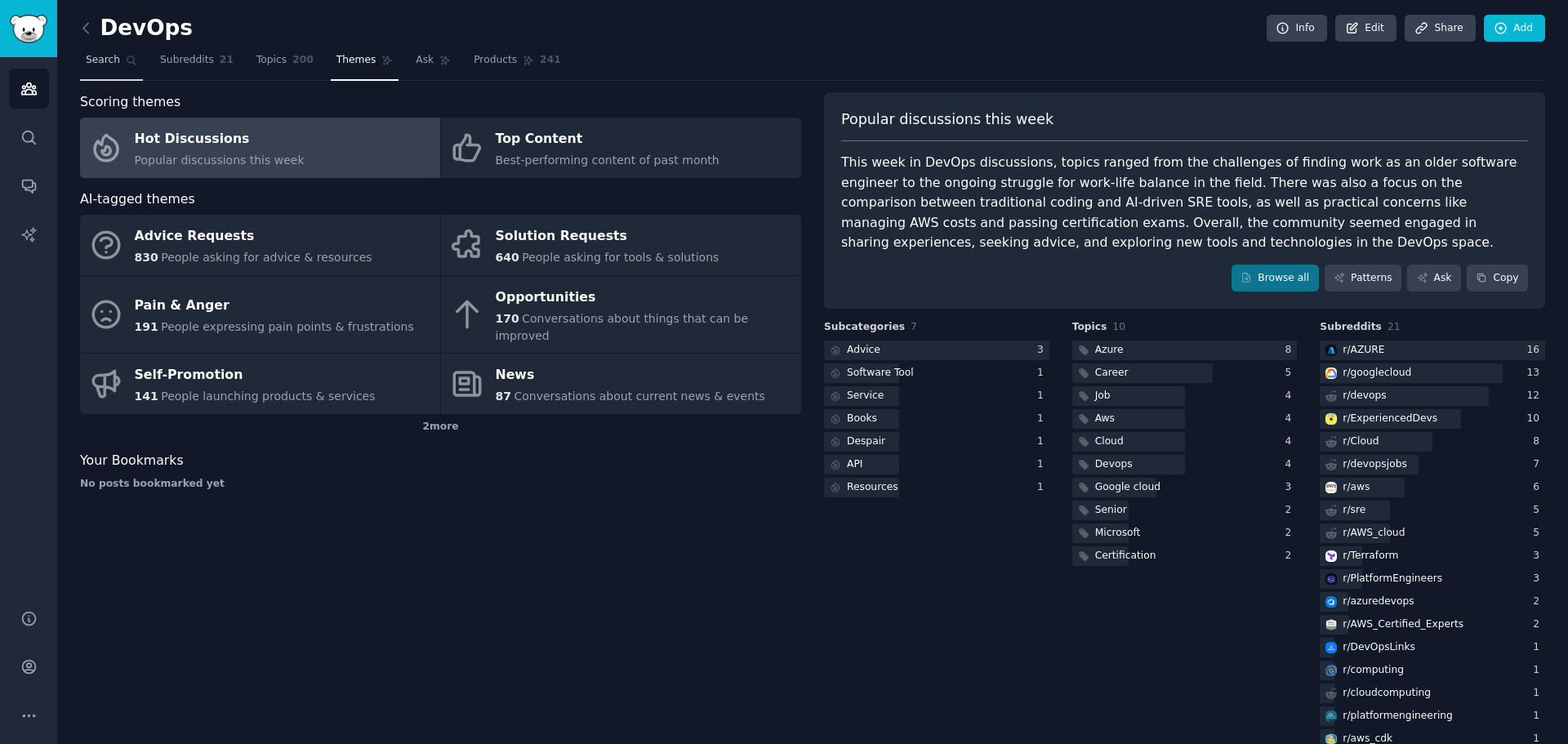
click at [117, 63] on link "Search" at bounding box center [112, 63] width 63 height 33
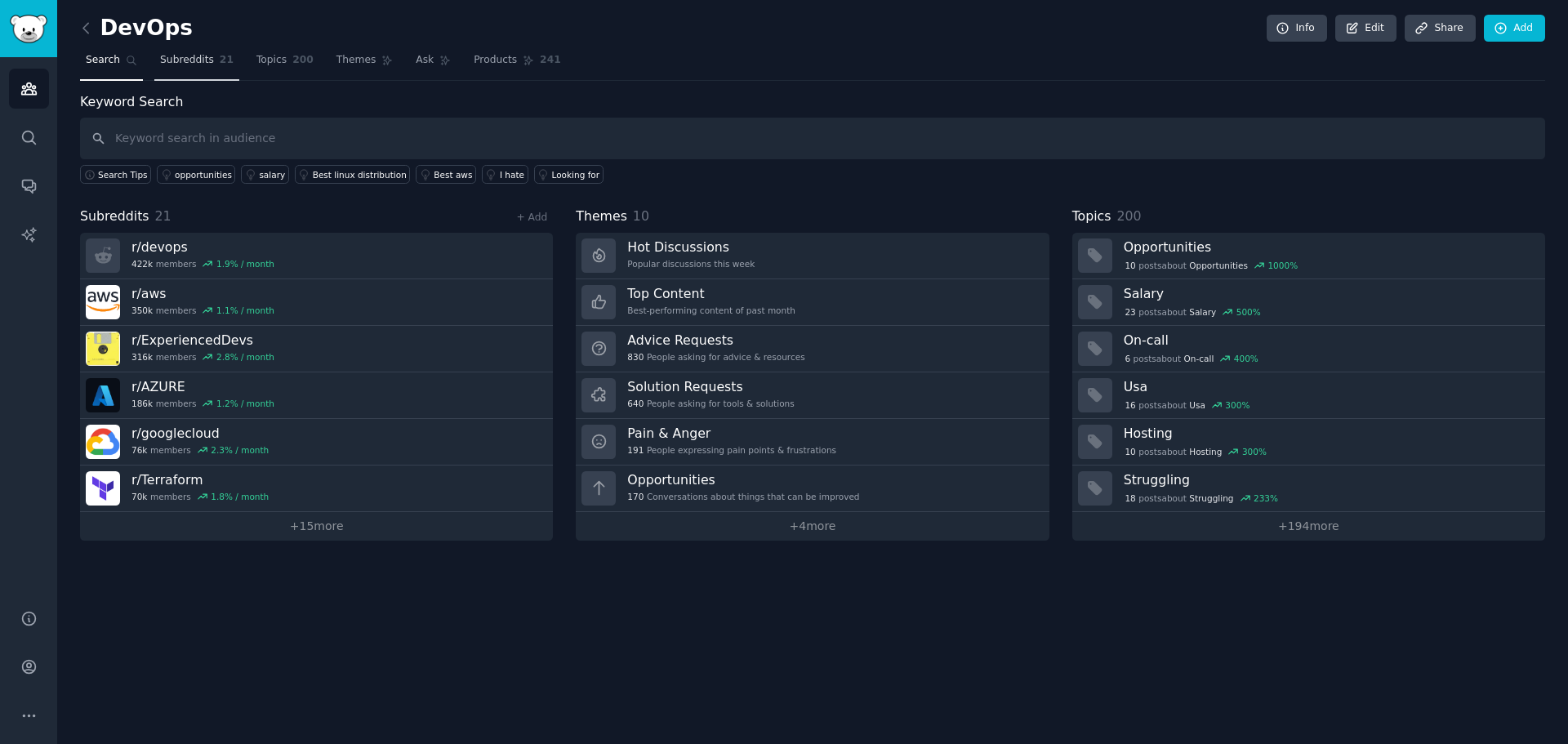
click at [183, 60] on span "Subreddits" at bounding box center [186, 60] width 54 height 15
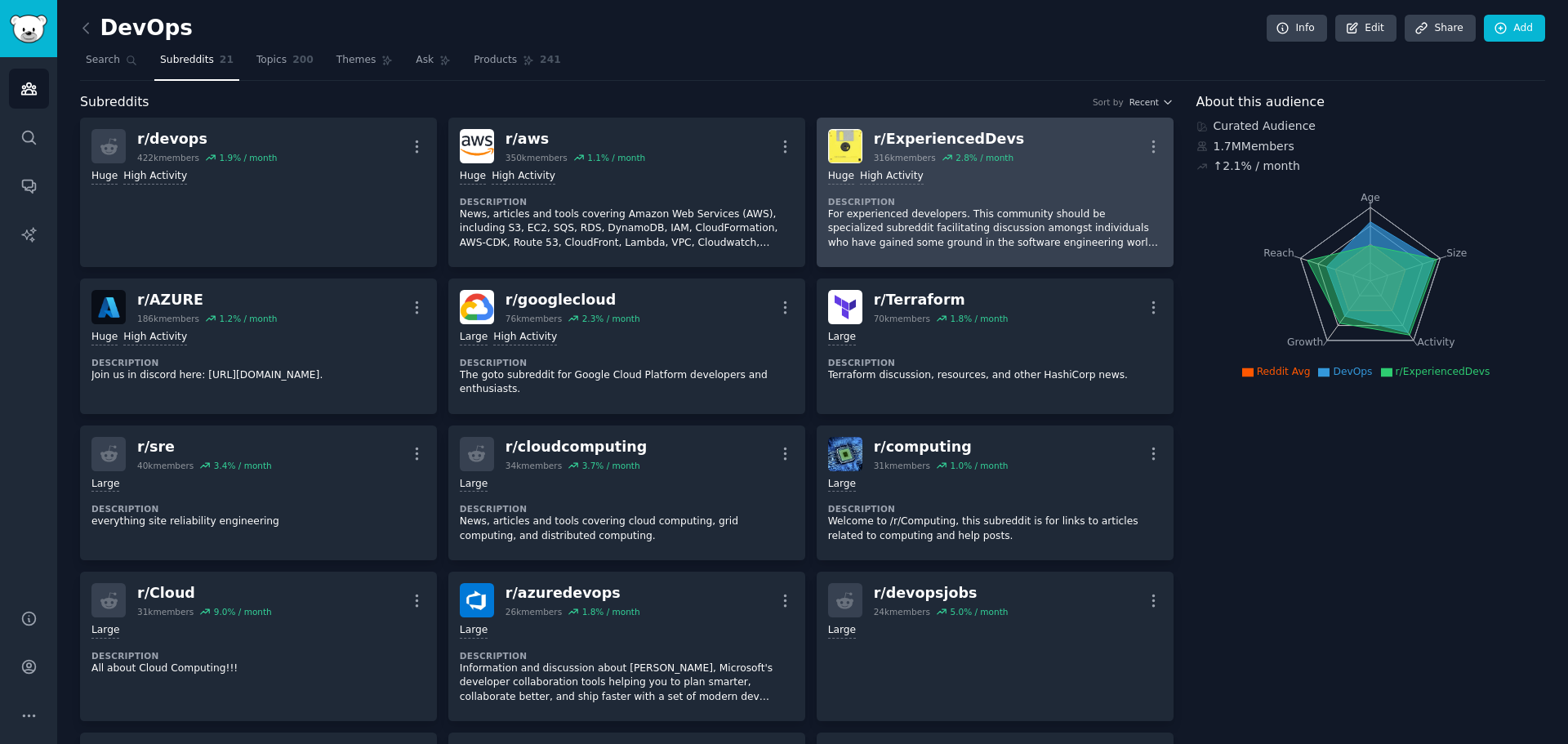
click at [930, 181] on div "Huge High Activity" at bounding box center [995, 177] width 334 height 15
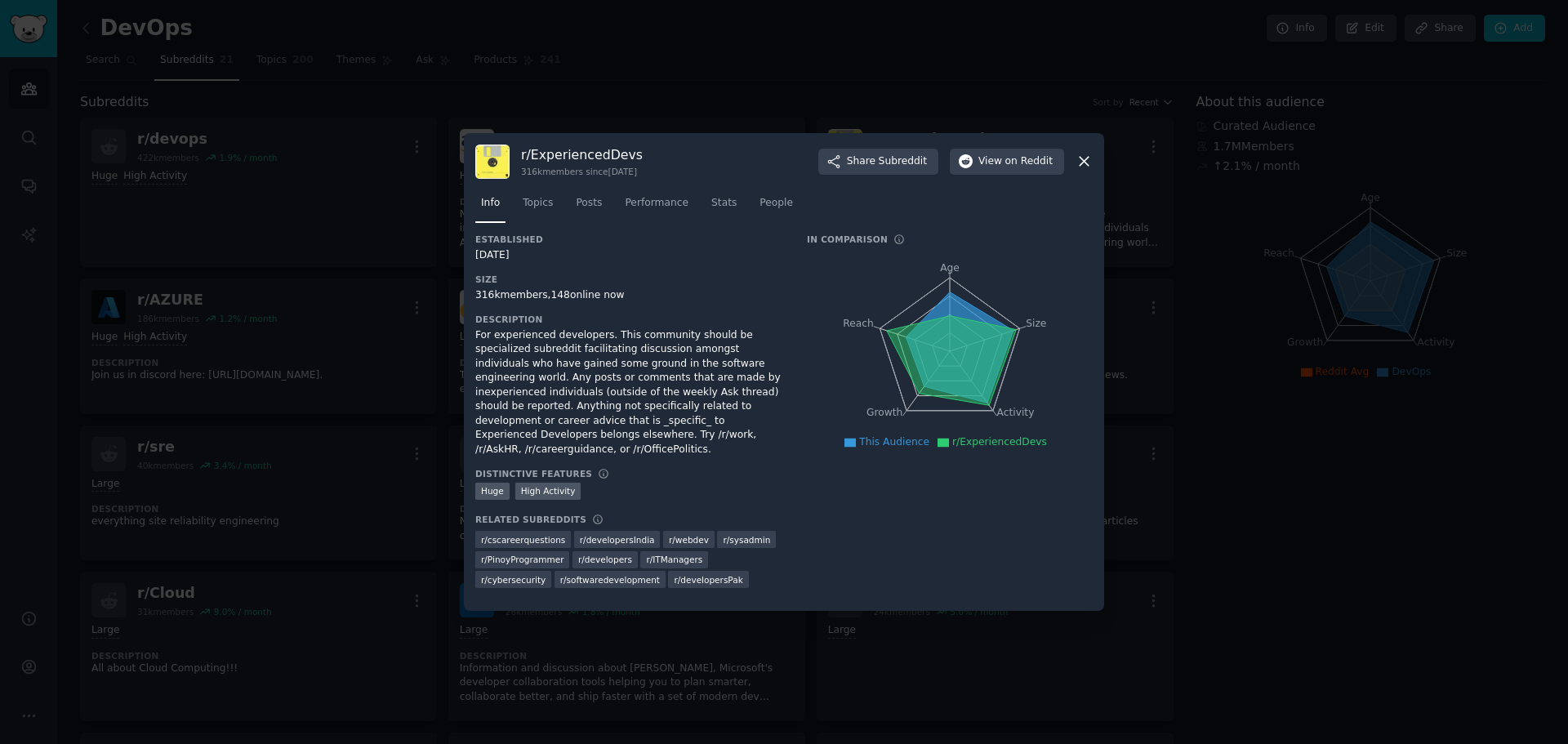
click at [642, 97] on div at bounding box center [784, 372] width 1568 height 744
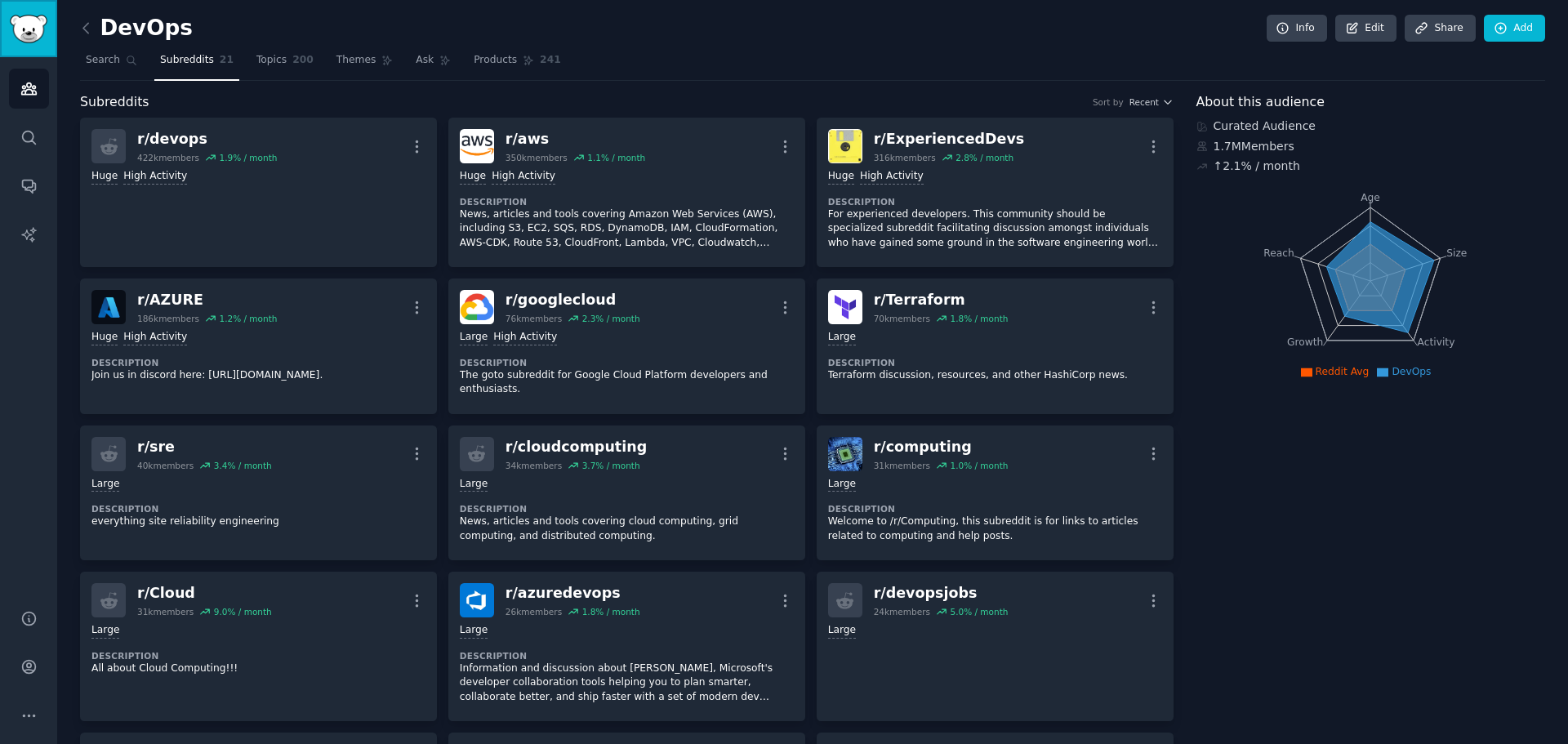
click at [27, 31] on img "Sidebar" at bounding box center [28, 28] width 38 height 28
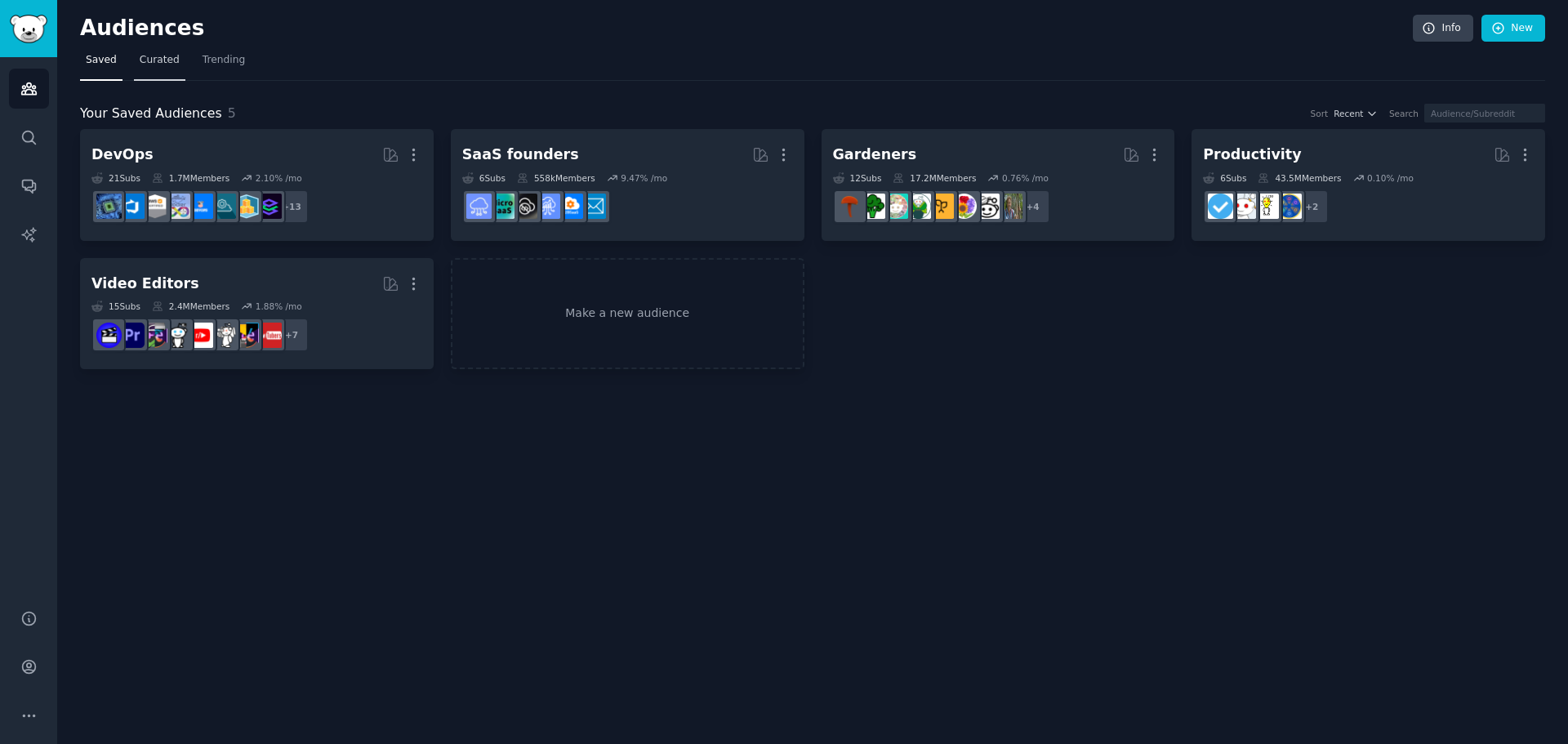
click at [139, 57] on span "Curated" at bounding box center [159, 60] width 40 height 15
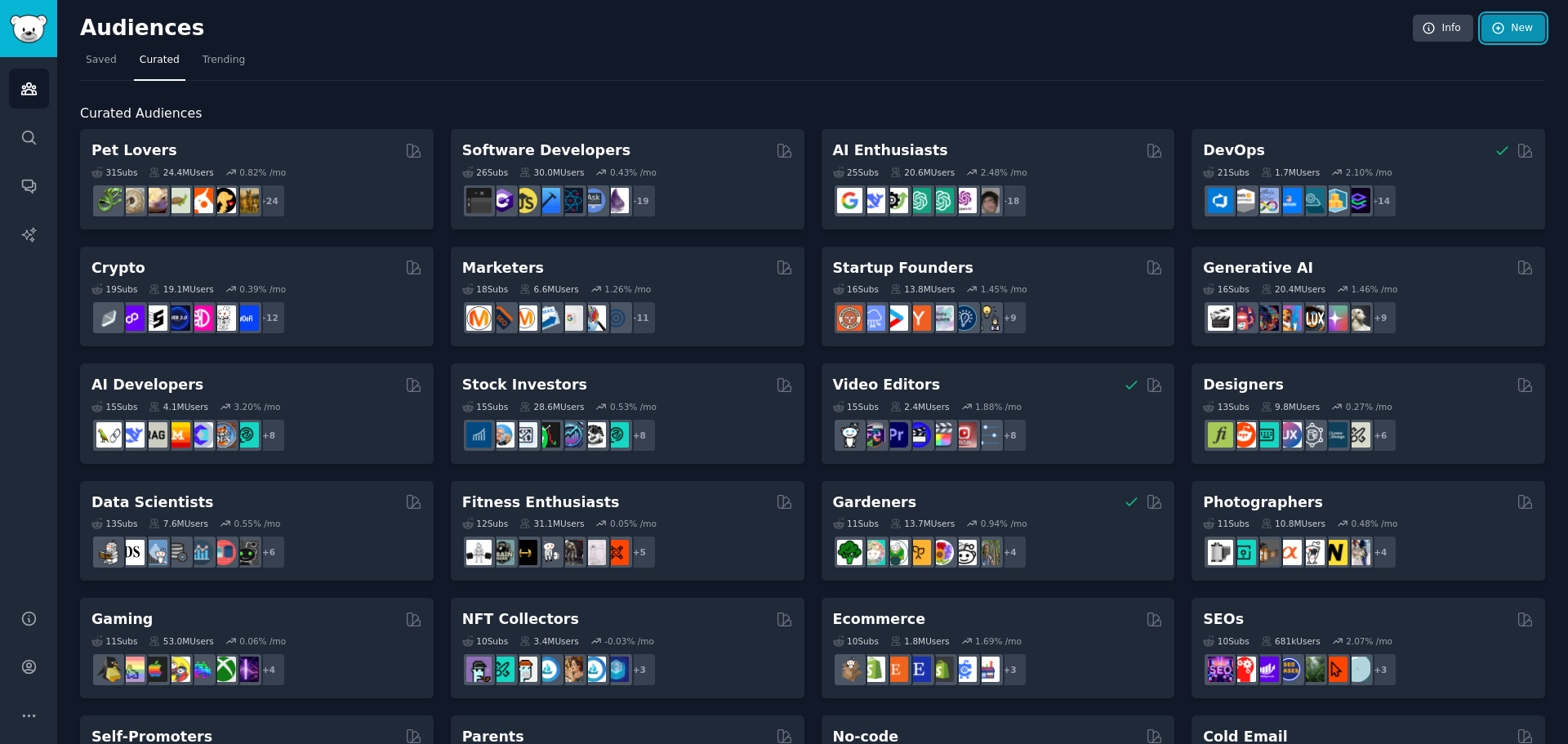
click at [1521, 27] on link "New" at bounding box center [1513, 28] width 63 height 27
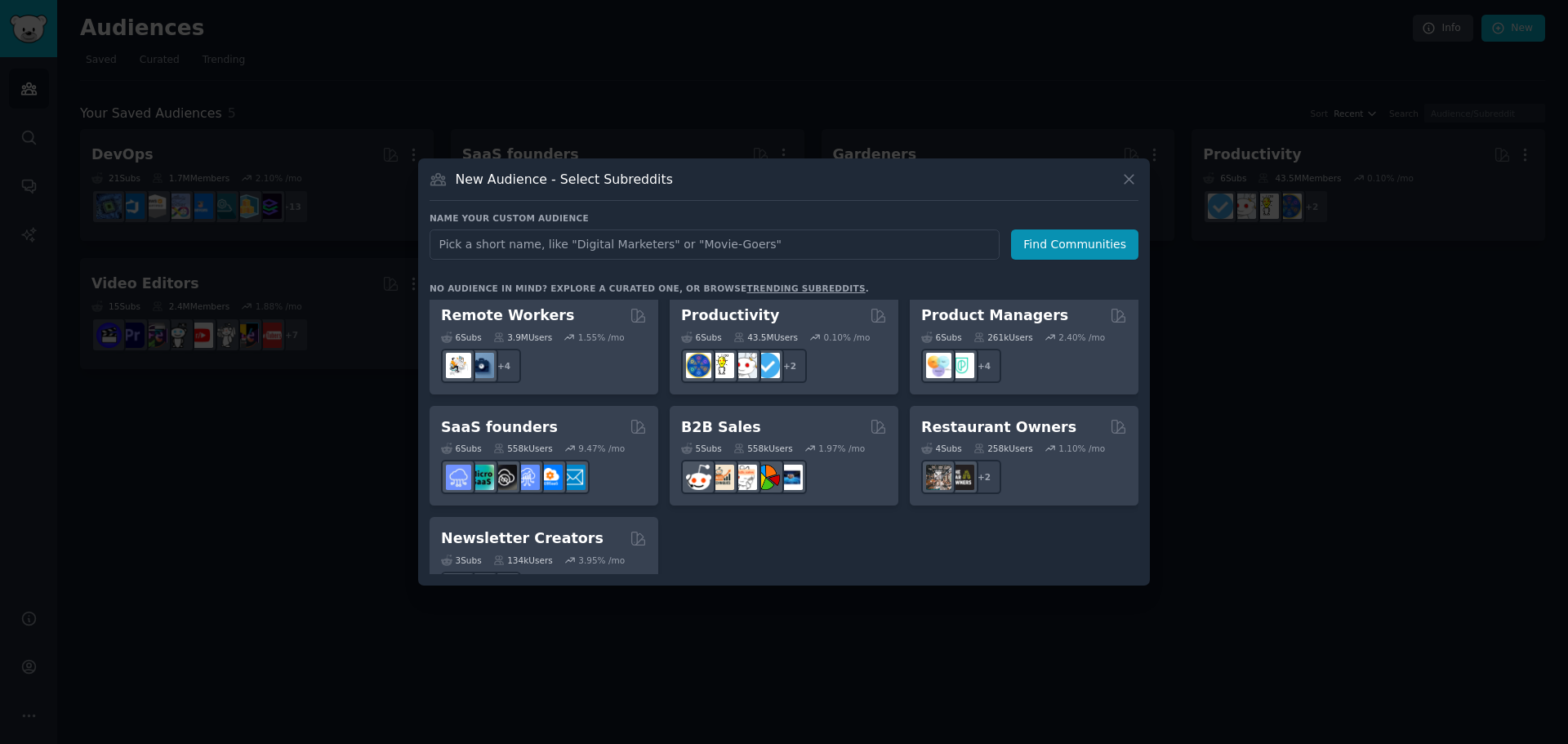
scroll to position [1274, 0]
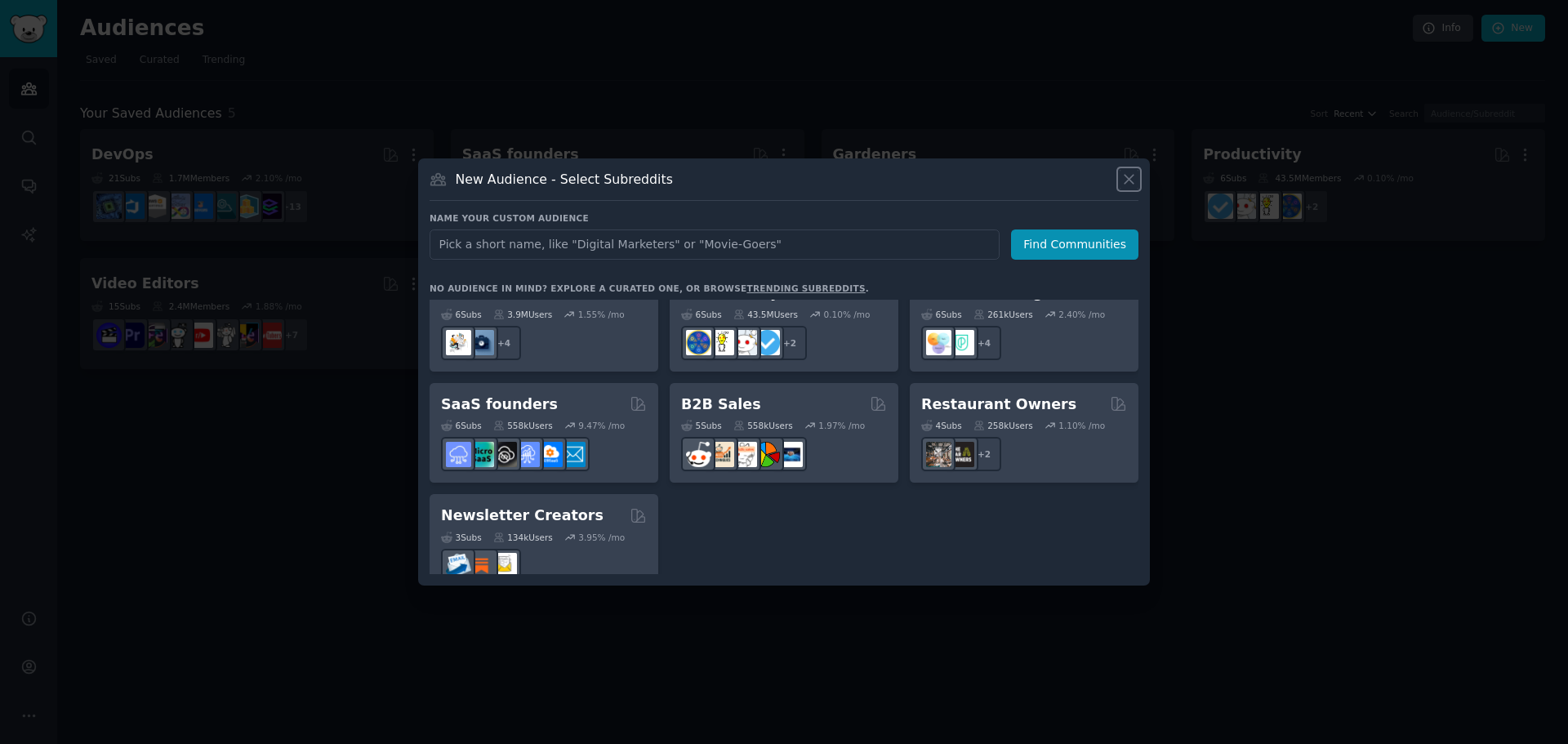
click at [1133, 181] on icon at bounding box center [1129, 180] width 17 height 17
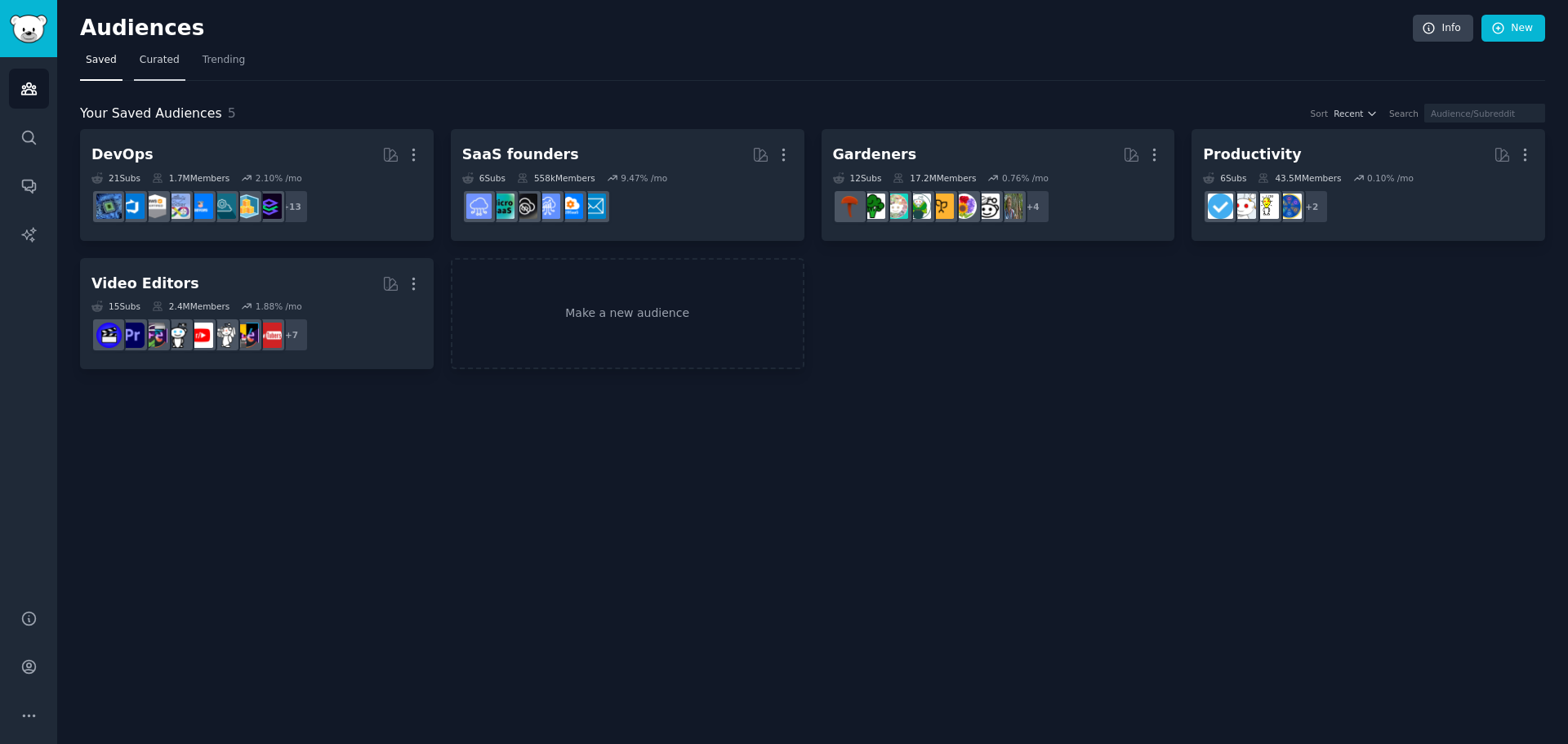
click at [148, 55] on span "Curated" at bounding box center [159, 60] width 40 height 15
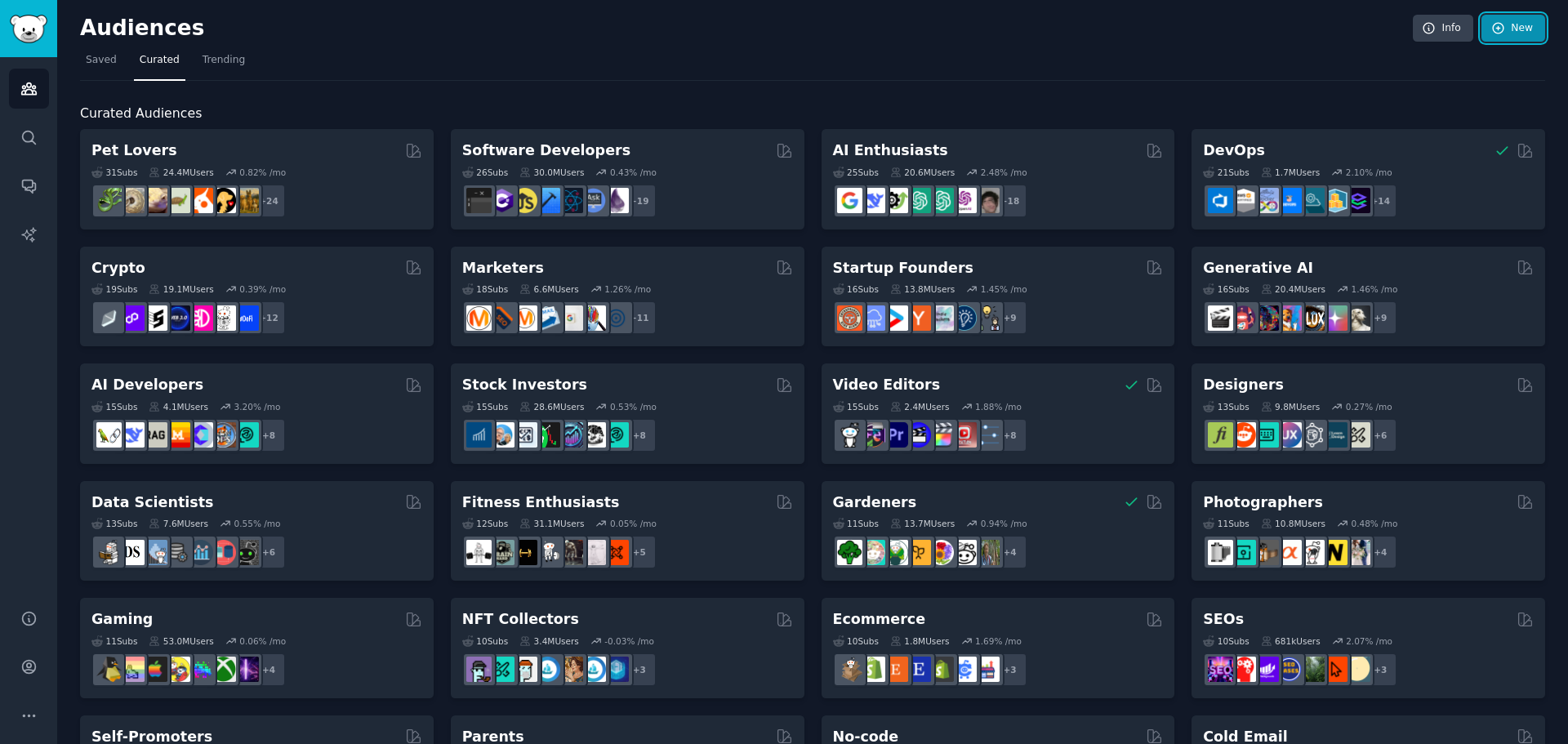
click at [1524, 37] on link "New" at bounding box center [1513, 28] width 63 height 27
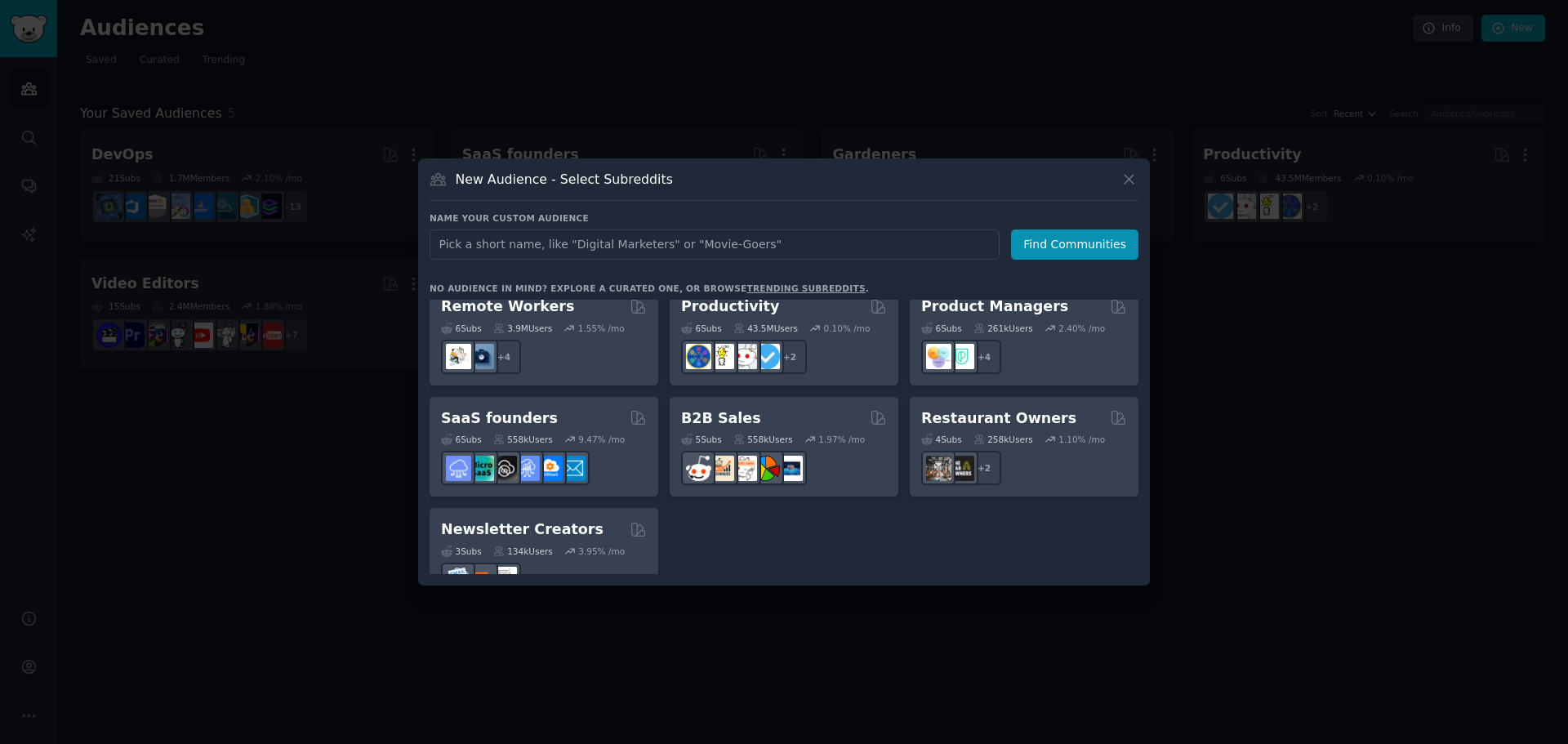
scroll to position [1274, 0]
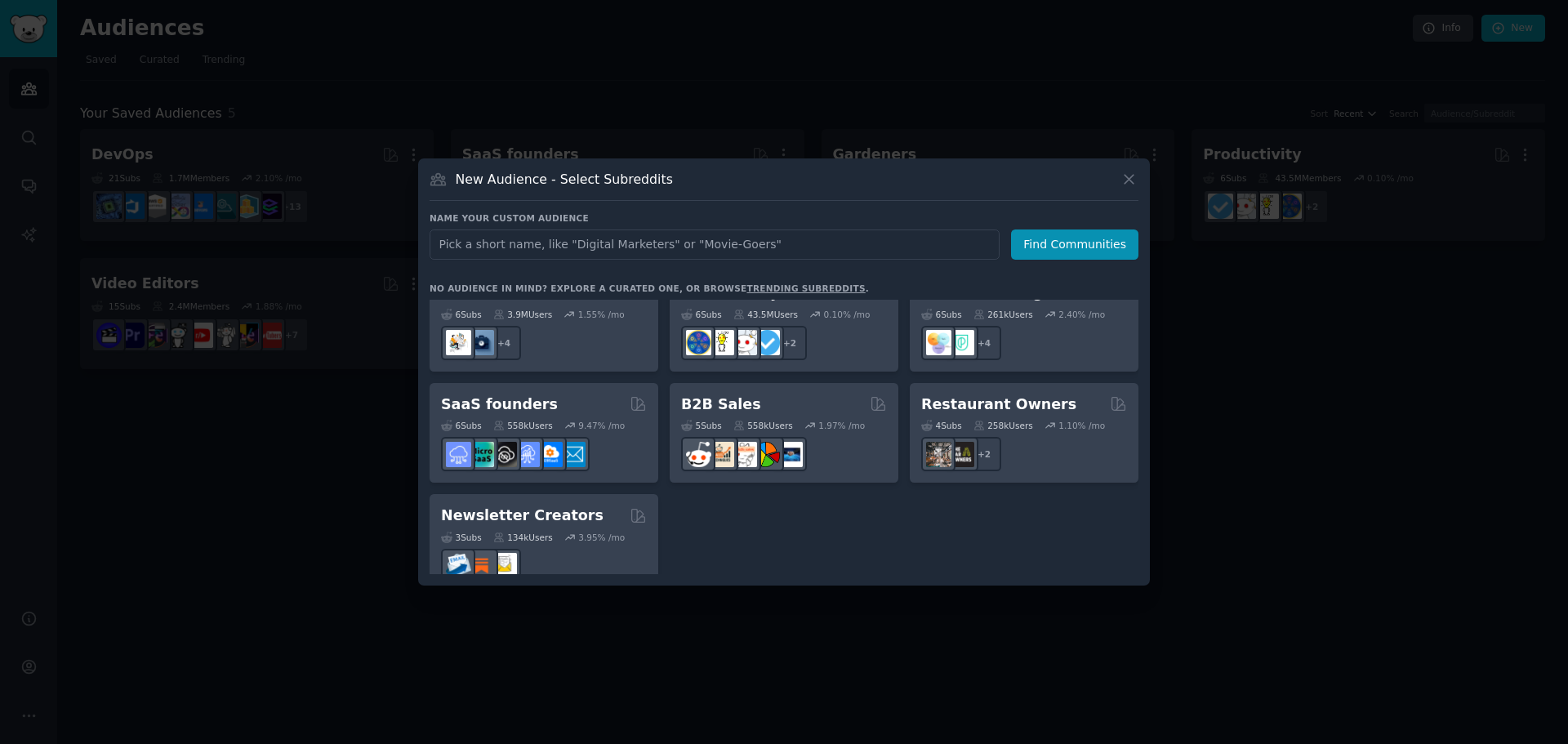
click at [1234, 302] on div at bounding box center [784, 372] width 1568 height 744
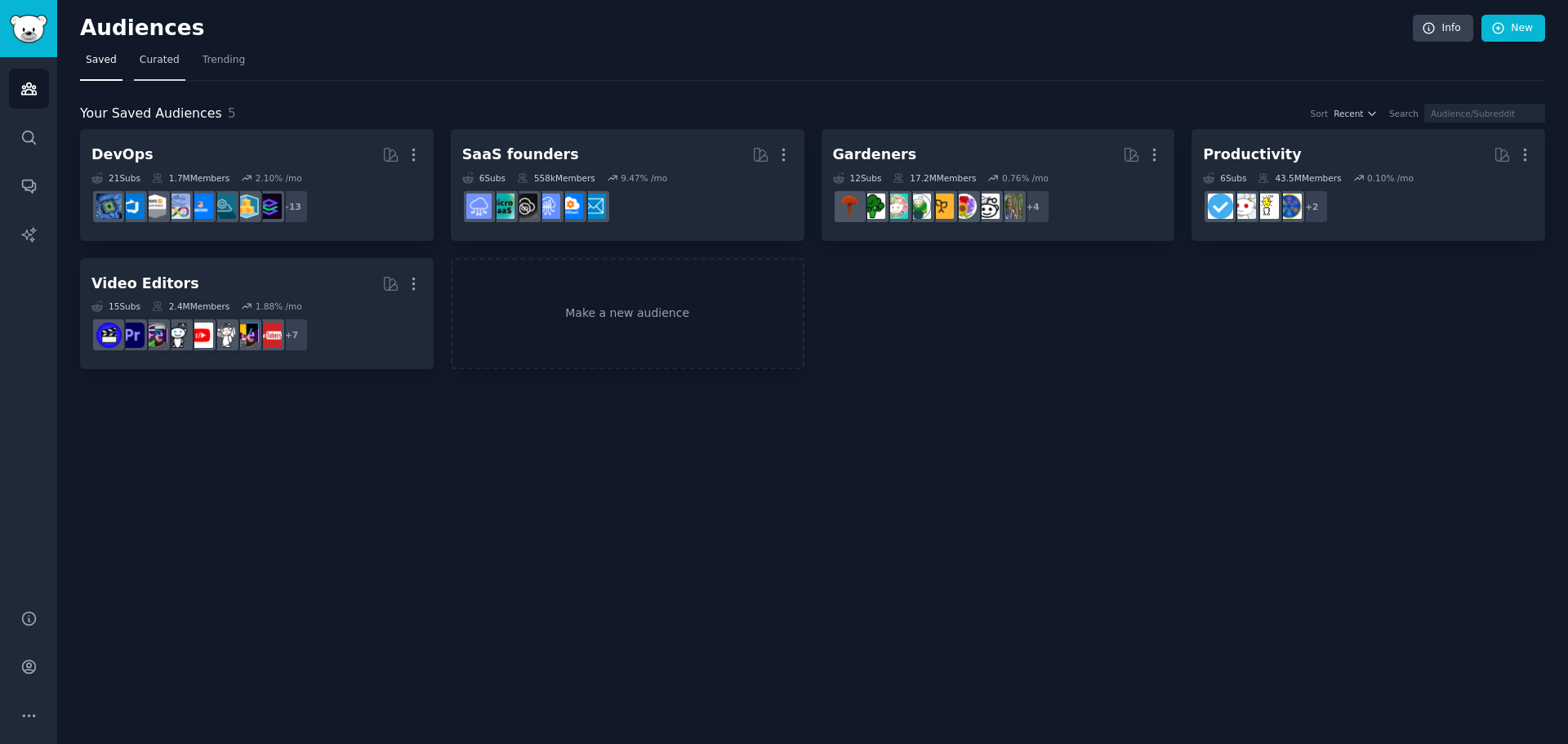
click at [157, 65] on span "Curated" at bounding box center [159, 60] width 40 height 15
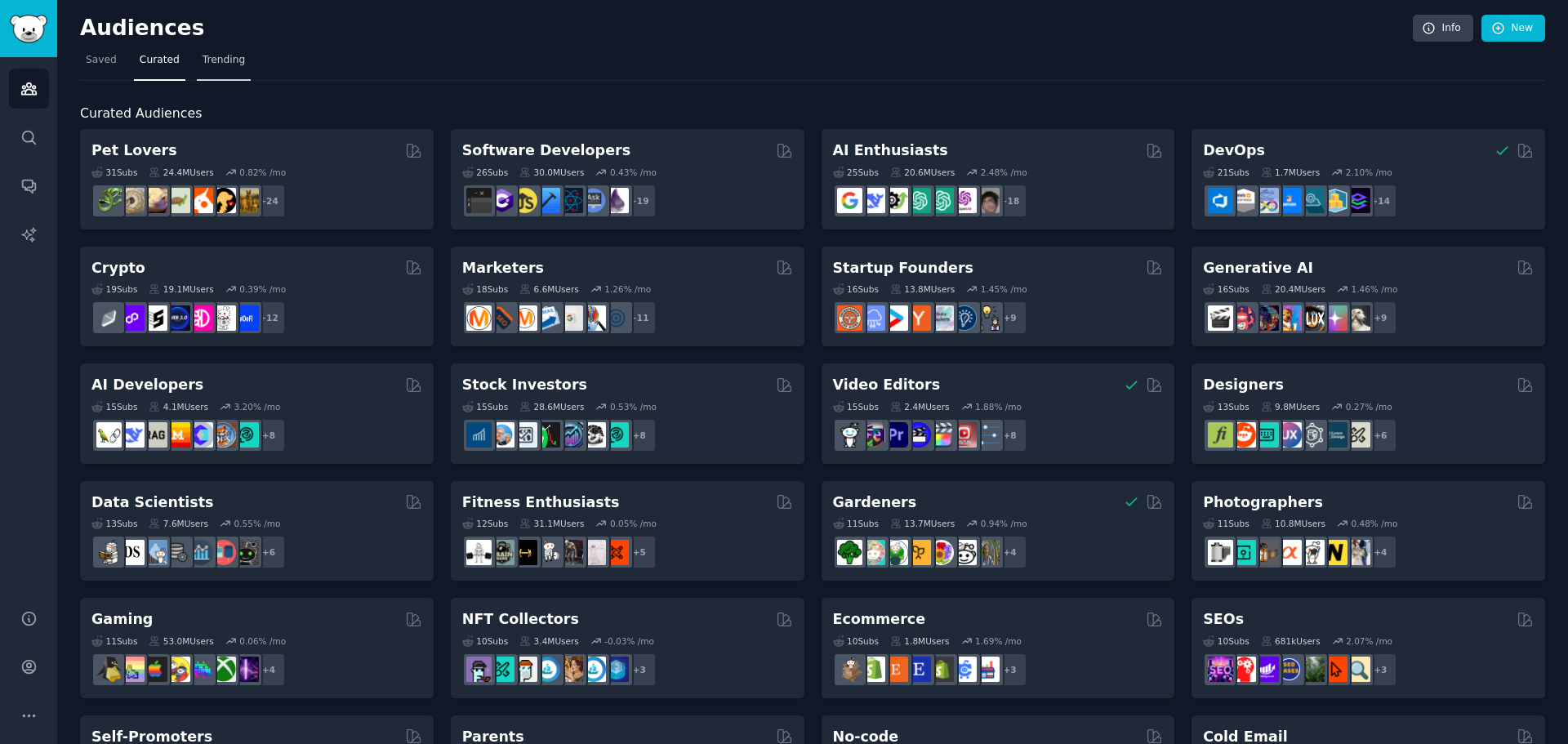
click at [207, 68] on link "Trending" at bounding box center [223, 63] width 54 height 33
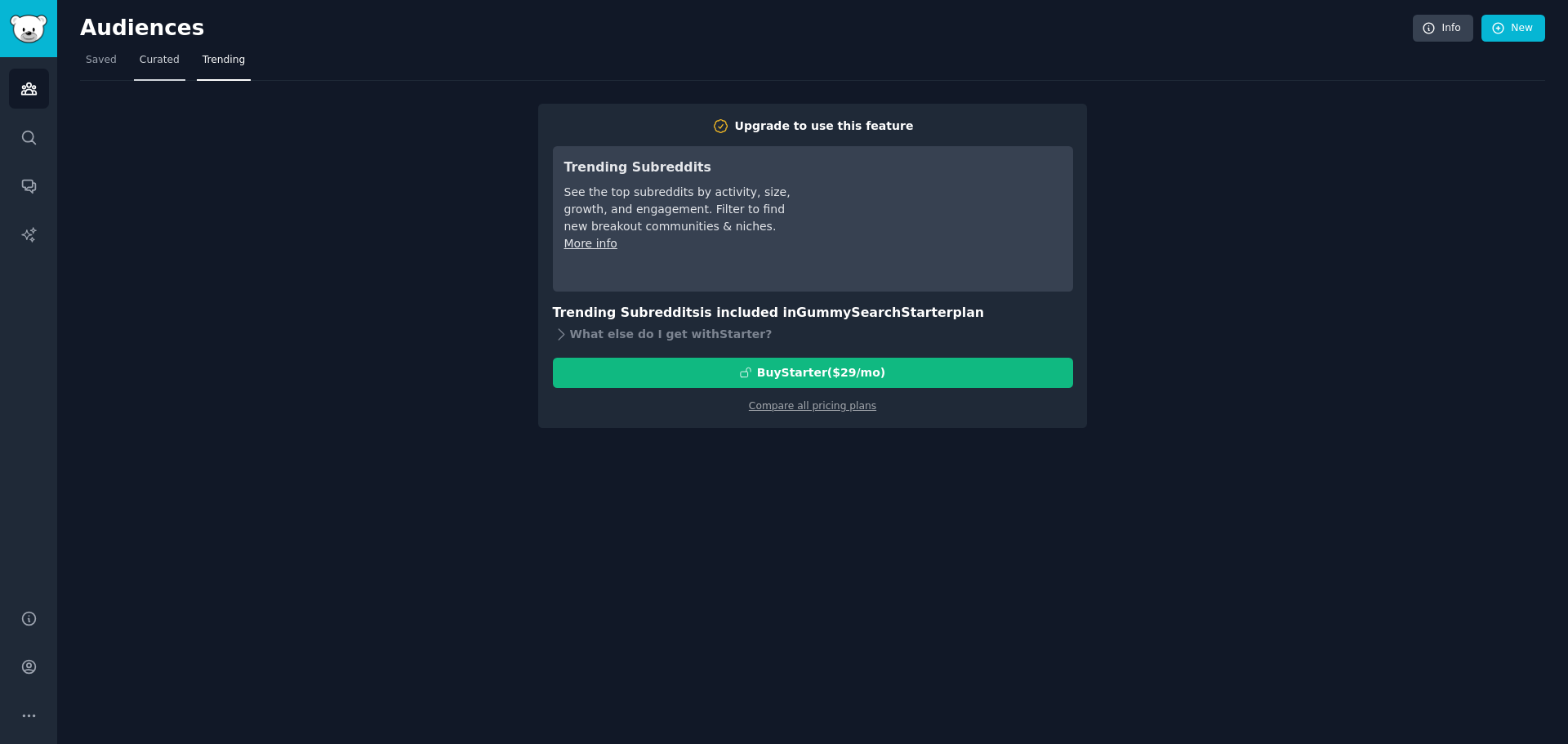
click at [160, 66] on span "Curated" at bounding box center [159, 60] width 40 height 15
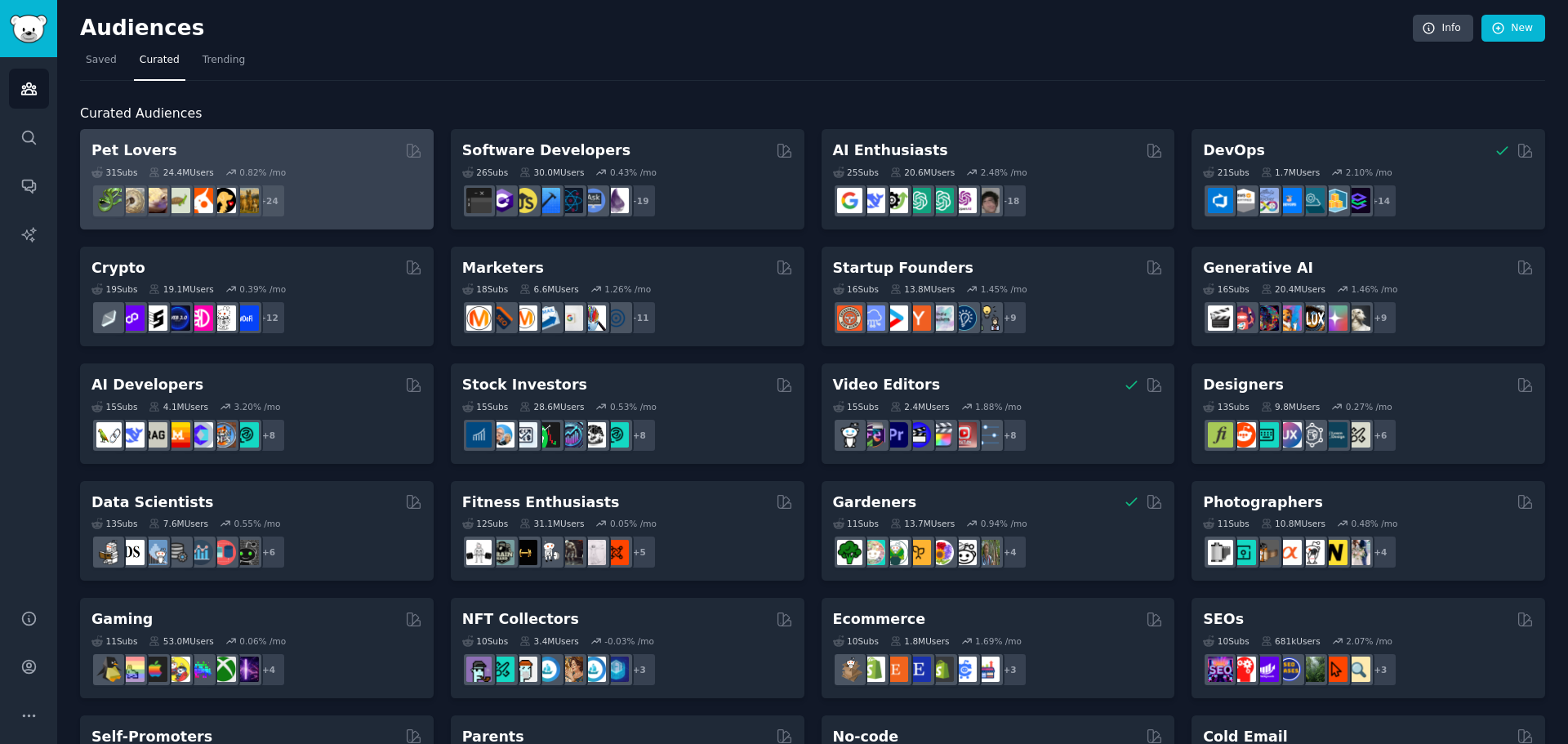
click at [294, 187] on div "+ 24" at bounding box center [257, 201] width 331 height 34
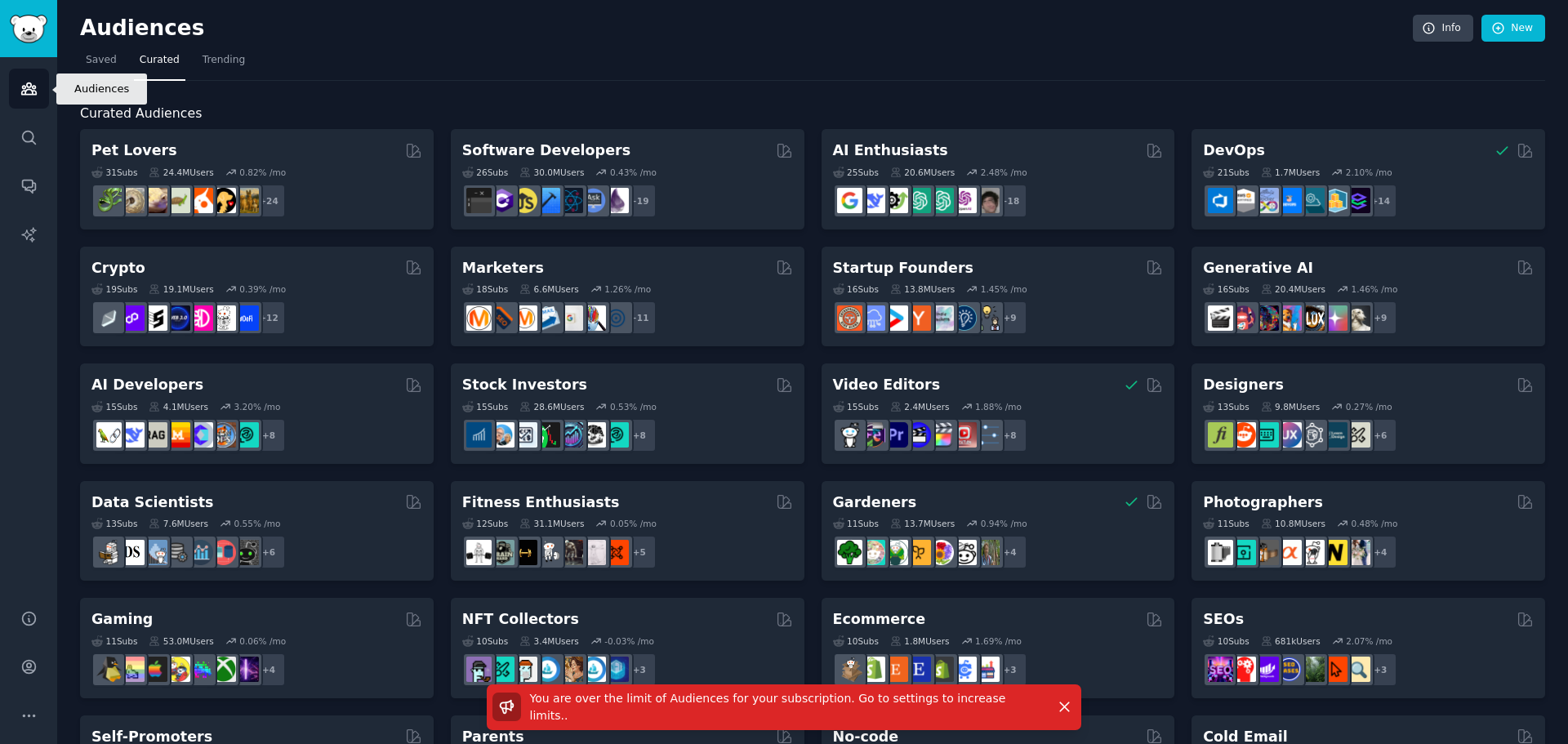
click at [30, 97] on link "Audiences" at bounding box center [29, 88] width 40 height 40
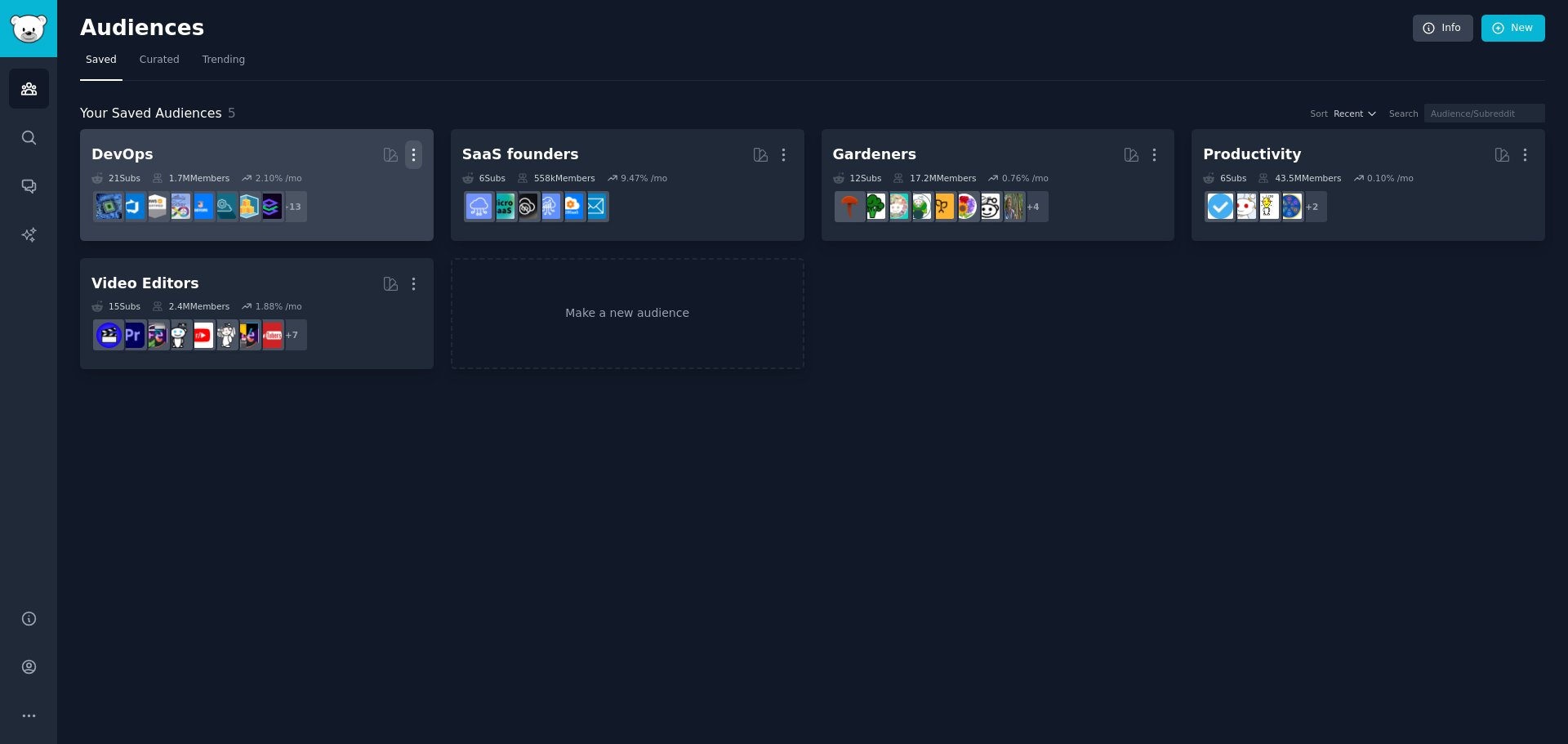
click at [411, 153] on icon "button" at bounding box center [414, 155] width 17 height 17
click at [370, 187] on p "Delete" at bounding box center [370, 189] width 38 height 17
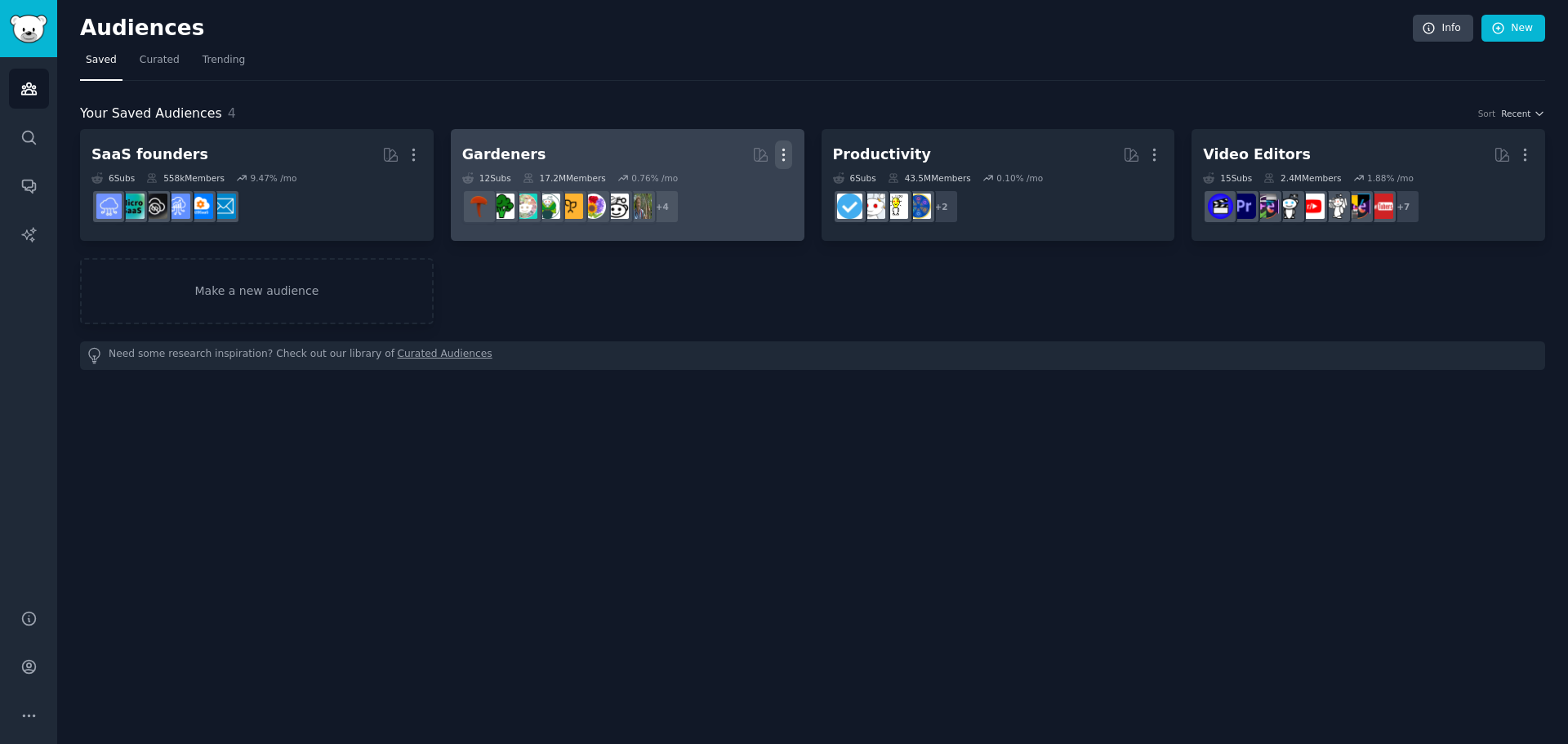
click at [784, 153] on icon "button" at bounding box center [784, 155] width 17 height 17
click at [742, 186] on p "Delete" at bounding box center [739, 189] width 38 height 17
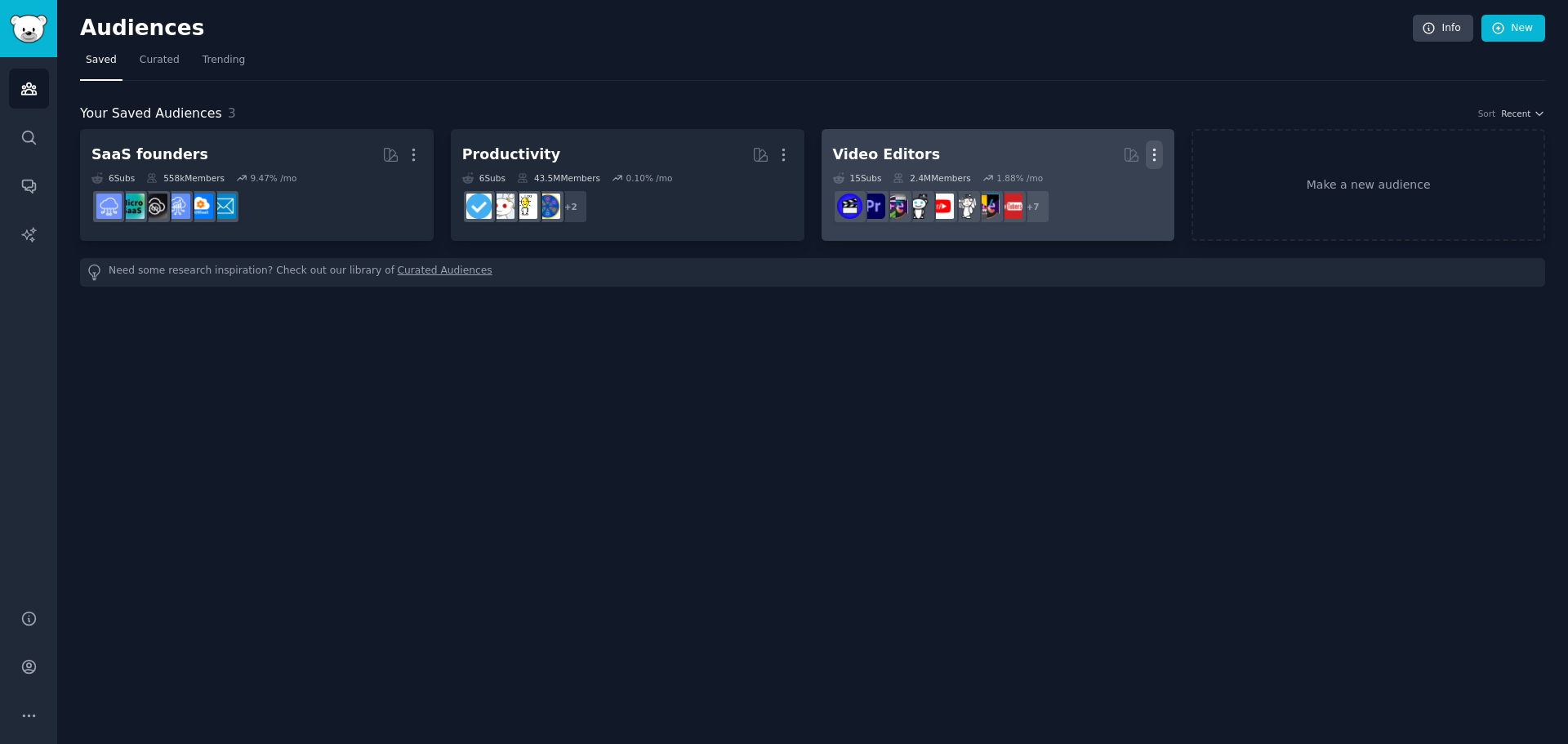
click at [1155, 148] on icon "button" at bounding box center [1154, 155] width 17 height 17
click at [1107, 189] on p "Delete" at bounding box center [1109, 189] width 38 height 17
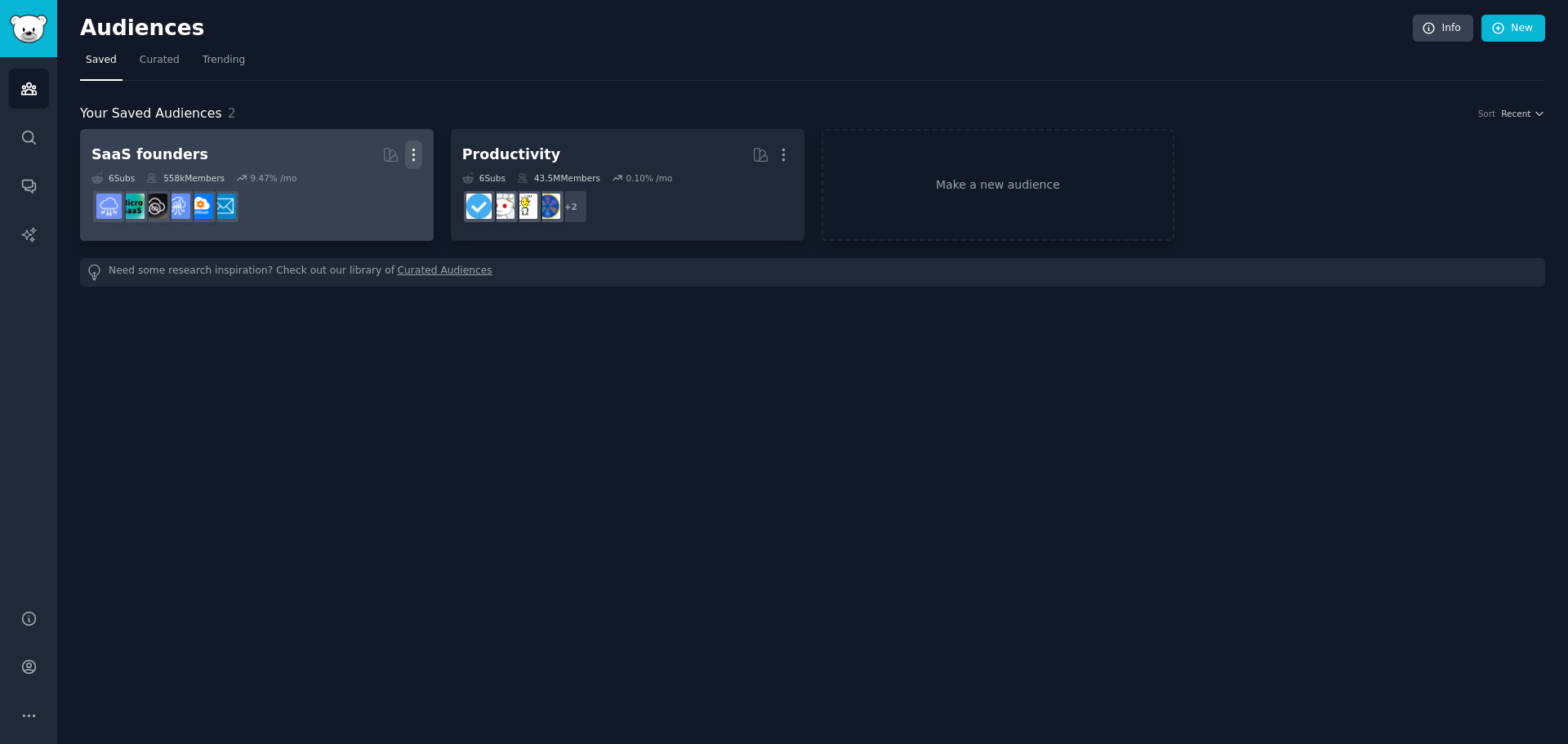
click at [405, 150] on icon "button" at bounding box center [414, 155] width 17 height 17
click at [386, 189] on p "Delete" at bounding box center [370, 189] width 38 height 17
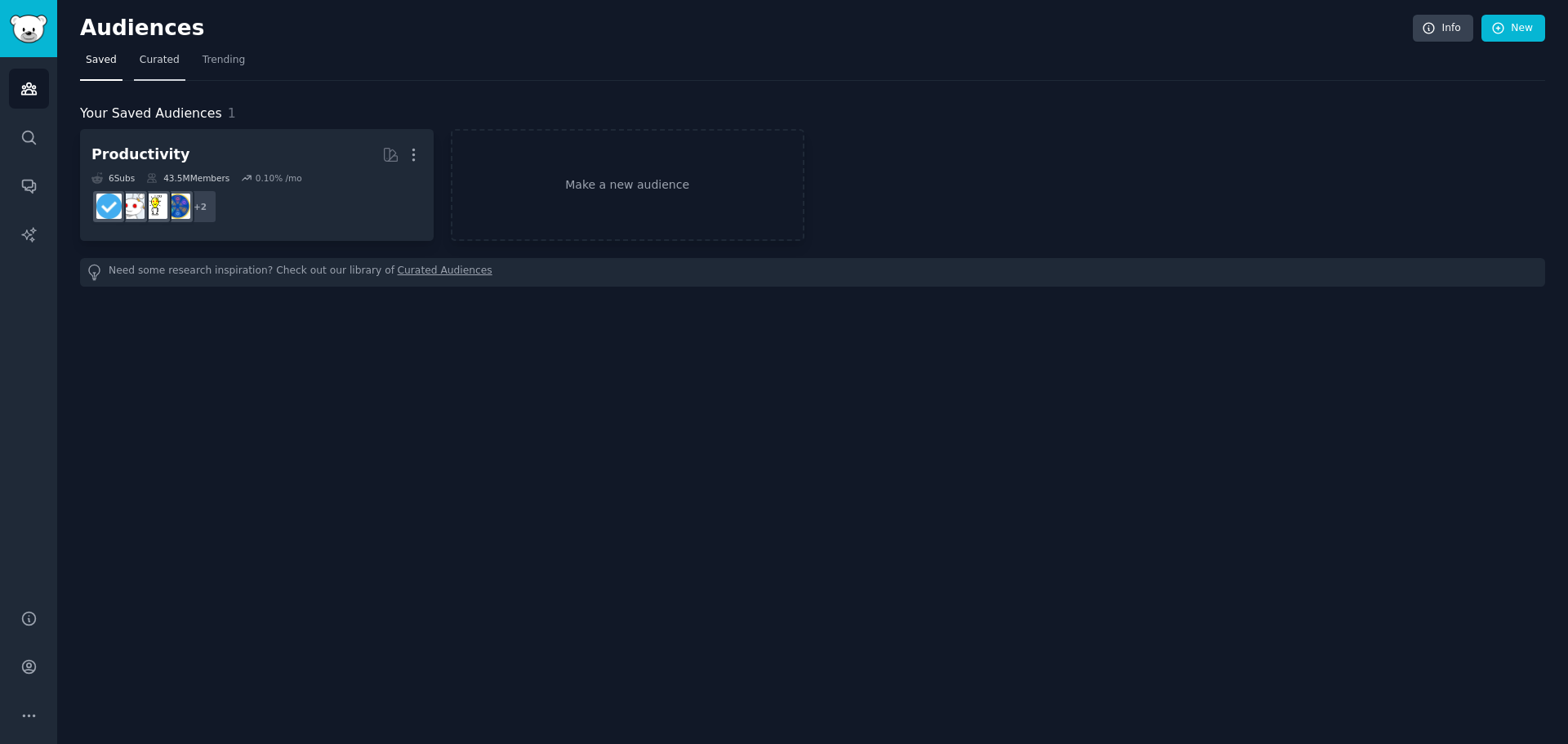
click at [139, 54] on span "Curated" at bounding box center [159, 60] width 40 height 15
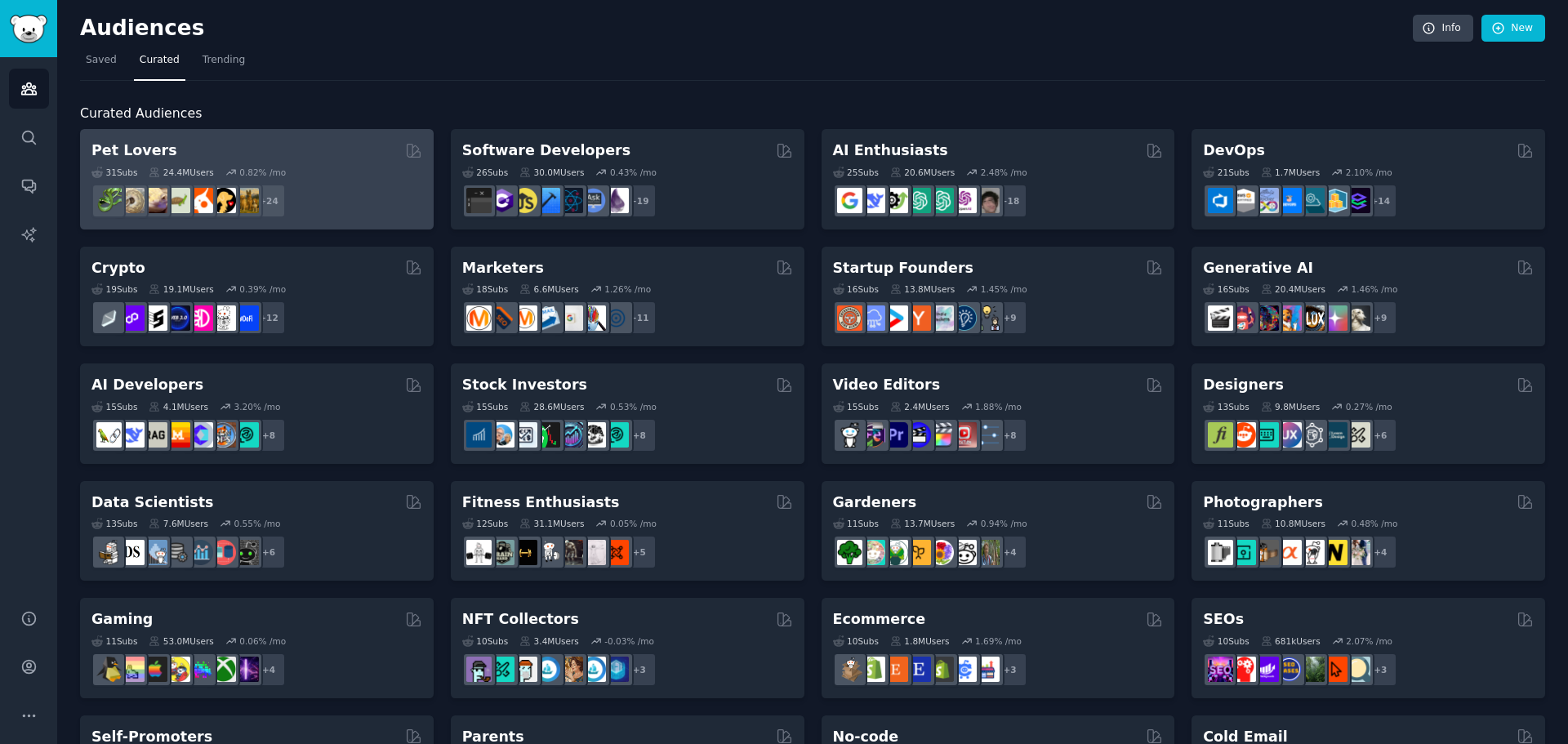
click at [287, 180] on div "31 Sub s 24.4M Users 0.82 % /mo + 24" at bounding box center [257, 189] width 331 height 57
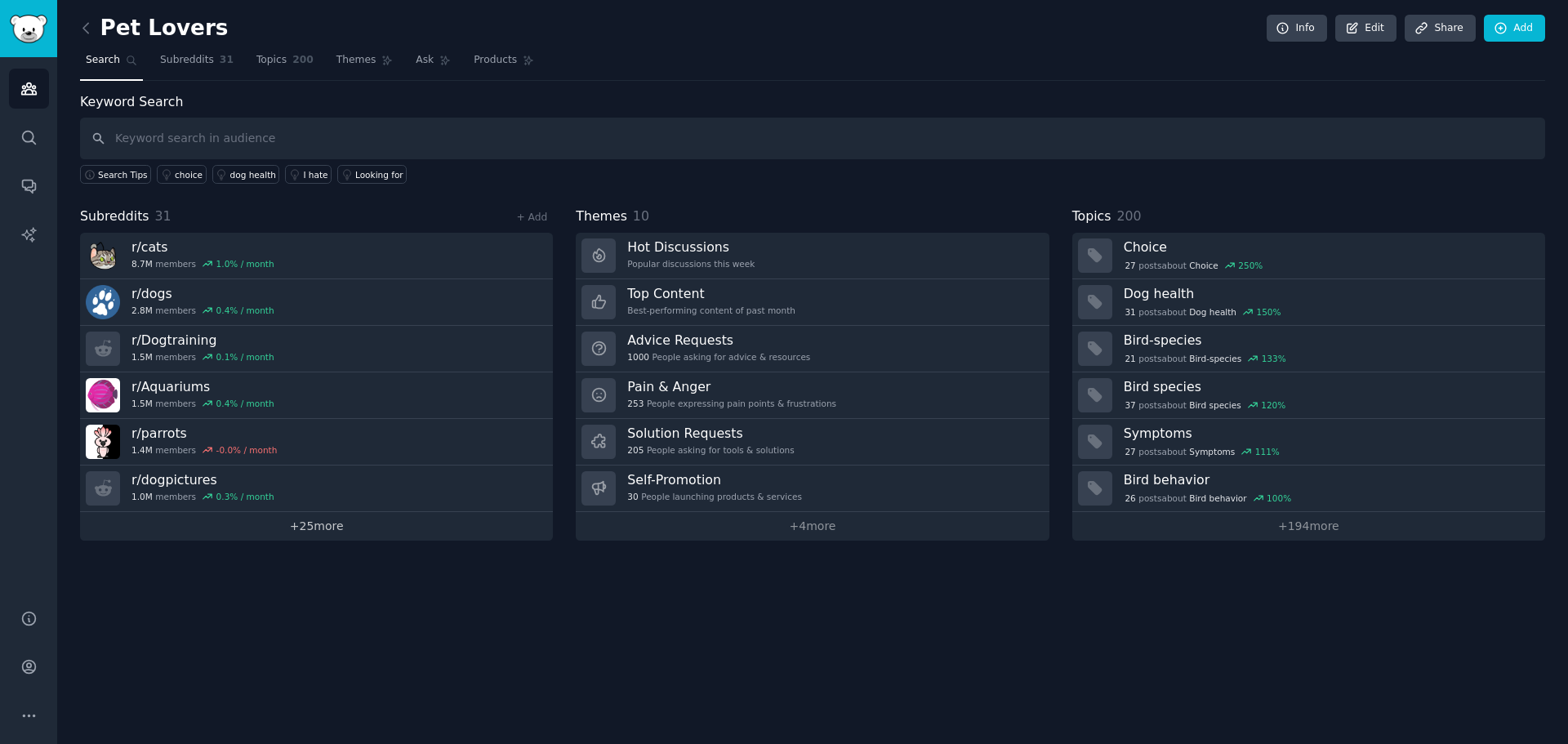
click at [332, 528] on link "+ 25 more" at bounding box center [317, 526] width 473 height 28
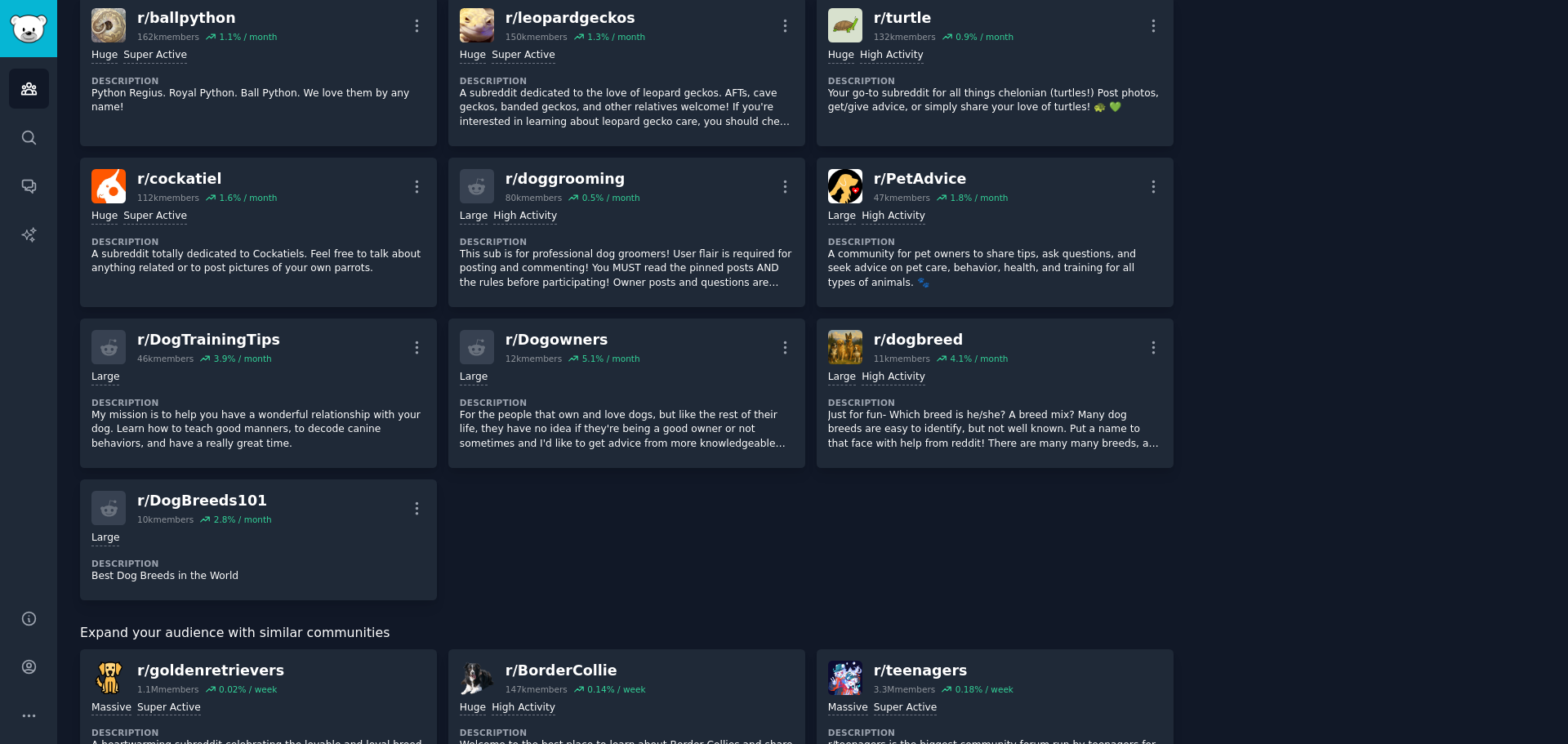
scroll to position [1252, 0]
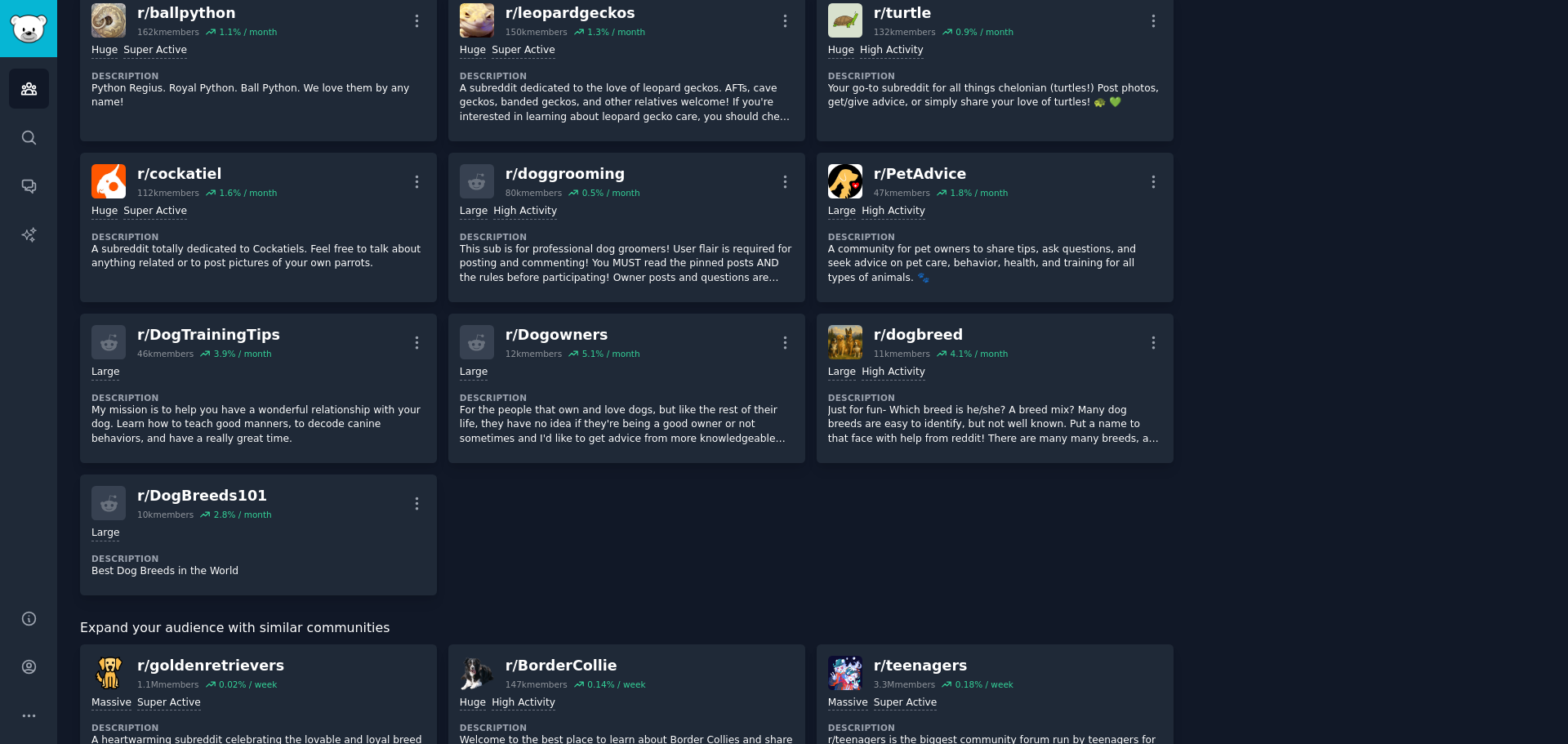
drag, startPoint x: 1006, startPoint y: 323, endPoint x: 1278, endPoint y: 280, distance: 275.4
click at [1283, 280] on div "About this audience Curated Audience 24.4M Members ↑ 0.8 % / month Age Size Act…" at bounding box center [1371, 125] width 350 height 2569
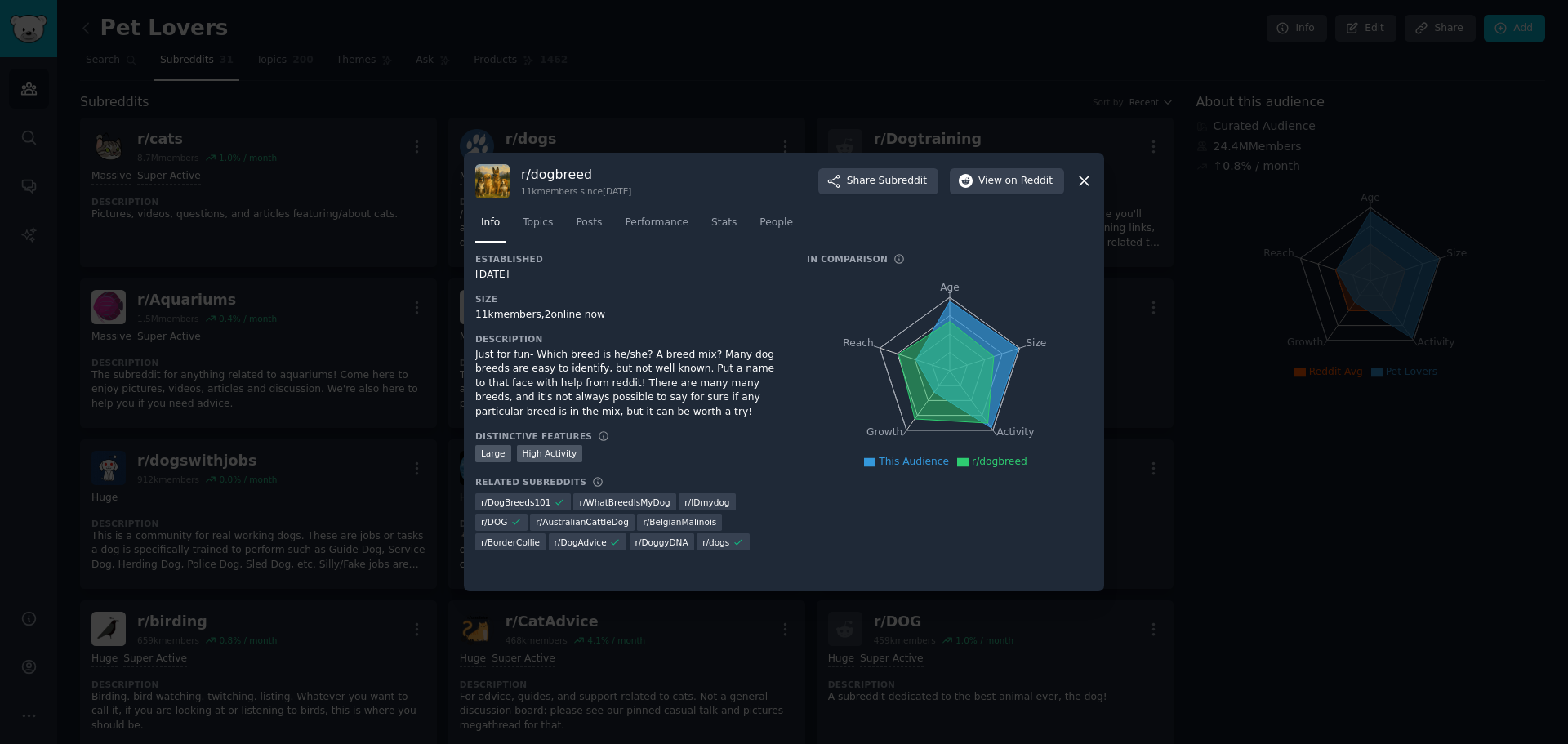
click at [1078, 180] on icon at bounding box center [1084, 180] width 17 height 17
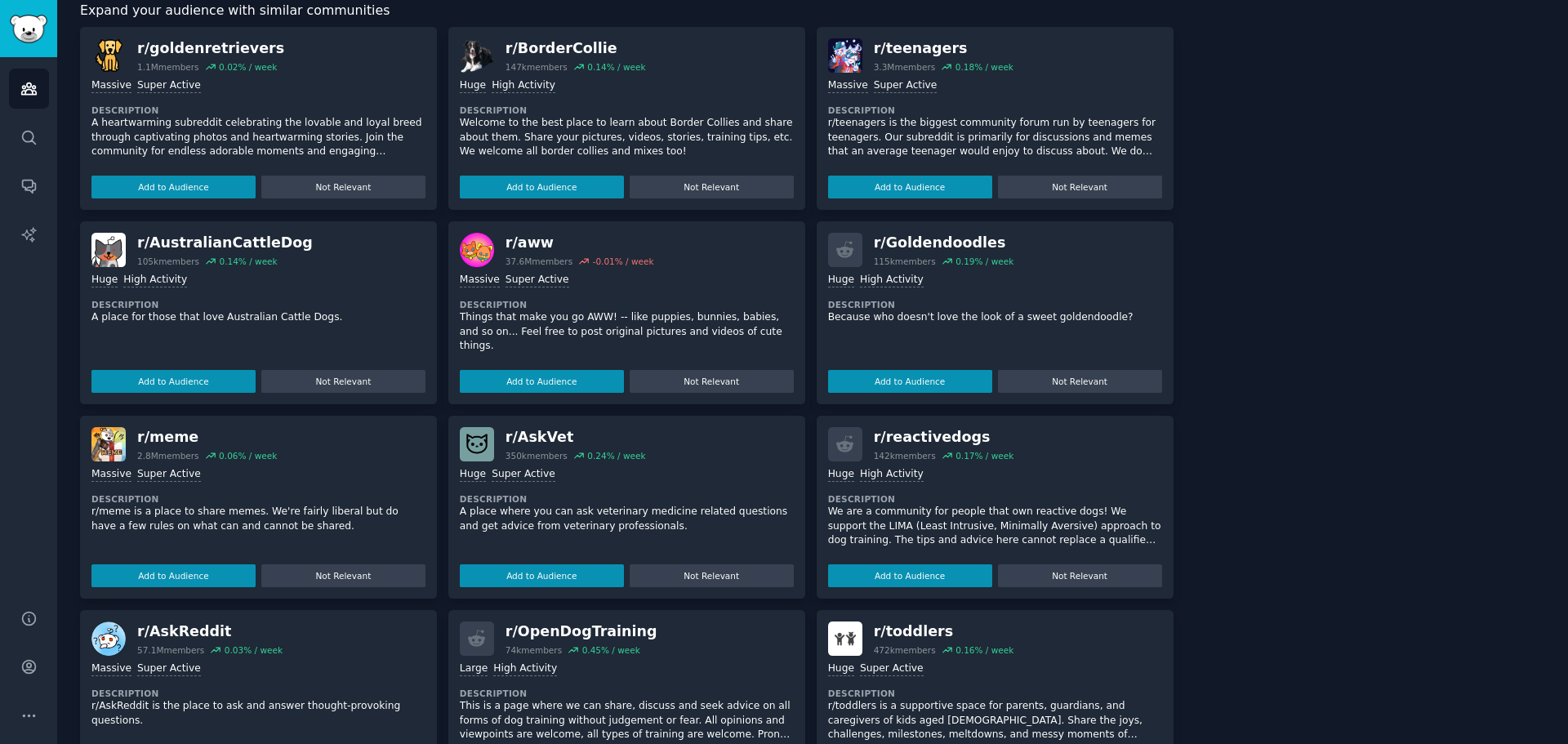
scroll to position [1878, 0]
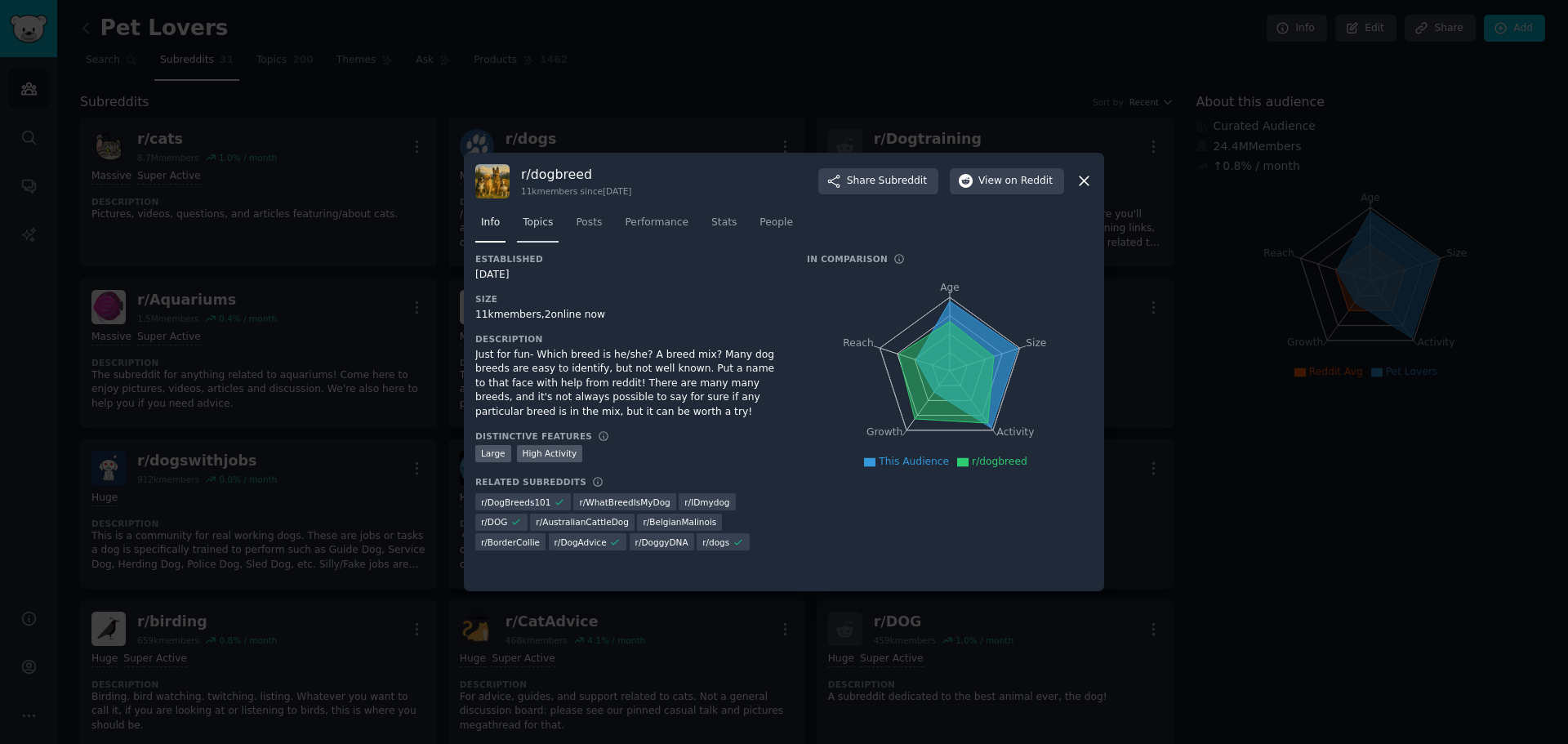
click at [547, 227] on span "Topics" at bounding box center [537, 222] width 30 height 15
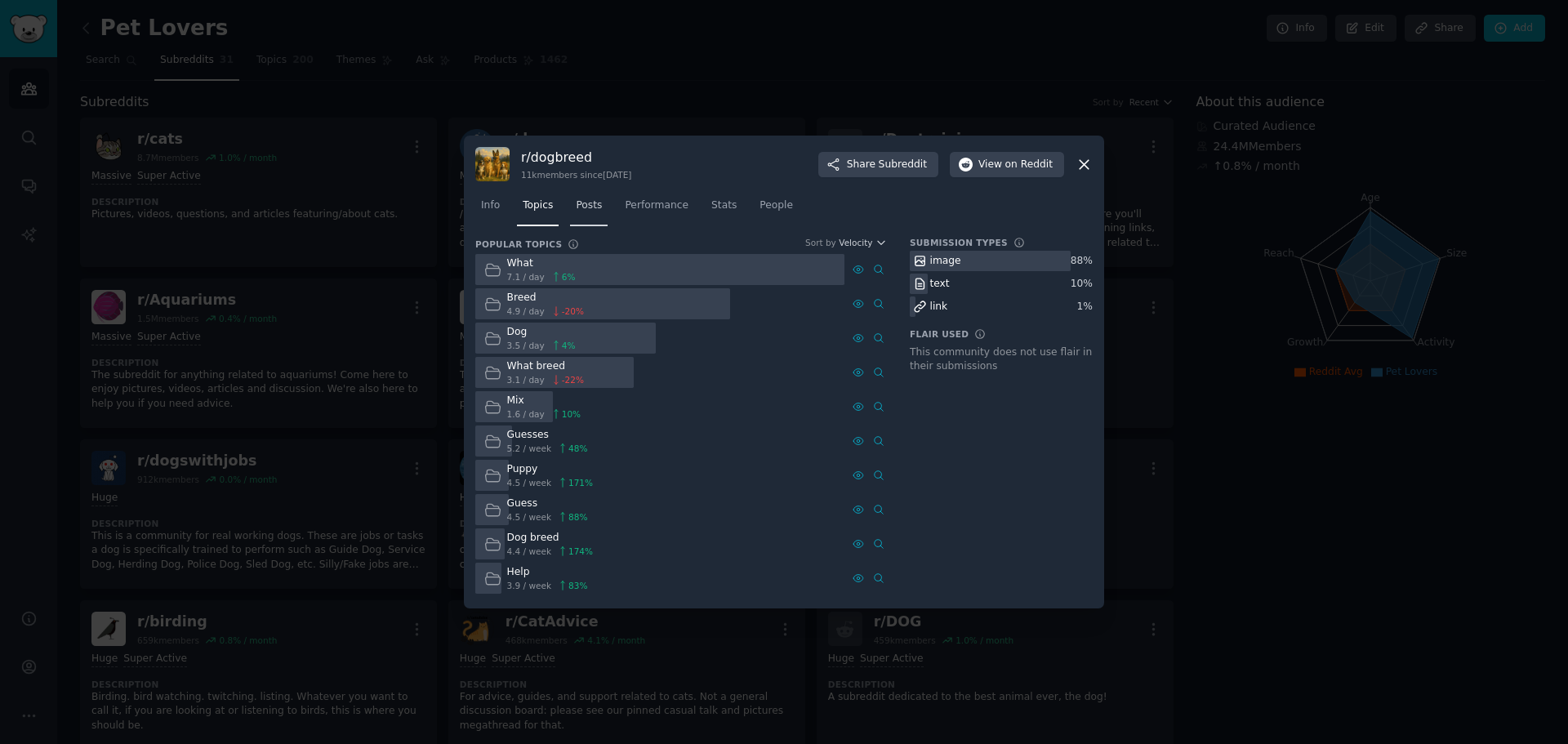
click at [586, 207] on span "Posts" at bounding box center [589, 205] width 27 height 15
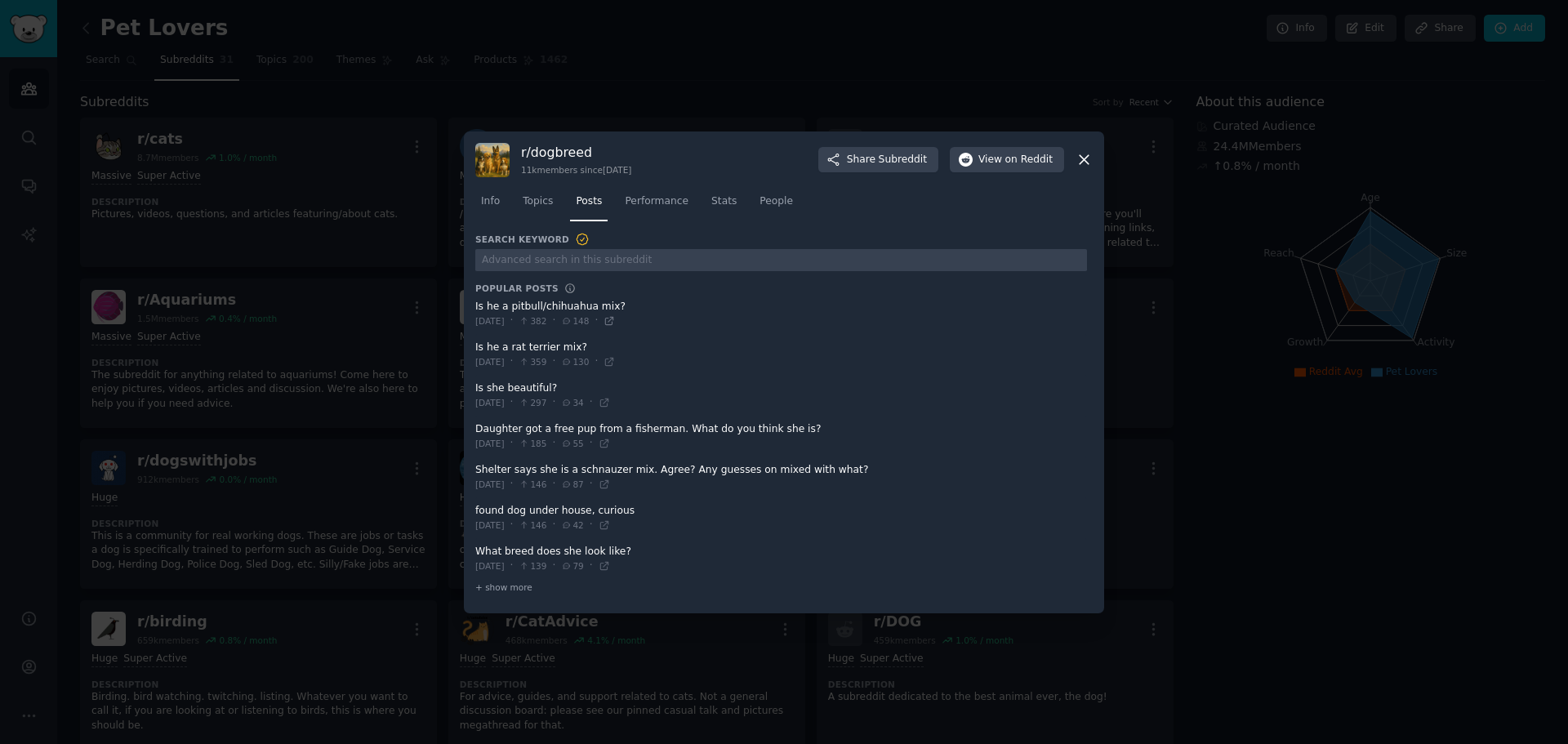
click at [615, 322] on icon at bounding box center [609, 321] width 11 height 11
